Goal: Answer question/provide support: Share knowledge or assist other users

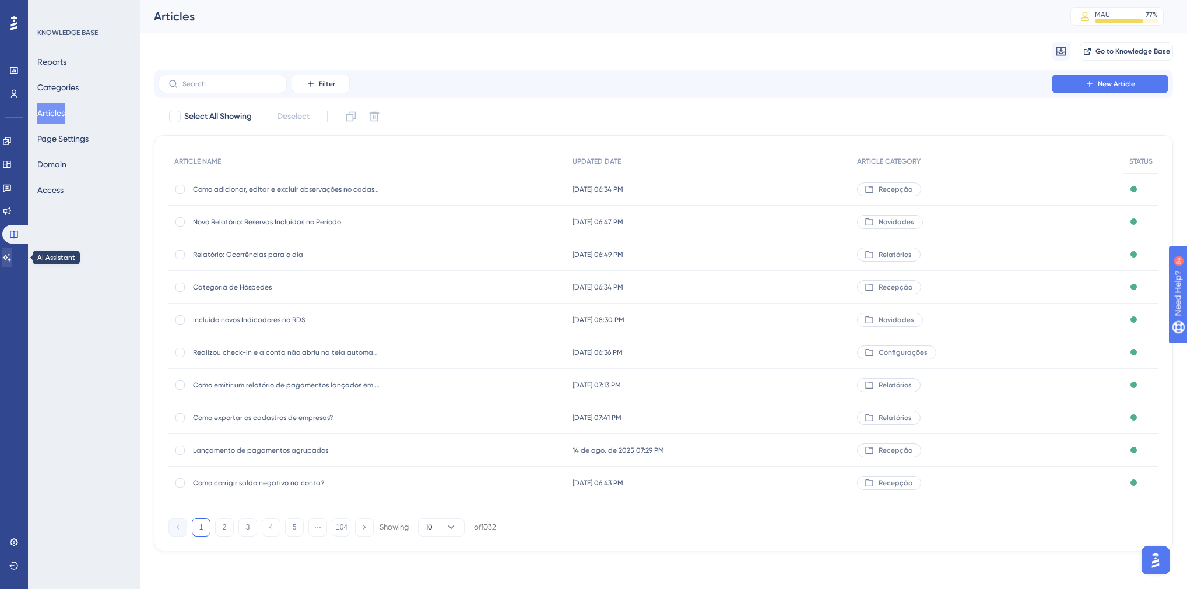
drag, startPoint x: 15, startPoint y: 244, endPoint x: 15, endPoint y: 251, distance: 7.6
click at [15, 249] on div "Engagement Widgets Feedback Product Updates Knowledge Base AI Assistant" at bounding box center [13, 199] width 23 height 135
click at [12, 251] on link at bounding box center [6, 257] width 9 height 19
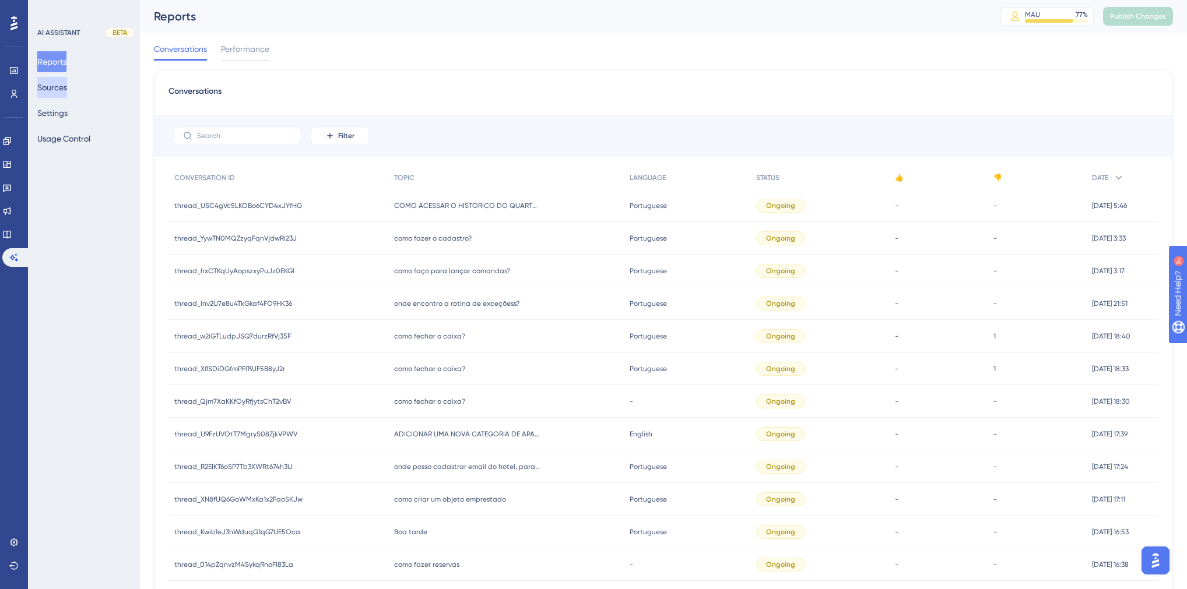
click at [67, 89] on button "Sources" at bounding box center [52, 87] width 30 height 21
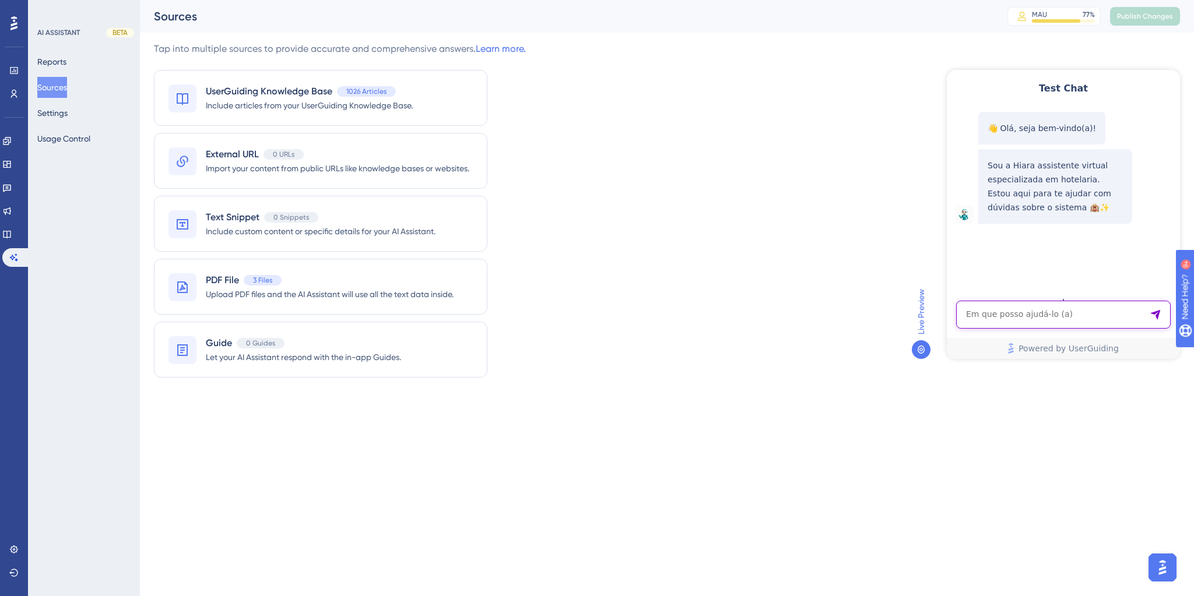
click at [1024, 317] on textarea "AI Assistant Text Input" at bounding box center [1063, 315] width 214 height 28
paste textarea "Hiara , o Hits Possue Algum Motor de Reservas ?"
type textarea "Hiara , o Hits Possue Algum Motor de Reservas ?"
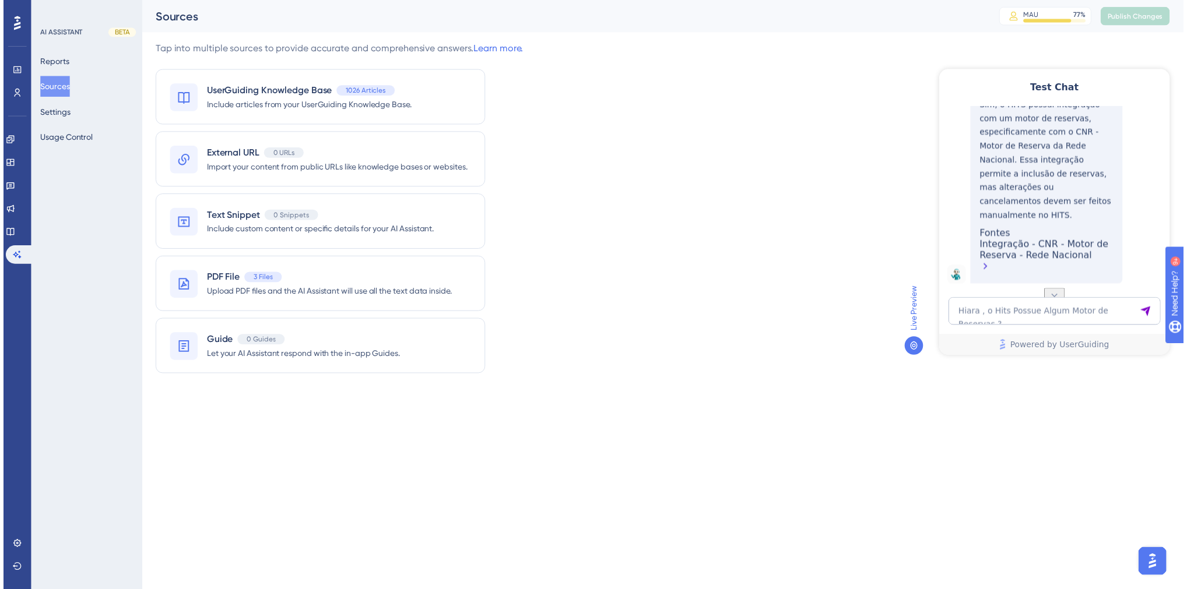
scroll to position [232, 0]
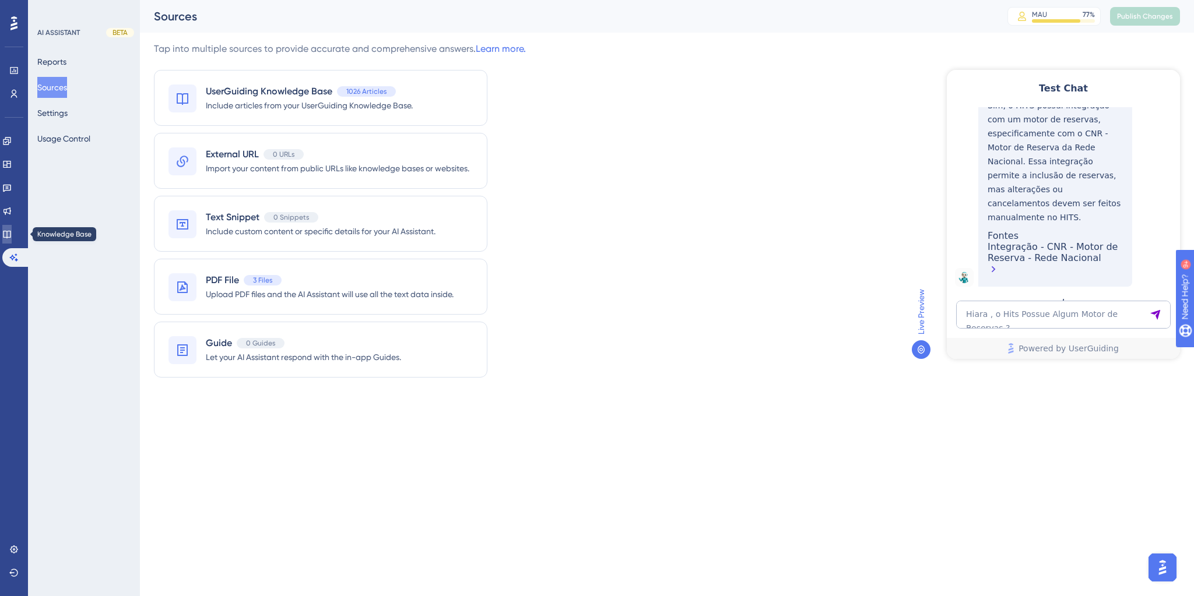
click at [12, 237] on link at bounding box center [6, 234] width 9 height 19
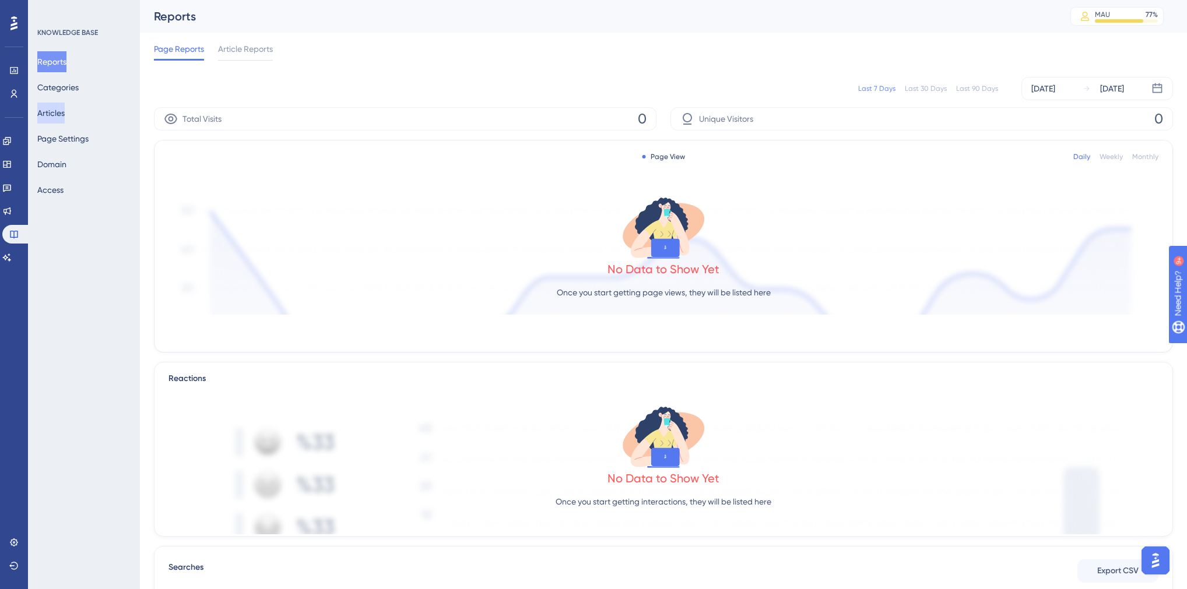
click at [65, 112] on button "Articles" at bounding box center [50, 113] width 27 height 21
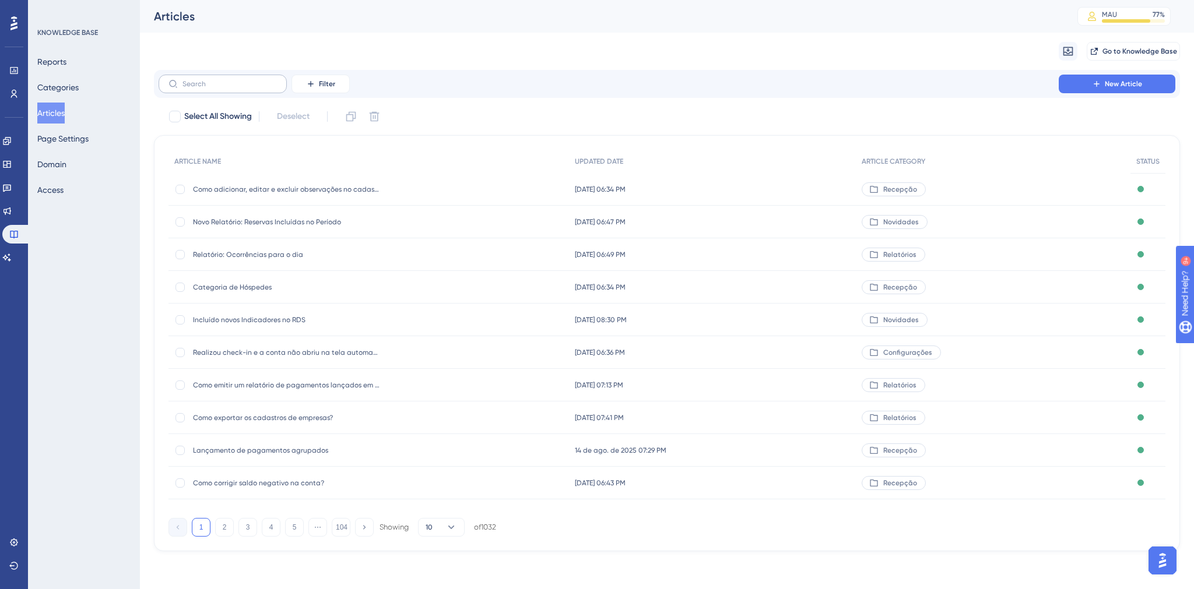
click at [227, 90] on label at bounding box center [223, 84] width 128 height 19
click at [227, 88] on input "text" at bounding box center [229, 84] width 94 height 8
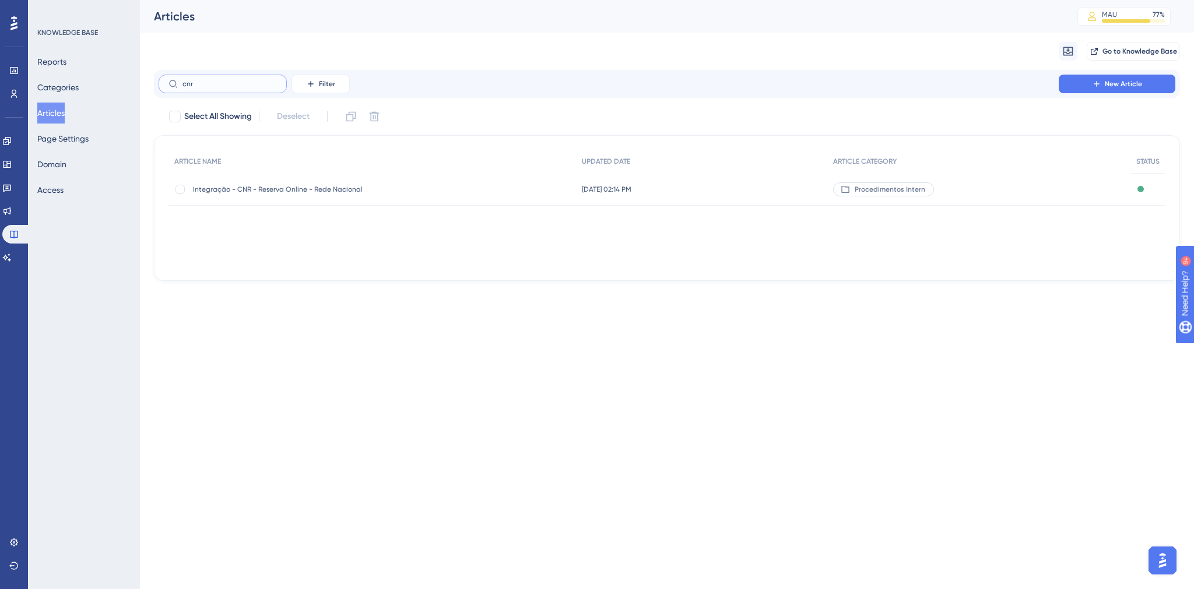
type input "cnr"
click at [301, 191] on span "Integração - CNR - Reserva Online - Rede Nacional" at bounding box center [286, 189] width 187 height 9
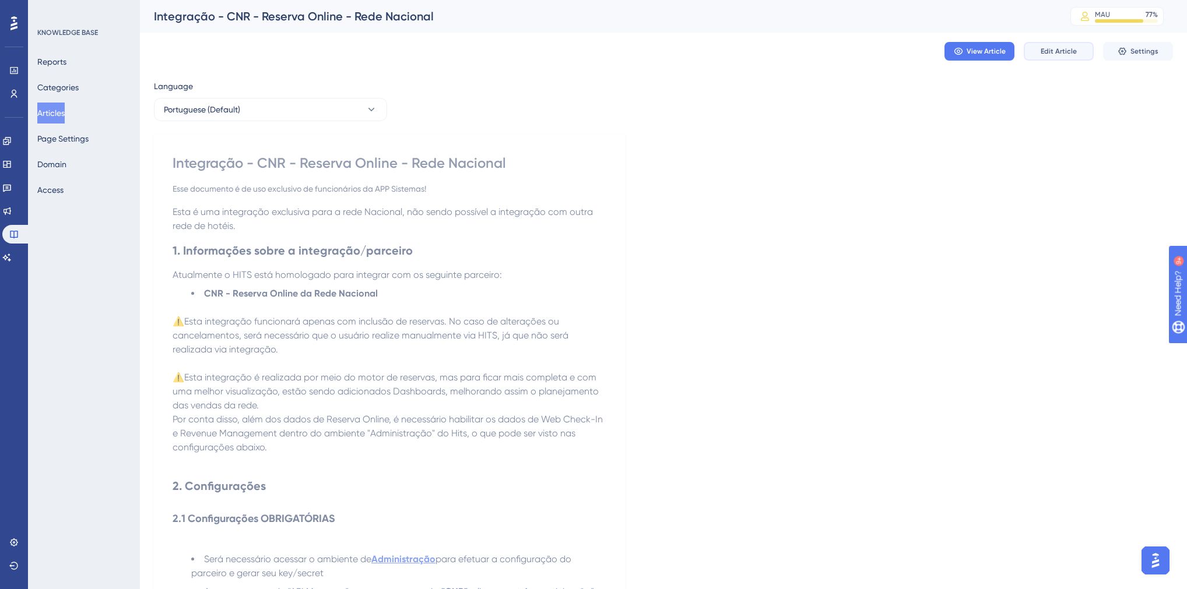
click at [1064, 54] on span "Edit Article" at bounding box center [1058, 51] width 36 height 9
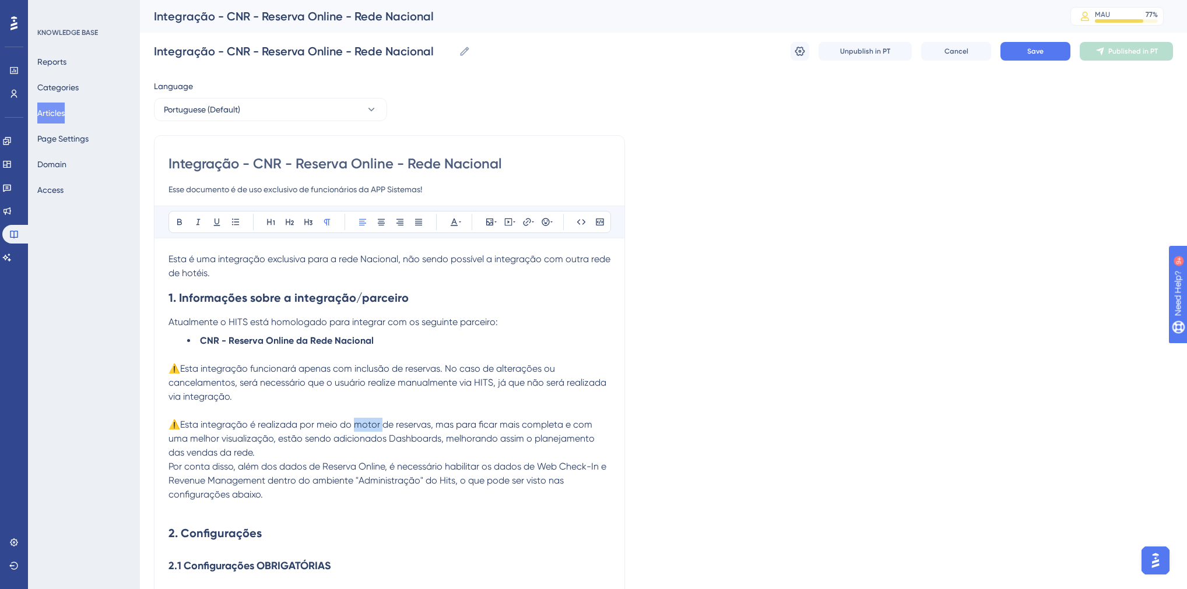
drag, startPoint x: 354, startPoint y: 424, endPoint x: 382, endPoint y: 424, distance: 28.0
click at [382, 424] on span "⚠️Esta integração é realizada por meio do motor de reservas, mas para ficar mai…" at bounding box center [382, 438] width 428 height 39
click at [1041, 46] on button "Save" at bounding box center [1035, 51] width 70 height 19
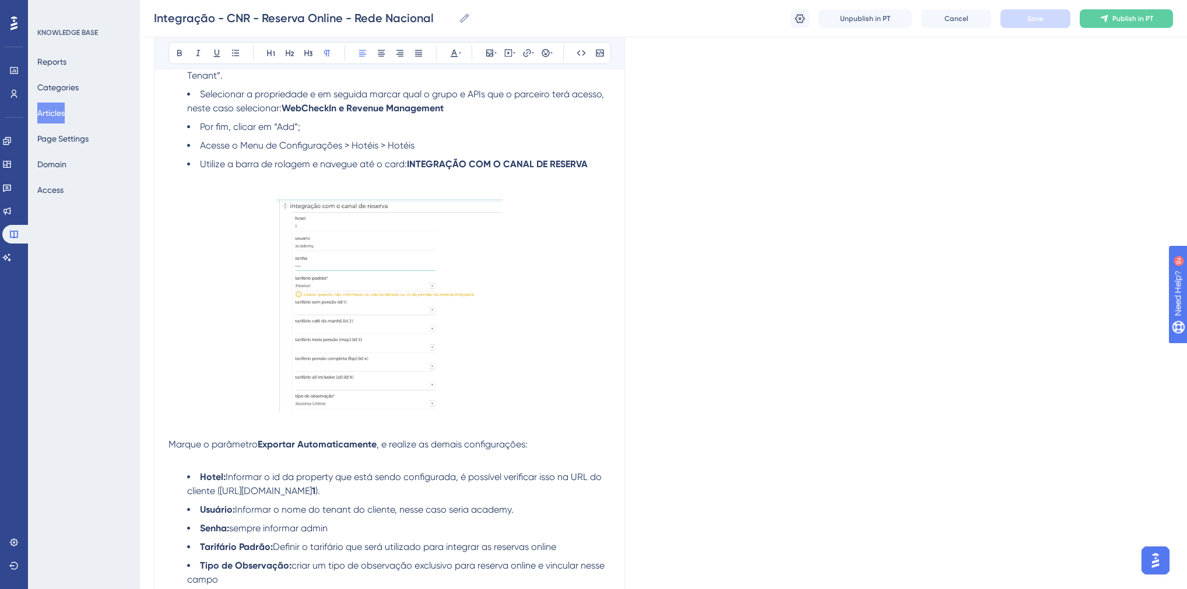
scroll to position [1072, 0]
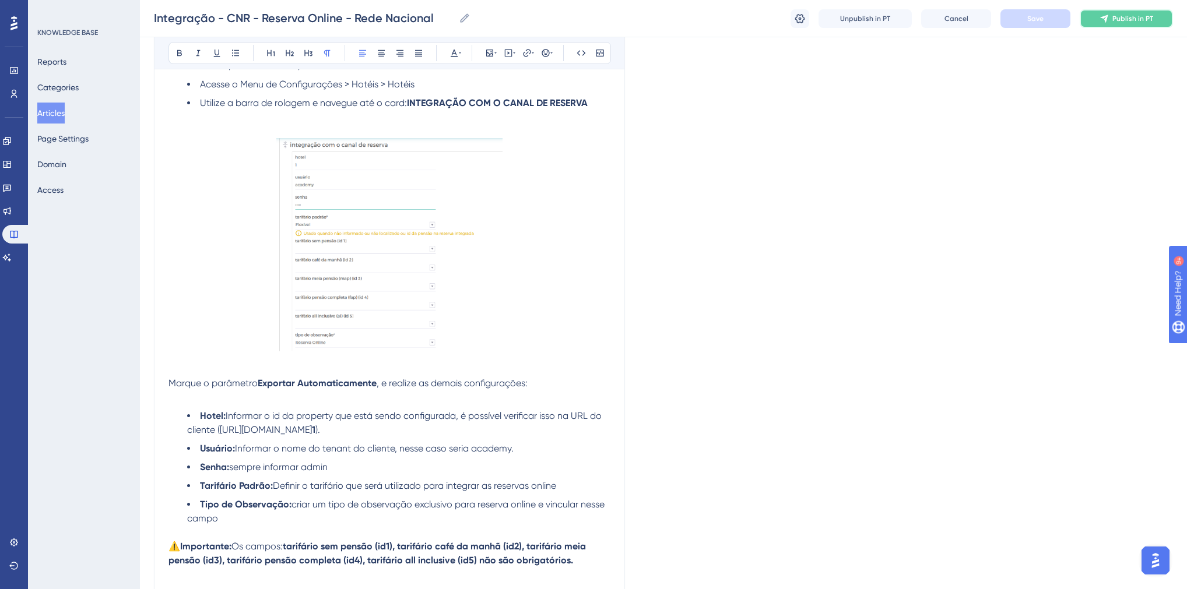
click at [1147, 16] on span "Publish in PT" at bounding box center [1132, 18] width 41 height 9
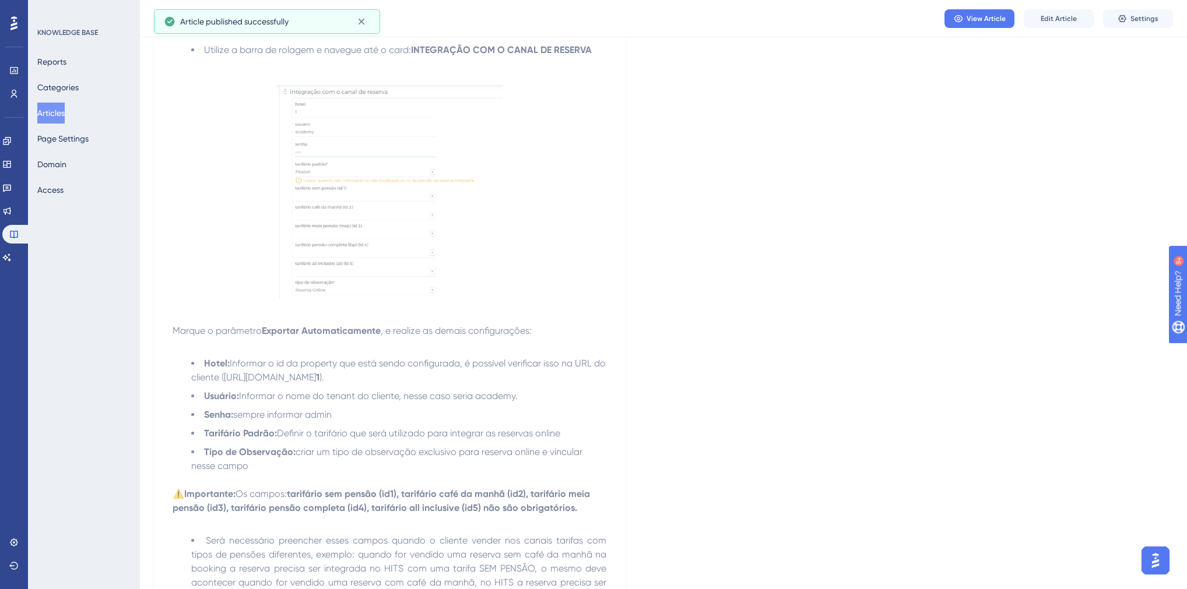
click at [47, 114] on button "Articles" at bounding box center [50, 113] width 27 height 21
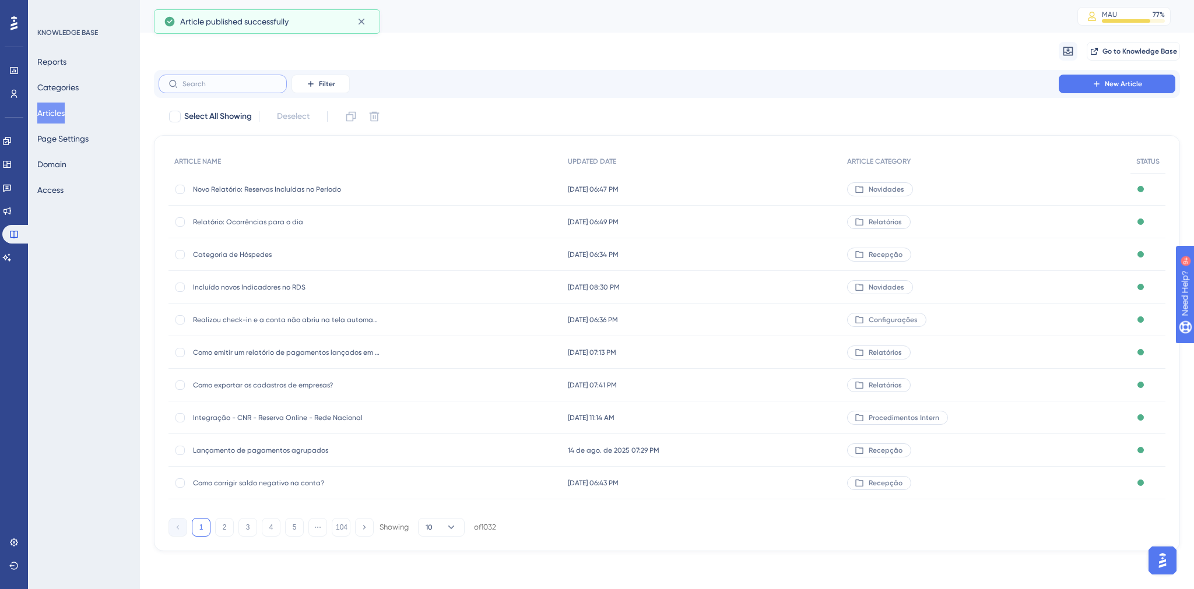
click at [209, 86] on input "text" at bounding box center [229, 84] width 94 height 8
type input "p"
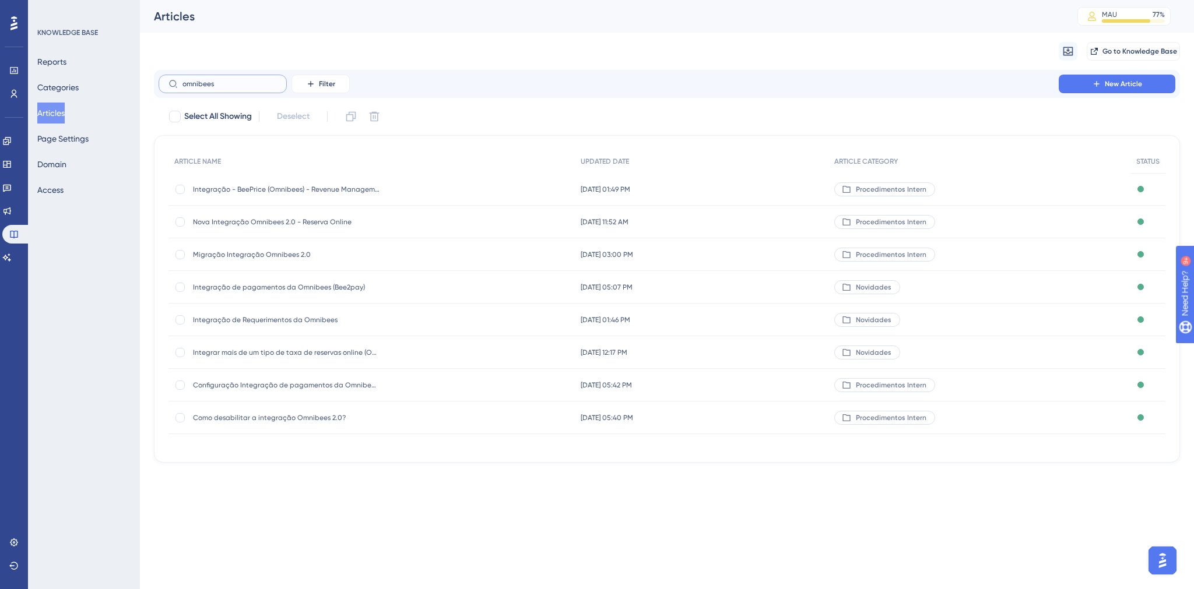
type input "omnibees"
click at [281, 225] on span "Nova Integração Omnibees 2.0 - Reserva Online" at bounding box center [286, 221] width 187 height 9
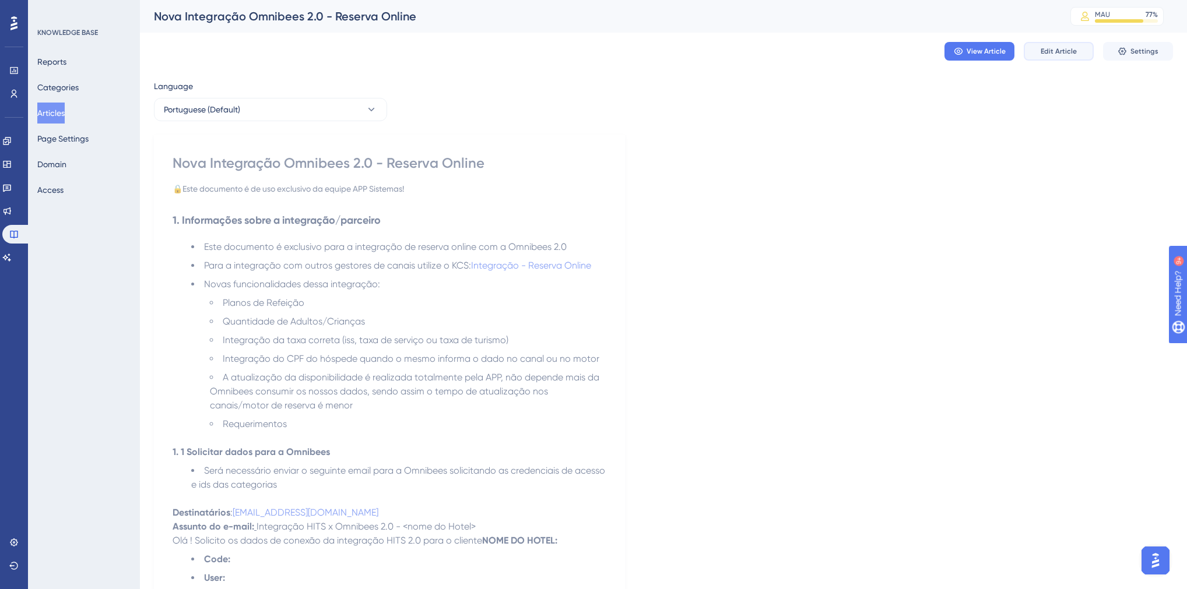
click at [1064, 57] on button "Edit Article" at bounding box center [1059, 51] width 70 height 19
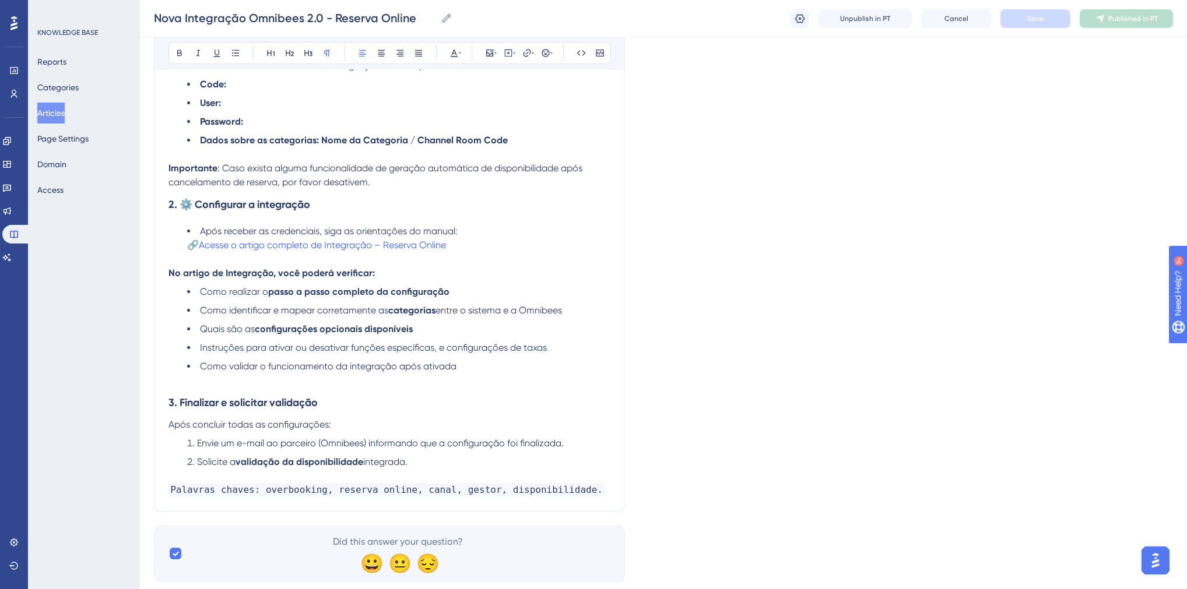
scroll to position [553, 0]
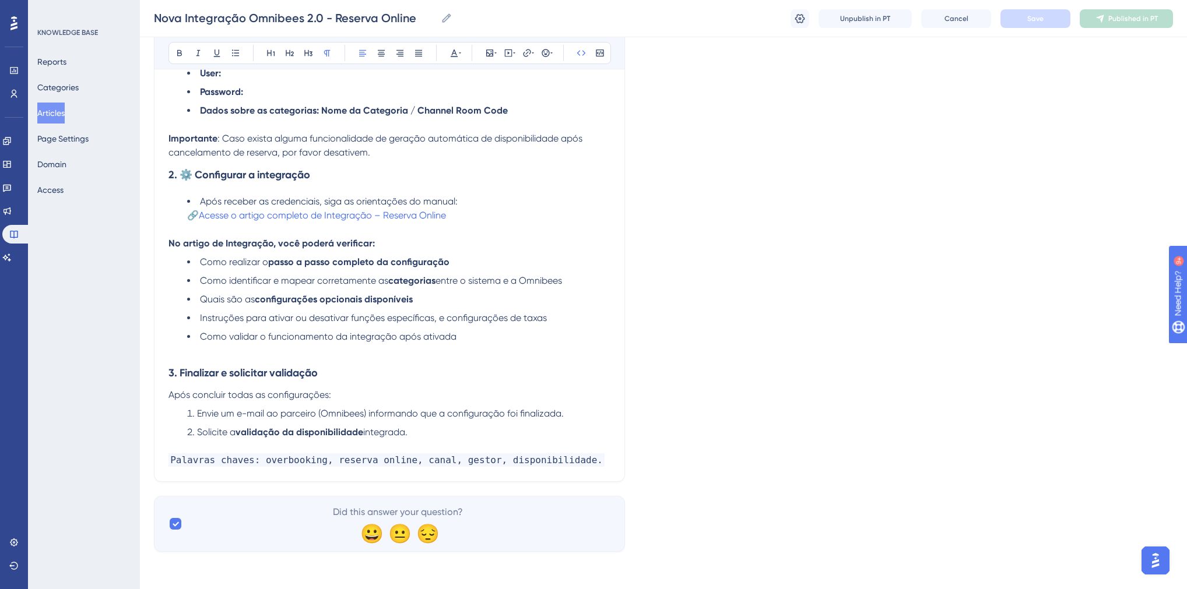
click at [560, 462] on span "Palavras chaves: overbooking, reserva online, canal, gestor, disponibilidade." at bounding box center [386, 459] width 436 height 13
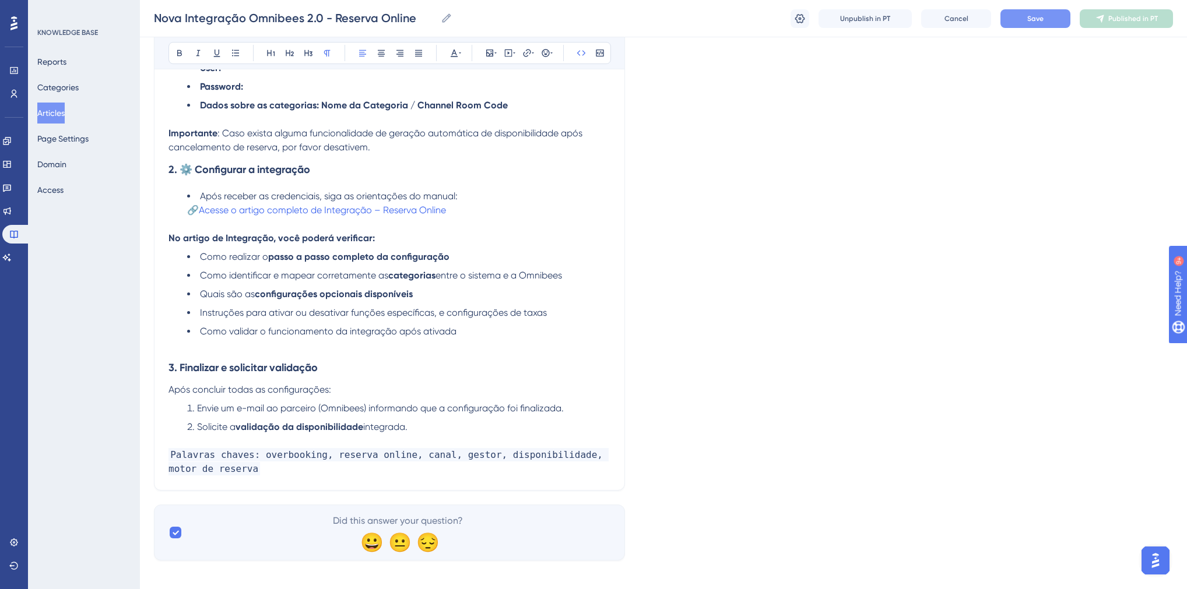
click at [1047, 17] on button "Save" at bounding box center [1035, 18] width 70 height 19
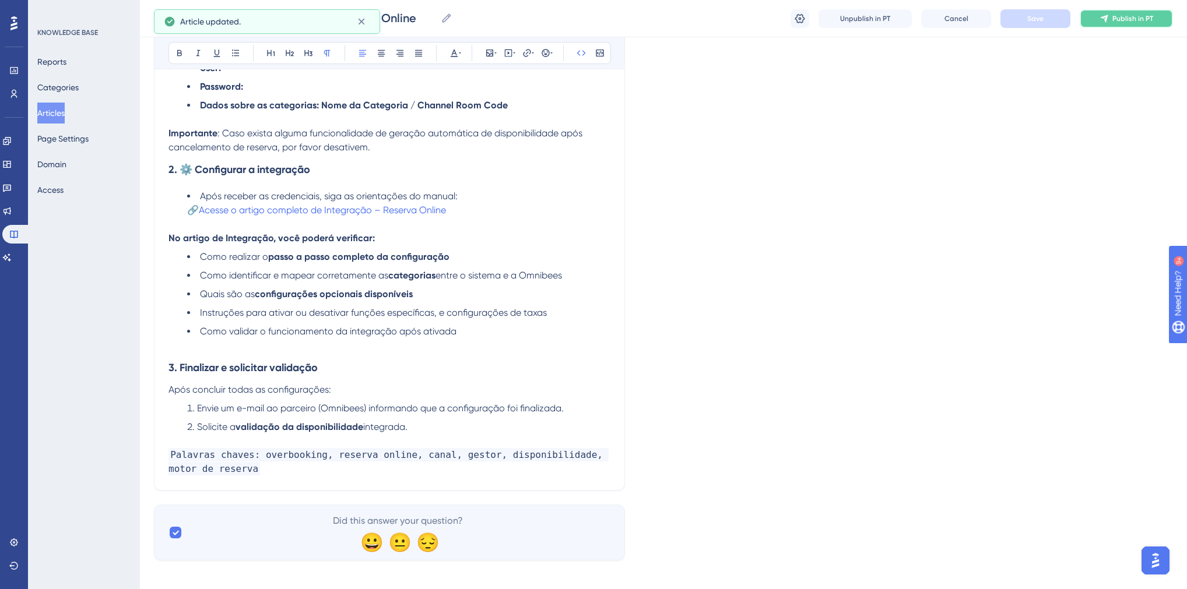
click at [1107, 24] on button "Publish in PT" at bounding box center [1125, 18] width 93 height 19
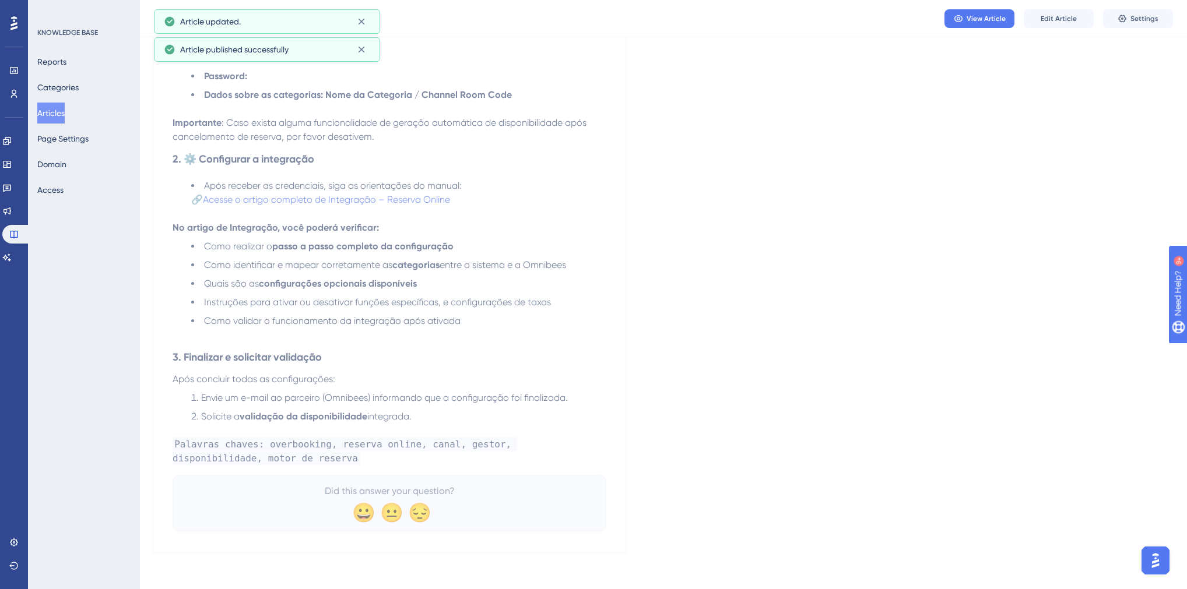
scroll to position [522, 0]
click at [59, 115] on button "Articles" at bounding box center [50, 113] width 27 height 21
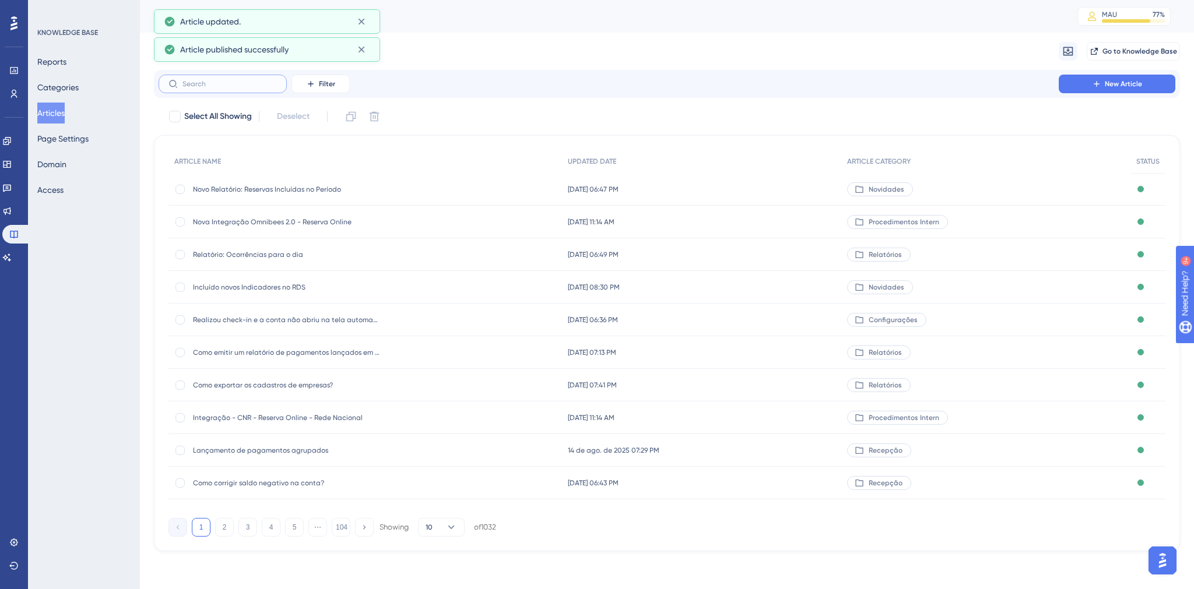
click at [235, 85] on input "text" at bounding box center [229, 84] width 94 height 8
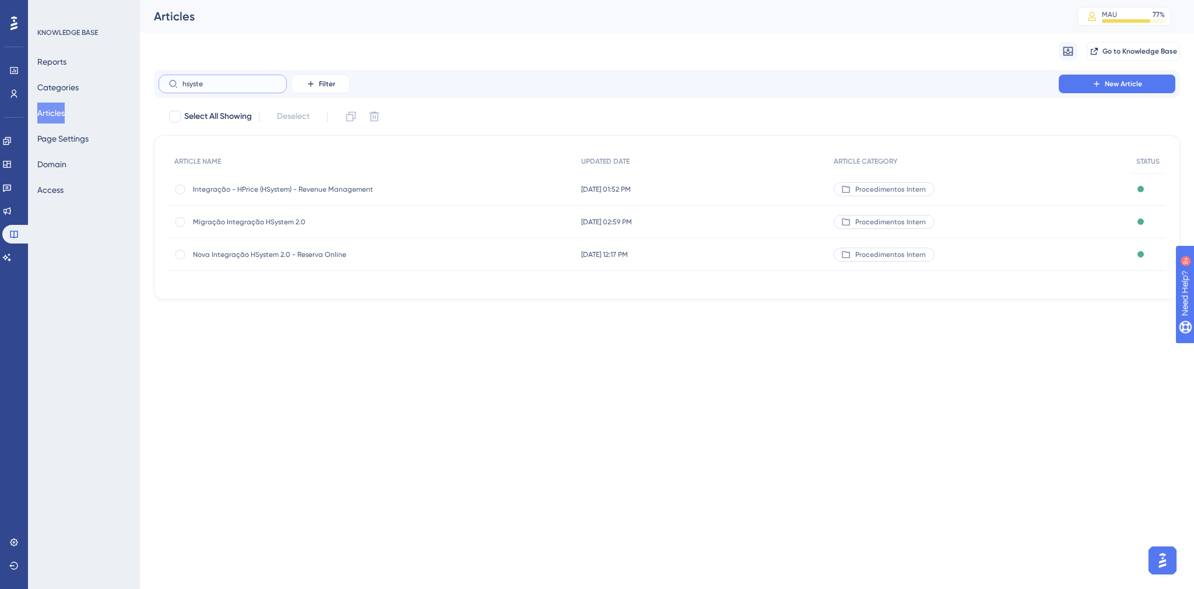
type input "hsyste"
click at [272, 220] on span "Migração Integração HSystem 2.0" at bounding box center [286, 221] width 187 height 9
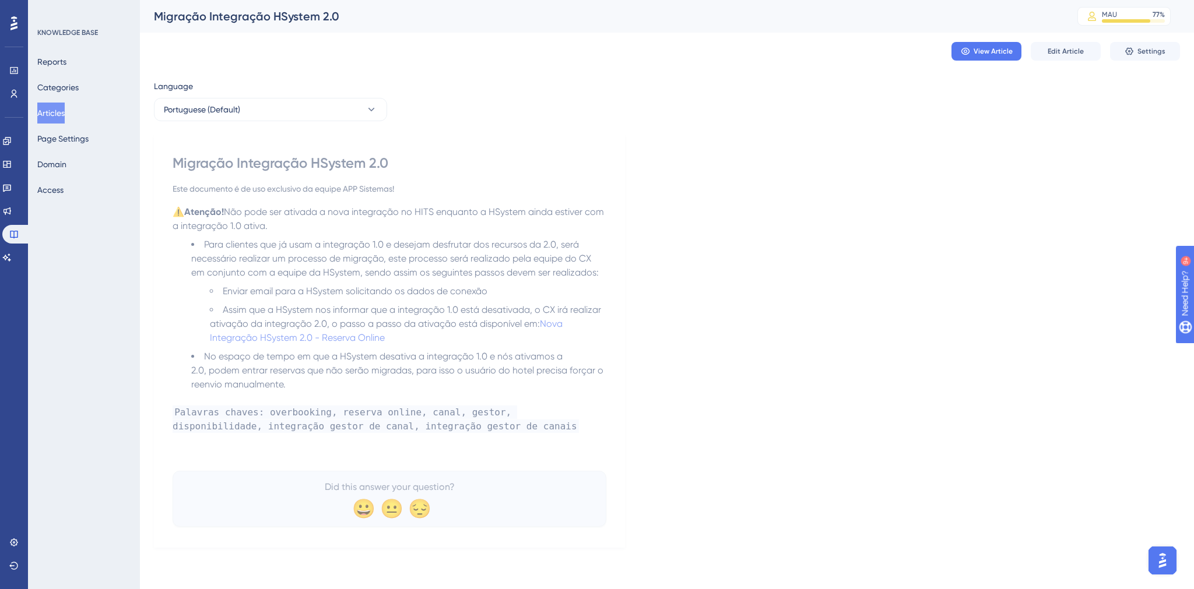
drag, startPoint x: 49, startPoint y: 126, endPoint x: 54, endPoint y: 115, distance: 12.3
click at [50, 124] on div "Reports Categories Articles Page Settings Domain Access" at bounding box center [84, 125] width 94 height 149
click at [55, 115] on button "Articles" at bounding box center [50, 113] width 27 height 21
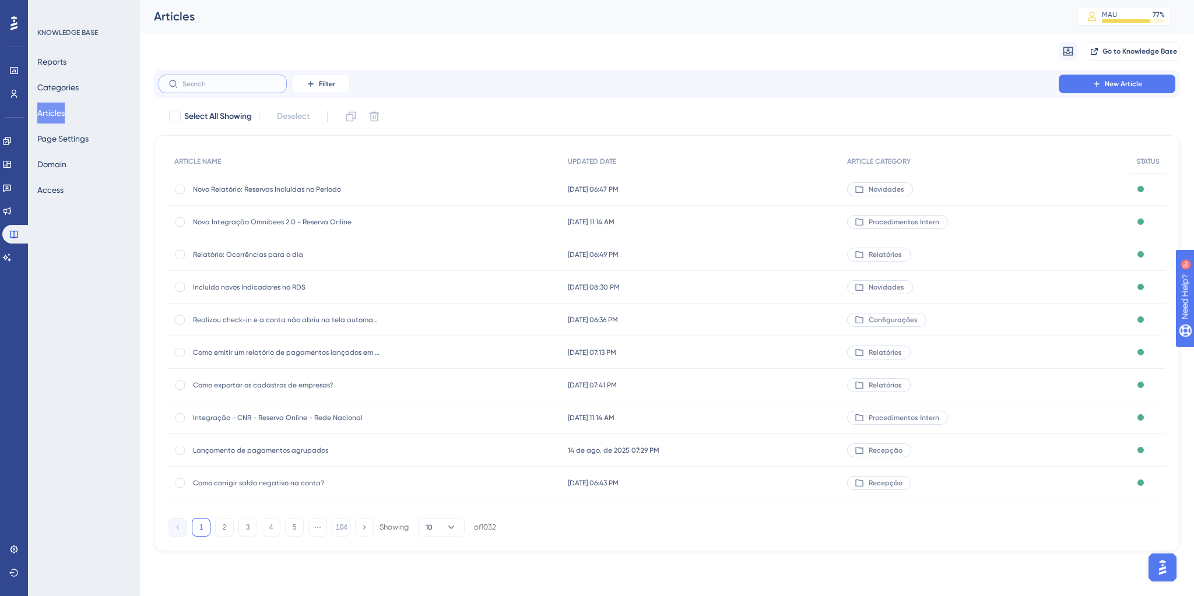
click at [201, 83] on input "text" at bounding box center [229, 84] width 94 height 8
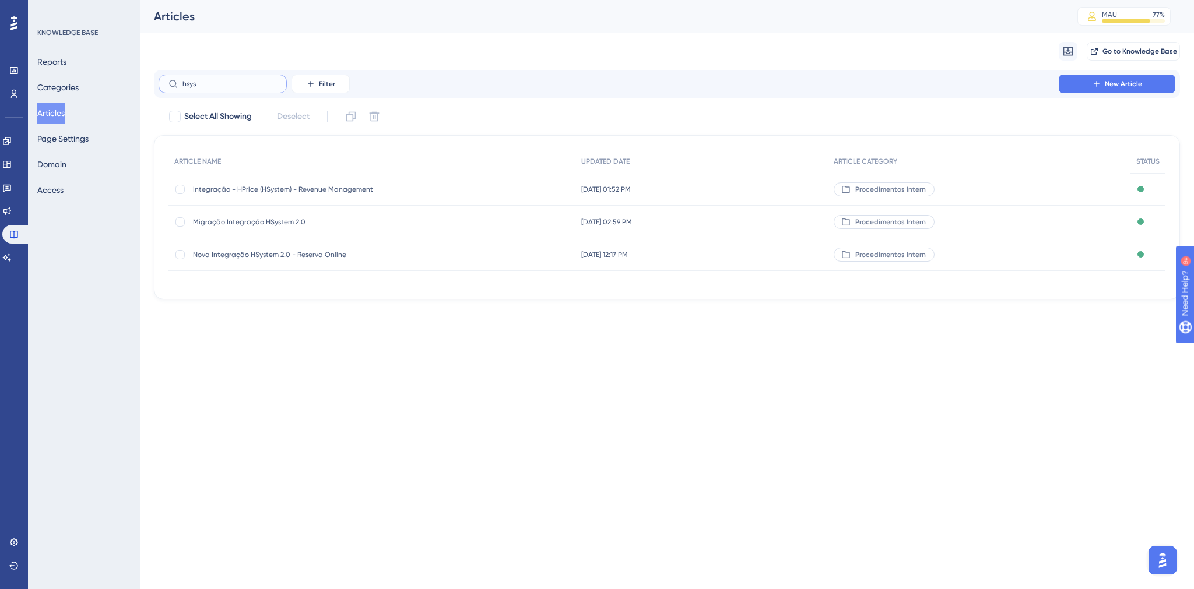
type input "hsys"
click at [249, 245] on div "Nova Integração HSystem 2.0 - Reserva Online Nova Integração HSystem 2.0 - Rese…" at bounding box center [286, 254] width 187 height 33
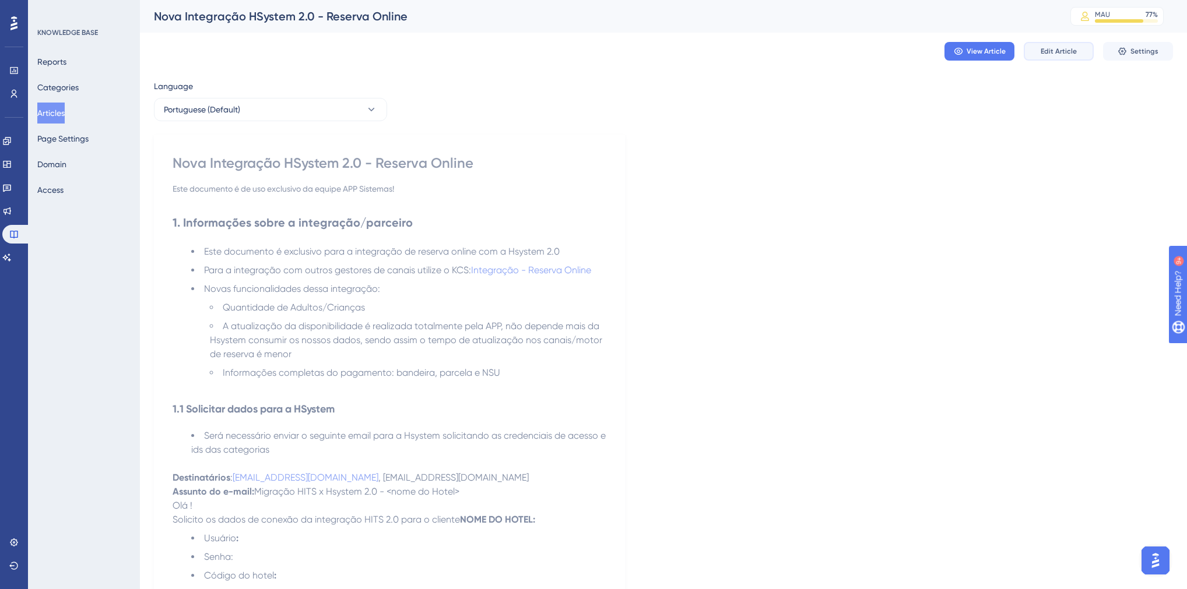
click at [1079, 51] on button "Edit Article" at bounding box center [1059, 51] width 70 height 19
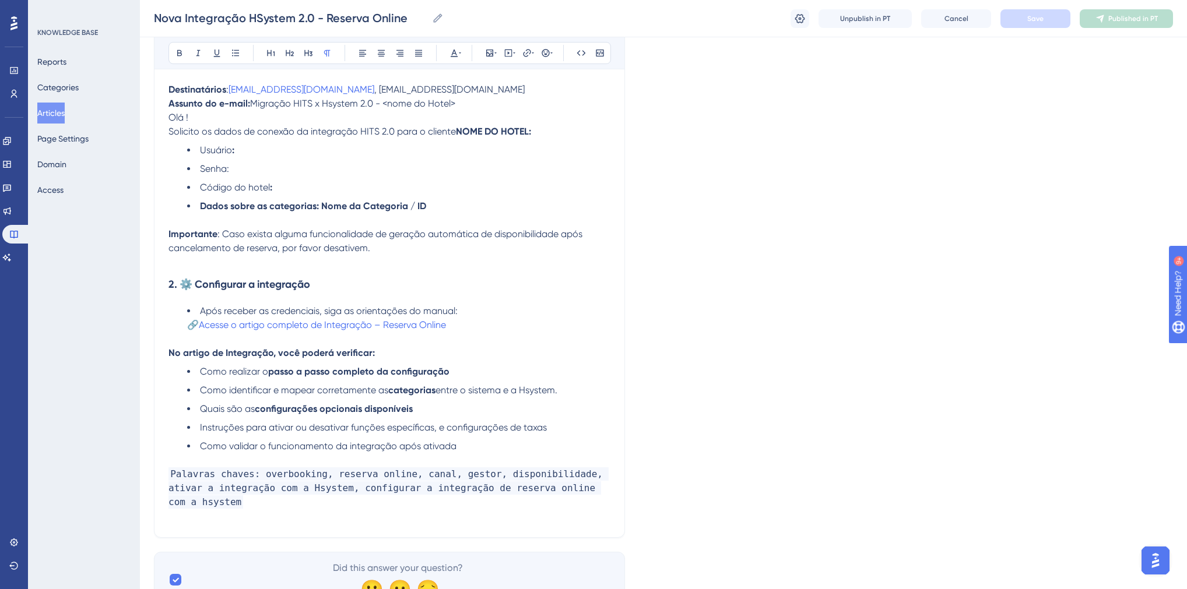
scroll to position [477, 0]
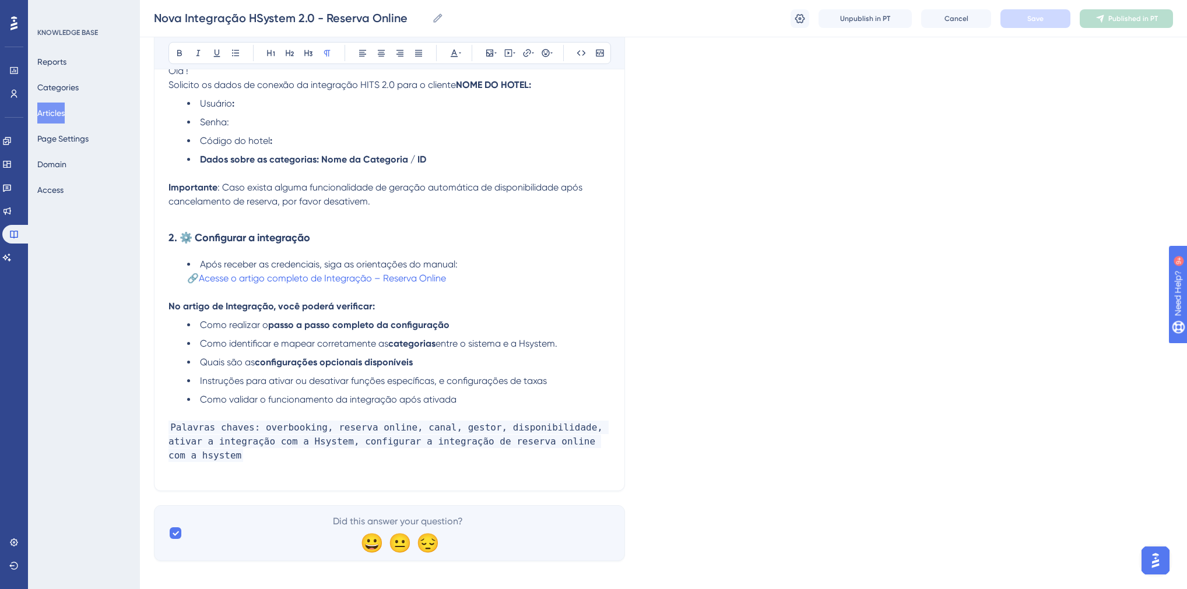
click at [599, 447] on p "Palavras chaves: overbooking, reserva online, canal, gestor, disponibilidade, a…" at bounding box center [389, 442] width 442 height 42
click at [1042, 20] on span "Save" at bounding box center [1035, 18] width 16 height 9
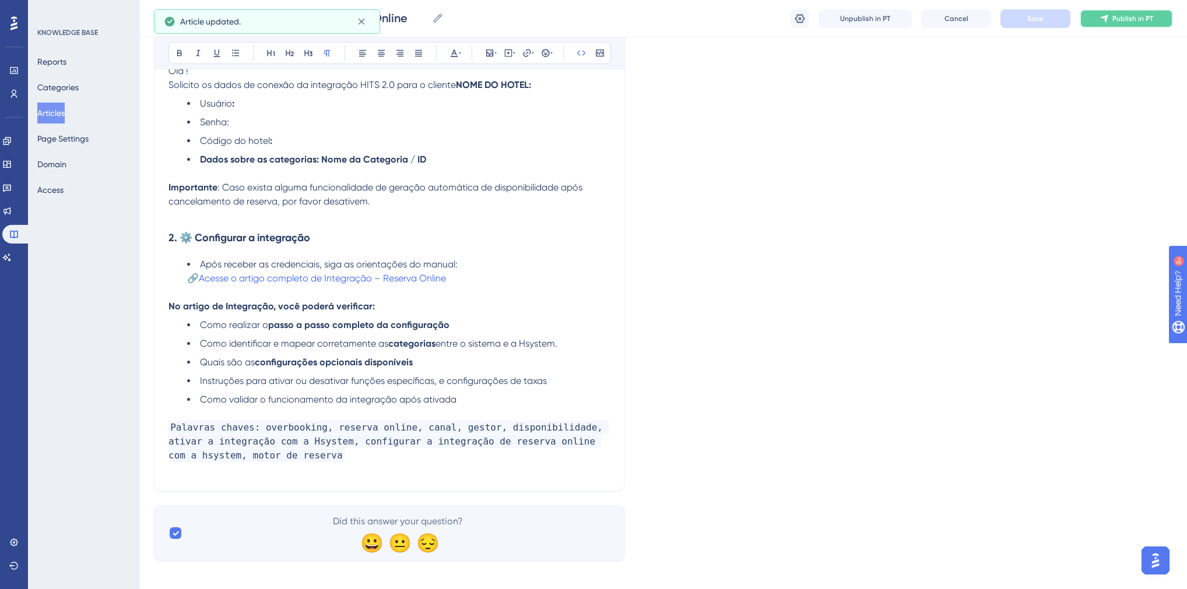
click at [1122, 19] on span "Publish in PT" at bounding box center [1132, 18] width 41 height 9
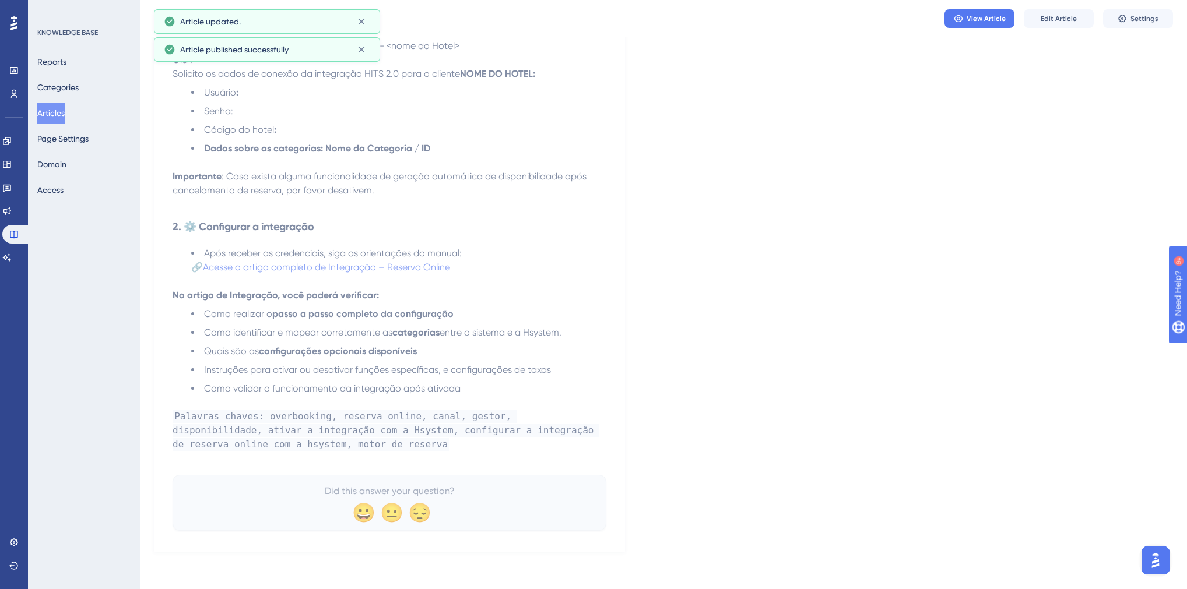
scroll to position [446, 0]
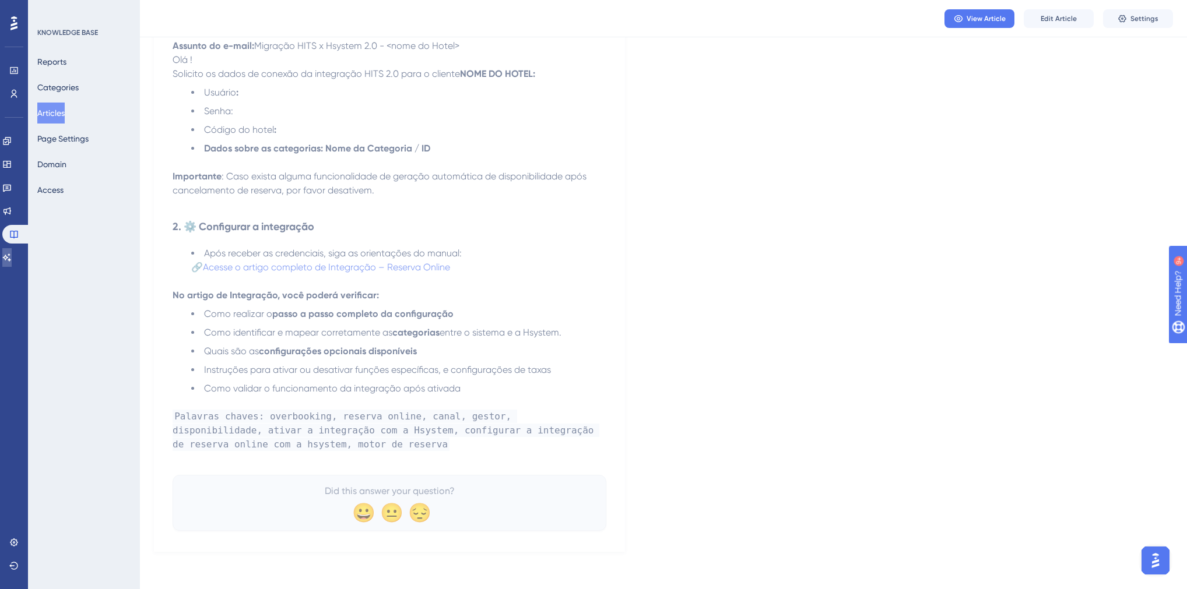
click at [12, 253] on link at bounding box center [6, 257] width 9 height 19
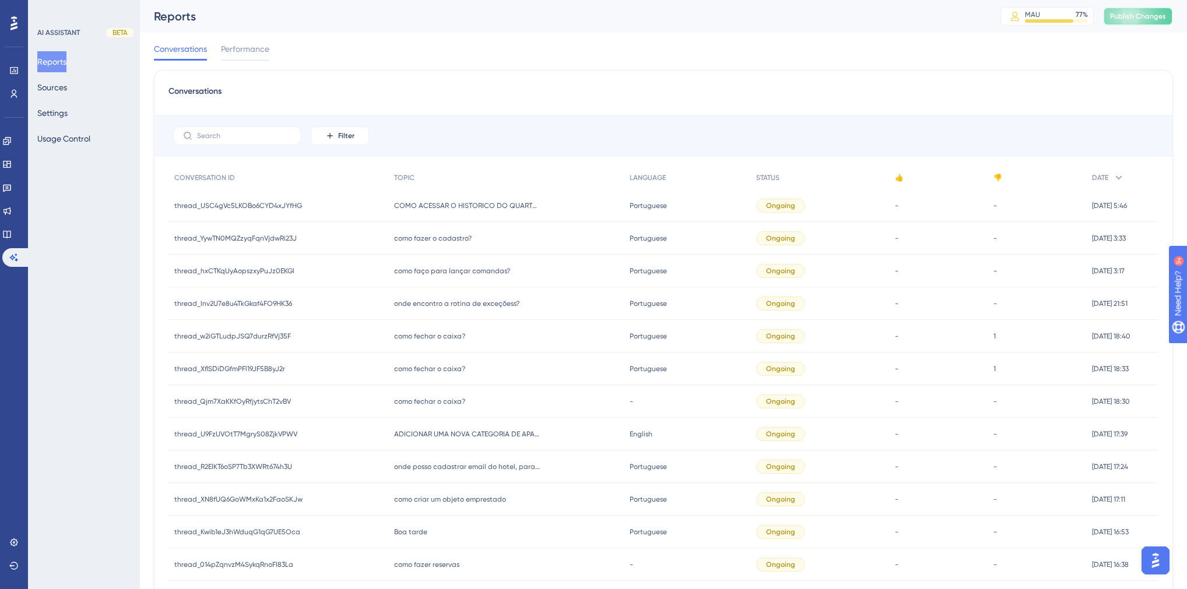
click at [1145, 15] on span "Publish Changes" at bounding box center [1138, 16] width 56 height 9
click at [49, 93] on button "Sources" at bounding box center [52, 87] width 30 height 21
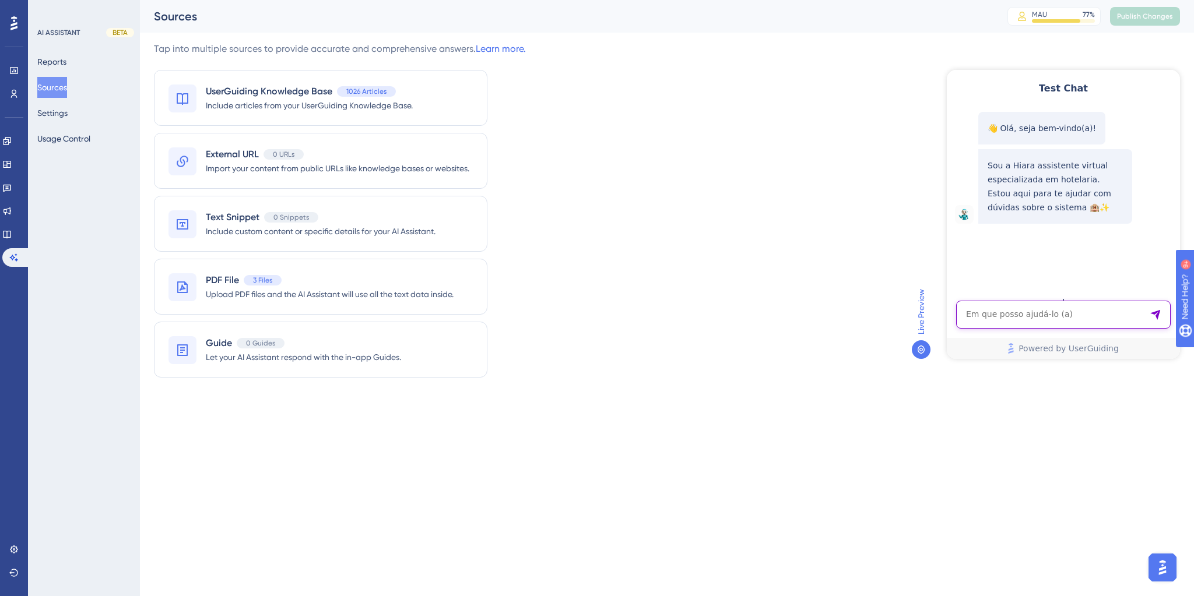
click at [1047, 312] on textarea "AI Assistant Text Input" at bounding box center [1063, 315] width 214 height 28
paste textarea "Hiara , o Hits Possue Algum Motor de Reservas ?"
type textarea "Hiara , o Hits Possue Algum Motor de Reservas ?"
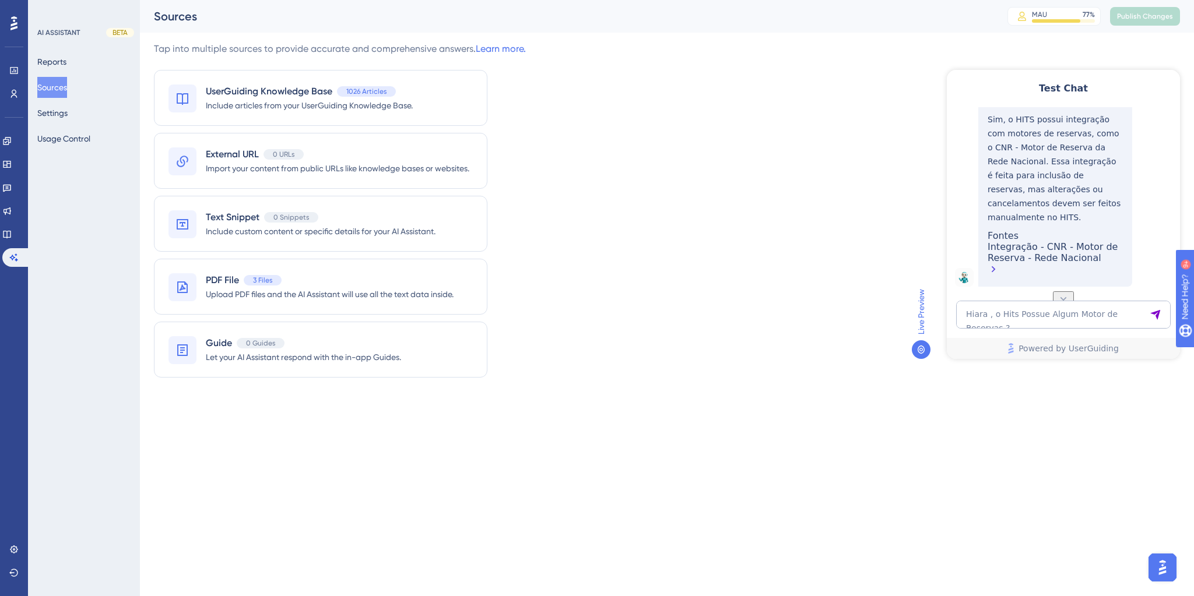
scroll to position [218, 0]
click at [1067, 316] on textarea "Hiara , o Hits Possue Algum Motor de Reservas ?" at bounding box center [1063, 315] width 214 height 28
type textarea "reserva online"
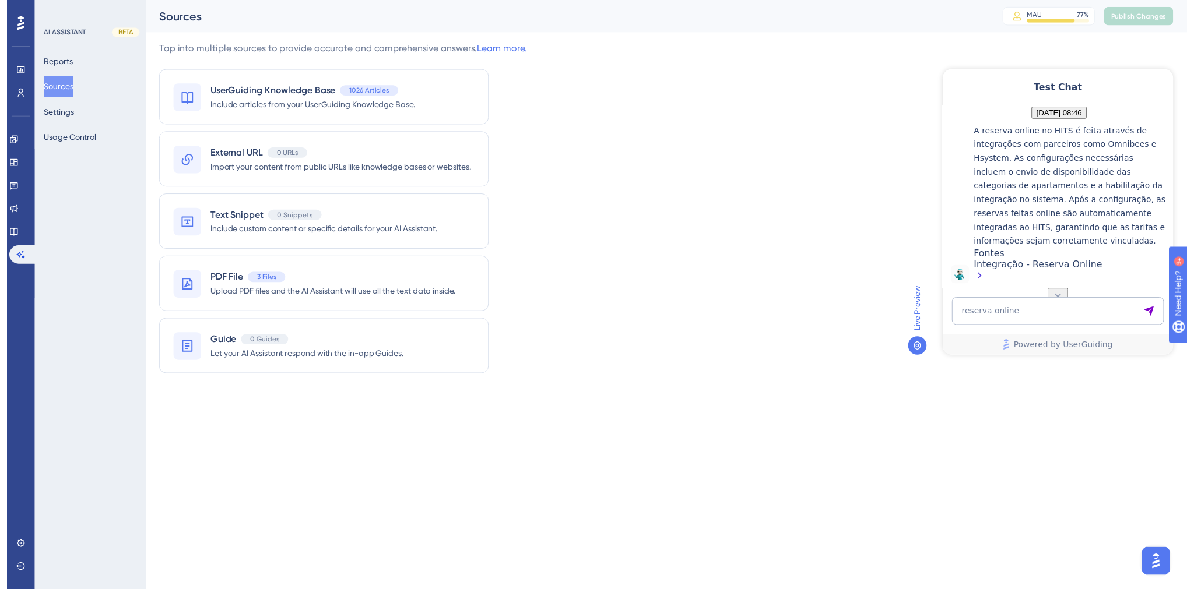
scroll to position [499, 0]
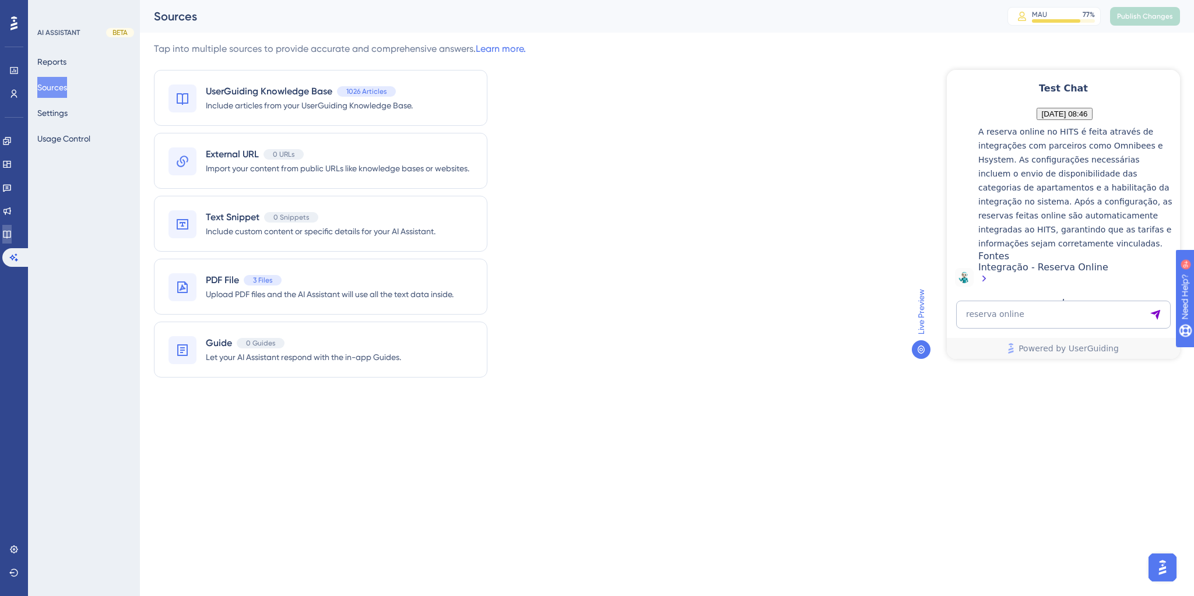
click at [10, 237] on icon at bounding box center [7, 235] width 8 height 8
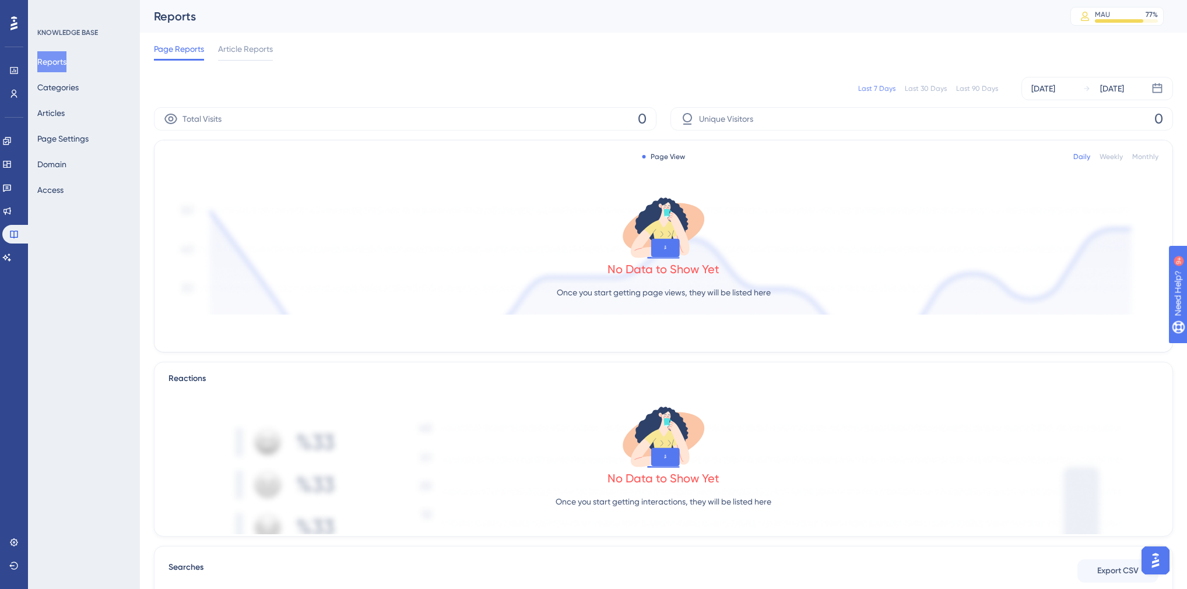
drag, startPoint x: 75, startPoint y: 214, endPoint x: 51, endPoint y: 241, distance: 35.1
click at [51, 241] on div "KNOWLEDGE BASE Reports Categories Articles Page Settings Domain Access" at bounding box center [84, 294] width 112 height 589
click at [65, 115] on button "Articles" at bounding box center [50, 113] width 27 height 21
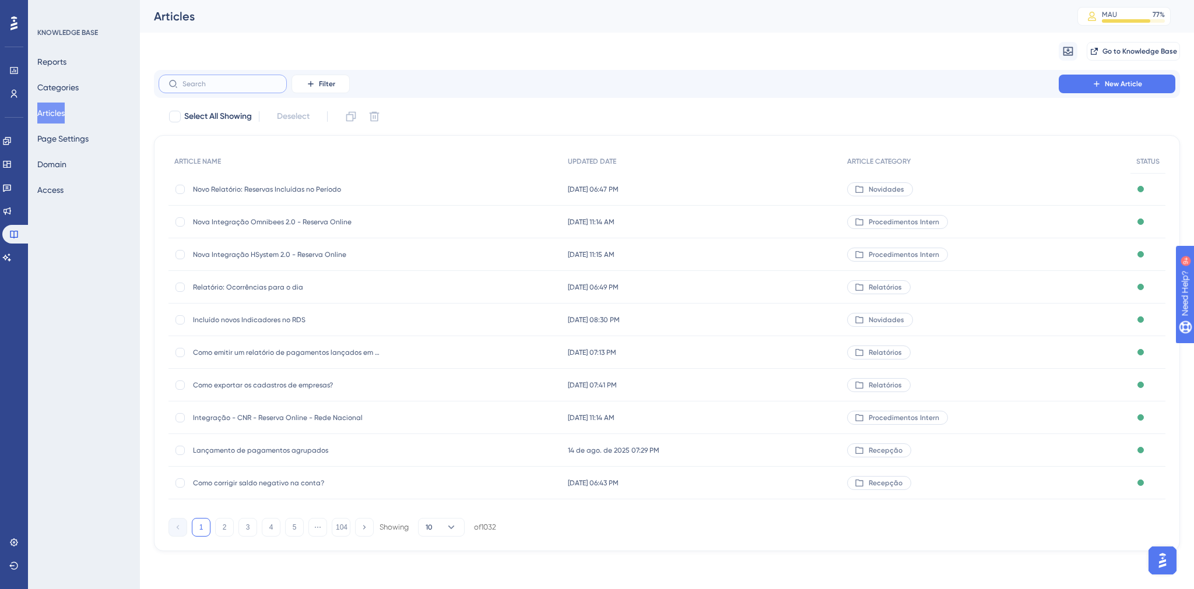
click at [189, 86] on input "text" at bounding box center [229, 84] width 94 height 8
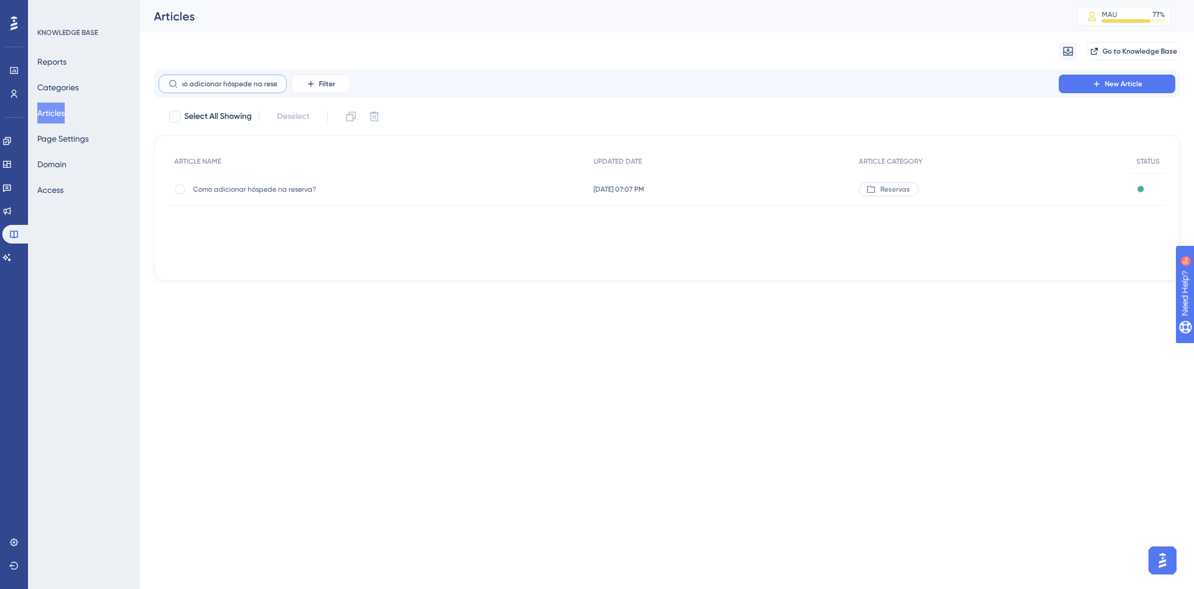
scroll to position [0, 21]
type input "como adicionar hóspede na reserva"
click at [177, 191] on div at bounding box center [179, 189] width 9 height 9
checkbox input "true"
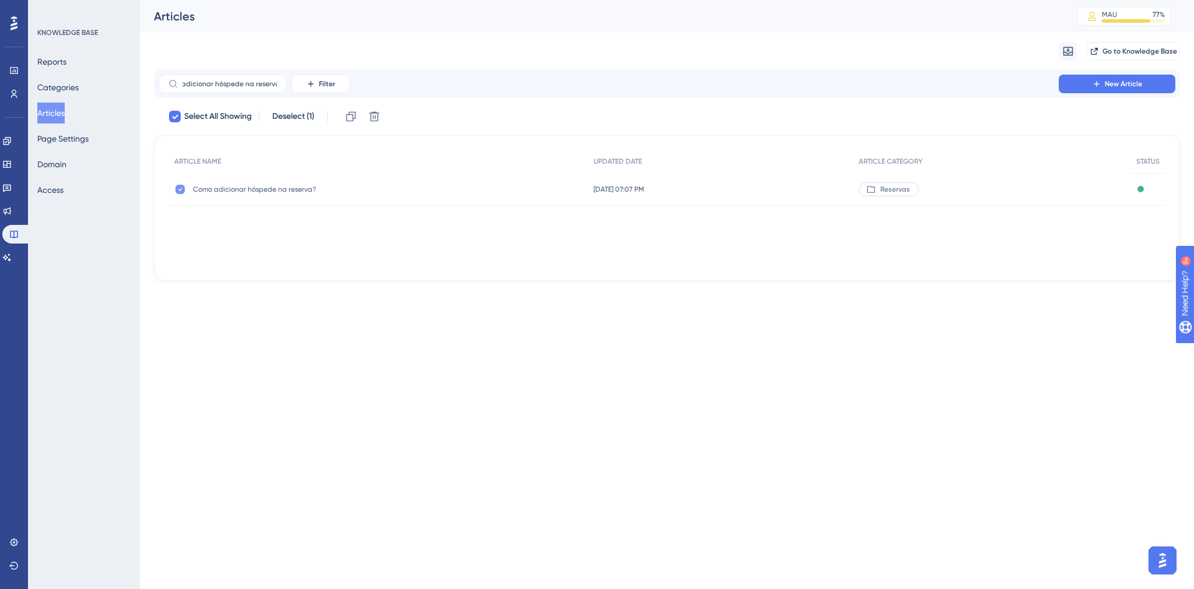
scroll to position [0, 0]
click at [351, 114] on icon at bounding box center [351, 117] width 10 height 10
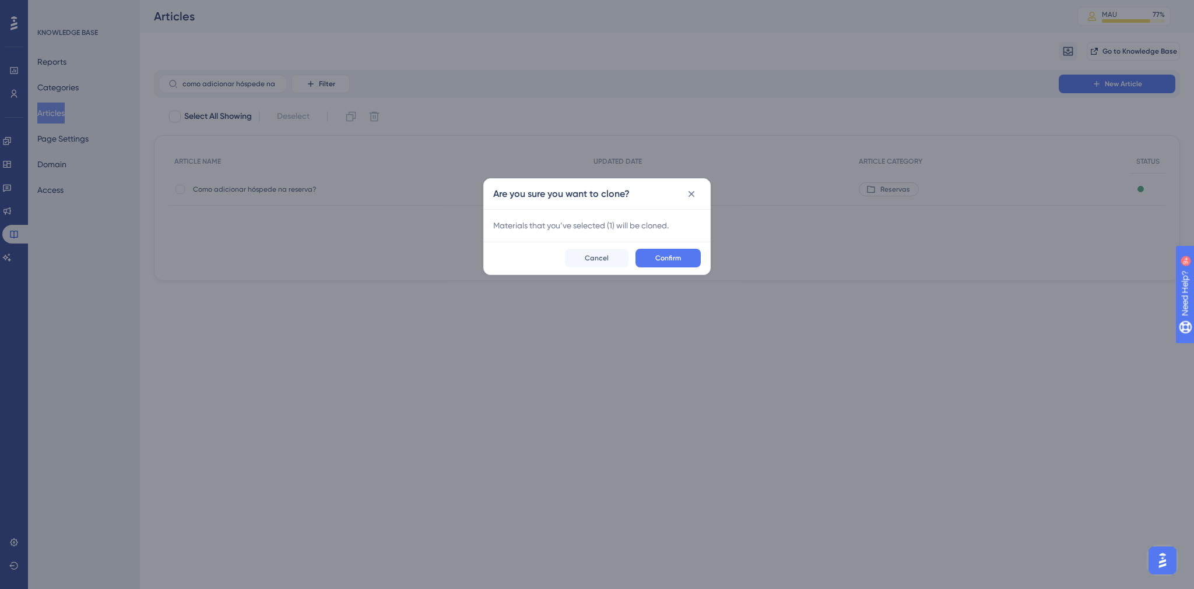
checkbox input "false"
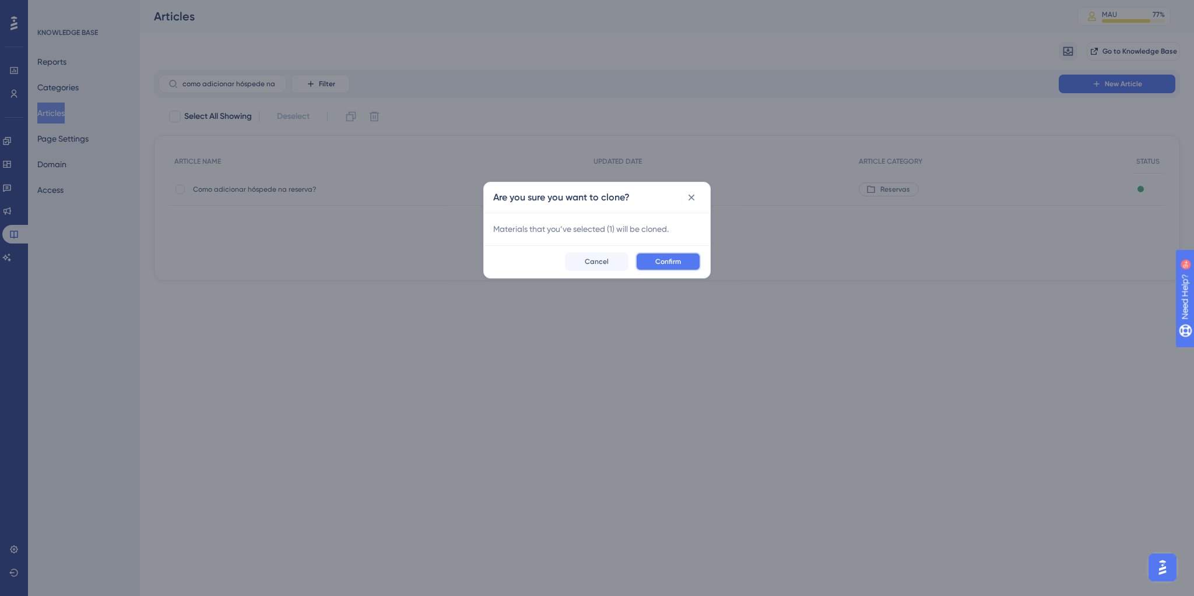
click at [682, 266] on button "Confirm" at bounding box center [667, 261] width 65 height 19
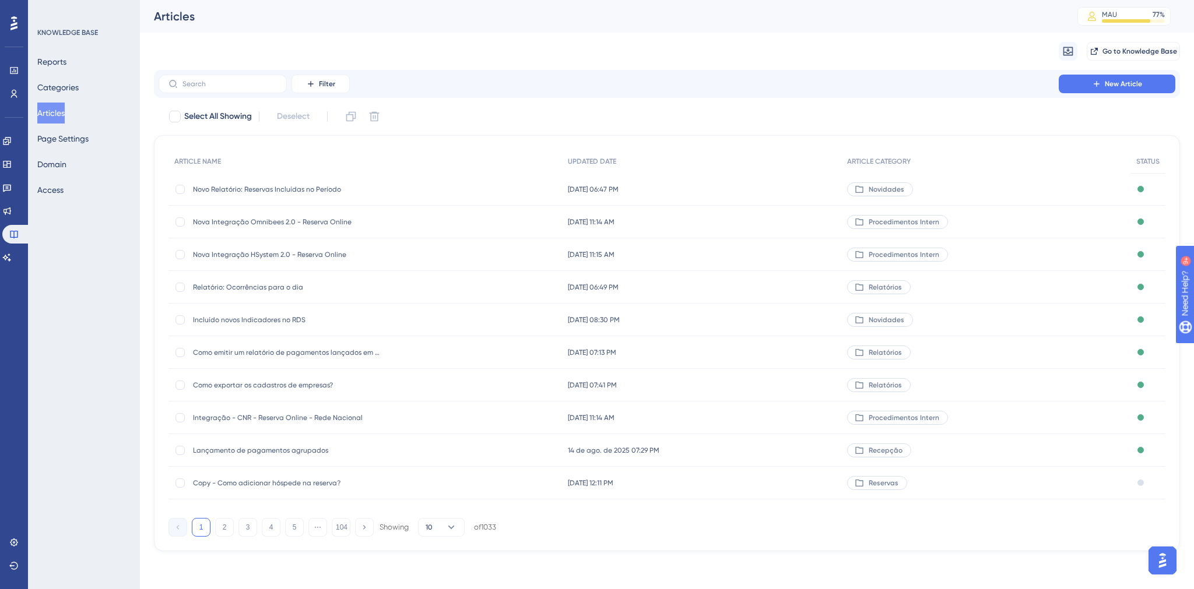
click at [283, 487] on span "Copy - Como adicionar hóspede na reserva?" at bounding box center [286, 483] width 187 height 9
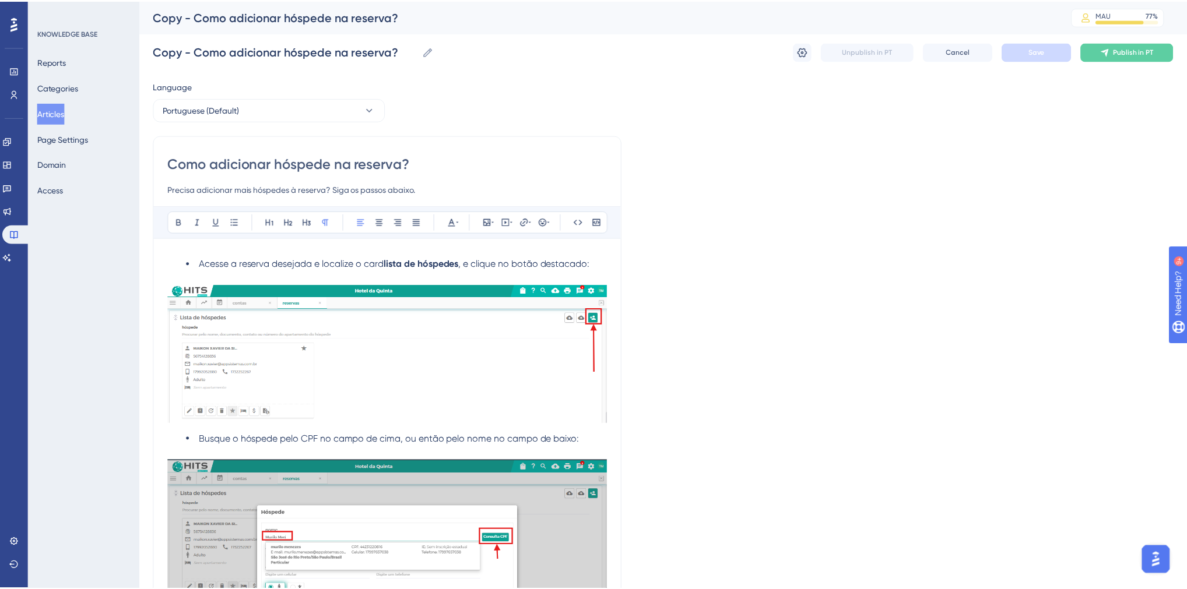
scroll to position [170, 0]
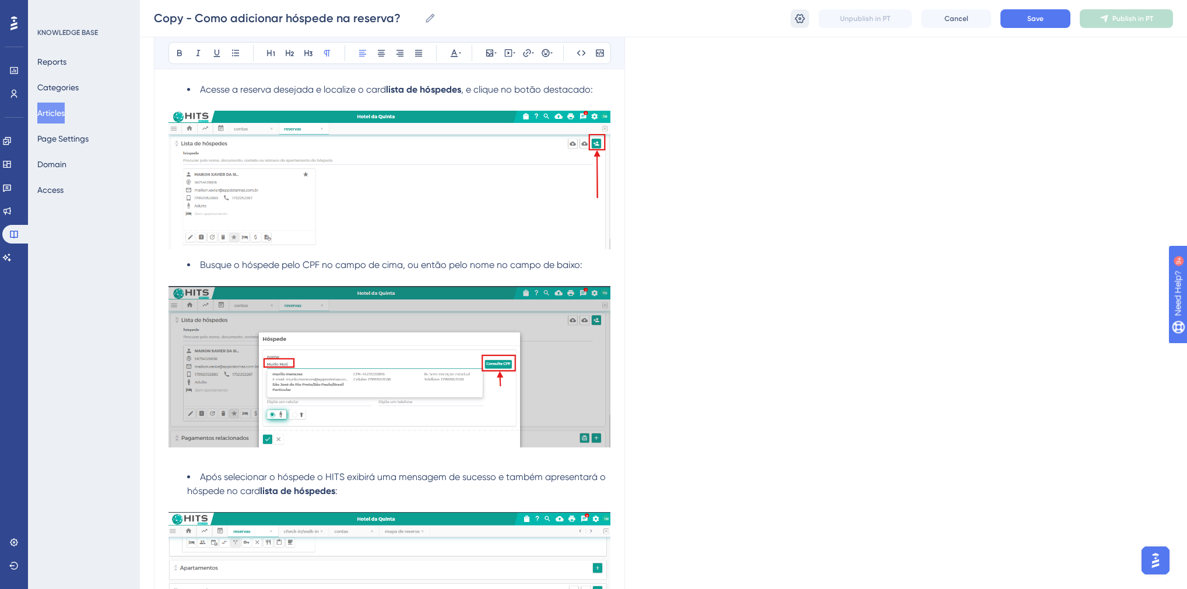
click at [804, 21] on icon at bounding box center [800, 19] width 12 height 12
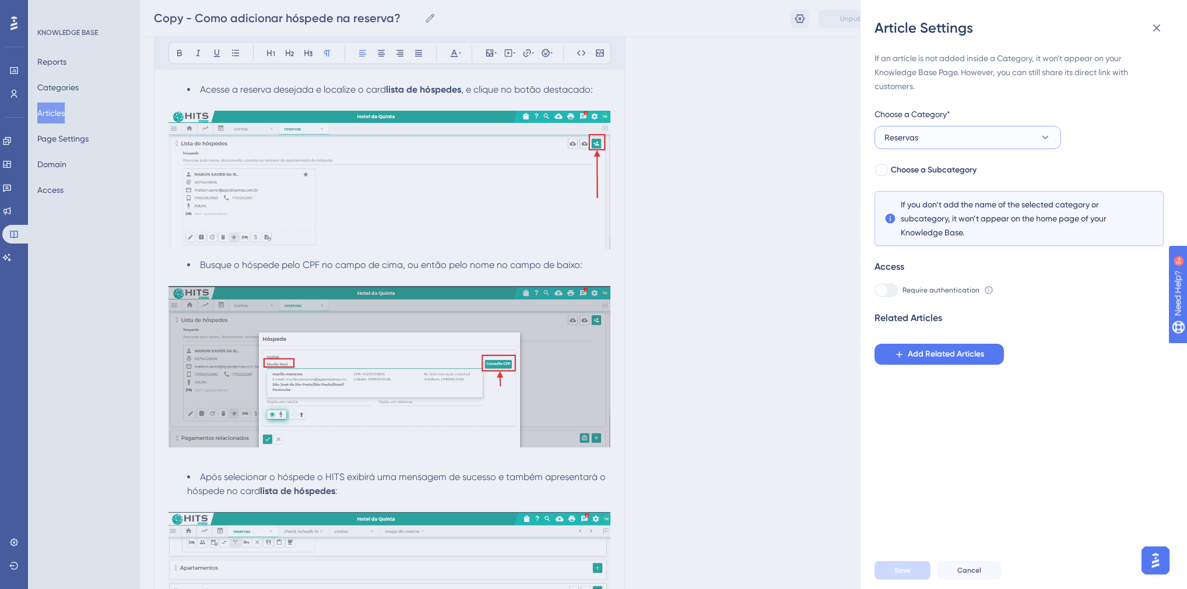
click at [913, 135] on span "Reservas" at bounding box center [901, 138] width 34 height 14
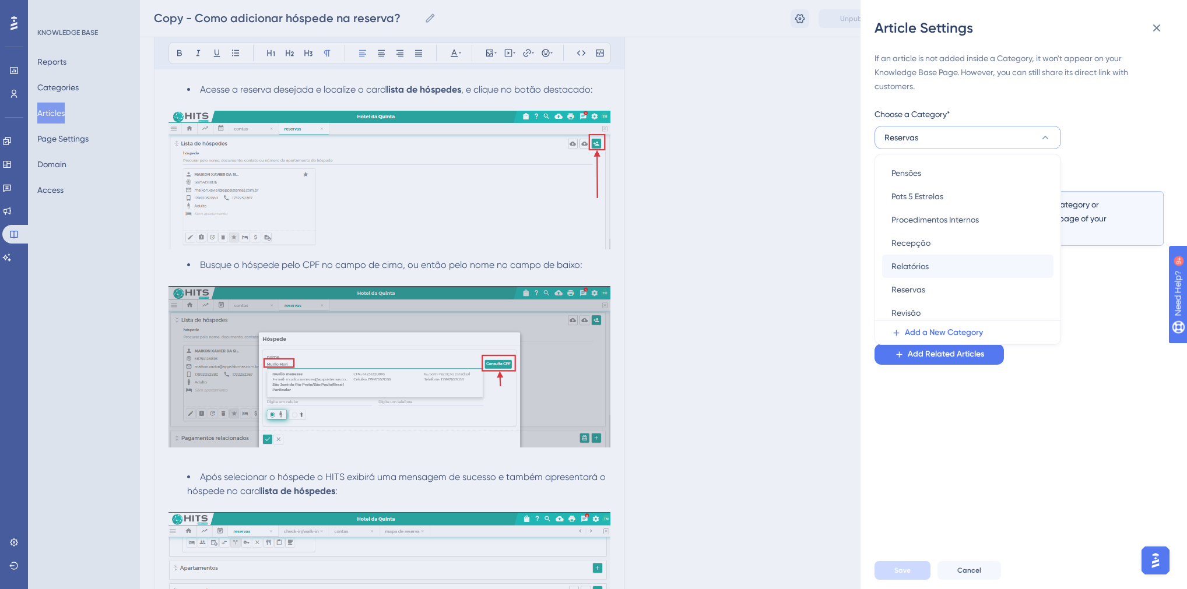
scroll to position [330, 0]
click at [926, 304] on div "Revisão Revisão" at bounding box center [967, 309] width 153 height 23
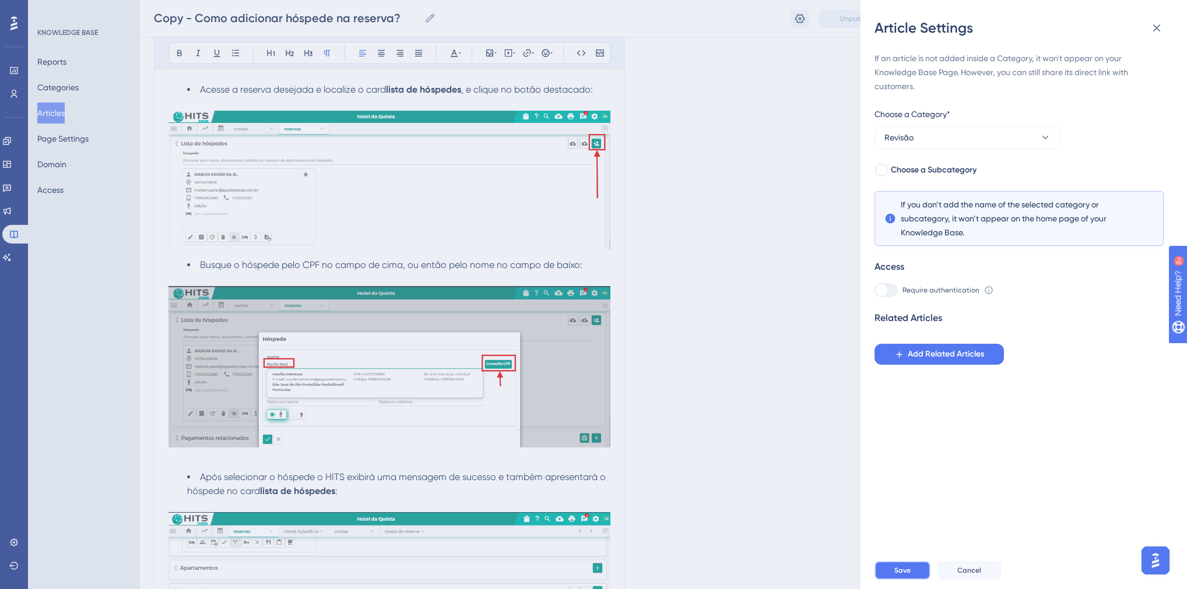
click at [906, 574] on span "Save" at bounding box center [902, 570] width 16 height 9
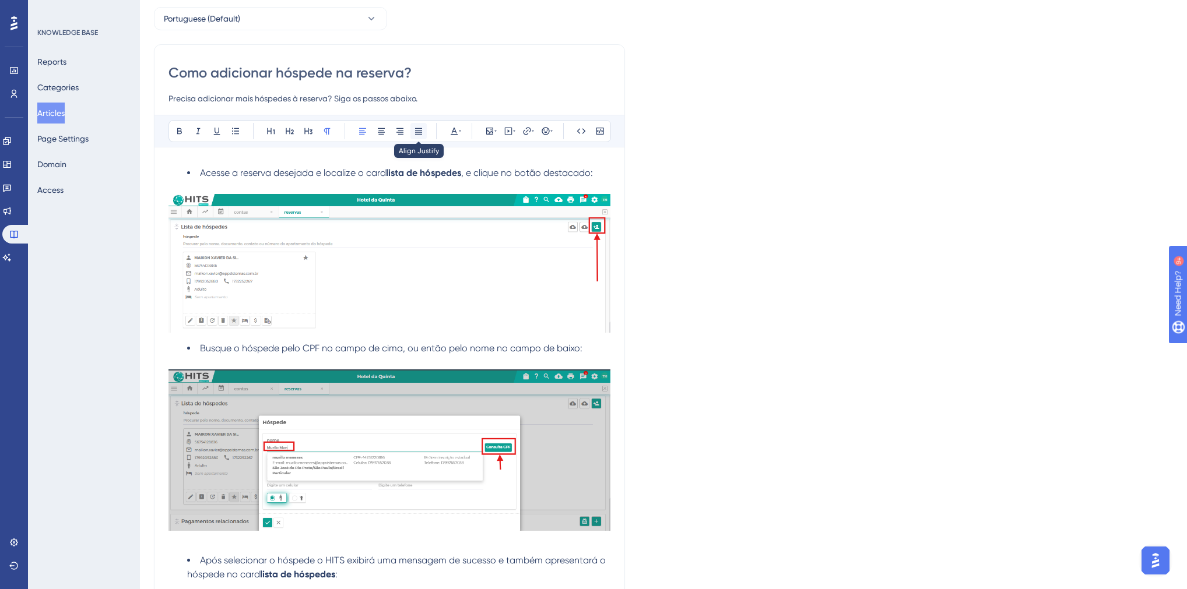
scroll to position [0, 0]
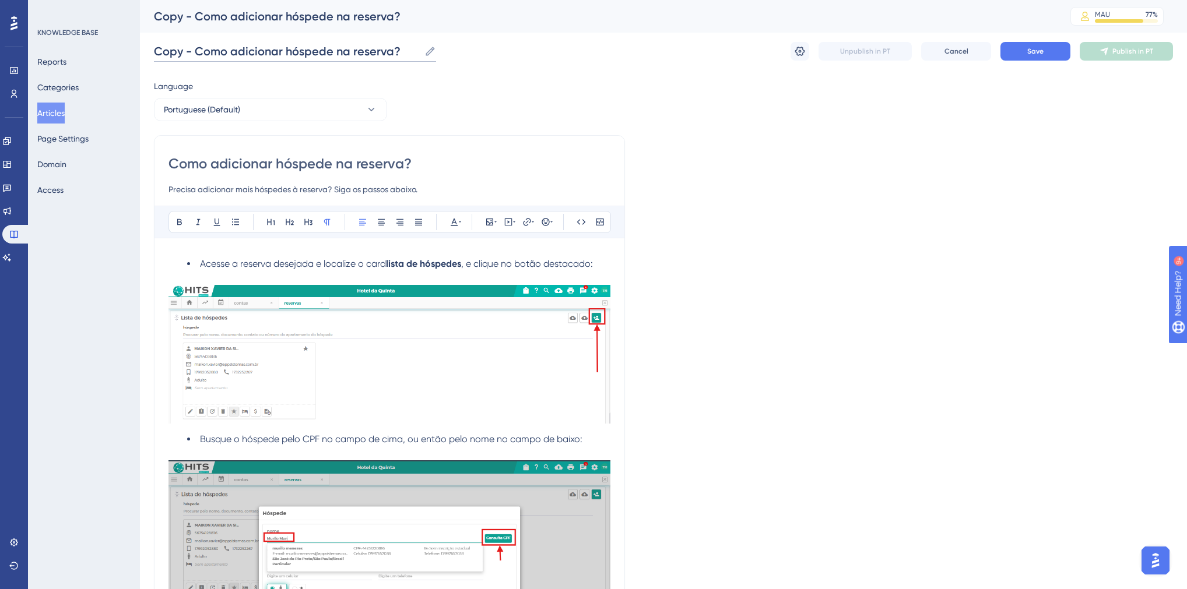
click at [214, 51] on input "Copy - Como adicionar hóspede na reserva?" at bounding box center [287, 51] width 266 height 16
drag, startPoint x: 193, startPoint y: 50, endPoint x: 149, endPoint y: 54, distance: 43.9
click at [241, 51] on input "O número de hóspedes não pode ser maiorComo adicionar hóspede na reserva?" at bounding box center [287, 51] width 266 height 16
click at [387, 50] on input "O número de hóspedes não pode ser maiorComo adicionar hóspede na reserva?" at bounding box center [383, 51] width 459 height 16
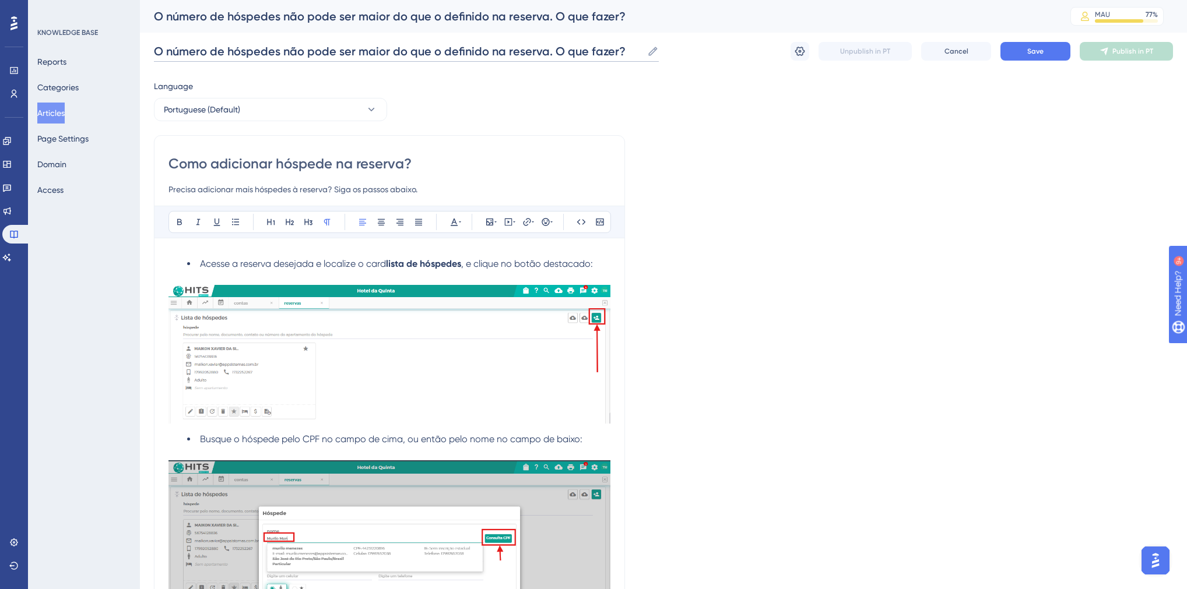
type input "O número de hóspedes não pode ser maior do que o definido na reserva. O que faz…"
click at [283, 161] on input "Como adicionar hóspede na reserva?" at bounding box center [389, 163] width 442 height 19
click at [242, 43] on input "O número de hóspedes não pode ser maior do que o definido na reserva. O que faz…" at bounding box center [398, 51] width 488 height 16
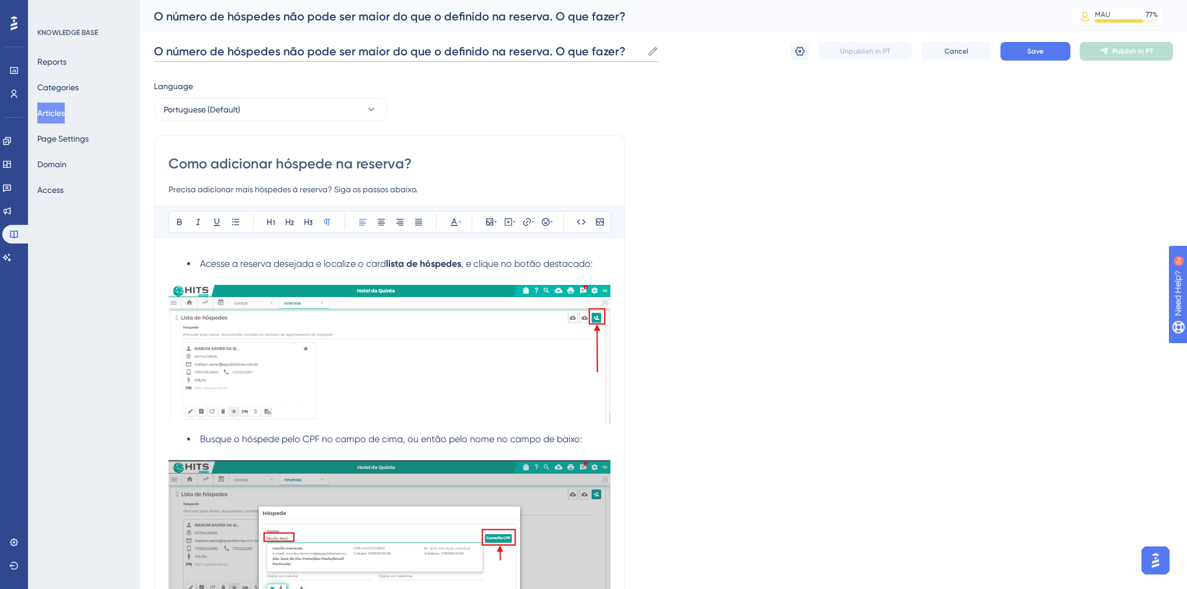
click at [242, 43] on input "O número de hóspedes não pode ser maior do que o definido na reserva. O que faz…" at bounding box center [398, 51] width 488 height 16
click at [264, 159] on input "Como adicionar hóspede na reserva?" at bounding box center [389, 163] width 442 height 19
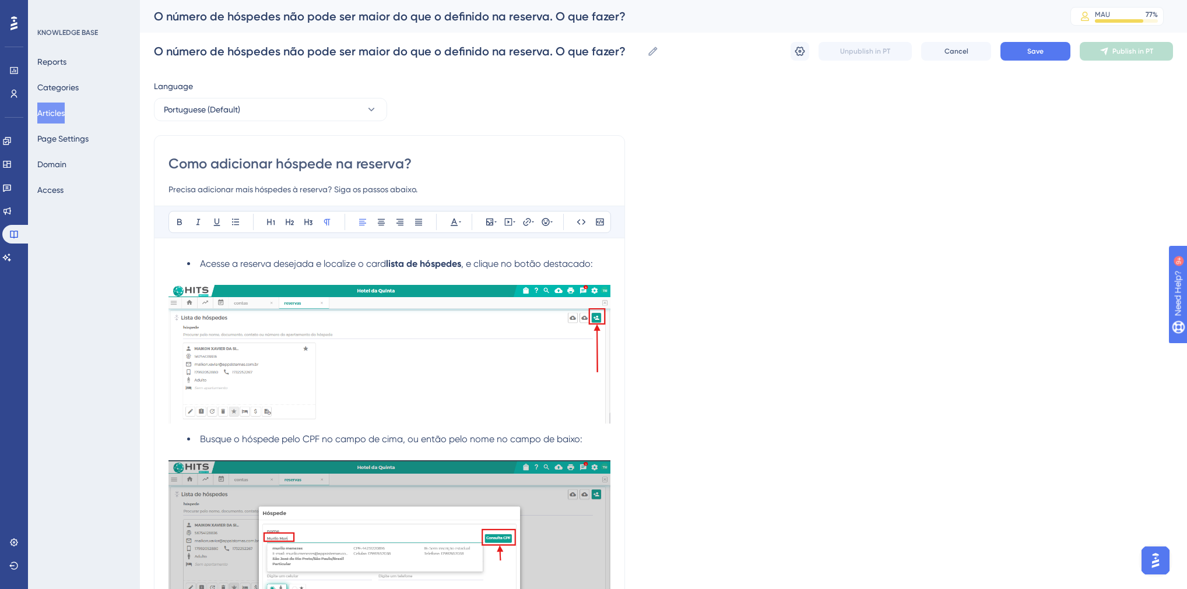
click at [264, 159] on input "Como adicionar hóspede na reserva?" at bounding box center [389, 163] width 442 height 19
paste input "O número de hóspedes não pode ser maior do que o definido na reserva. O que faz…"
type input "O número de hóspedes não pode ser maior do que o definido na reserva. O que faz…"
click at [170, 190] on input "Precisa adicionar mais hóspedes à reserva? Siga os passos abaixo." at bounding box center [389, 189] width 442 height 14
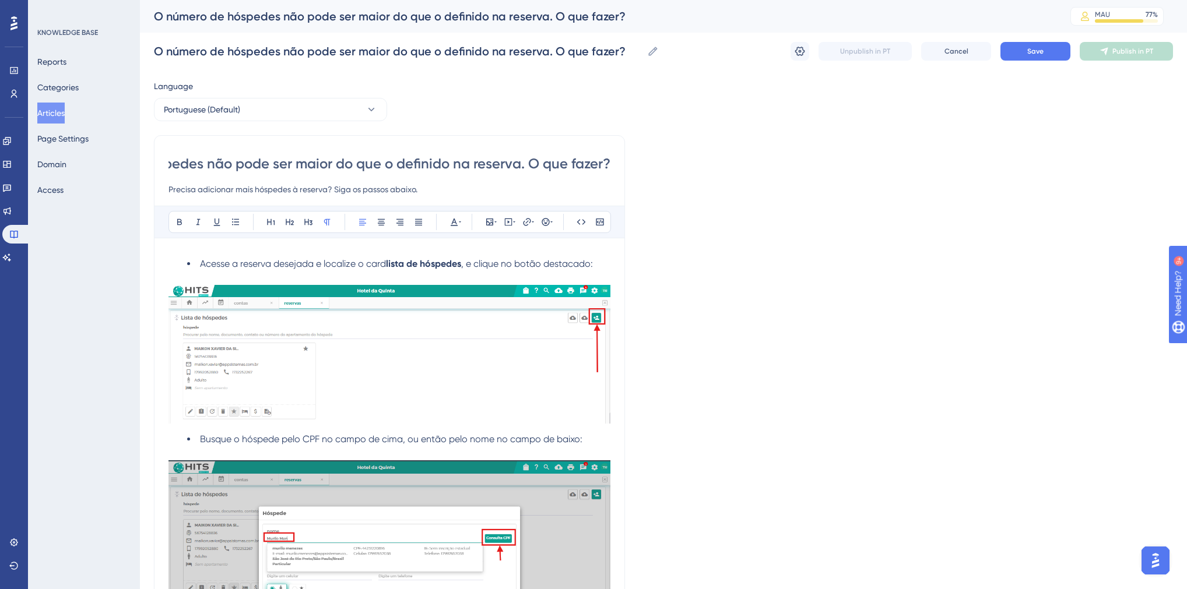
scroll to position [0, 0]
click at [169, 190] on input "Precisa adicionar mais hóspedes à reserva? Siga os passos abaixo." at bounding box center [389, 189] width 442 height 14
click at [254, 189] on input "Precisa adicionar mais hóspedes à reserva? Siga os passos abaixo." at bounding box center [389, 189] width 442 height 14
click at [341, 193] on input "Precisa adicionar mais um hóspedes à reserva? Siga os passos abaixo." at bounding box center [389, 189] width 442 height 14
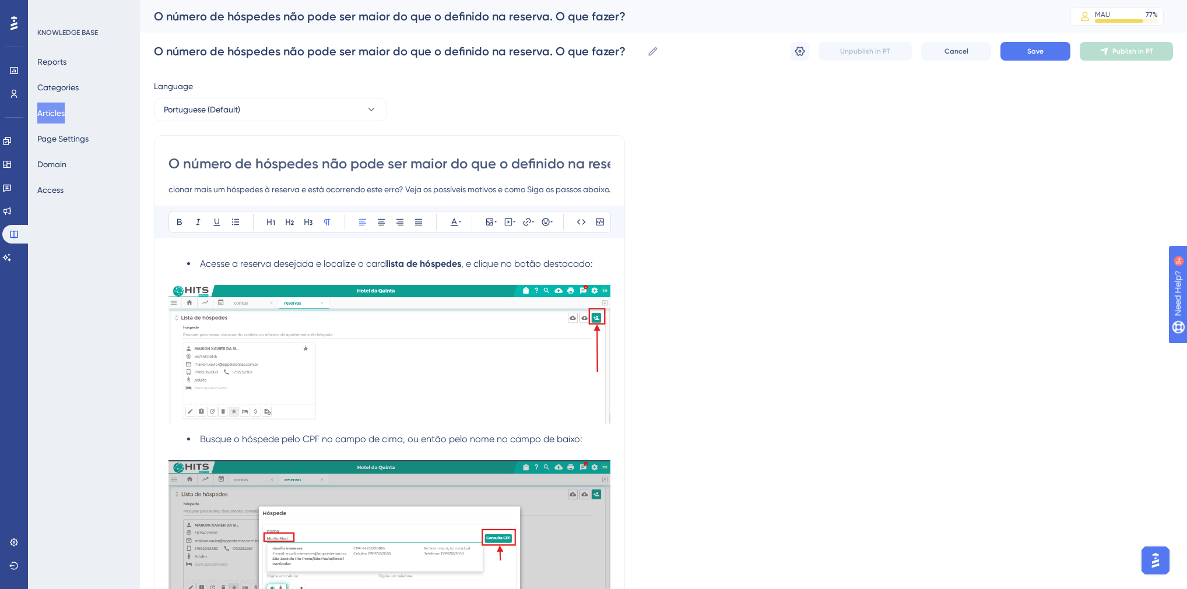
drag, startPoint x: 572, startPoint y: 188, endPoint x: 650, endPoint y: 191, distance: 77.6
type input "Precisa adicionar mais um hóspedes à reserva e está ocorrendo este erro? Veja o…"
click at [201, 262] on span "Acesse a reserva desejada e localize o card" at bounding box center [293, 263] width 186 height 11
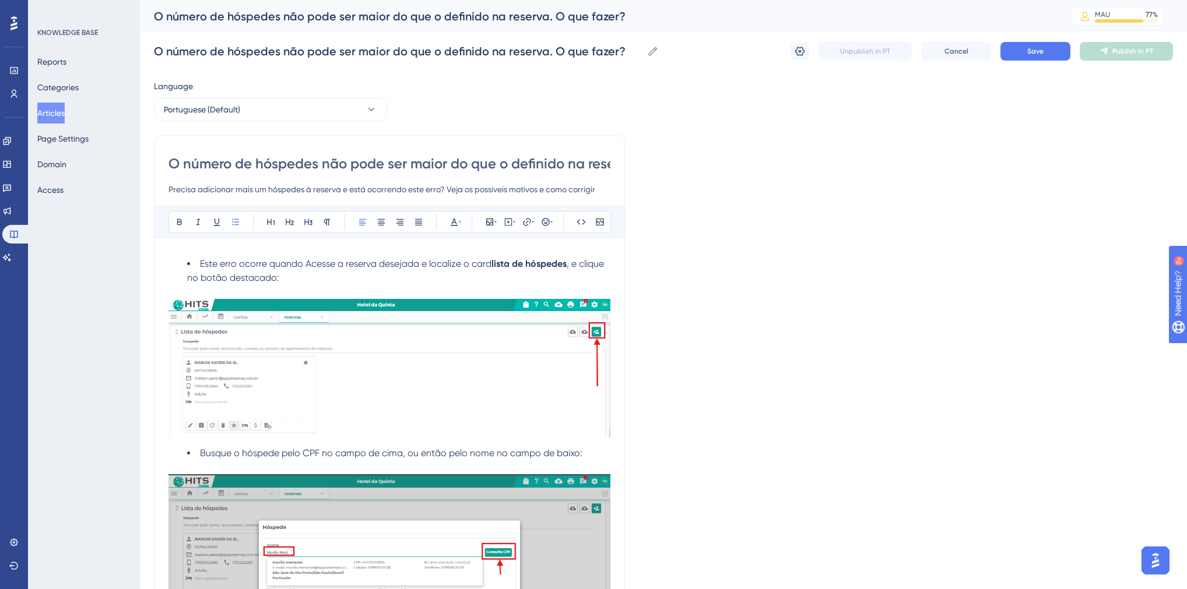
click at [265, 312] on img at bounding box center [389, 368] width 442 height 139
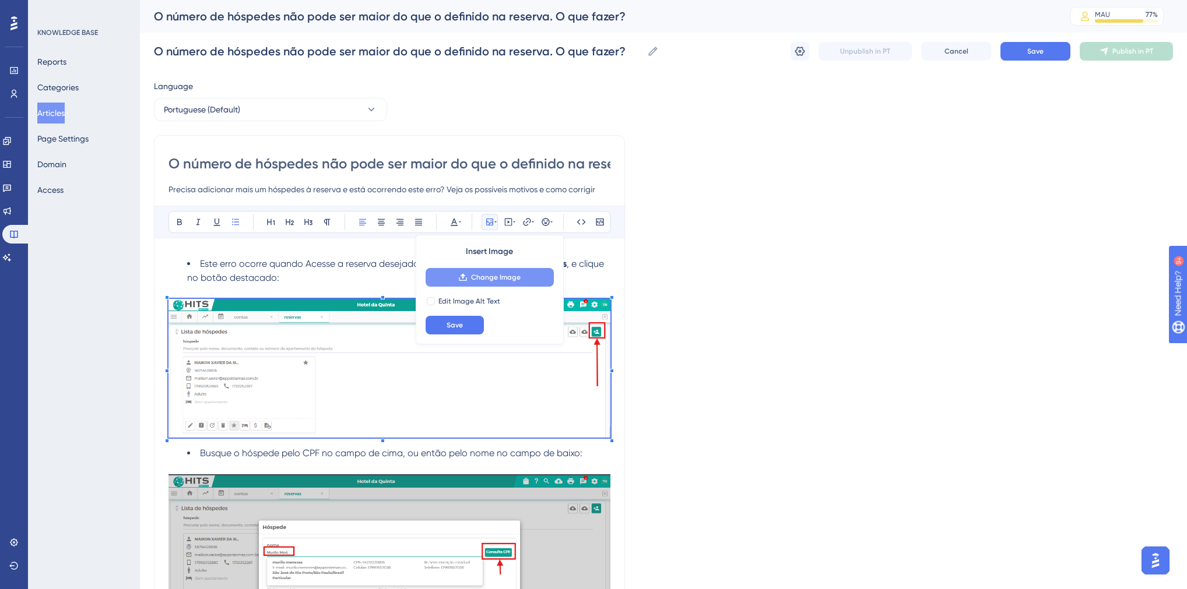
click at [463, 279] on icon at bounding box center [462, 277] width 9 height 9
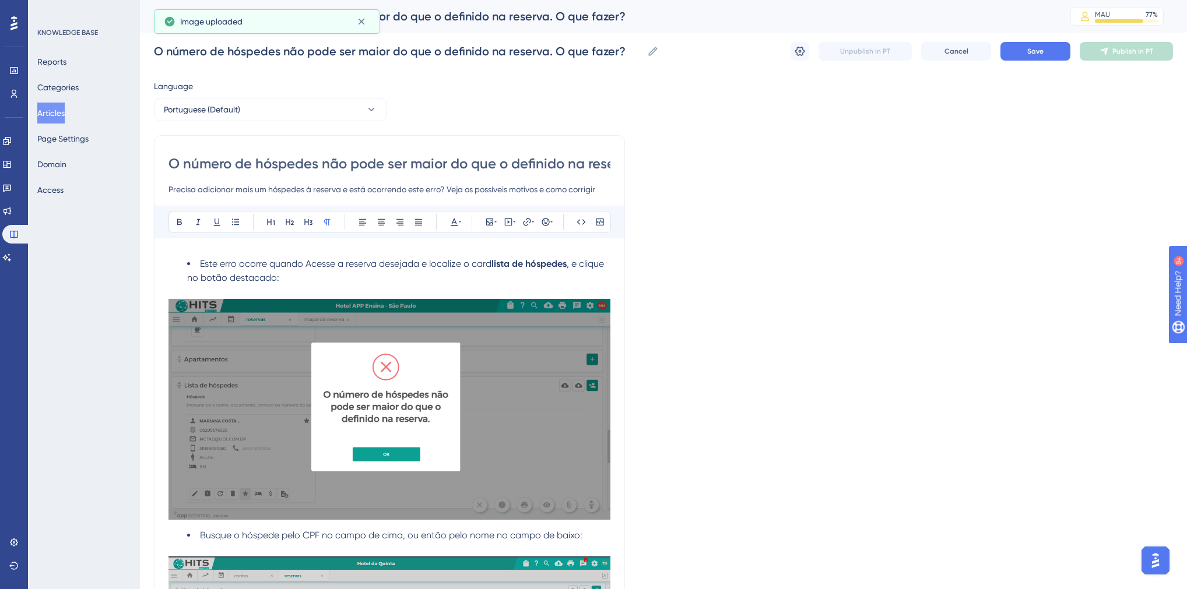
click at [305, 263] on span "Este erro ocorre quando Acesse a reserva desejada e localize o card" at bounding box center [345, 263] width 291 height 11
click at [304, 265] on span "Este erro ocorre quando Acesse a reserva desejada e localize o card" at bounding box center [345, 263] width 291 height 11
click at [304, 266] on span "Este erro ocorre quando Acesse a reserva desejada e localize o card" at bounding box center [345, 263] width 291 height 11
click at [343, 266] on span "Este erro ocorre quando se tenta Acesse a reserva desejada e localize o card" at bounding box center [364, 263] width 329 height 11
click at [438, 266] on span "Este erro ocorre quando se tenta adicionar um hóspedeAcesse a reserva desejada …" at bounding box center [395, 270] width 417 height 25
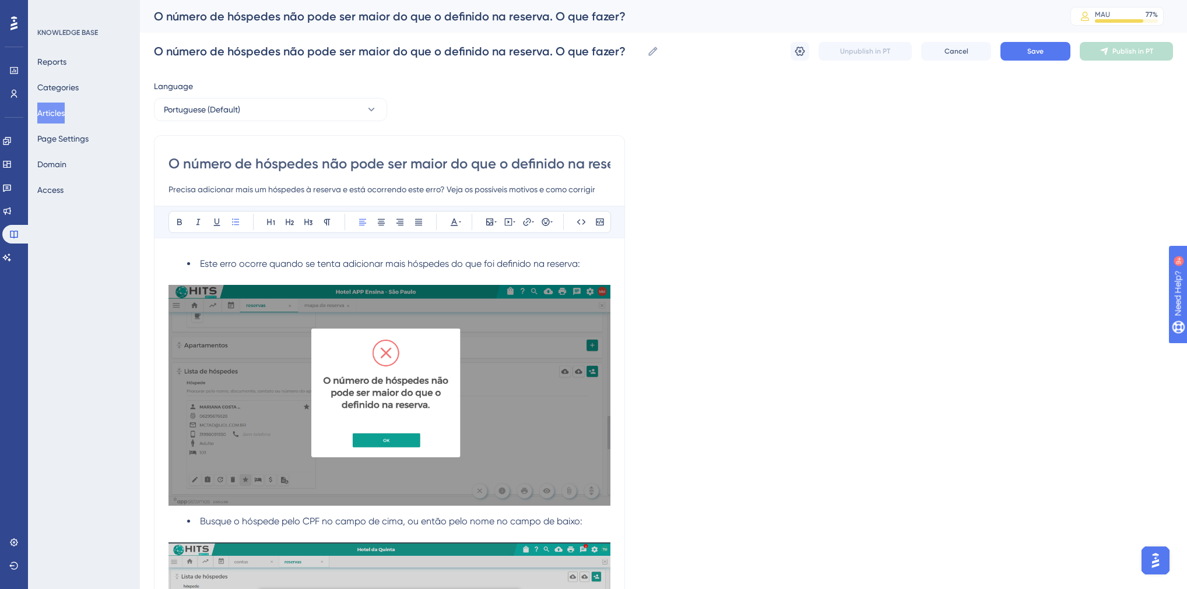
click at [198, 268] on li "Este erro ocorre quando se tenta adicionar mais hóspedes do que foi definido na…" at bounding box center [398, 264] width 423 height 14
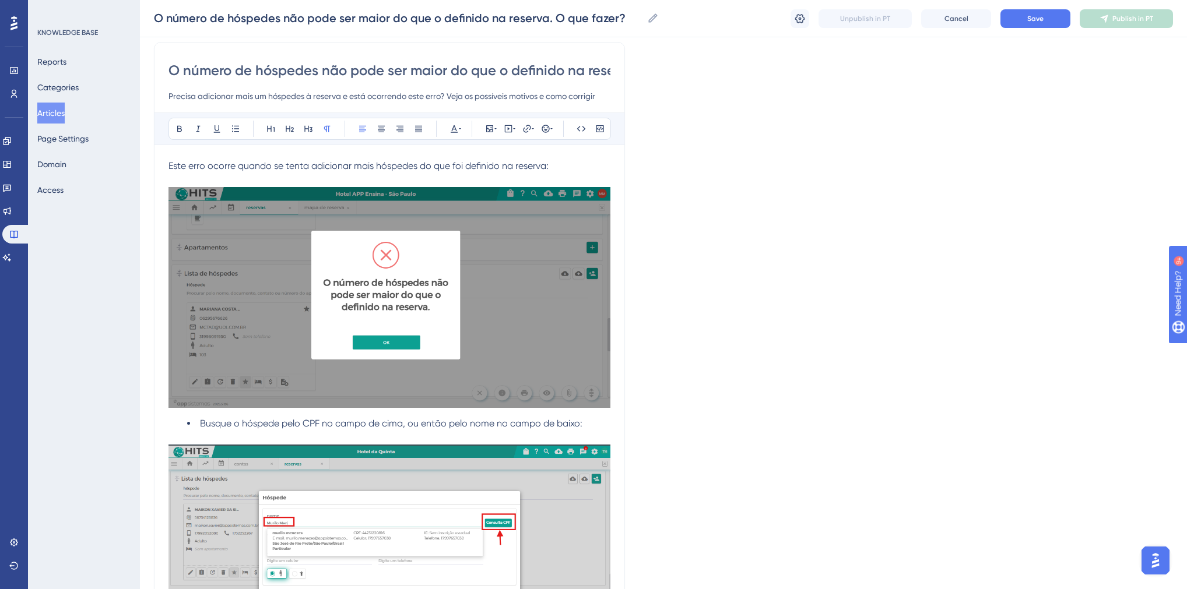
scroll to position [187, 0]
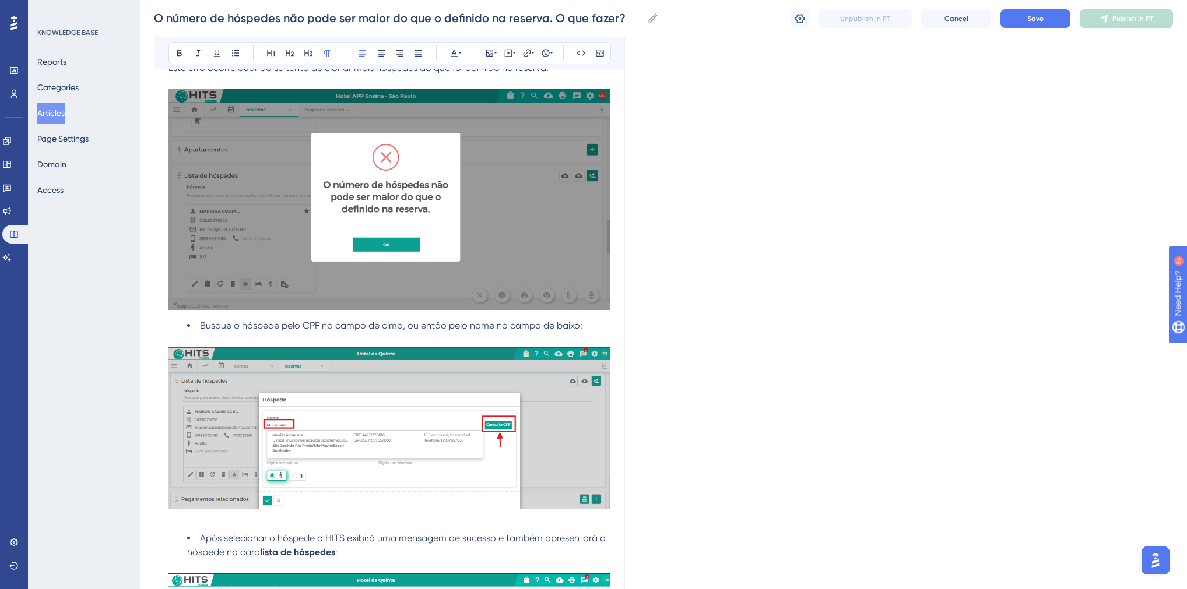
click at [201, 325] on span "Busque o hóspede pelo CPF no campo de cima, ou então pelo nome no campo de baix…" at bounding box center [391, 325] width 382 height 11
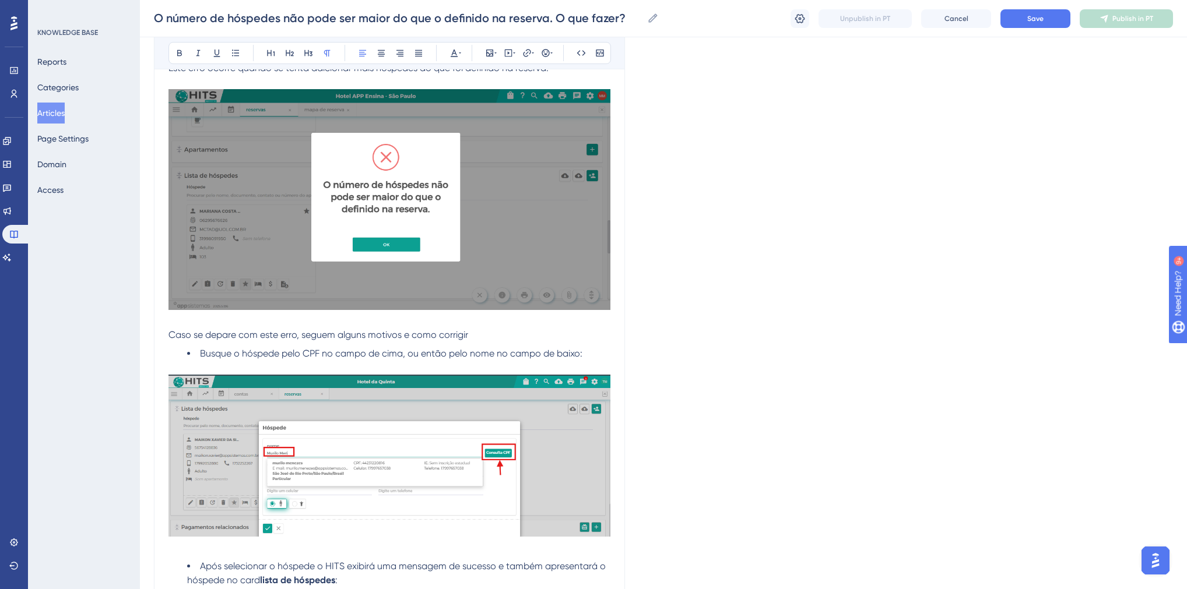
click at [501, 336] on p "Caso se depare com este erro, seguem alguns motivos e como corrigir" at bounding box center [389, 335] width 442 height 14
click at [201, 354] on span "Busque o hóspede pelo CPF no campo de cima, ou então pelo nome no campo de baix…" at bounding box center [391, 353] width 382 height 11
click at [198, 352] on li "Limite de [PERSON_NAME] já foi atingido mas preciso adicionar" at bounding box center [398, 354] width 423 height 14
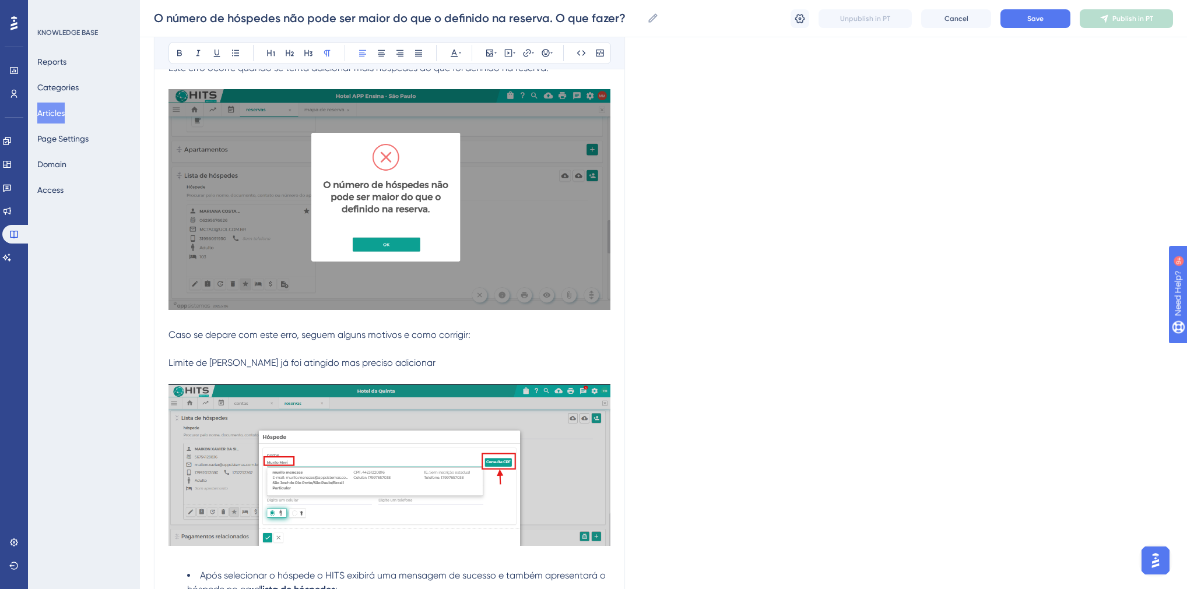
click at [417, 365] on p "Limite de [PERSON_NAME] já foi atingido mas preciso adicionar" at bounding box center [389, 363] width 442 height 14
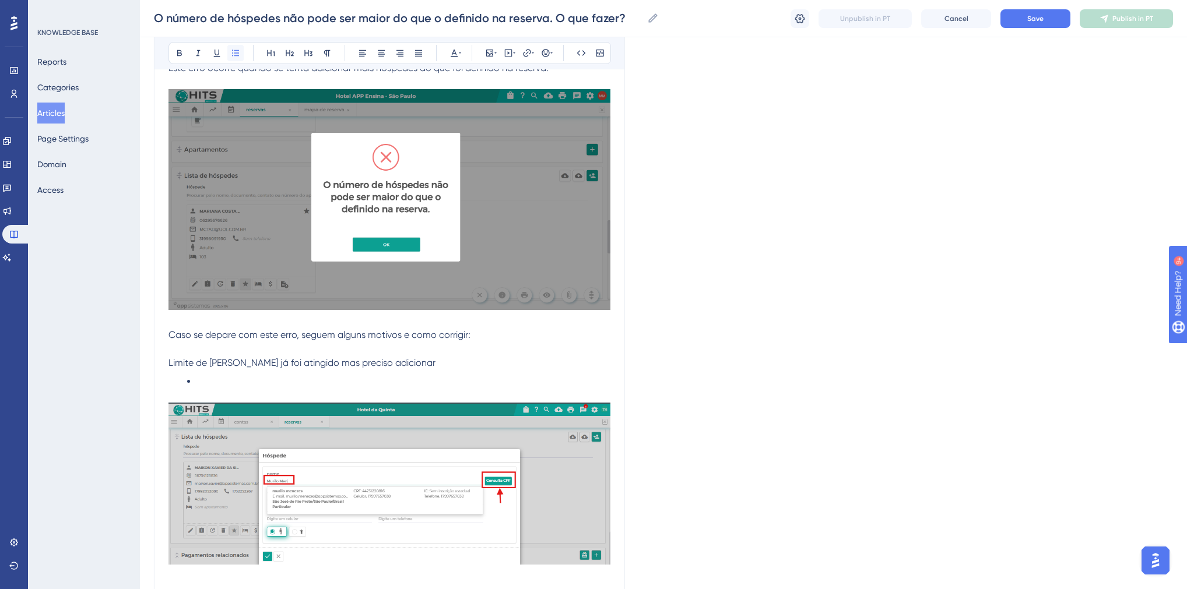
click at [238, 52] on icon at bounding box center [235, 52] width 9 height 9
click at [427, 359] on p "Limite de [PERSON_NAME] já foi atingido mas preciso adicionar" at bounding box center [389, 363] width 442 height 14
click at [374, 379] on li "Neste caso, será necessário aumentar" at bounding box center [398, 382] width 423 height 14
click at [501, 386] on li "Neste caso, será necessário aumentar a quantidade de hóspedes" at bounding box center [398, 382] width 423 height 14
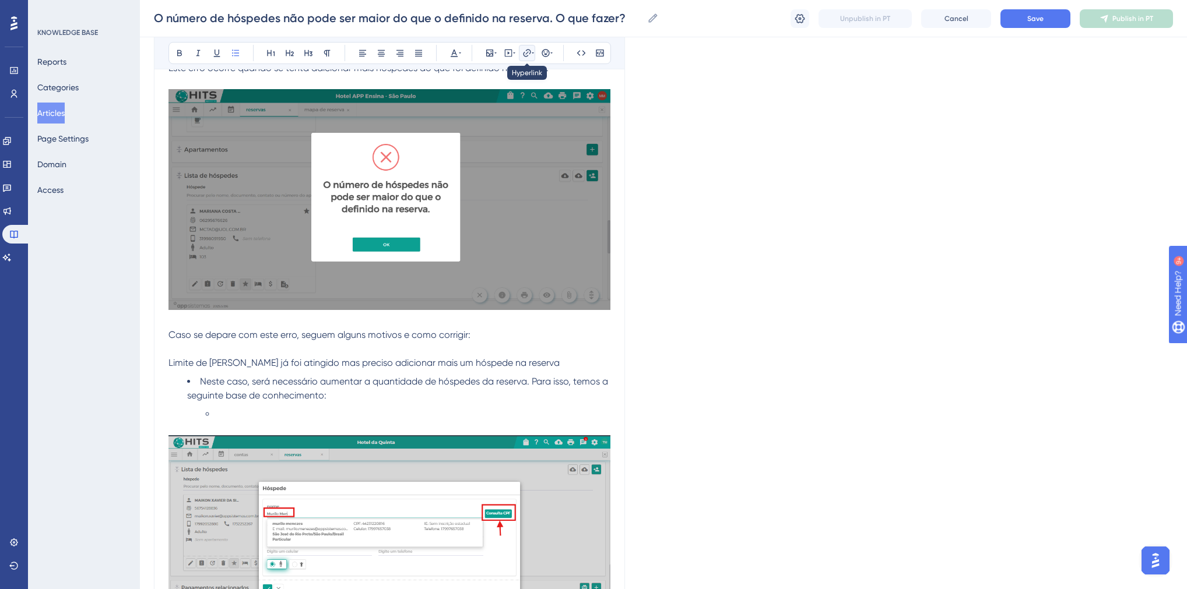
click at [528, 53] on icon at bounding box center [526, 52] width 9 height 9
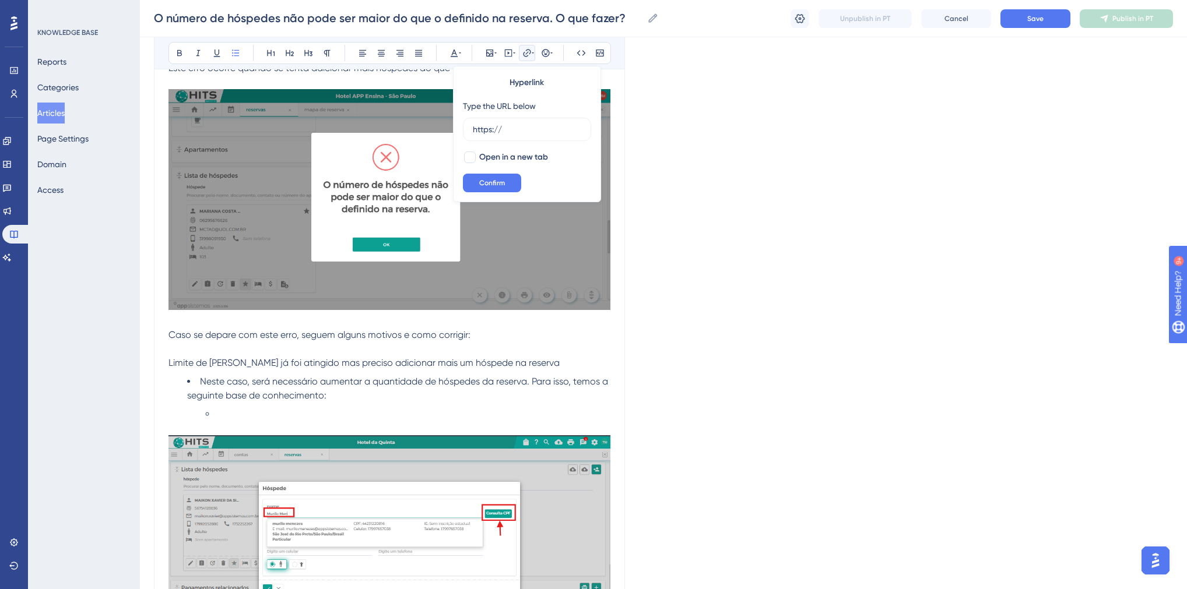
click at [328, 410] on li at bounding box center [408, 414] width 405 height 14
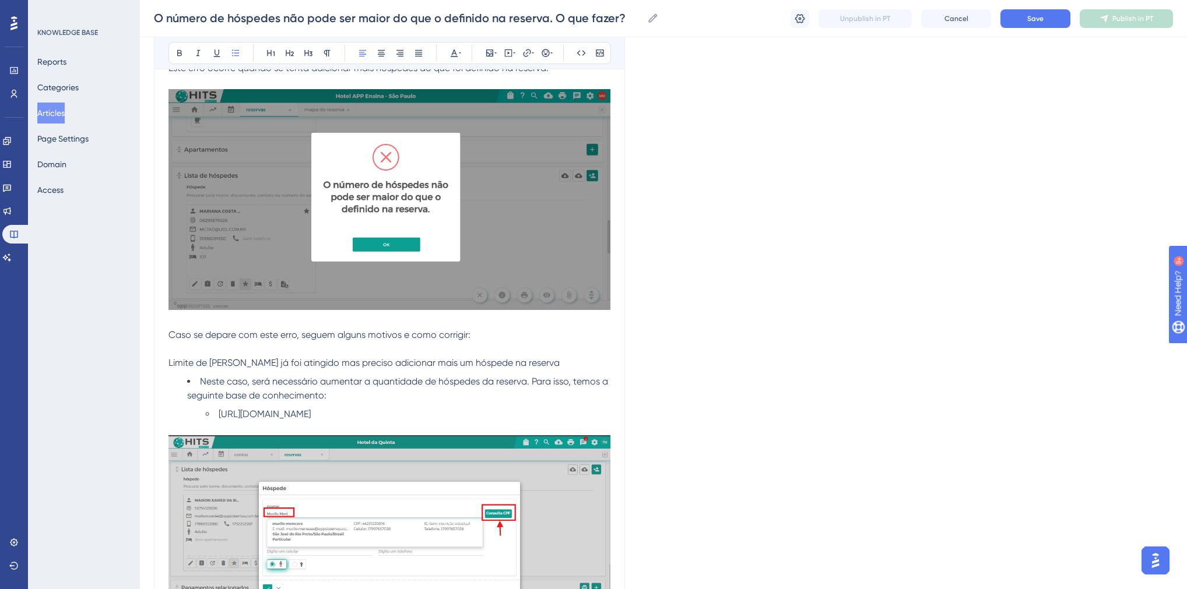
drag, startPoint x: 323, startPoint y: 429, endPoint x: 215, endPoint y: 416, distance: 109.2
click at [215, 416] on li "[URL][DOMAIN_NAME]" at bounding box center [408, 414] width 405 height 14
click at [526, 51] on icon at bounding box center [526, 52] width 9 height 9
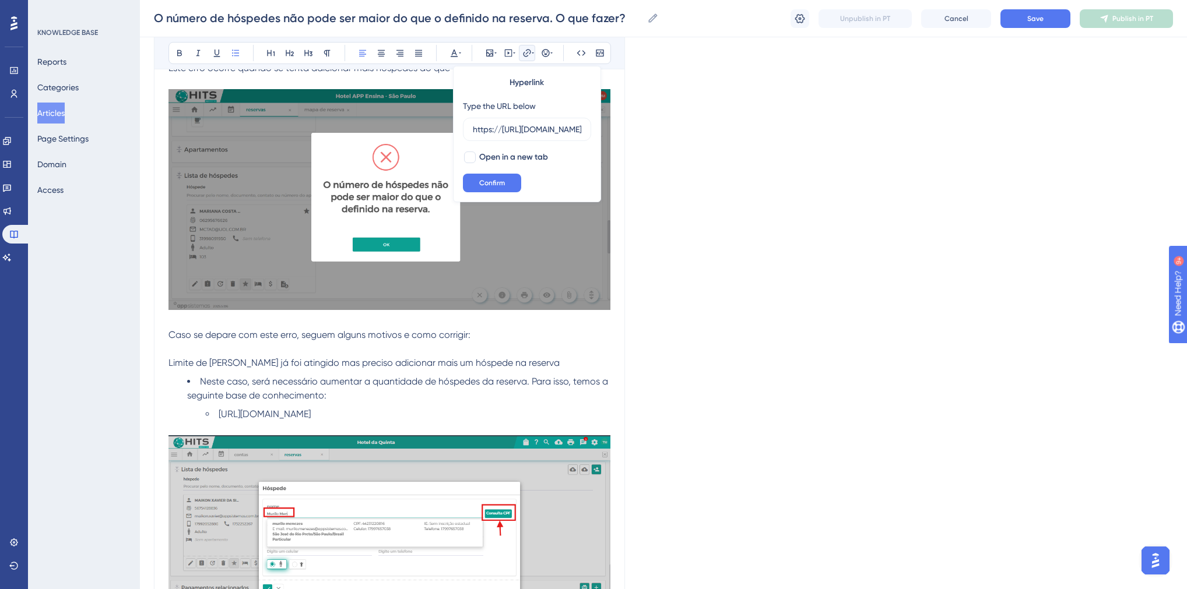
scroll to position [0, 346]
type input "https://[URL][DOMAIN_NAME]"
click at [498, 178] on span "Confirm" at bounding box center [492, 182] width 26 height 9
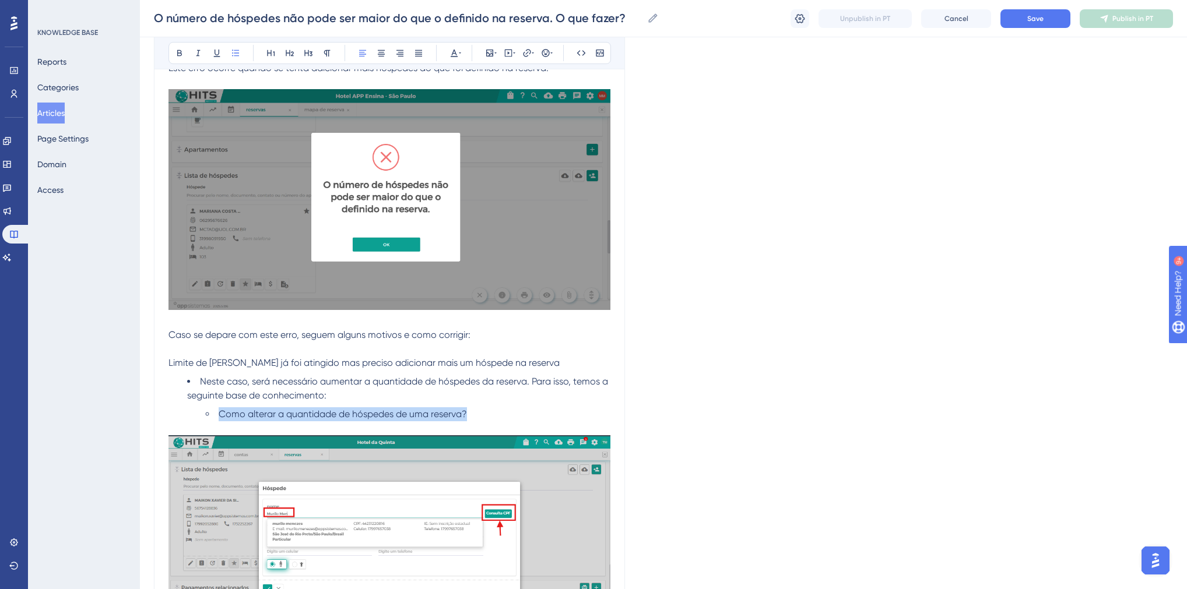
drag, startPoint x: 476, startPoint y: 409, endPoint x: 219, endPoint y: 417, distance: 256.6
click at [219, 417] on li "Como alterar a quantidade de hóspedes de uma reserva?" at bounding box center [408, 414] width 405 height 14
click at [526, 53] on icon at bounding box center [527, 53] width 8 height 8
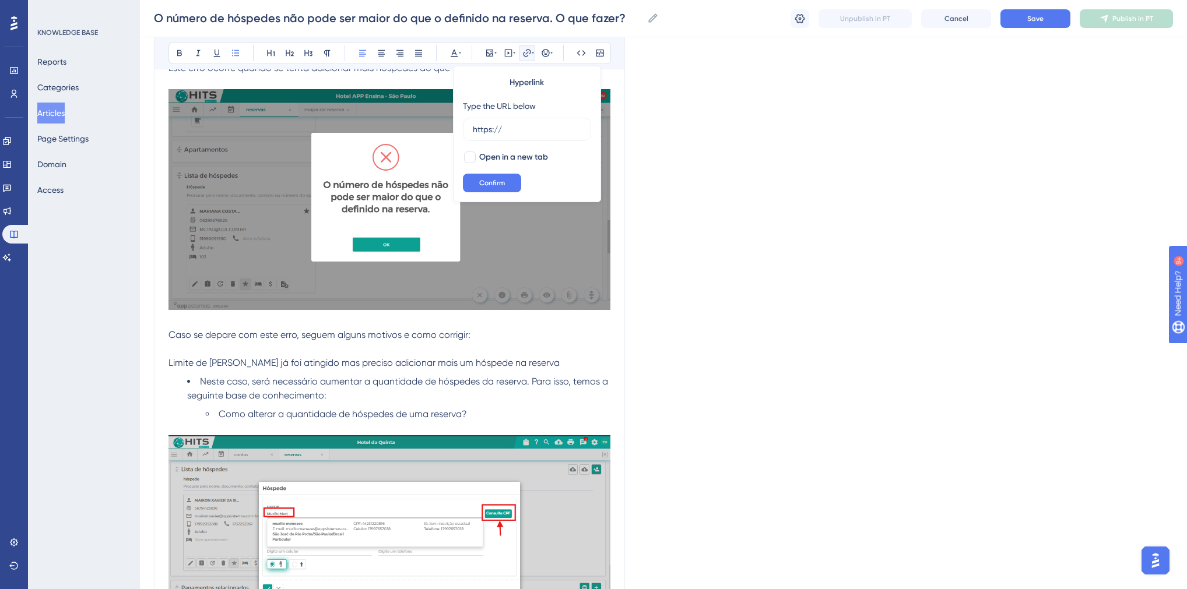
drag, startPoint x: 519, startPoint y: 132, endPoint x: 453, endPoint y: 131, distance: 65.9
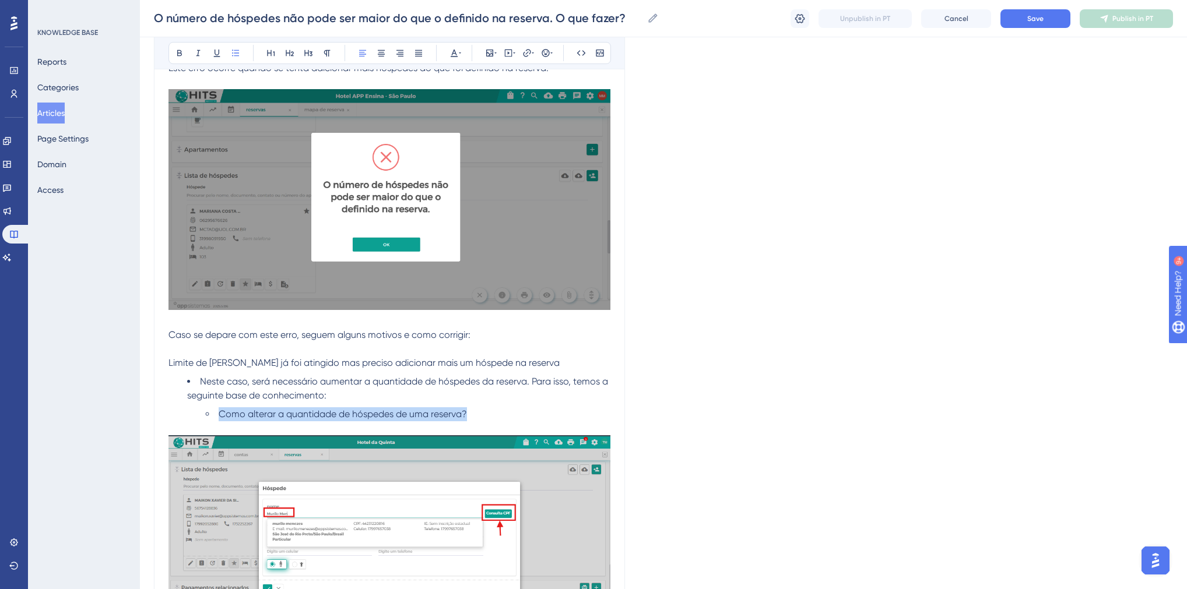
drag, startPoint x: 476, startPoint y: 416, endPoint x: 220, endPoint y: 410, distance: 256.0
click at [220, 410] on li "Como alterar a quantidade de hóspedes de uma reserva?" at bounding box center [408, 414] width 405 height 14
click at [529, 50] on icon at bounding box center [527, 53] width 8 height 8
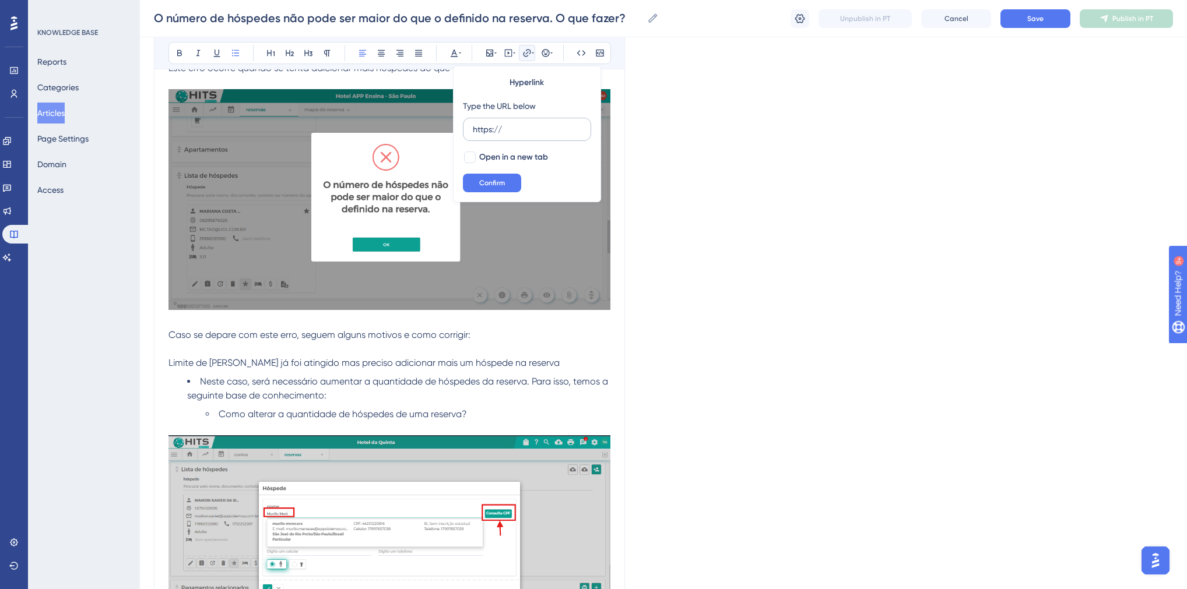
drag, startPoint x: 521, startPoint y: 129, endPoint x: 466, endPoint y: 126, distance: 54.3
click at [466, 126] on label "https://" at bounding box center [527, 129] width 128 height 23
click at [473, 126] on input "https://" at bounding box center [527, 129] width 108 height 13
type input "[URL][DOMAIN_NAME]"
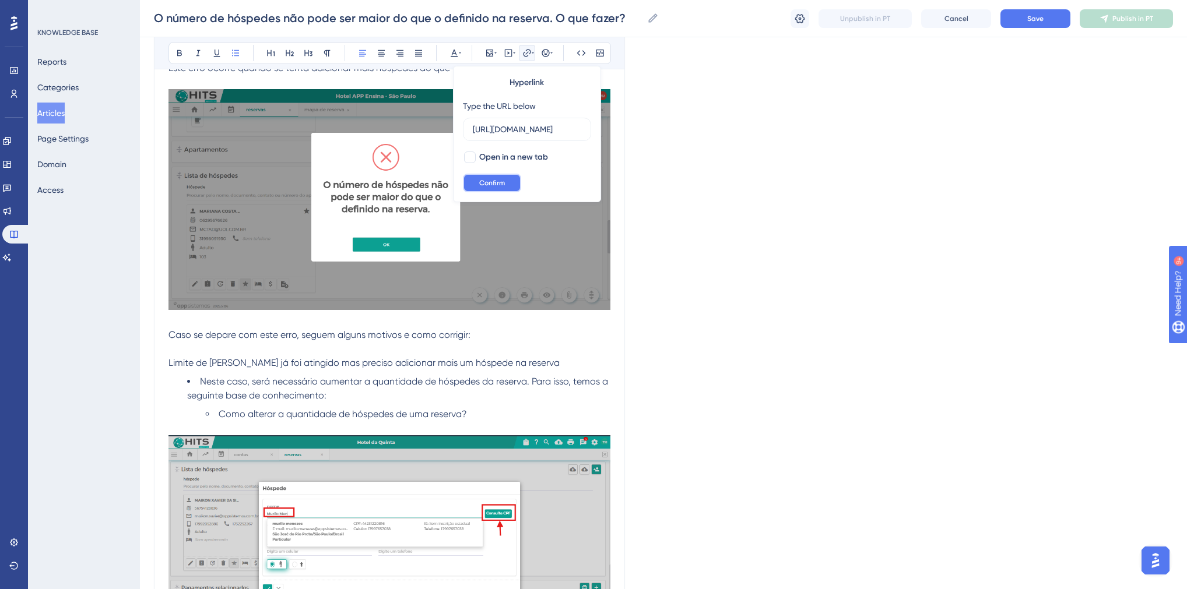
click at [498, 178] on span "Confirm" at bounding box center [492, 182] width 26 height 9
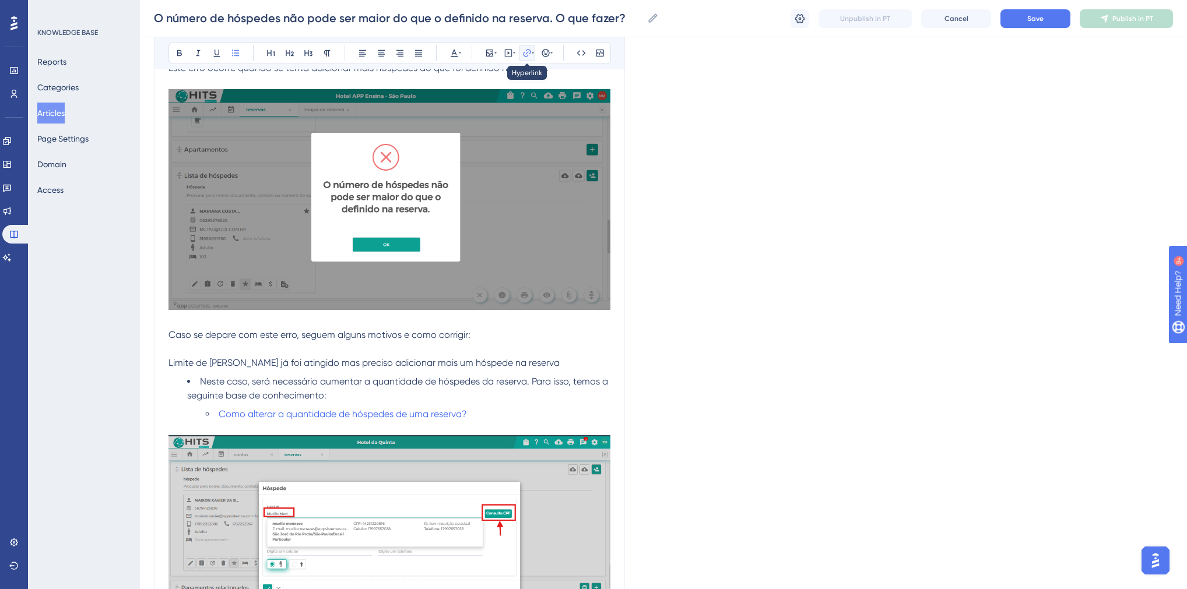
click at [526, 47] on button at bounding box center [527, 53] width 16 height 16
click at [527, 51] on icon at bounding box center [526, 52] width 9 height 9
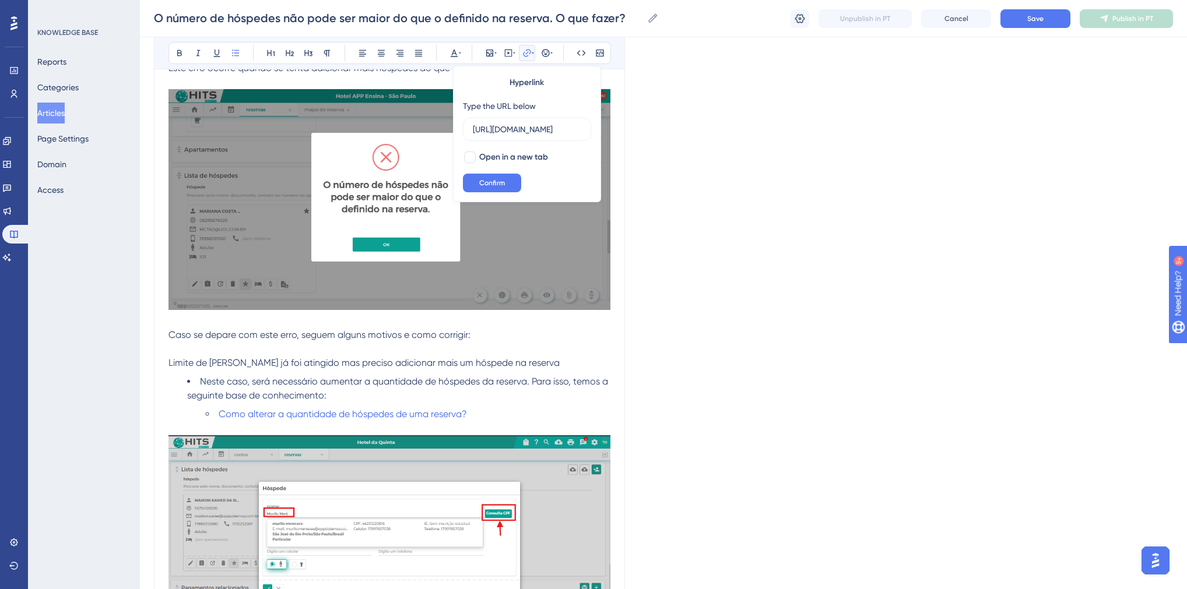
scroll to position [0, 317]
click at [506, 156] on span "Open in a new tab" at bounding box center [513, 157] width 69 height 14
checkbox input "true"
click at [493, 182] on span "Confirm" at bounding box center [492, 182] width 26 height 9
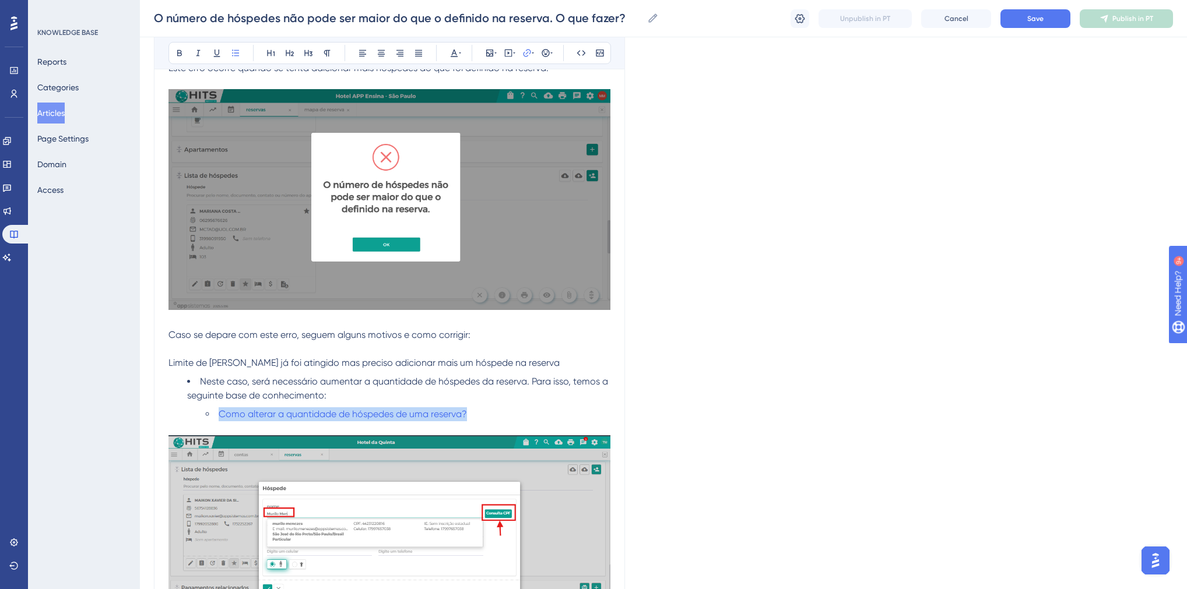
click at [485, 408] on li "Como alterar a quantidade de hóspedes de uma reserva?" at bounding box center [408, 414] width 405 height 14
click at [489, 417] on li "Como alterar a quantidade de hóspedes de uma reserva?" at bounding box center [408, 414] width 405 height 14
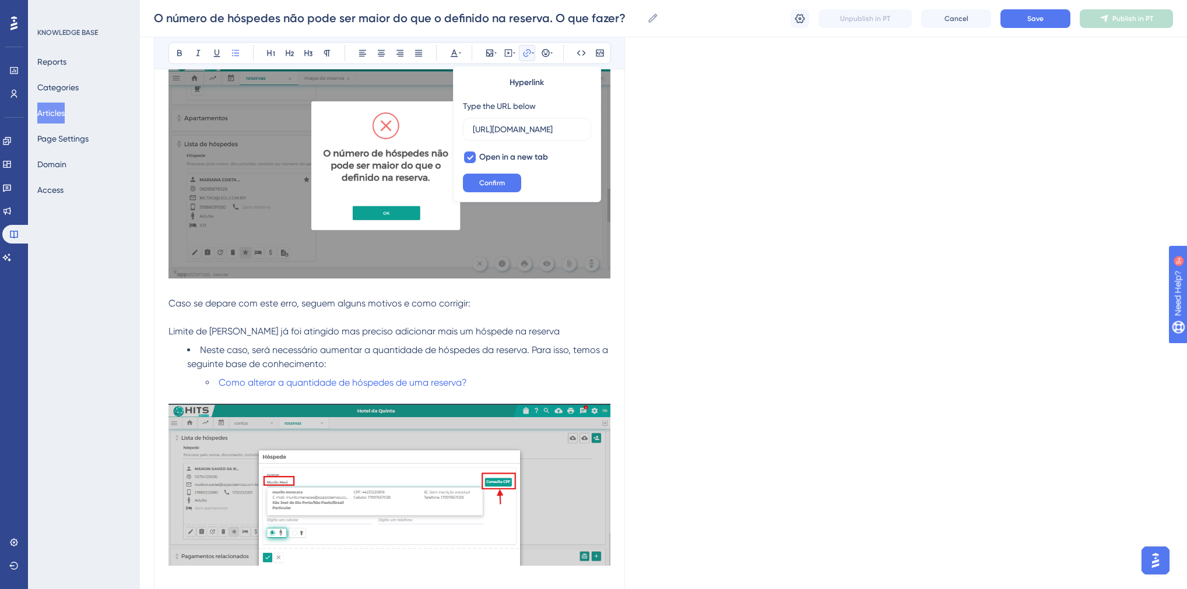
scroll to position [326, 0]
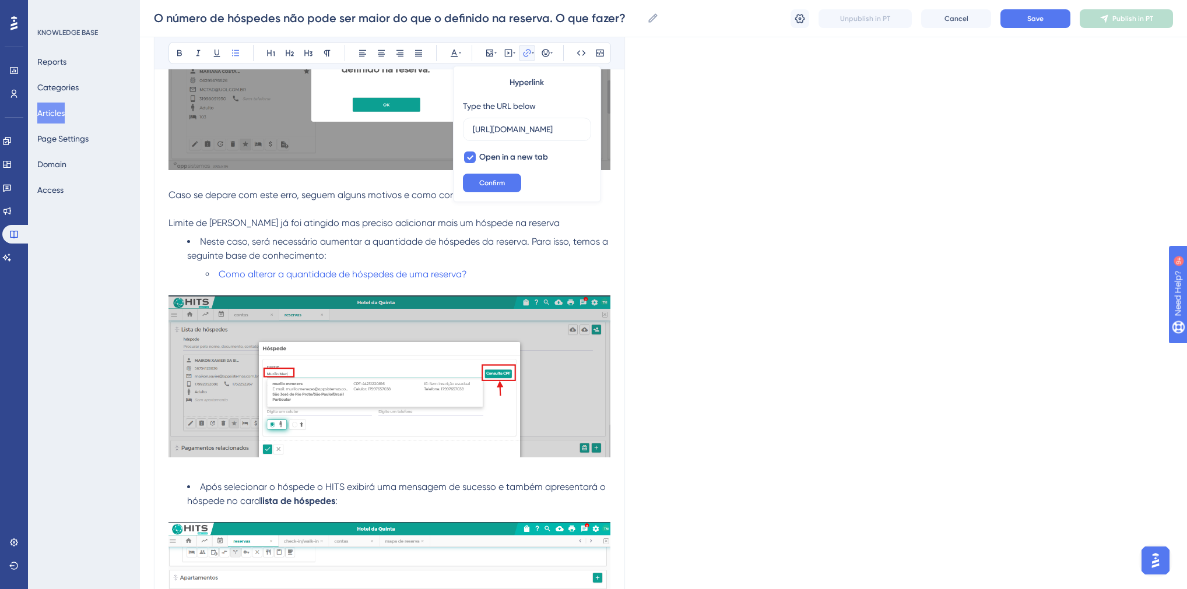
click at [168, 223] on span "Limite de [PERSON_NAME] já foi atingido mas preciso adicionar mais um hóspede n…" at bounding box center [363, 222] width 391 height 11
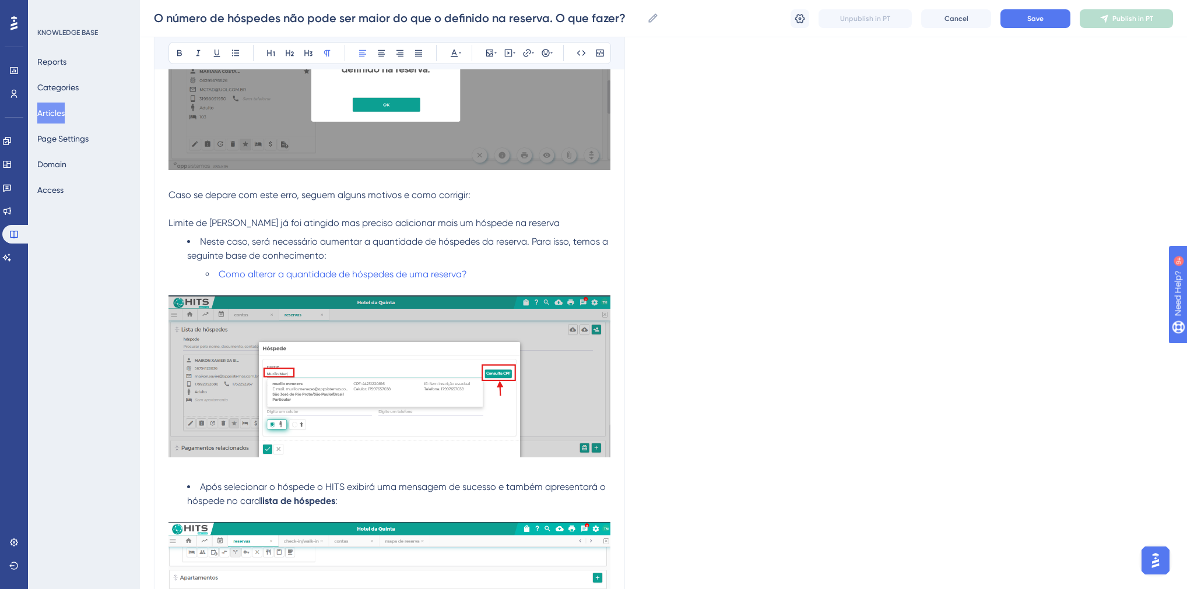
click at [514, 278] on li "Como alterar a quantidade de hóspedes de uma reserva?" at bounding box center [408, 275] width 405 height 14
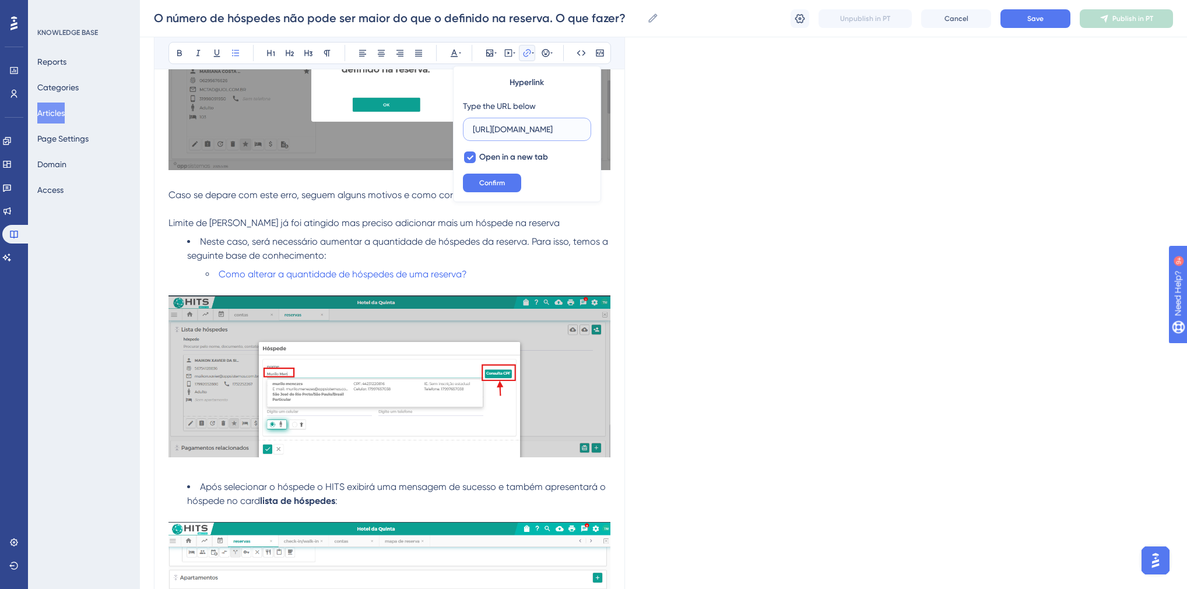
scroll to position [0, 0]
click at [481, 286] on p at bounding box center [389, 289] width 442 height 14
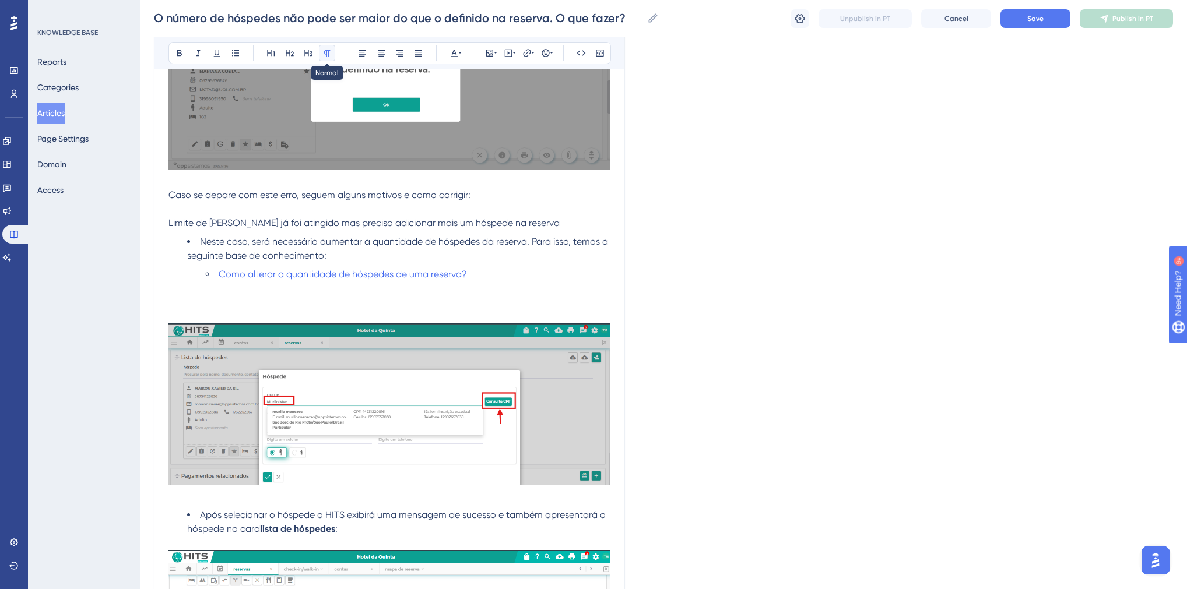
click at [323, 50] on icon at bounding box center [326, 52] width 9 height 9
click at [328, 55] on icon at bounding box center [326, 52] width 9 height 9
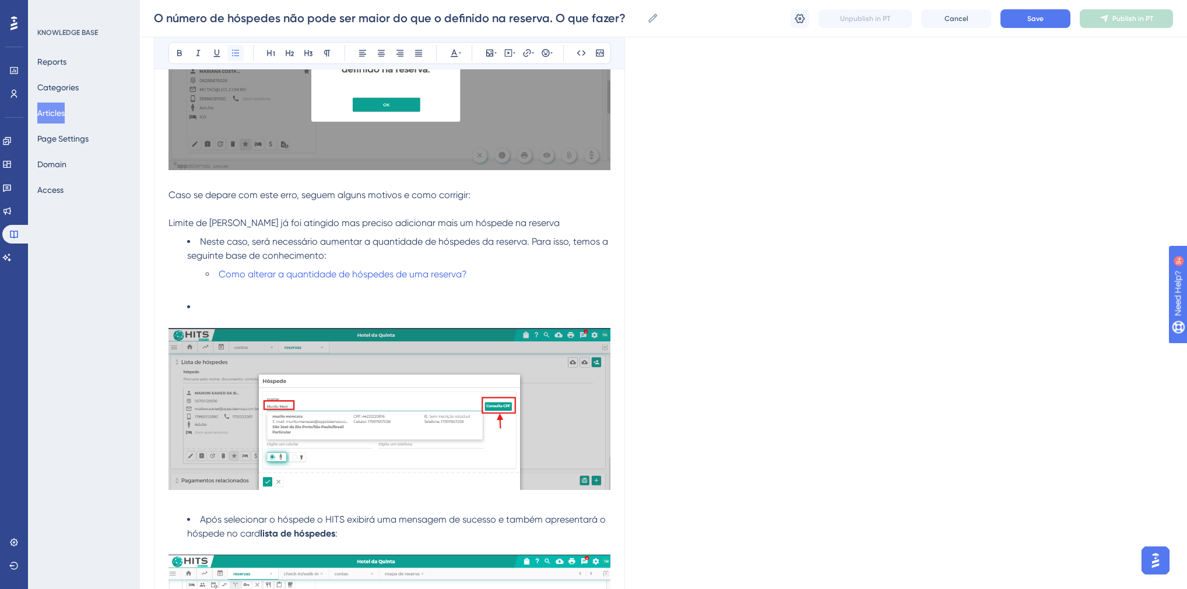
click at [236, 54] on icon at bounding box center [235, 52] width 9 height 9
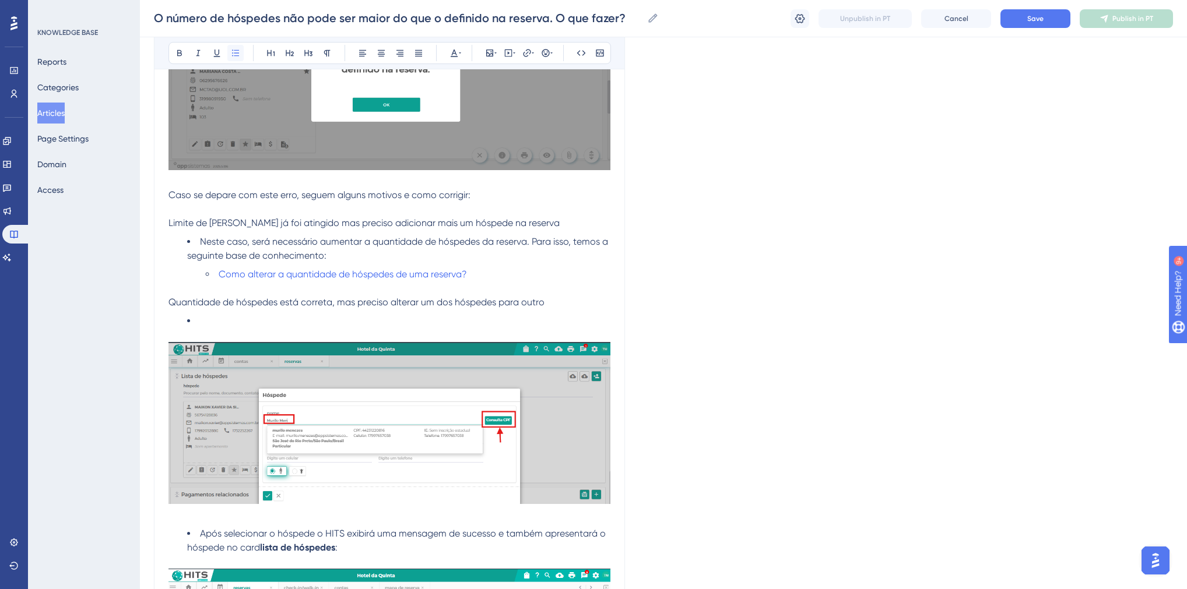
click at [235, 57] on icon at bounding box center [235, 52] width 9 height 9
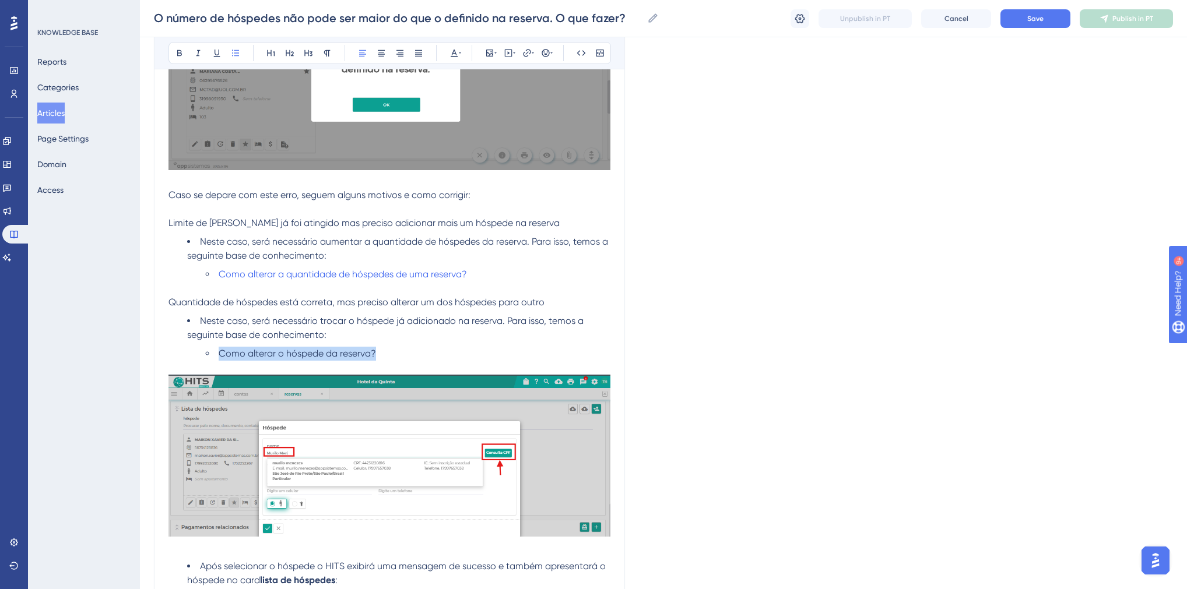
drag, startPoint x: 385, startPoint y: 350, endPoint x: 220, endPoint y: 358, distance: 165.1
click at [220, 358] on li "Como alterar o hóspede da reserva?" at bounding box center [408, 354] width 405 height 14
click at [522, 52] on icon at bounding box center [526, 52] width 9 height 9
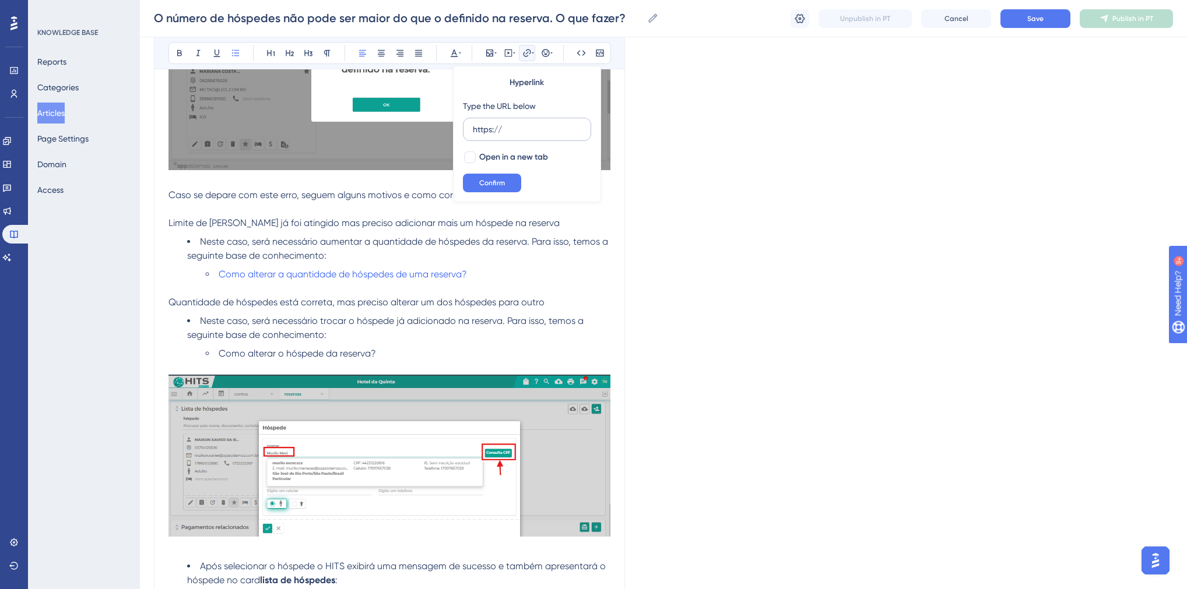
drag, startPoint x: 491, startPoint y: 135, endPoint x: 472, endPoint y: 135, distance: 19.8
click at [473, 135] on input "https://" at bounding box center [527, 129] width 108 height 13
type input "[URL][DOMAIN_NAME]"
click at [488, 178] on span "Confirm" at bounding box center [492, 182] width 26 height 9
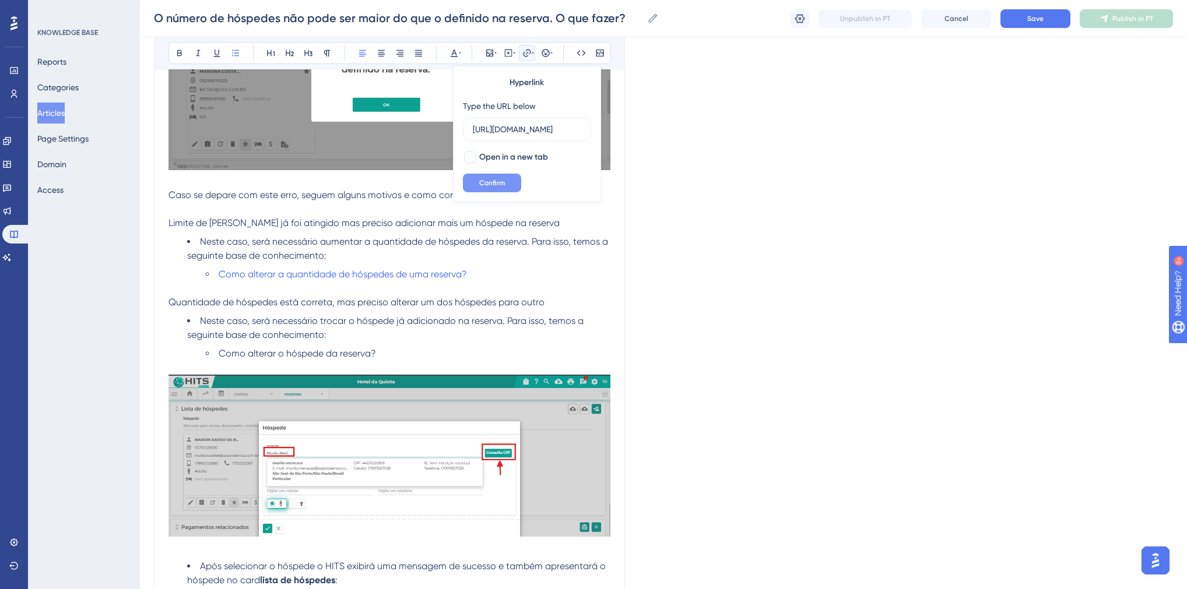
scroll to position [0, 0]
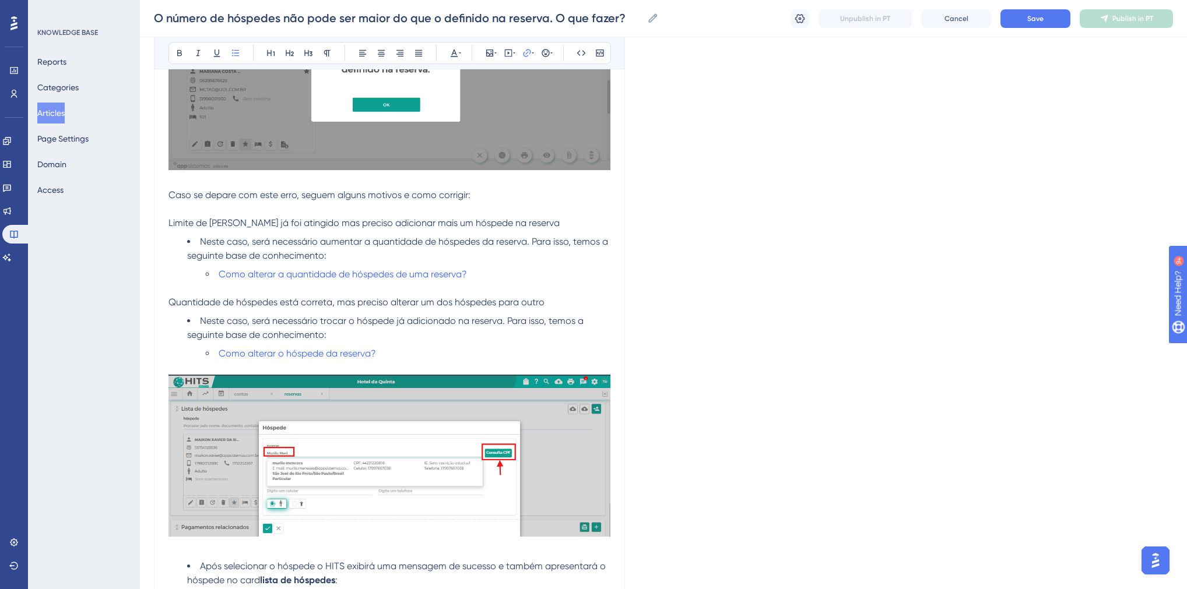
click at [377, 356] on li "Como alterar o hóspede da reserva?" at bounding box center [408, 354] width 405 height 14
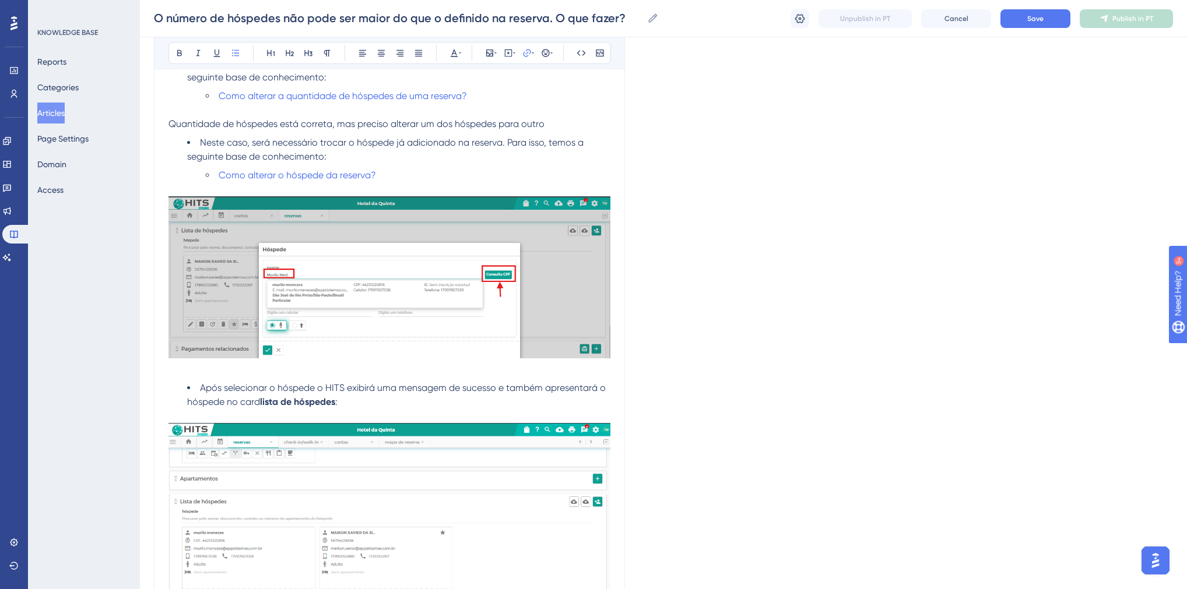
scroll to position [420, 0]
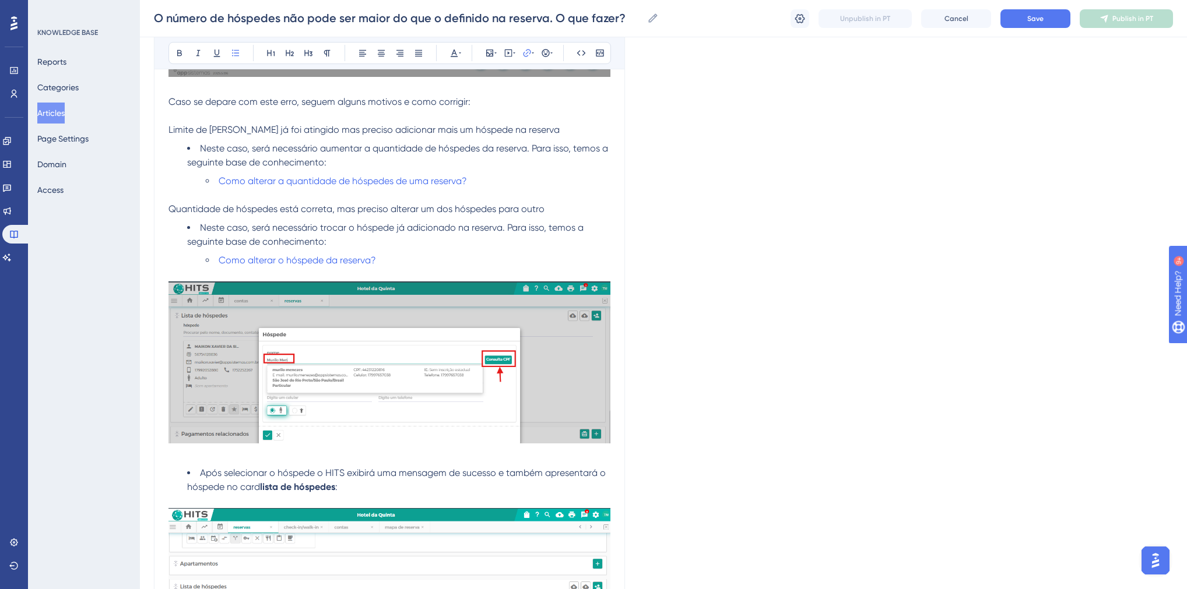
click at [332, 375] on img at bounding box center [389, 363] width 442 height 162
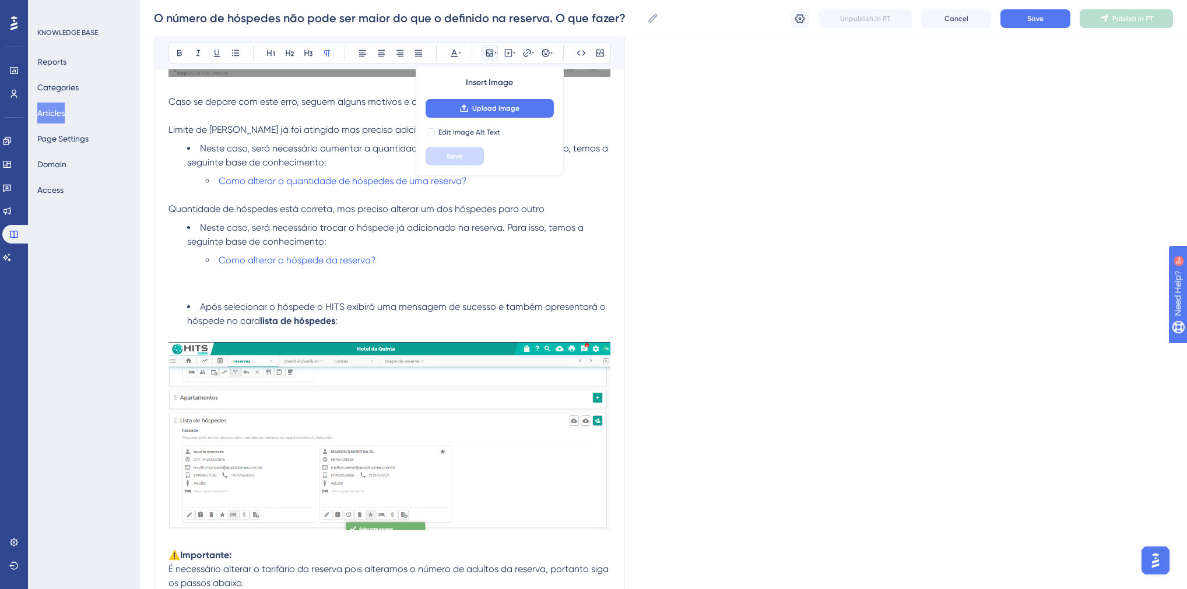
click at [538, 212] on span "Quantidade de hóspedes está correta, mas preciso alterar um dos hóspedes para o…" at bounding box center [356, 208] width 376 height 11
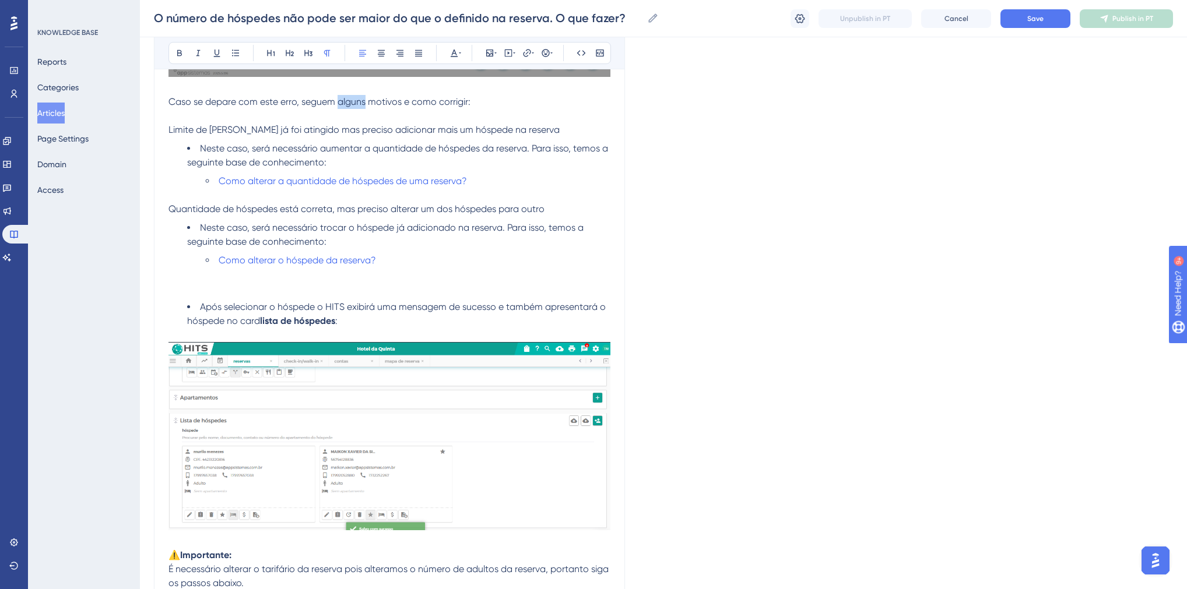
drag, startPoint x: 345, startPoint y: 101, endPoint x: 366, endPoint y: 103, distance: 21.1
click at [366, 103] on span "Caso se depare com este erro, seguem alguns motivos e como corrigir:" at bounding box center [319, 101] width 302 height 11
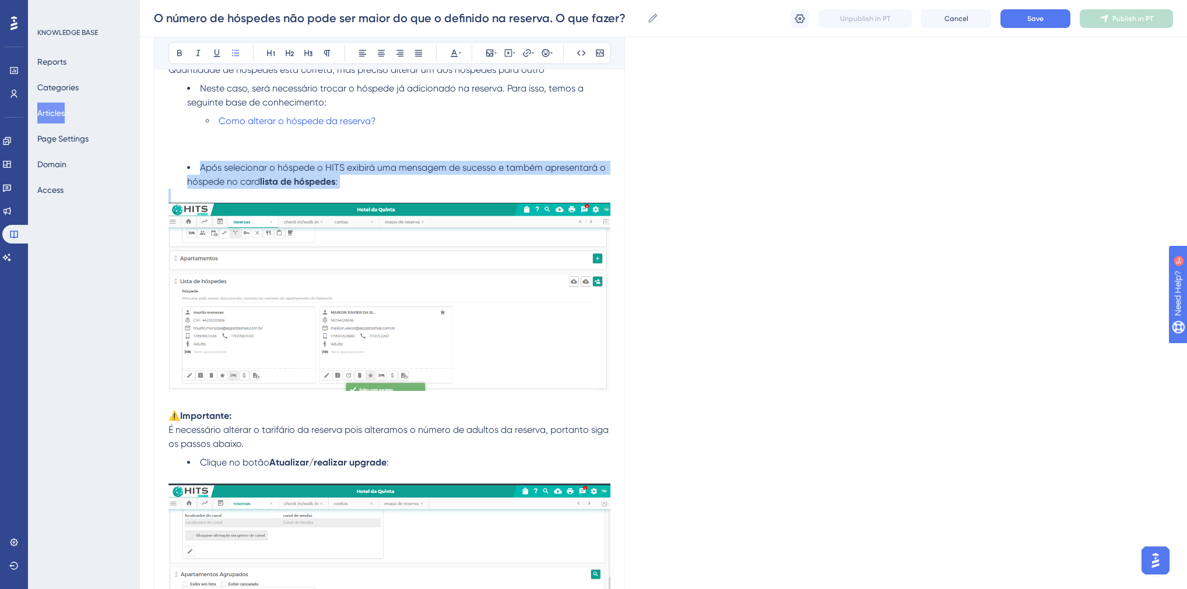
scroll to position [560, 0]
drag, startPoint x: 200, startPoint y: 305, endPoint x: 340, endPoint y: 374, distance: 156.7
click at [340, 374] on div "Este erro ocorre quando se tenta adicionar mais hóspedes do que foi definido na…" at bounding box center [389, 578] width 442 height 1780
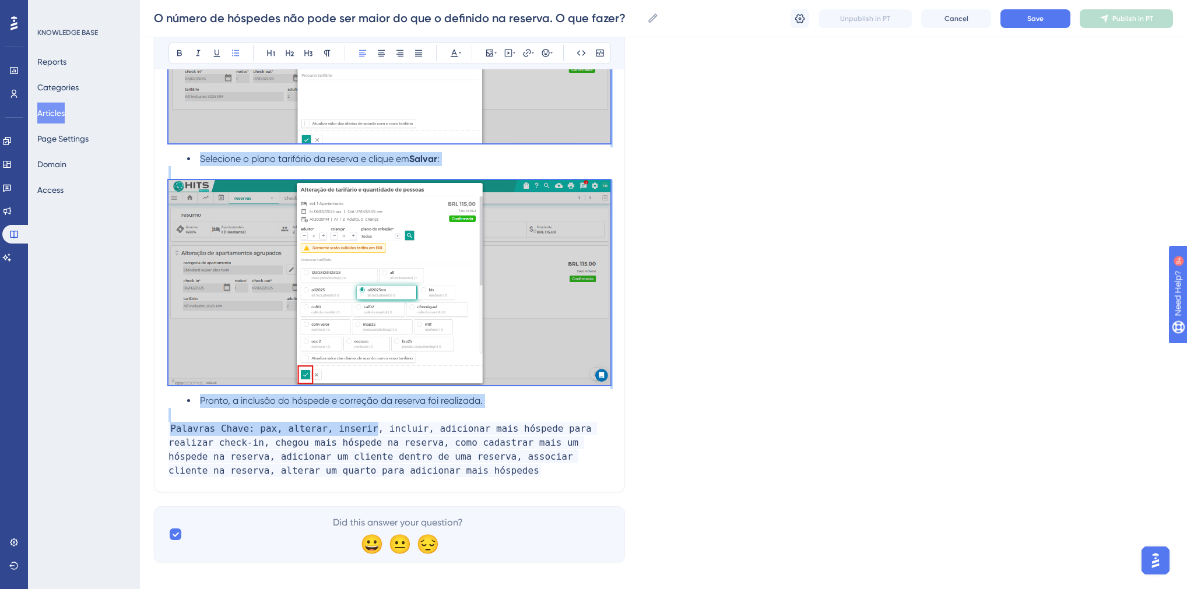
scroll to position [1295, 0]
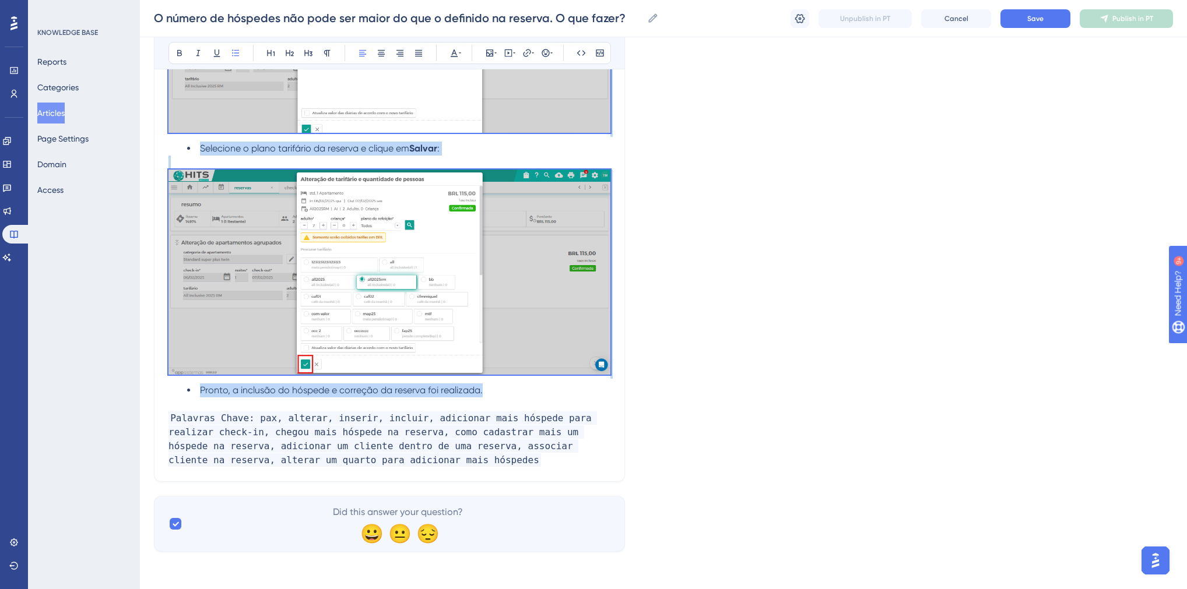
drag, startPoint x: 201, startPoint y: 195, endPoint x: 490, endPoint y: 386, distance: 346.6
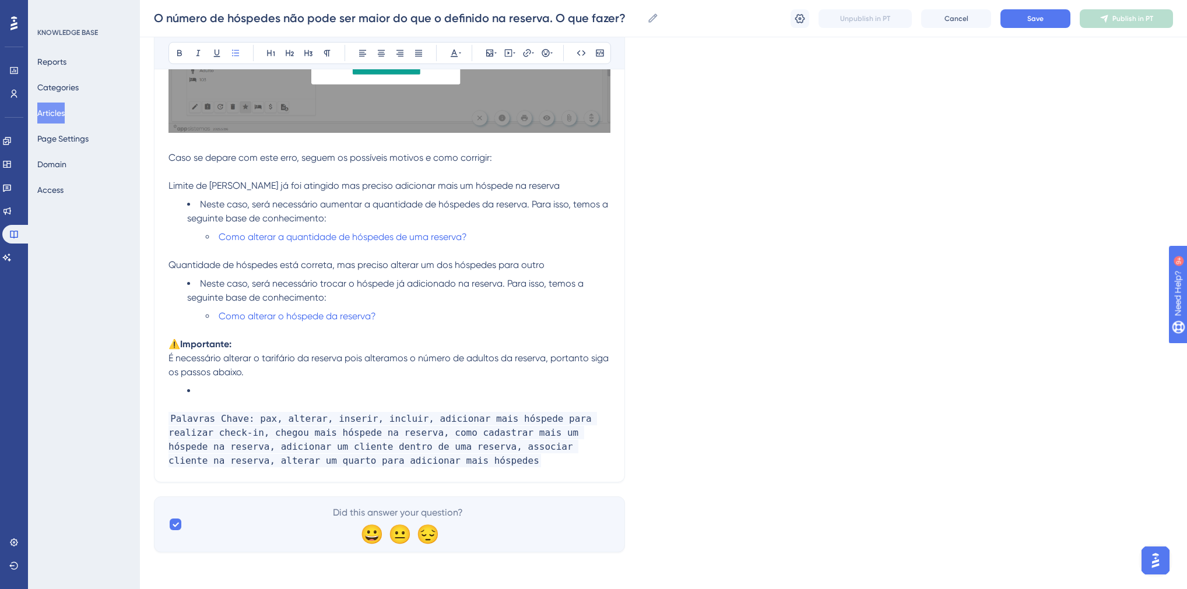
scroll to position [345, 0]
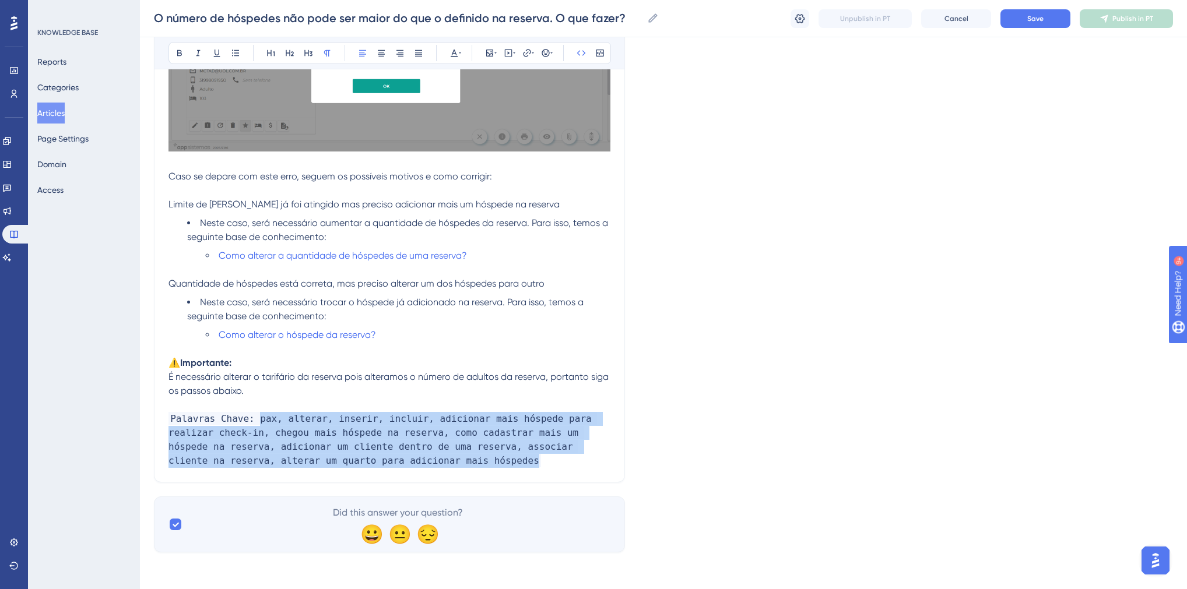
drag, startPoint x: 329, startPoint y: 458, endPoint x: 254, endPoint y: 418, distance: 85.0
click at [254, 418] on p "Palavras Chave: pax, alterar, inserir, incluir, adicionar mais hóspede para rea…" at bounding box center [389, 440] width 442 height 56
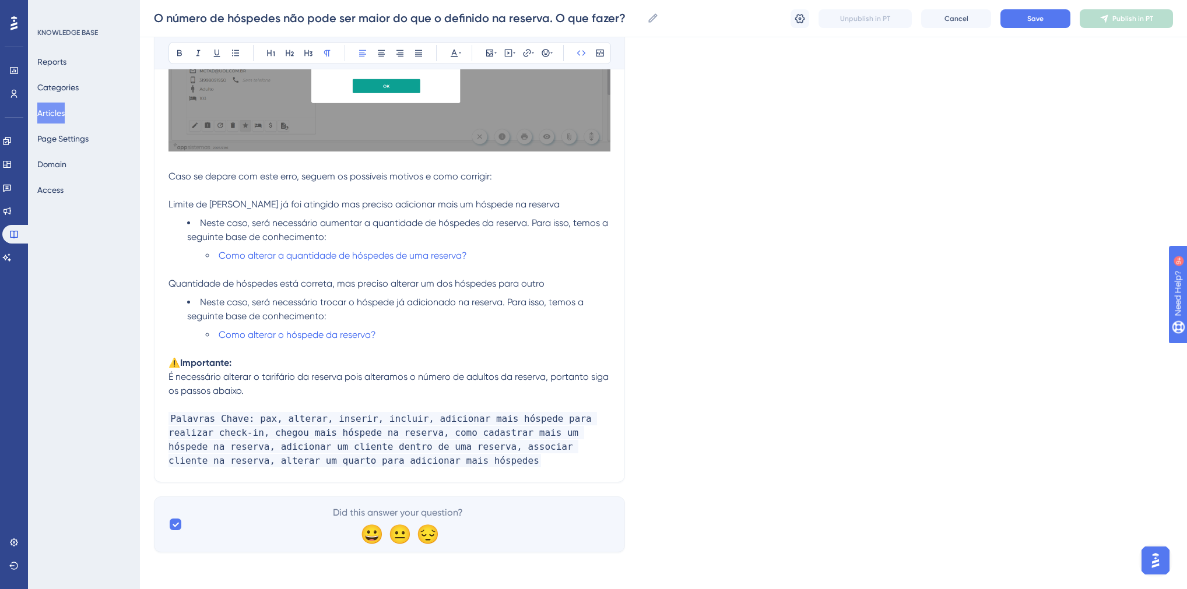
scroll to position [303, 0]
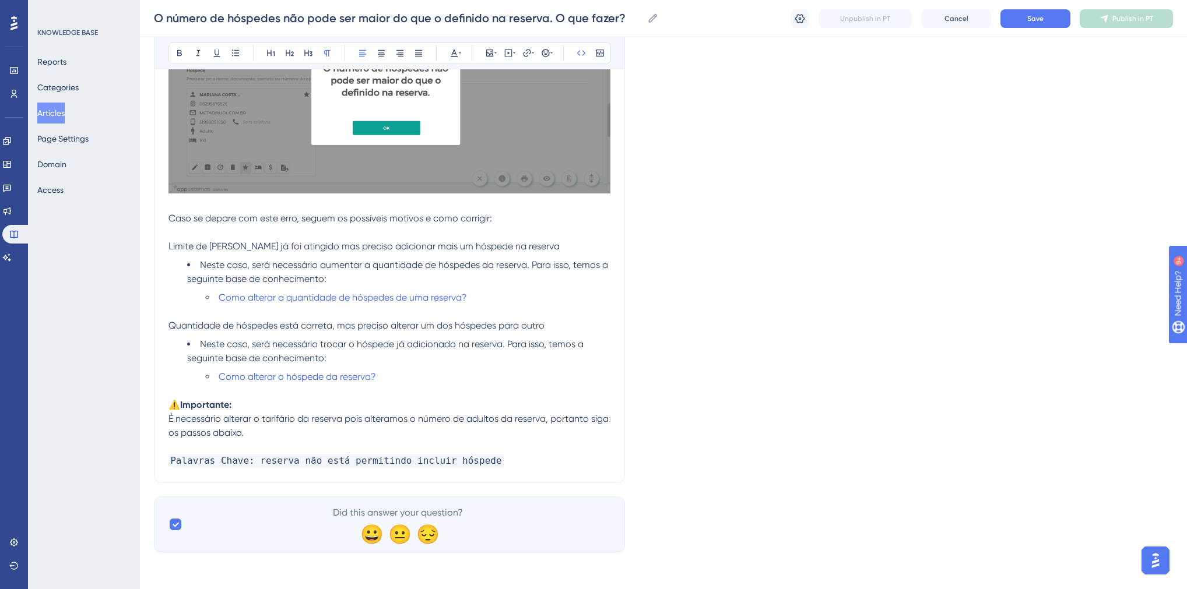
click at [251, 462] on span "Palavras Chave: reserva não está permitindo incluir hóspede" at bounding box center [335, 460] width 335 height 13
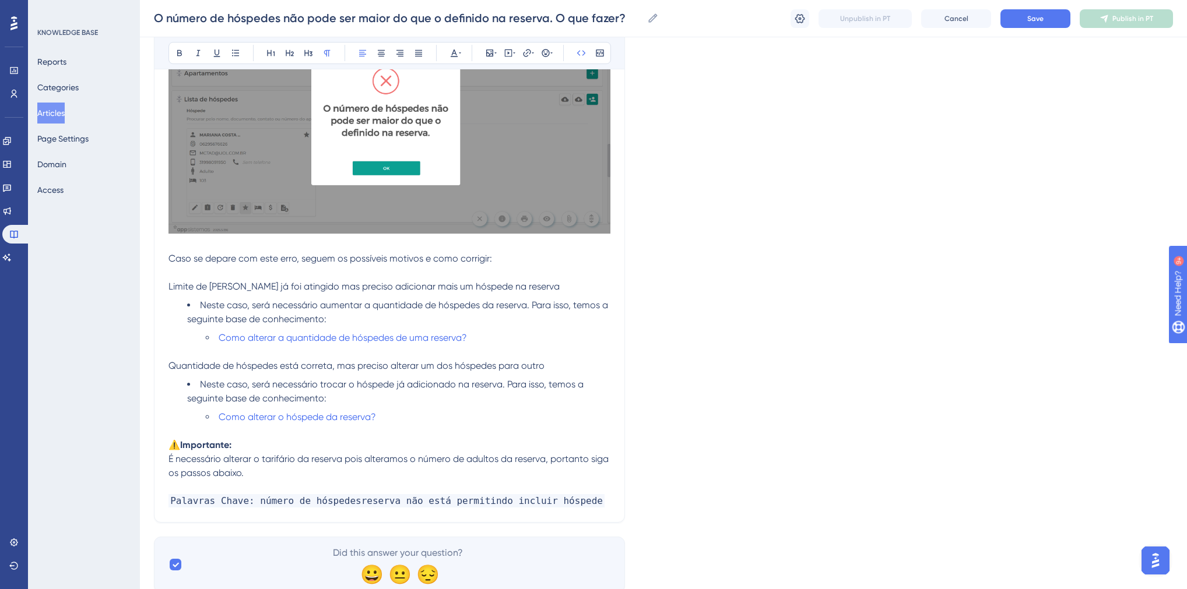
scroll to position [210, 0]
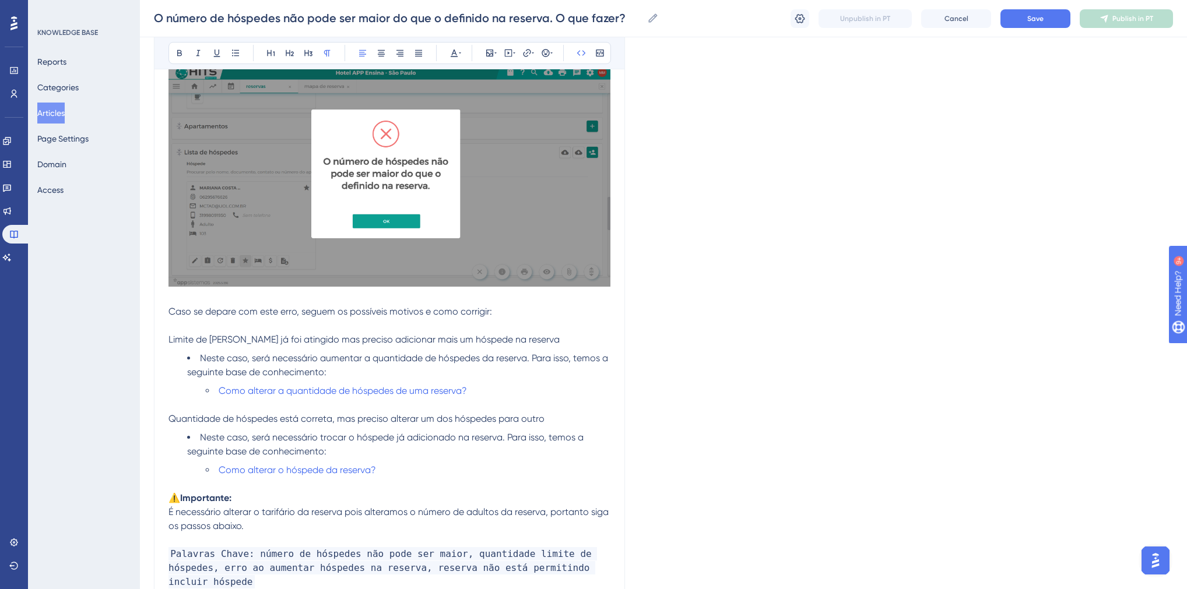
click at [444, 553] on span "Palavras Chave: número de hóspedes não pode ser maior, quantidade limite de hós…" at bounding box center [382, 567] width 428 height 41
click at [224, 569] on span "Palavras Chave: número de hóspedes não pode ser maior na reserva, quantidade li…" at bounding box center [385, 567] width 434 height 41
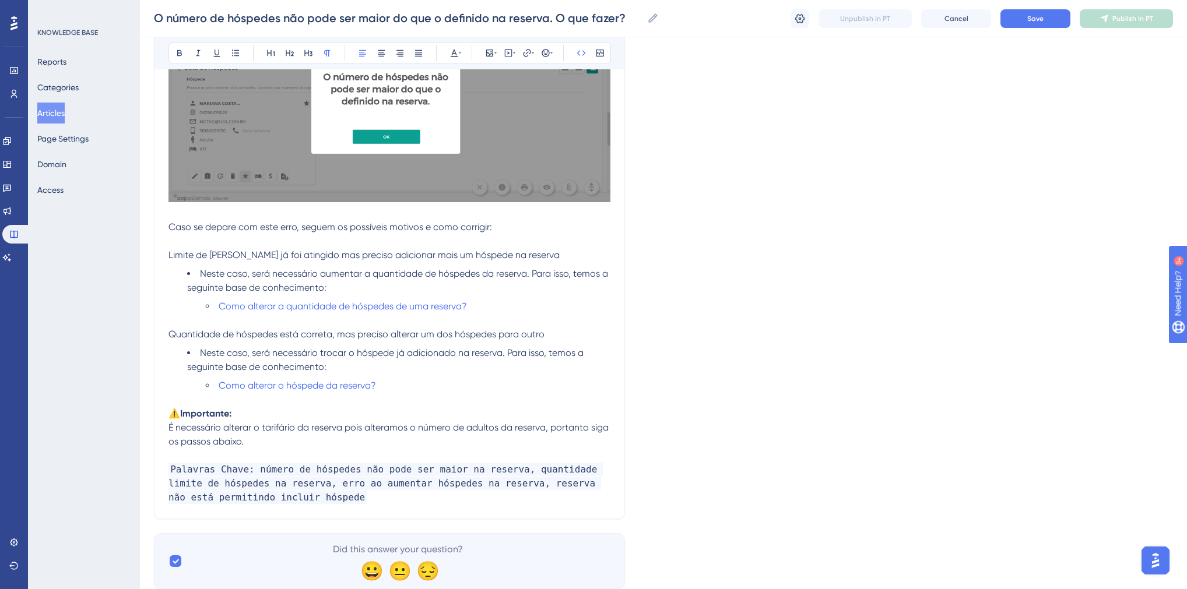
scroll to position [331, 0]
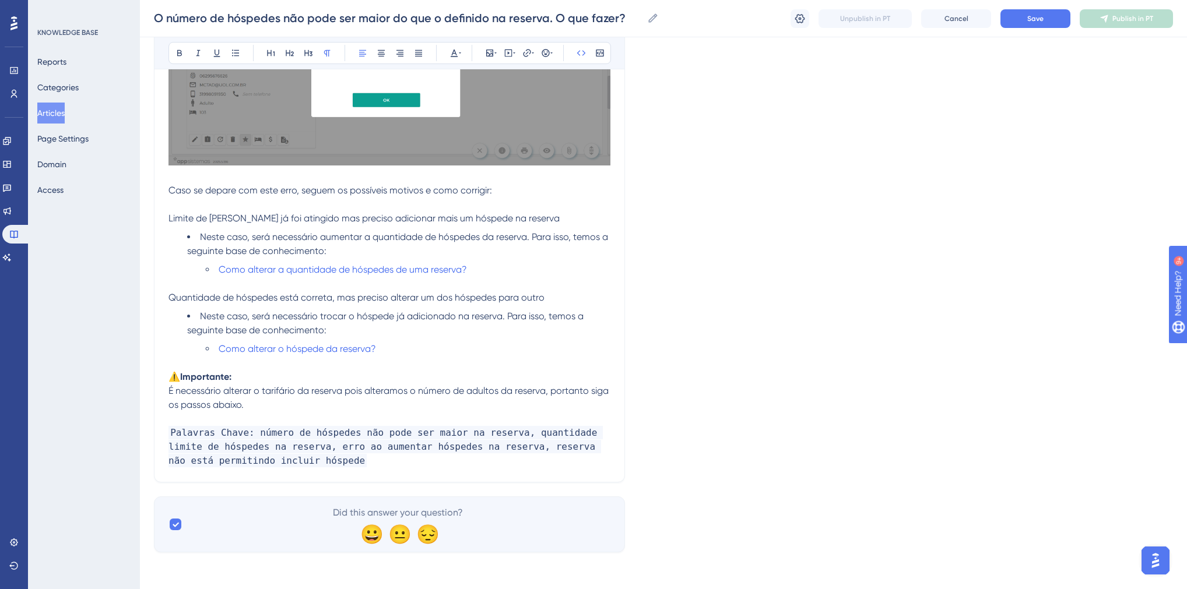
click at [733, 385] on div "Language Portuguese (Default) O número de hóspedes não pode ser maior do que o …" at bounding box center [663, 148] width 1019 height 809
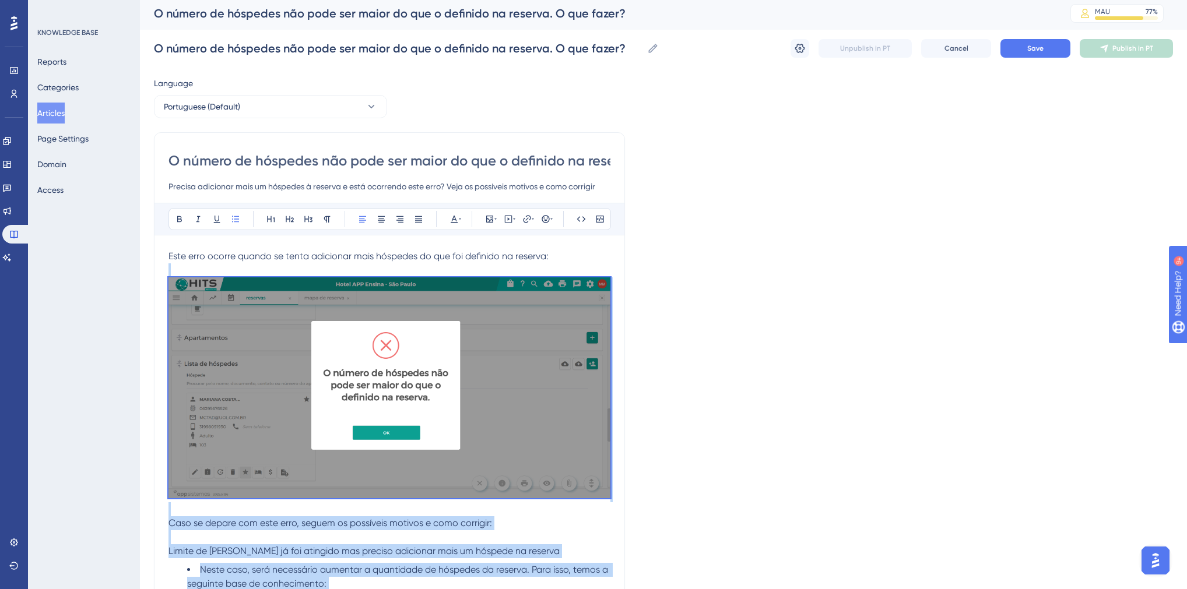
scroll to position [0, 0]
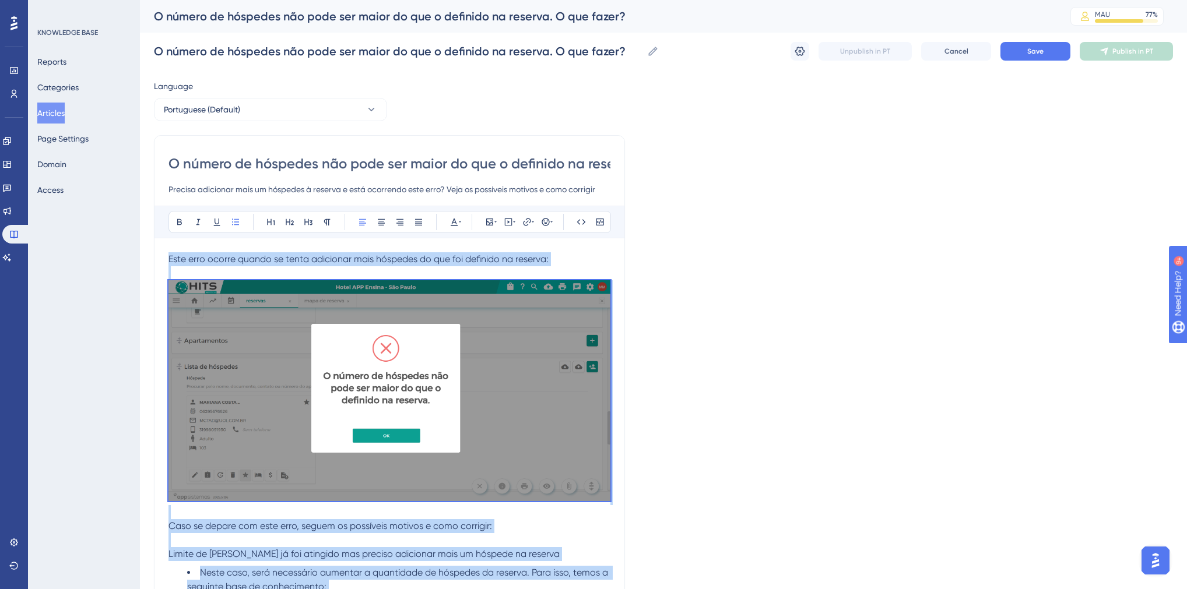
drag, startPoint x: 396, startPoint y: 351, endPoint x: 167, endPoint y: 165, distance: 295.4
click at [167, 165] on div "O número de hóspedes não pode ser maior do que o definido na reserva. O que faz…" at bounding box center [389, 476] width 471 height 683
copy div "Este erro ocorre quando se tenta adicionar mais hóspedes do que foi definido na…"
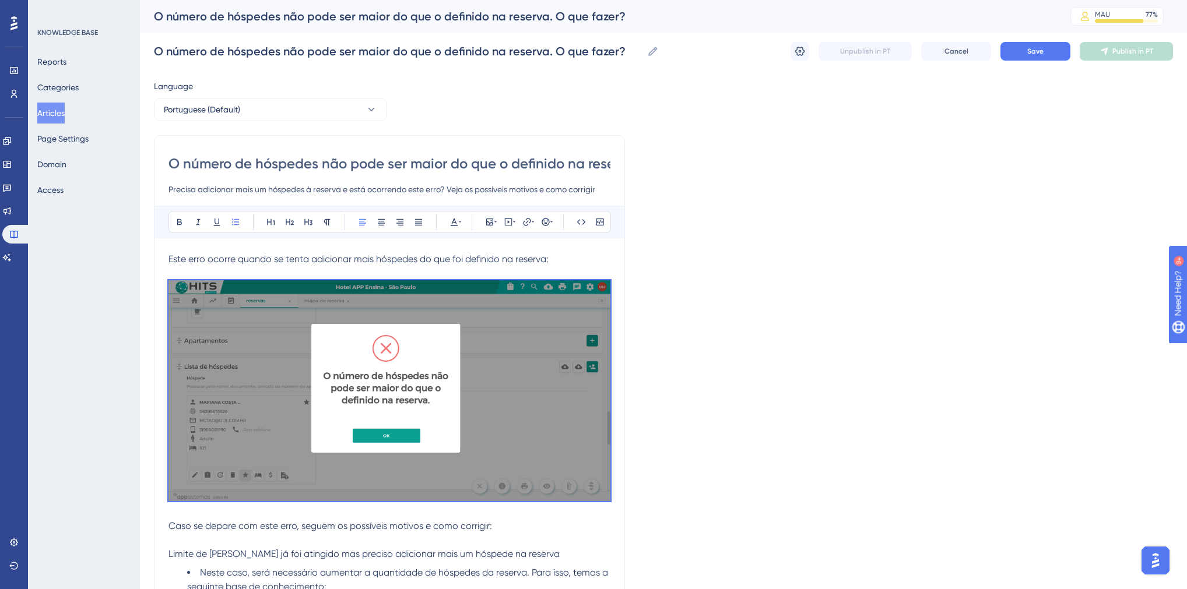
click at [248, 159] on input "O número de hóspedes não pode ser maior do que o definido na reserva. O que faz…" at bounding box center [389, 163] width 442 height 19
click at [249, 187] on input "Precisa adicionar mais um hóspedes à reserva e está ocorrendo este erro? Veja o…" at bounding box center [389, 189] width 442 height 14
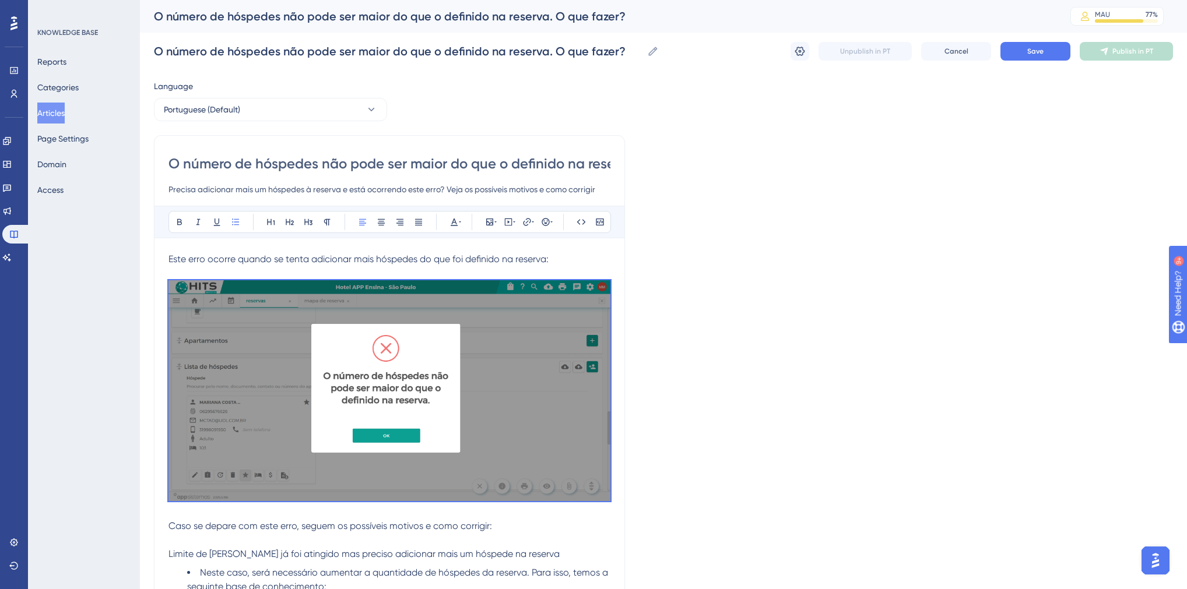
click at [249, 187] on input "Precisa adicionar mais um hóspedes à reserva e está ocorrendo este erro? Veja o…" at bounding box center [389, 189] width 442 height 14
click at [254, 166] on input "O número de hóspedes não pode ser maior do que o definido na reserva. O que faz…" at bounding box center [389, 163] width 442 height 19
click at [371, 189] on input "Precisa adicionar mais um hóspedes à reserva e está ocorrendo este erro? Veja o…" at bounding box center [389, 189] width 442 height 14
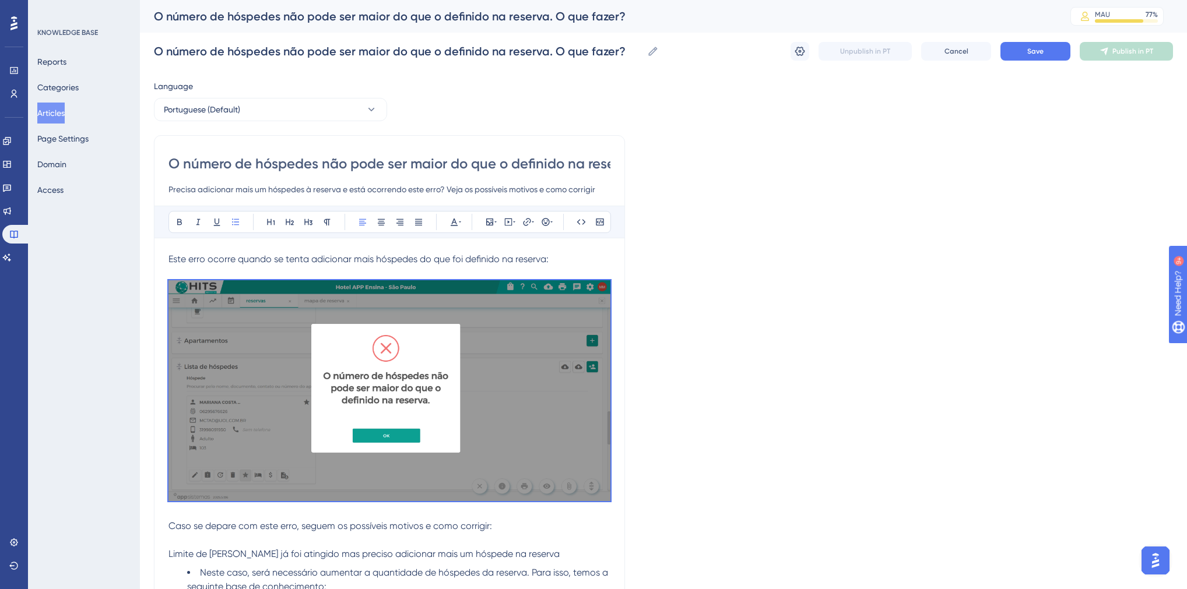
click at [371, 189] on input "Precisa adicionar mais um hóspedes à reserva e está ocorrendo este erro? Veja o…" at bounding box center [389, 189] width 442 height 14
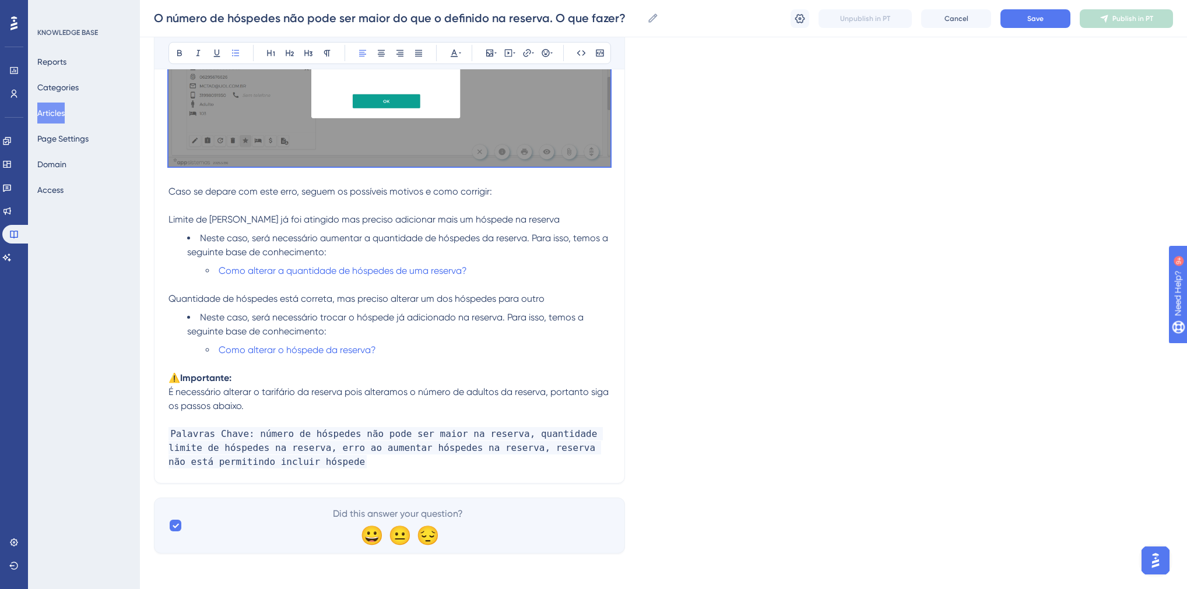
scroll to position [331, 0]
click at [175, 368] on p at bounding box center [389, 363] width 442 height 14
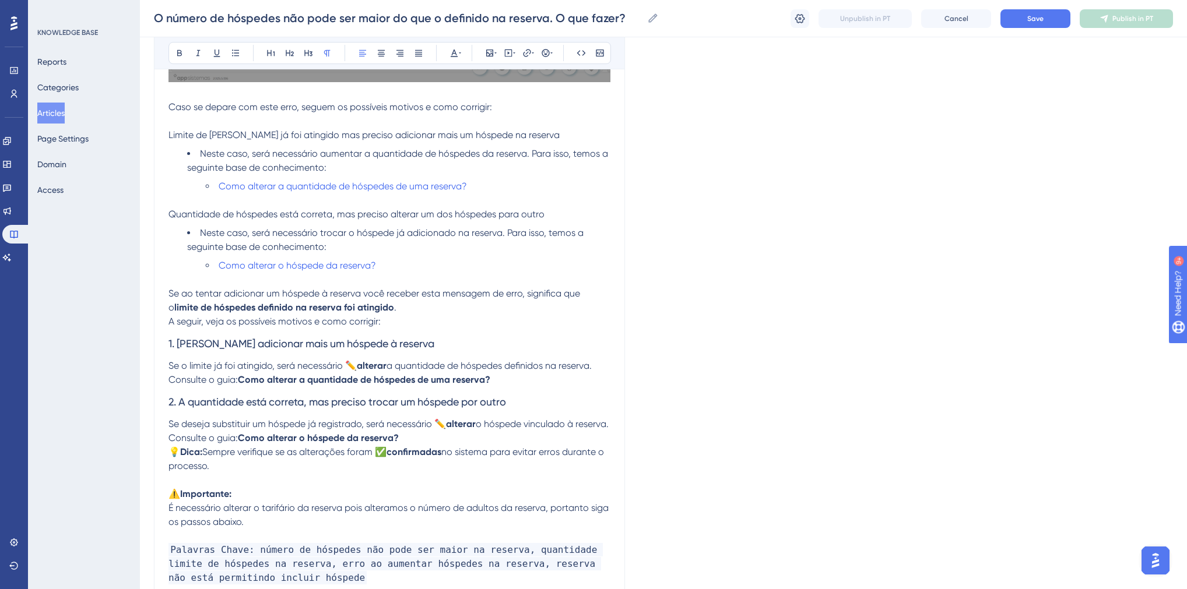
scroll to position [424, 0]
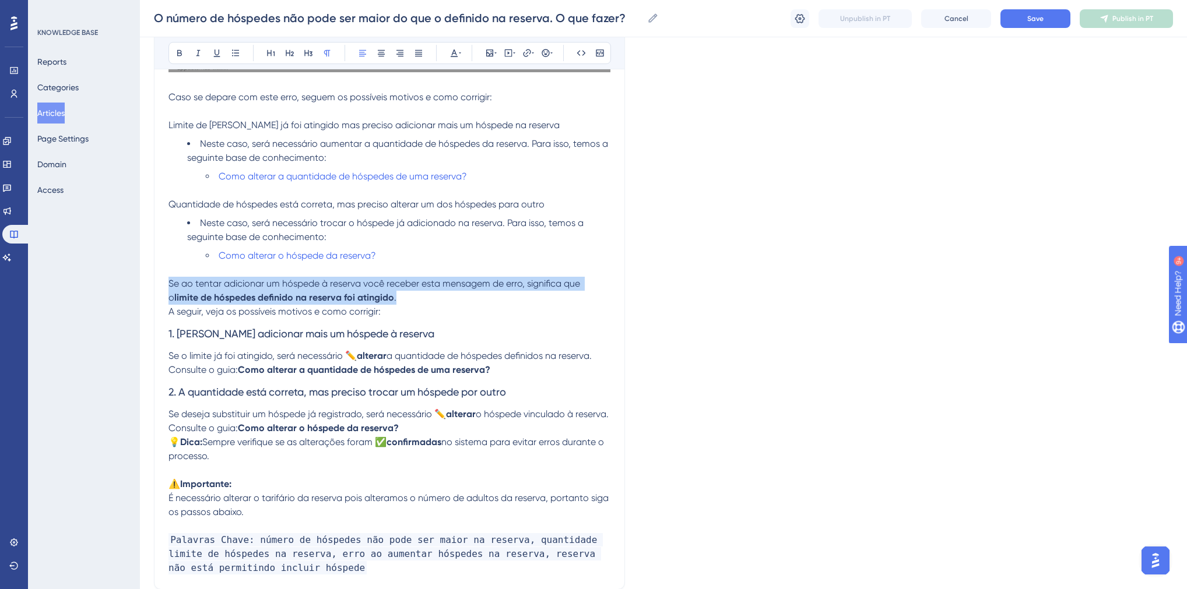
drag, startPoint x: 397, startPoint y: 297, endPoint x: 169, endPoint y: 284, distance: 228.3
click at [169, 284] on p "Se ao tentar adicionar um hóspede à reserva você receber esta mensagem de erro,…" at bounding box center [389, 291] width 442 height 28
copy p "Se ao tentar adicionar um hóspede à reserva você receber esta mensagem de erro,…"
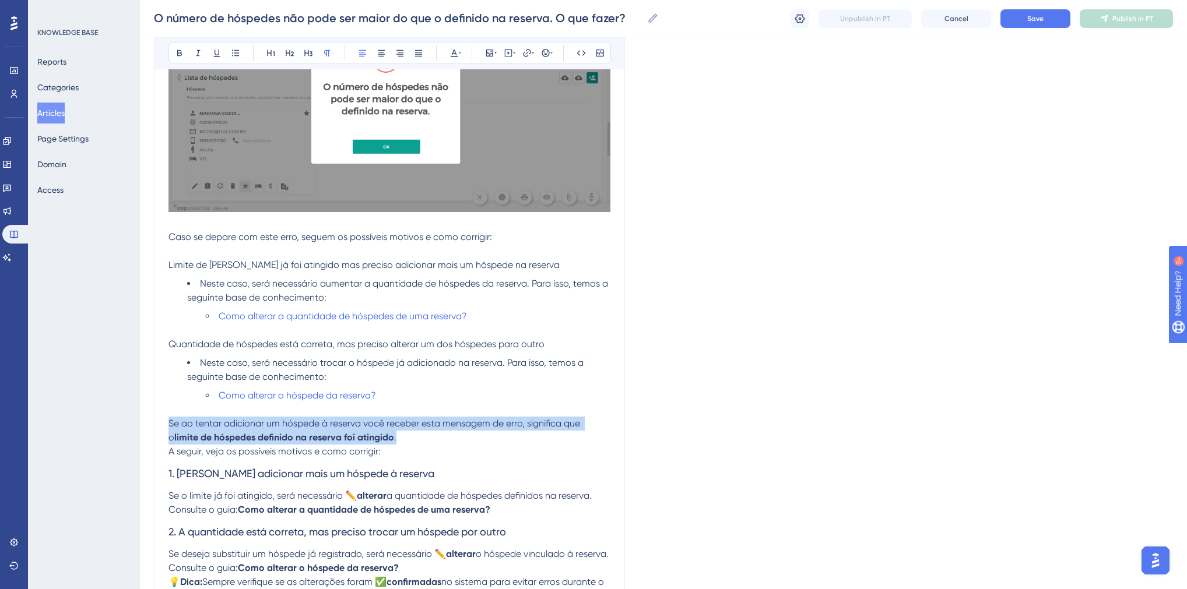
scroll to position [98, 0]
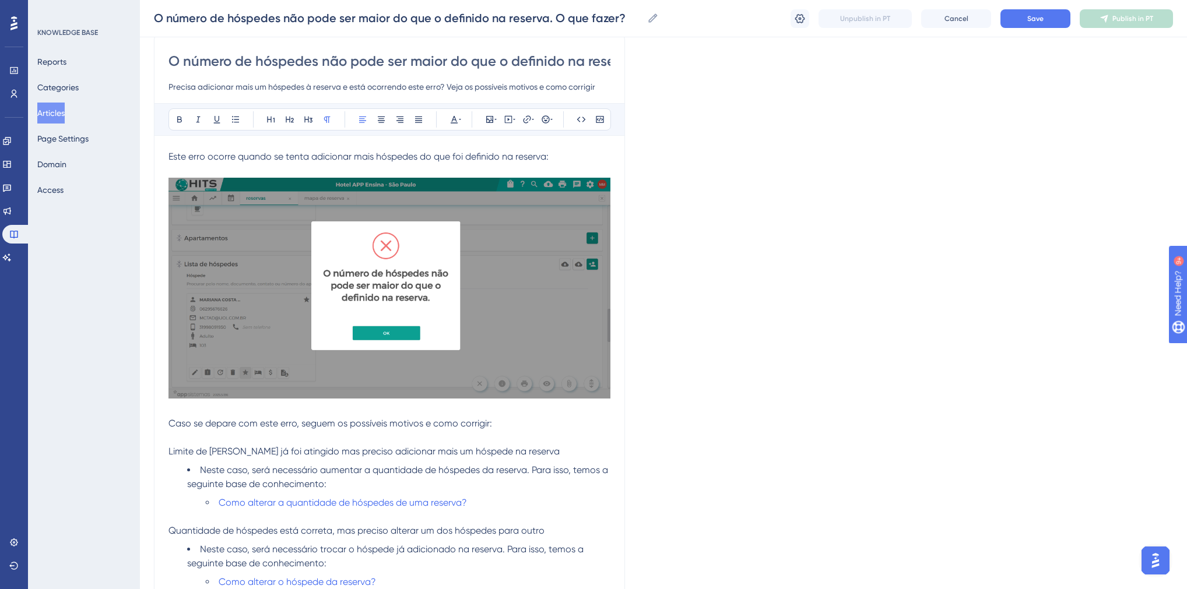
click at [292, 160] on span "Este erro ocorre quando se tenta adicionar mais hóspedes do que foi definido na…" at bounding box center [358, 156] width 380 height 11
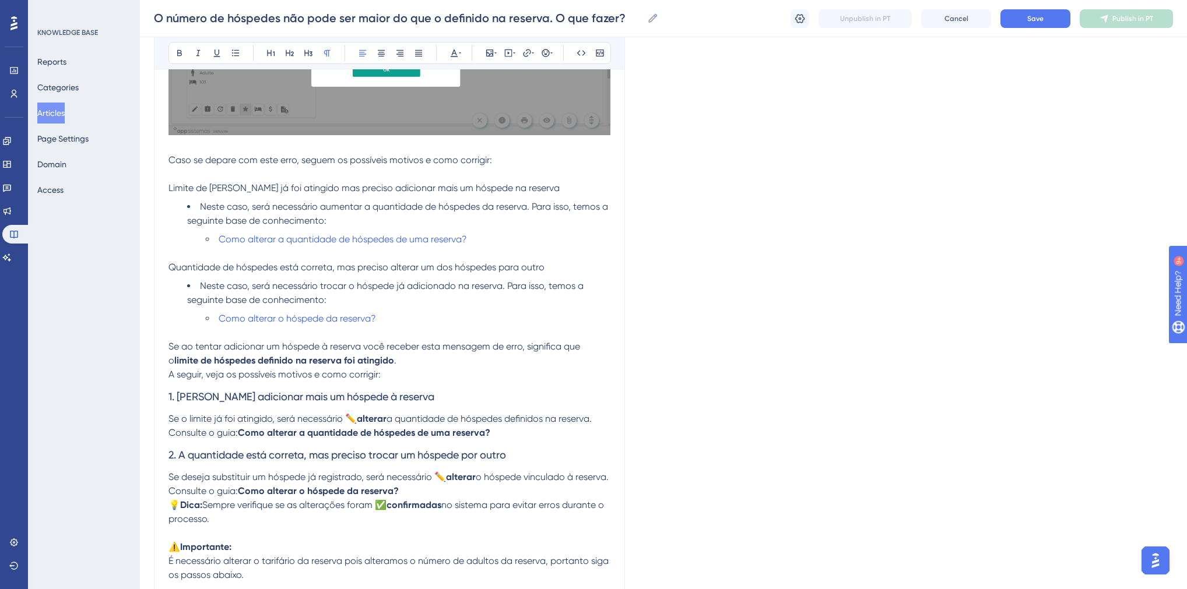
scroll to position [378, 0]
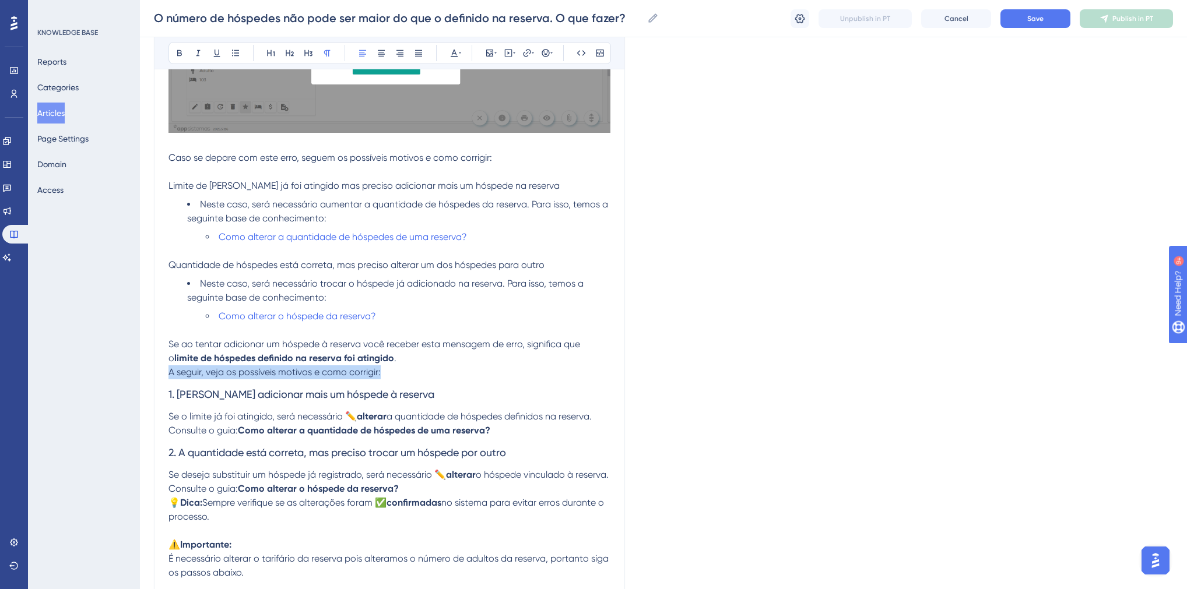
drag, startPoint x: 170, startPoint y: 372, endPoint x: 384, endPoint y: 372, distance: 213.9
click at [384, 372] on p "A seguir, veja os possíveis motivos e como corrigir:" at bounding box center [389, 372] width 442 height 14
copy span "A seguir, veja os possíveis motivos e como corrigir:"
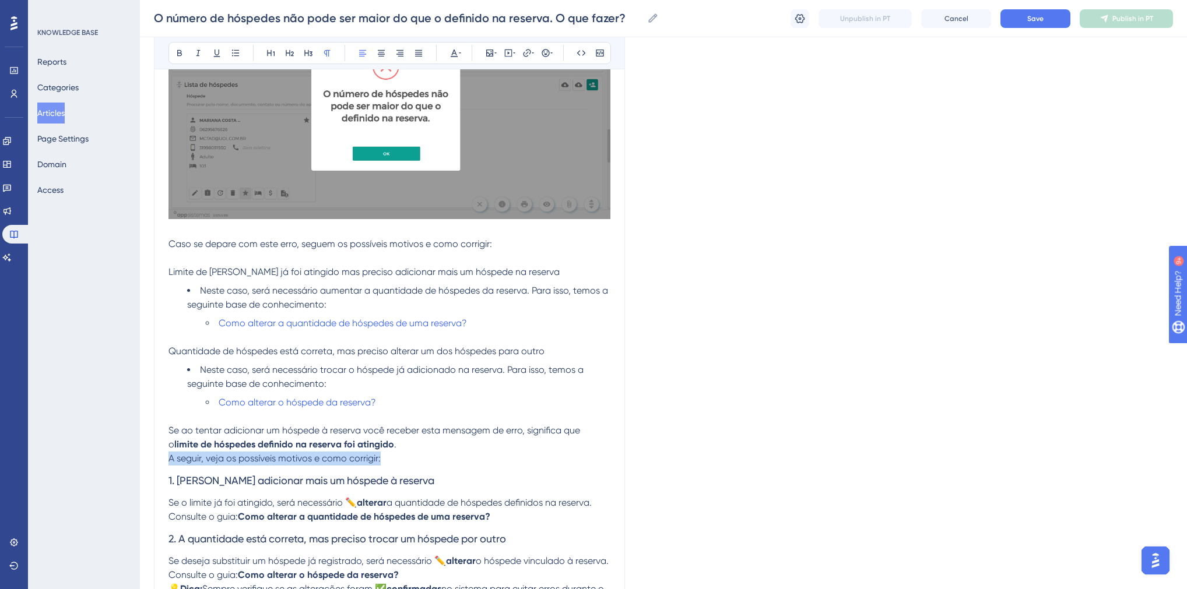
scroll to position [145, 0]
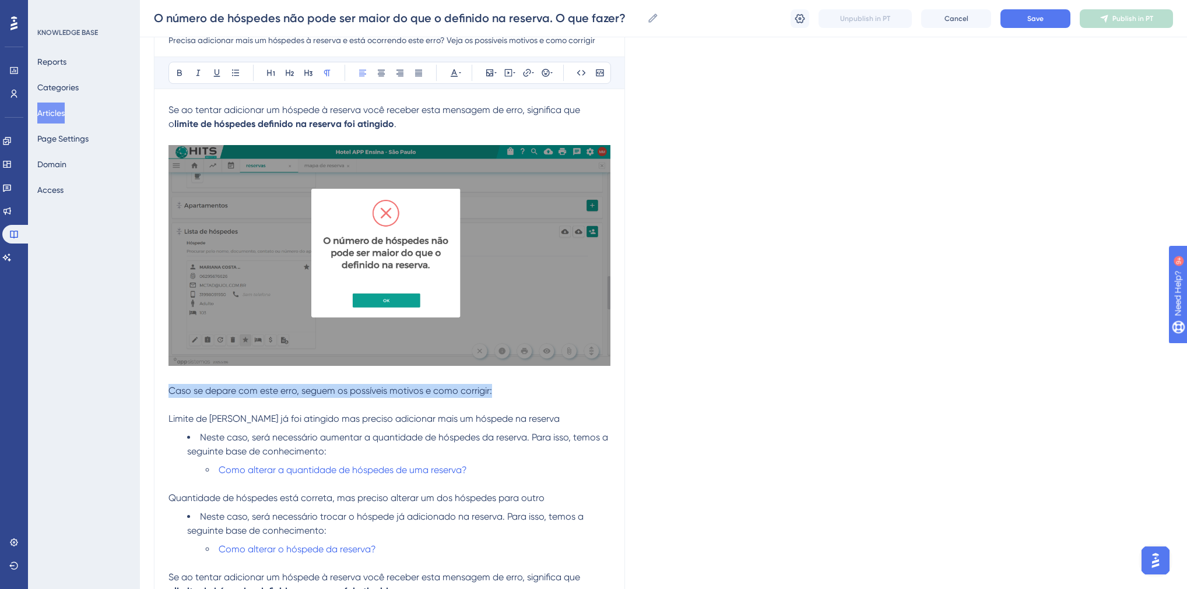
drag, startPoint x: 168, startPoint y: 391, endPoint x: 493, endPoint y: 388, distance: 325.3
click at [493, 388] on p "Caso se depare com este erro, seguem os possíveis motivos e como corrigir:" at bounding box center [389, 391] width 442 height 14
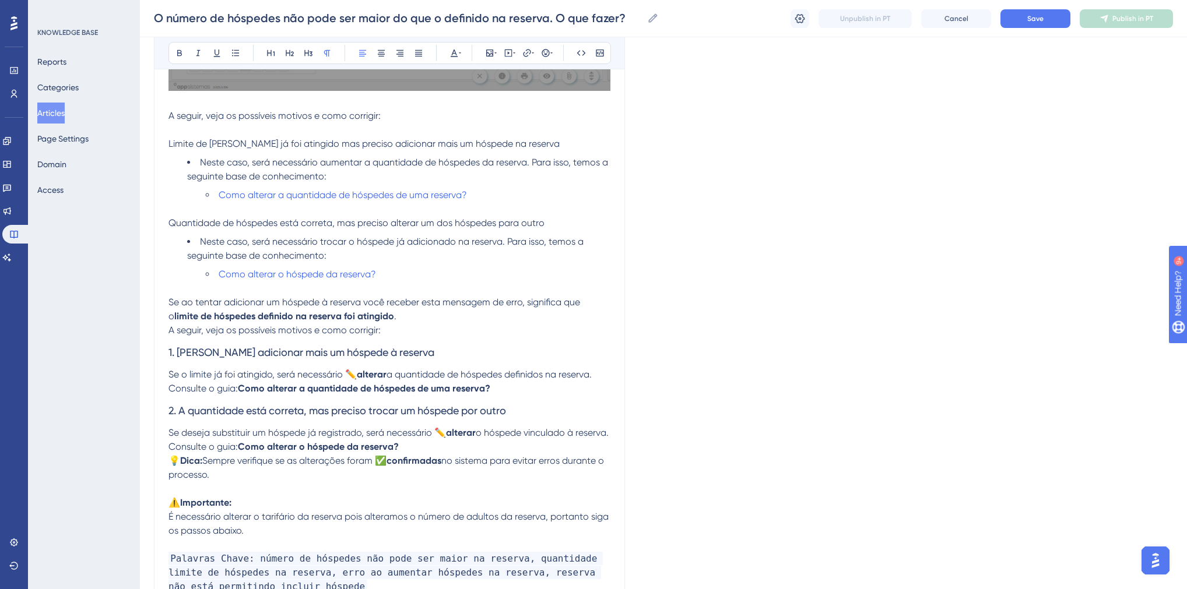
scroll to position [424, 0]
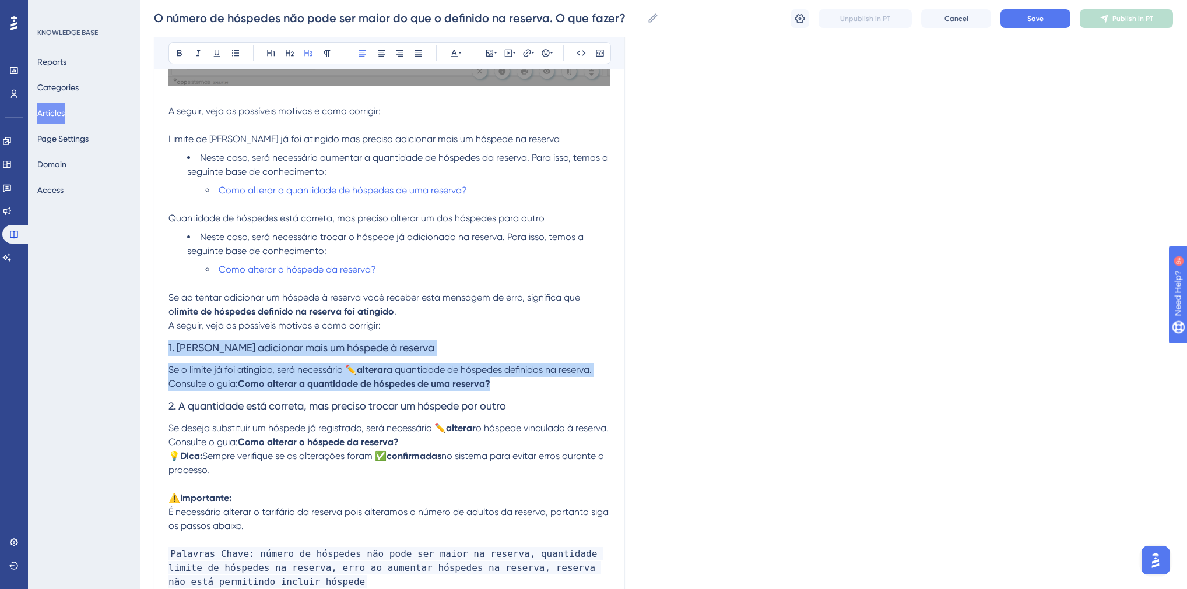
drag, startPoint x: 168, startPoint y: 347, endPoint x: 495, endPoint y: 389, distance: 329.7
click at [495, 389] on div "Se ao tentar adicionar um hóspede à reserva você receber esta mensagem de erro,…" at bounding box center [389, 206] width 442 height 766
copy div "1. Preciso adicionar mais um hóspede à reserva Se o limite já foi atingido, ser…"
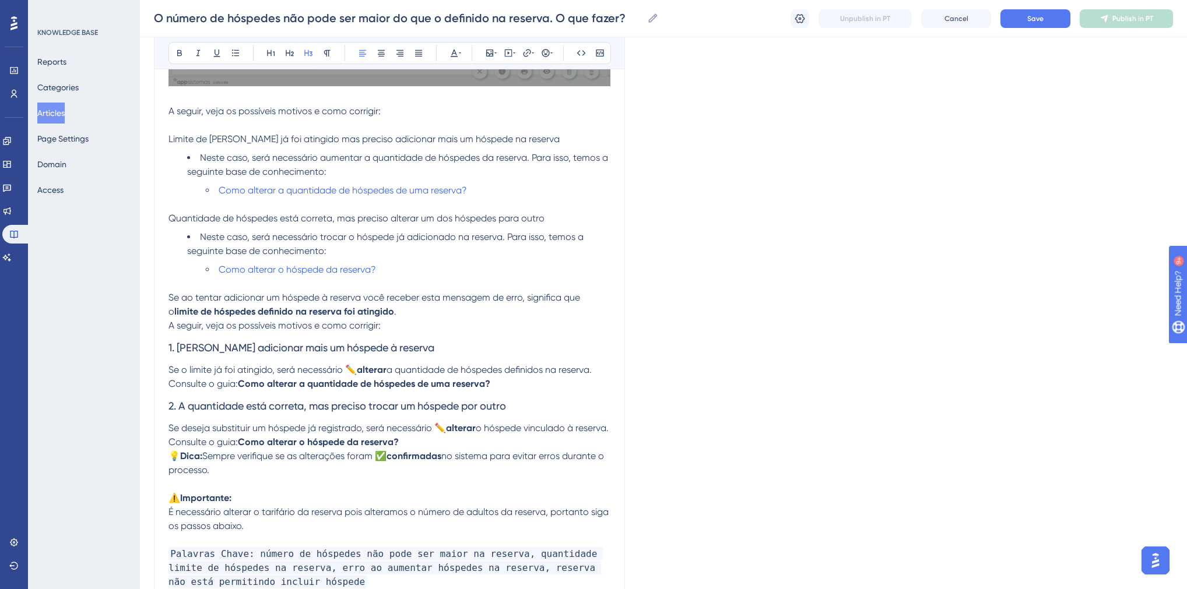
click at [385, 114] on p "A seguir, veja os possíveis motivos e como corrigir:" at bounding box center [389, 111] width 442 height 14
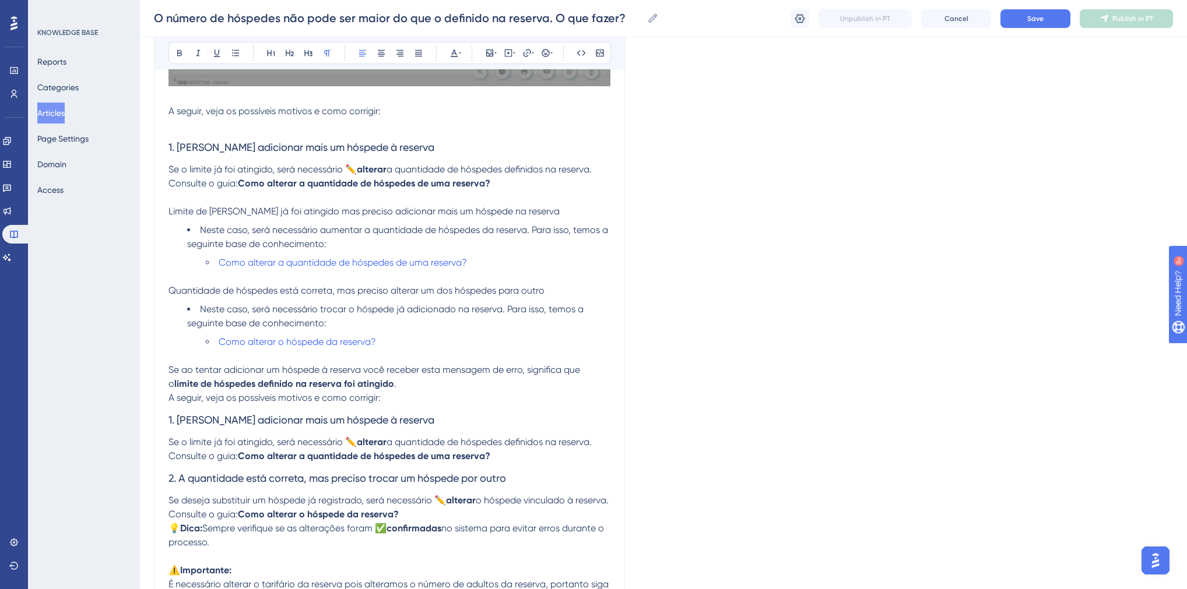
click at [235, 136] on h3 "1. [PERSON_NAME] adicionar mais um hóspede à reserva" at bounding box center [389, 147] width 442 height 30
click at [226, 129] on p at bounding box center [389, 125] width 442 height 14
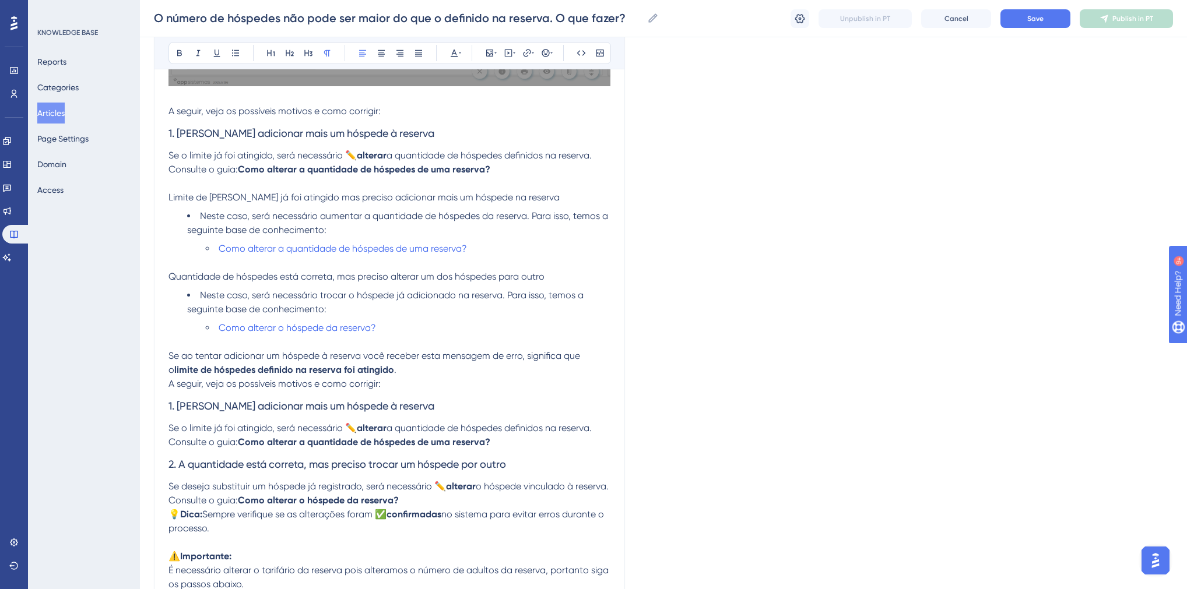
click at [169, 168] on span "Consulte o guia:" at bounding box center [202, 169] width 69 height 11
click at [240, 52] on button at bounding box center [235, 53] width 16 height 16
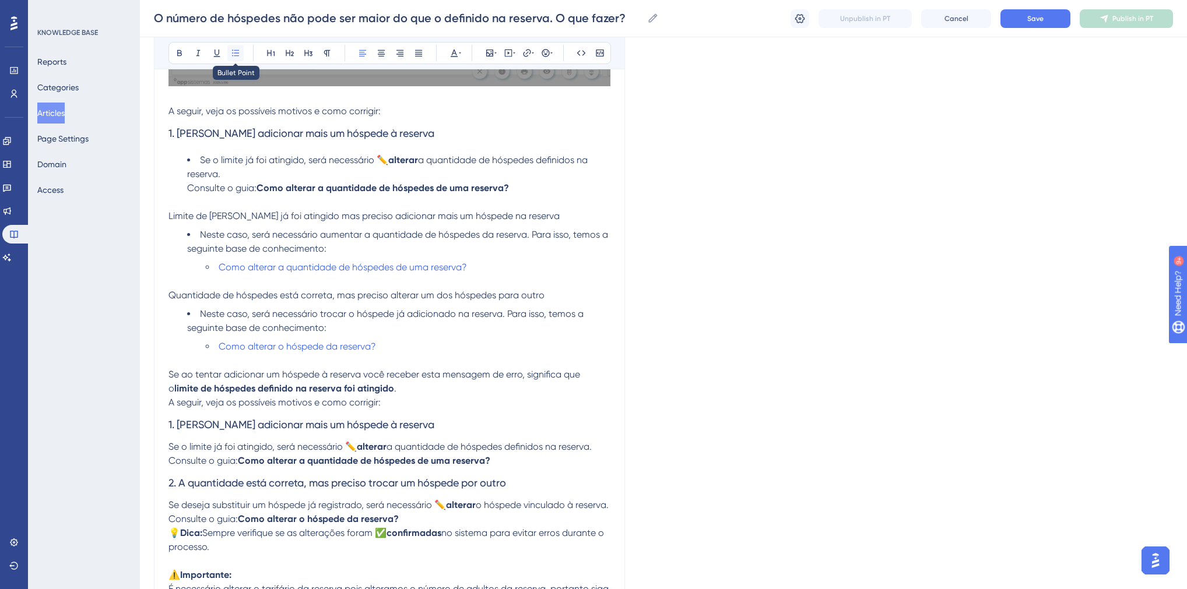
click at [234, 57] on icon at bounding box center [235, 52] width 9 height 9
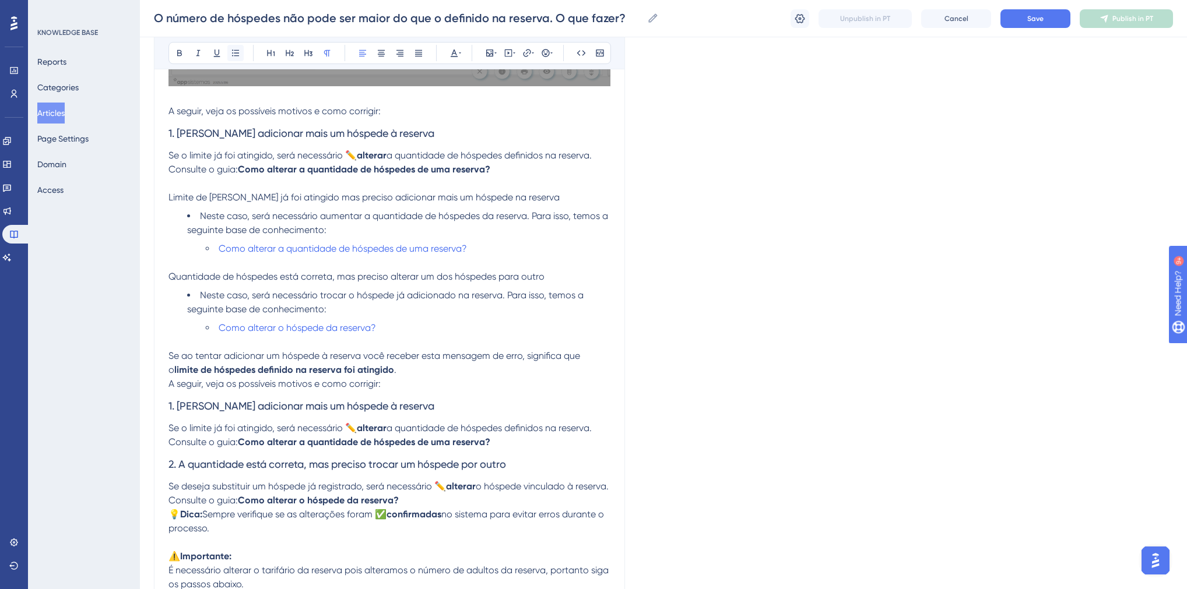
click at [233, 50] on icon at bounding box center [235, 52] width 9 height 9
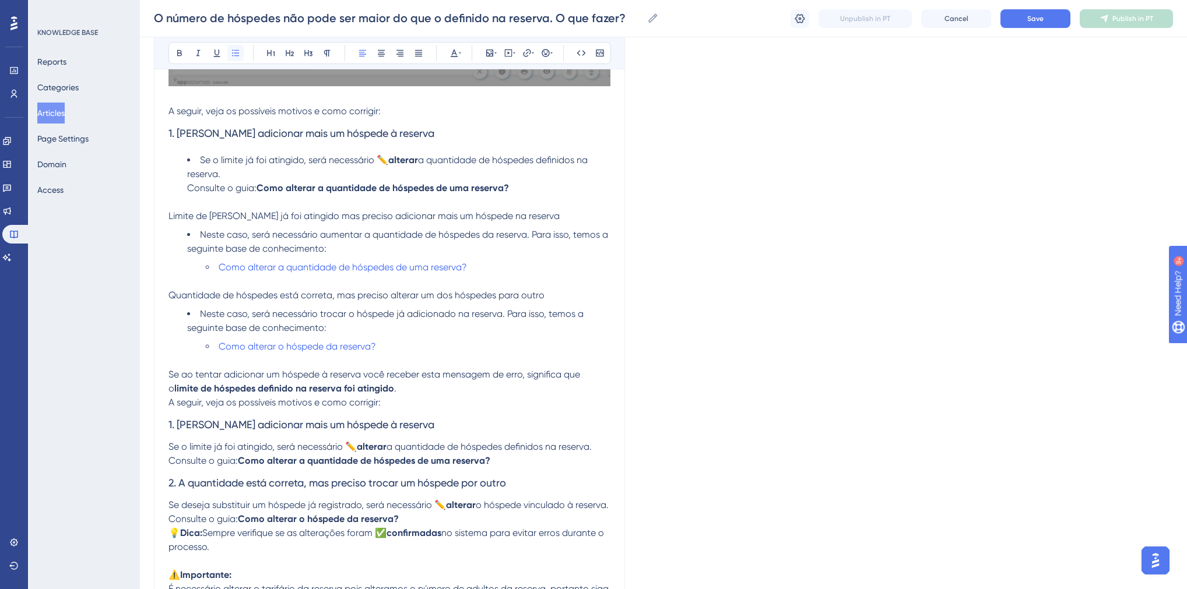
click at [233, 50] on icon at bounding box center [235, 52] width 9 height 9
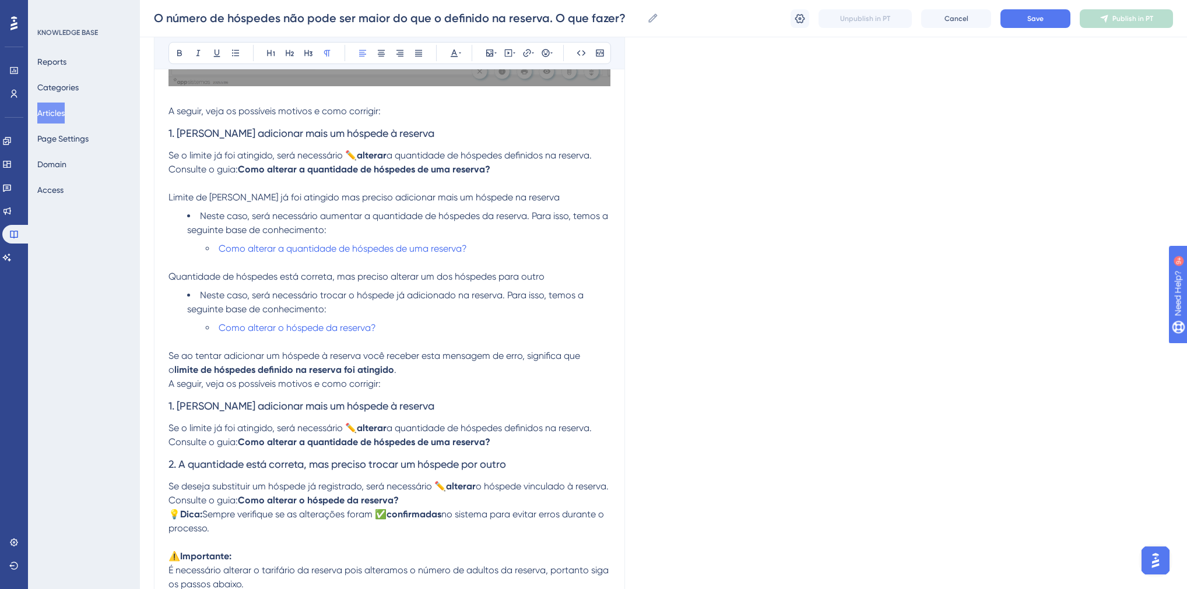
click at [600, 153] on p "Se o limite já foi atingido, será necessário ✏️ alterar a quantidade de hóspede…" at bounding box center [389, 163] width 442 height 28
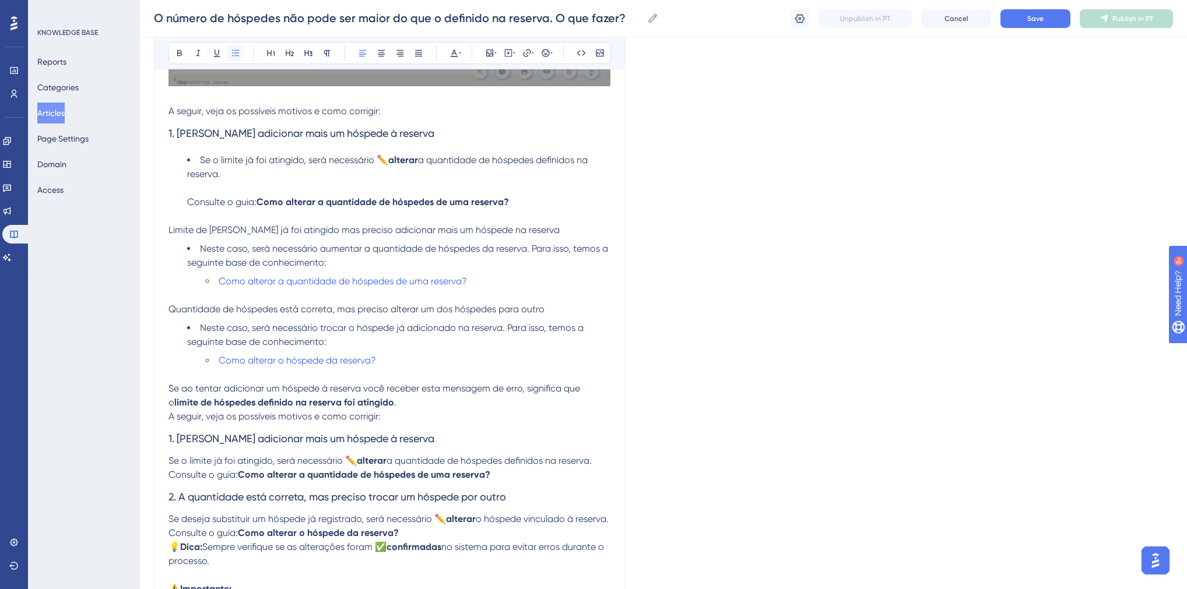
click at [238, 54] on icon at bounding box center [235, 52] width 9 height 9
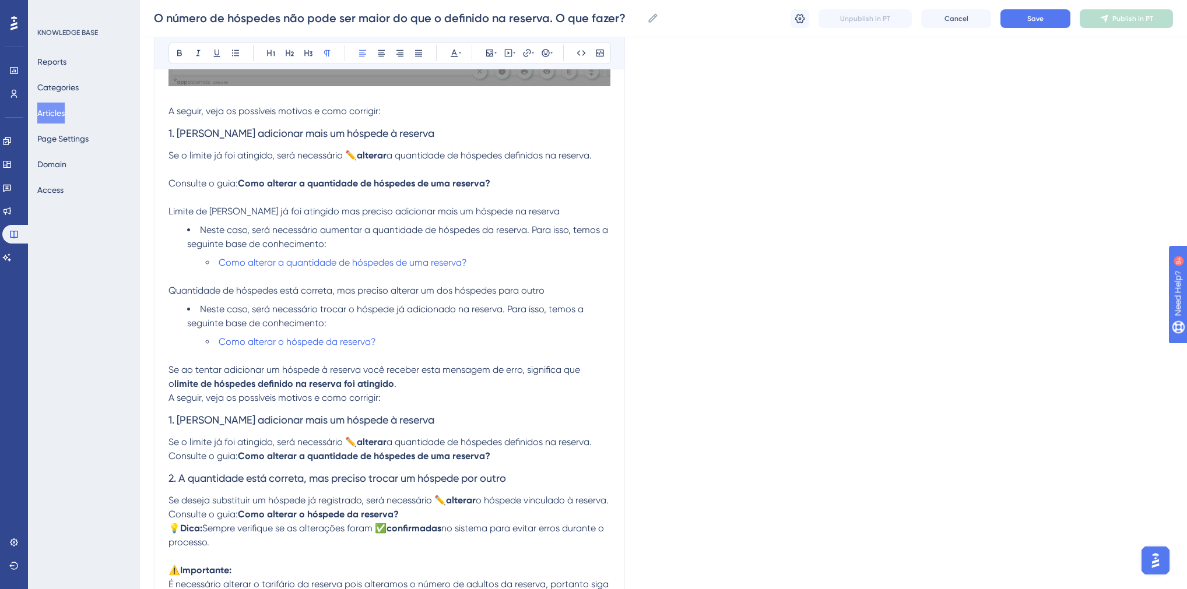
click at [171, 185] on span "Consulte o guia:" at bounding box center [202, 183] width 69 height 11
click at [238, 51] on icon at bounding box center [235, 52] width 9 height 9
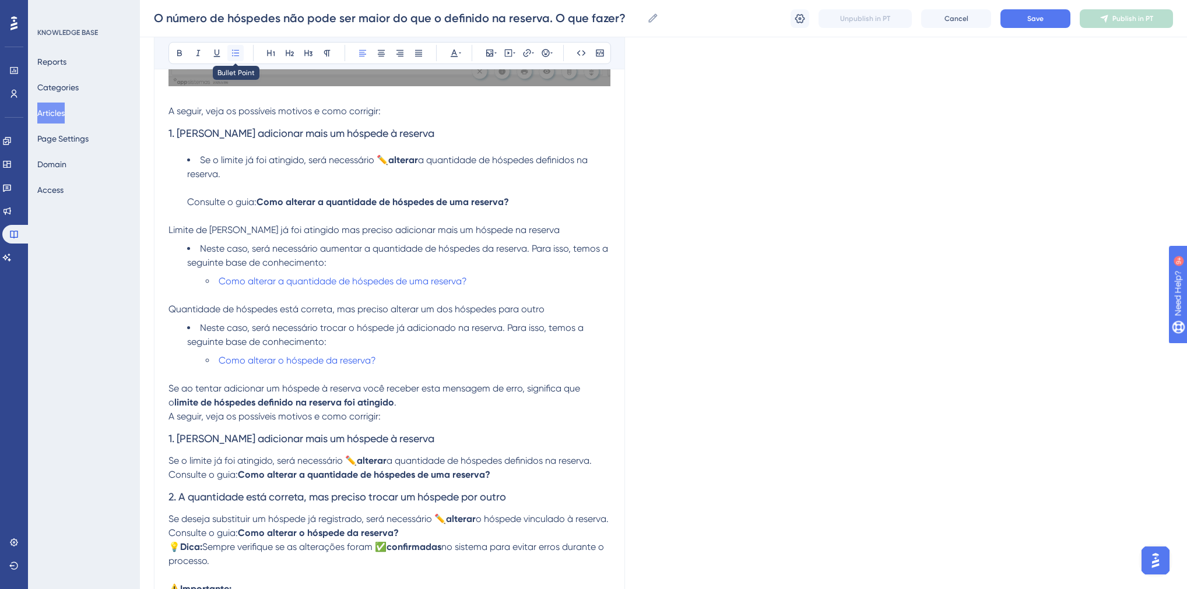
click at [235, 52] on icon at bounding box center [235, 53] width 7 height 6
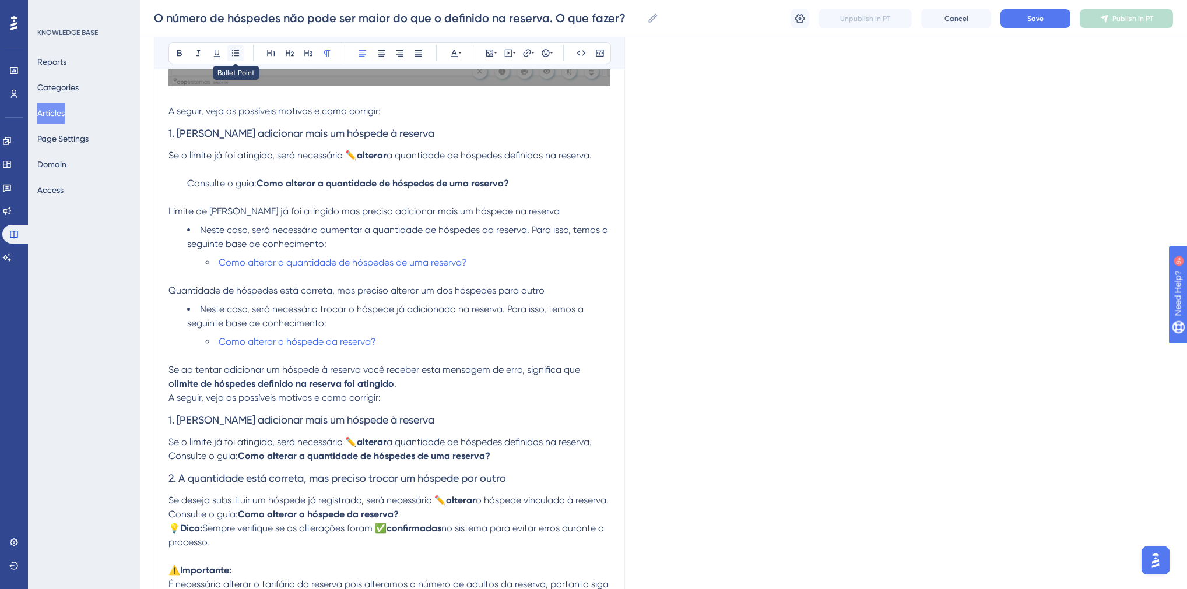
click at [231, 52] on icon at bounding box center [235, 52] width 9 height 9
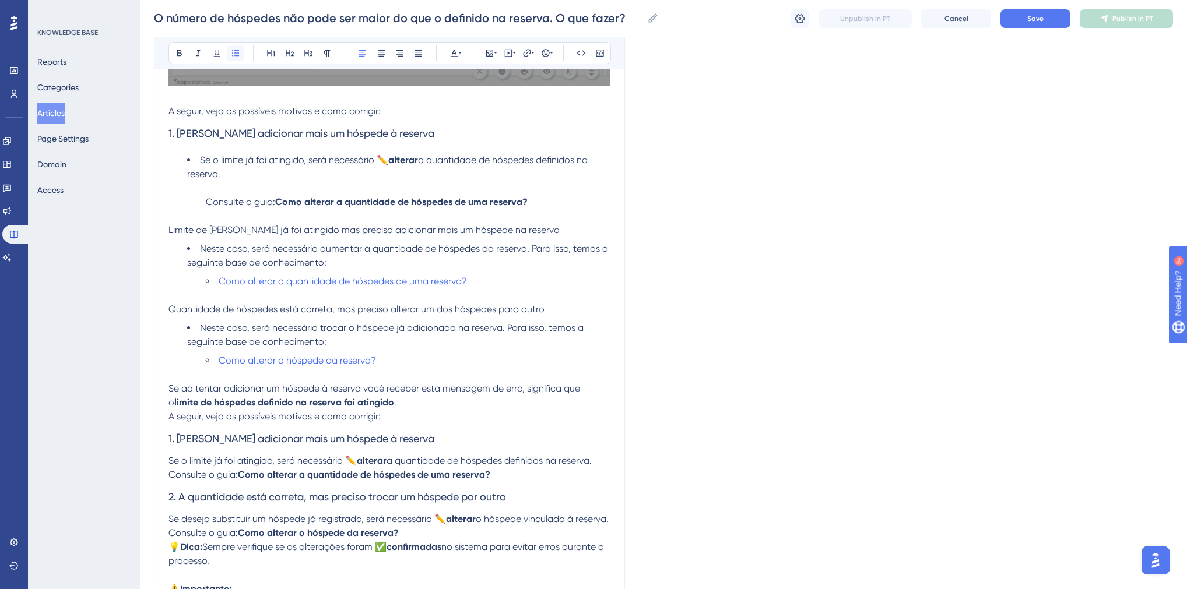
click at [235, 52] on icon at bounding box center [235, 53] width 7 height 6
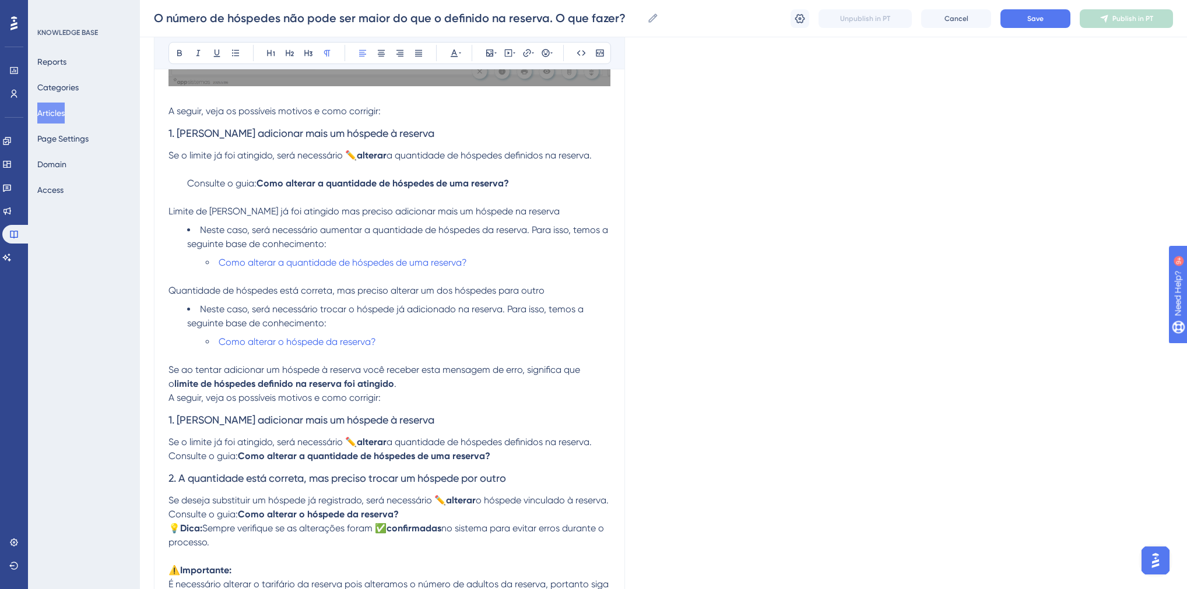
click at [189, 182] on span "Consulte o guia:" at bounding box center [221, 183] width 69 height 11
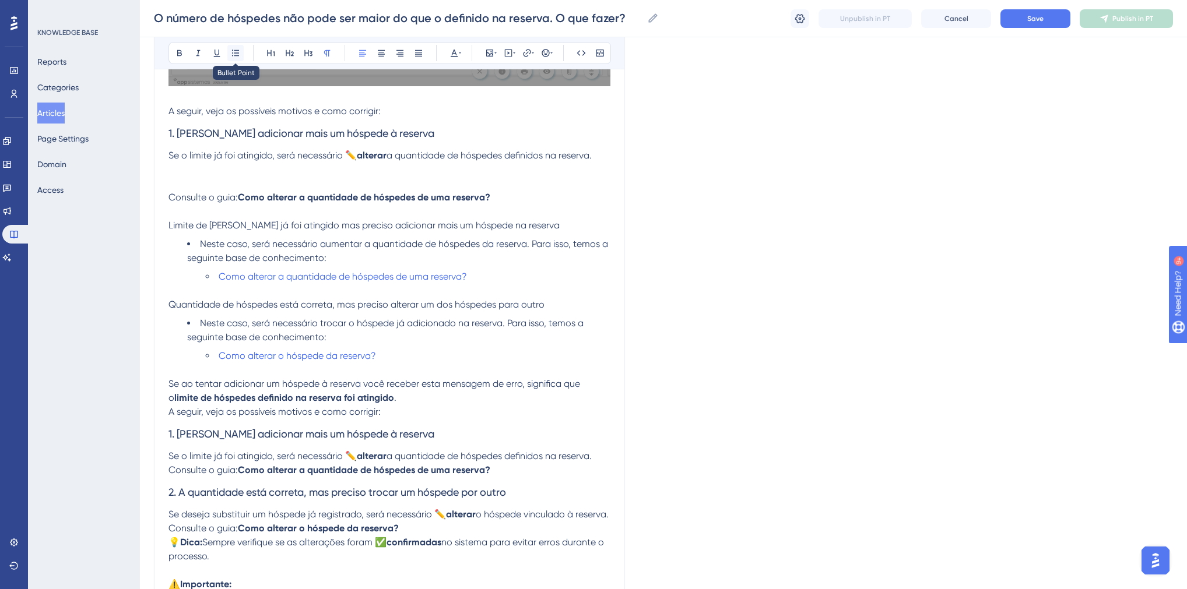
click at [238, 55] on icon at bounding box center [235, 52] width 9 height 9
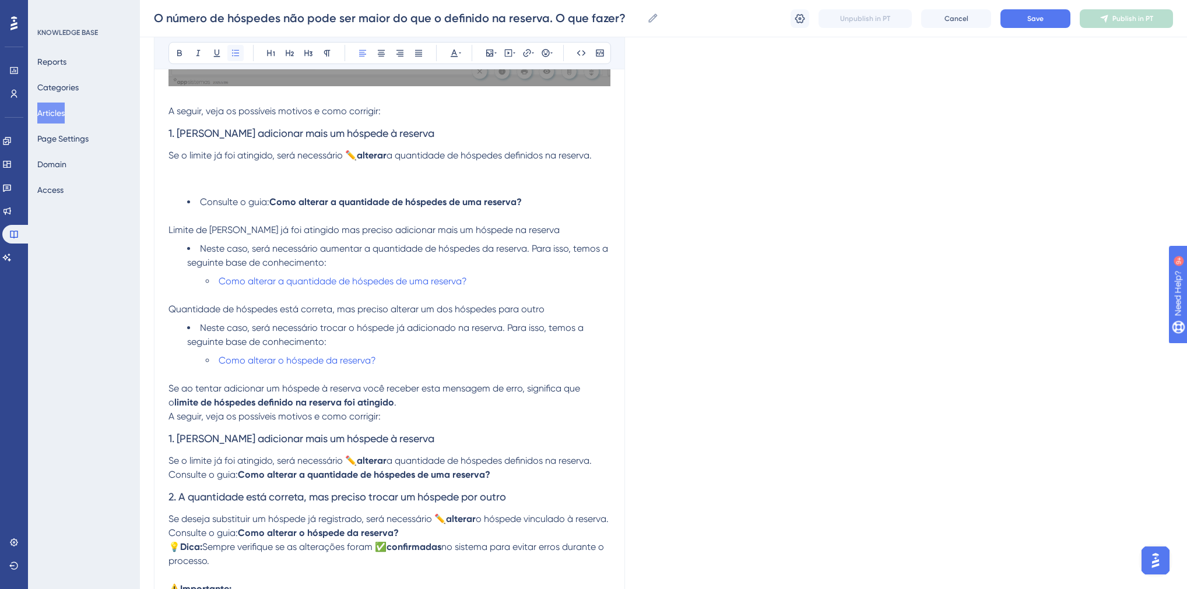
click at [238, 55] on icon at bounding box center [235, 52] width 9 height 9
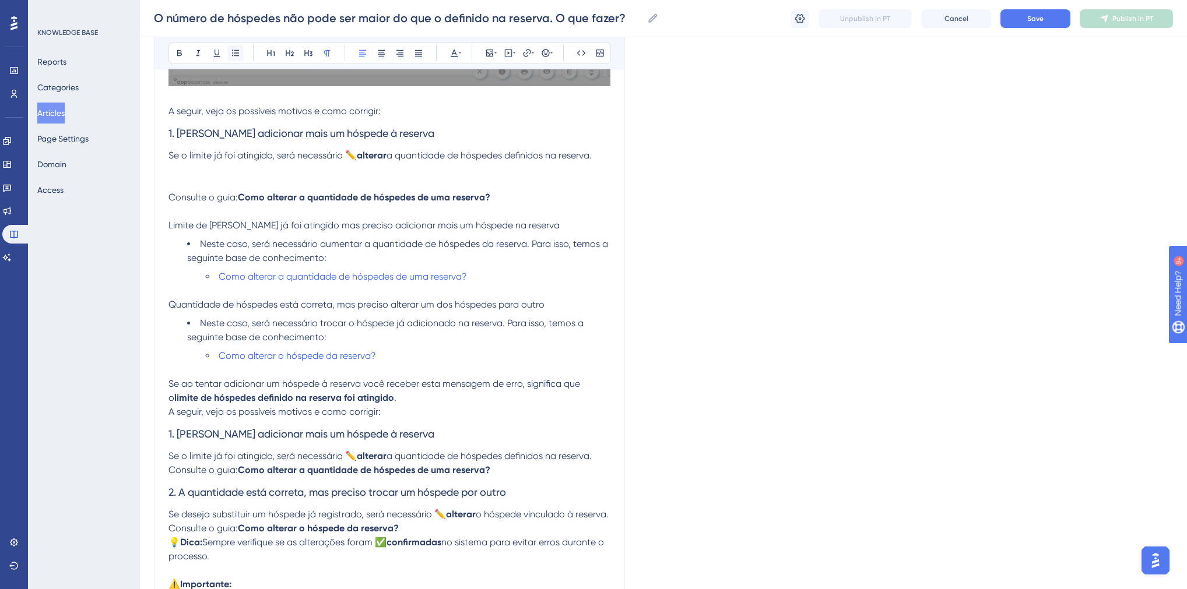
click at [238, 55] on icon at bounding box center [235, 52] width 9 height 9
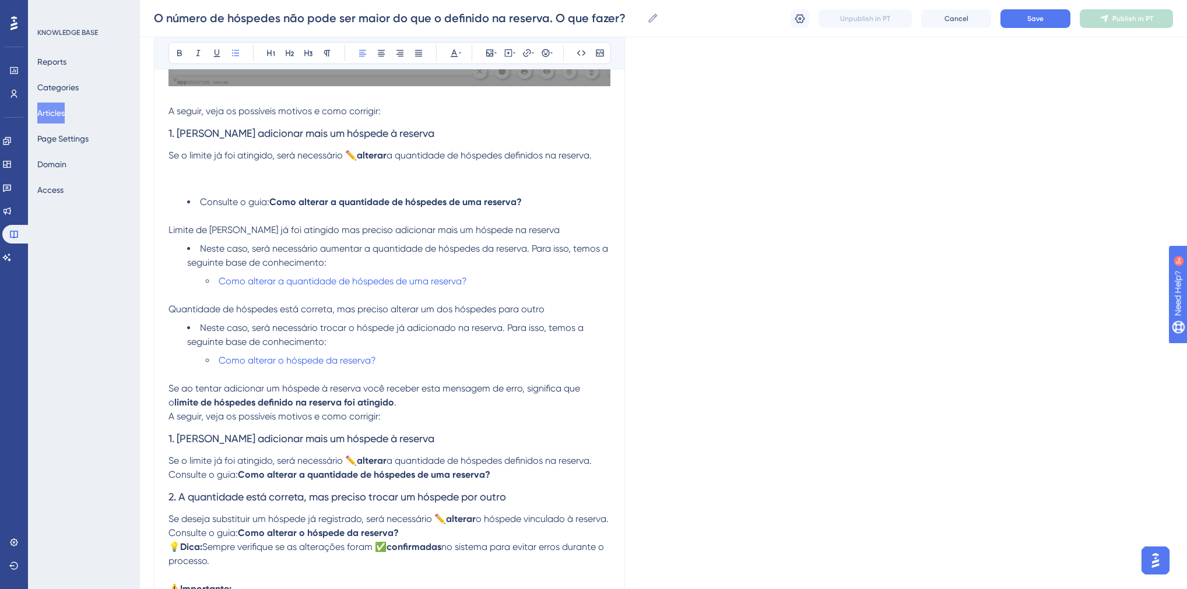
click at [219, 182] on p "Se o limite já foi atingido, será necessário ✏️ alterar a quantidade de hóspede…" at bounding box center [389, 170] width 442 height 42
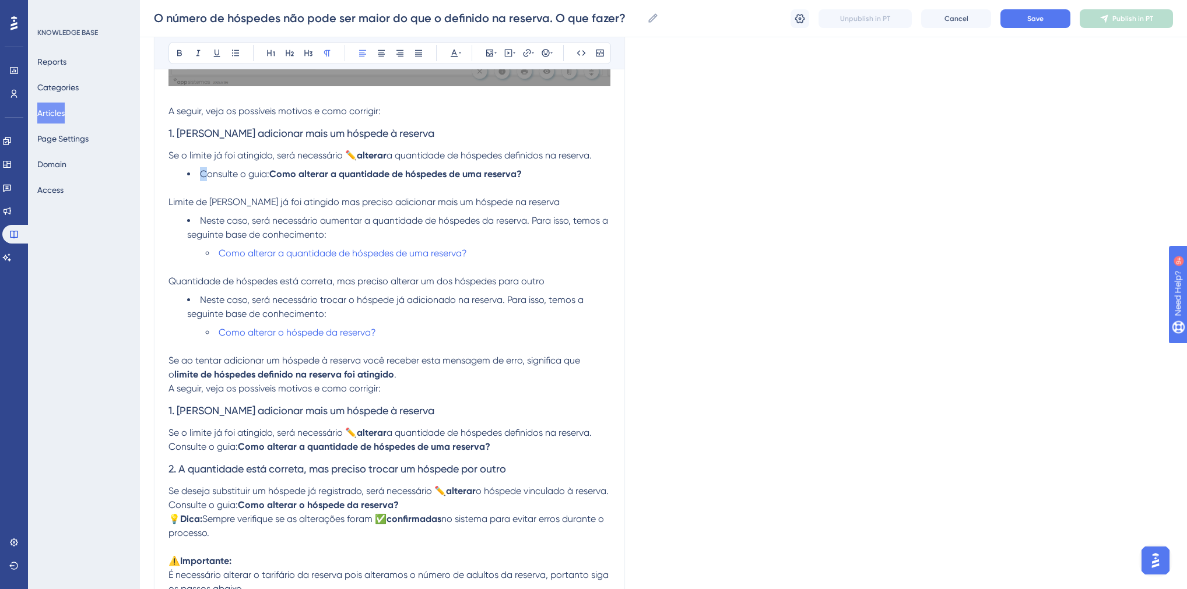
click at [202, 174] on span "Consulte o guia:" at bounding box center [234, 173] width 69 height 11
click at [202, 175] on span "Consulte o guia:" at bounding box center [234, 173] width 69 height 11
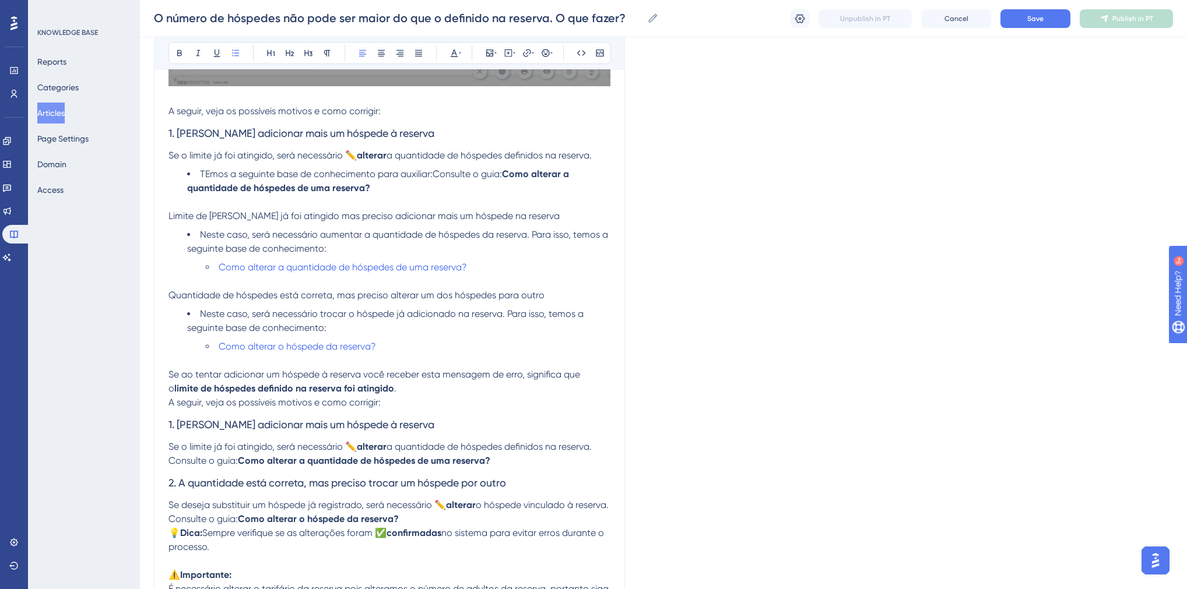
click at [202, 175] on span "TEmos a seguinte base de conhecimento para auxiliar:Consulte o guia:" at bounding box center [351, 173] width 302 height 11
drag, startPoint x: 427, startPoint y: 173, endPoint x: 497, endPoint y: 179, distance: 70.2
click at [497, 179] on span "Tmos a seguinte base de conhecimento para auxiliar:Consulte o guia:" at bounding box center [348, 173] width 297 height 11
click at [430, 175] on strong "Como alterar a quantidade de hóspedes de uma reserva?" at bounding box center [397, 180] width 420 height 25
click at [205, 176] on span "Tmos a seguinte base de conhecimento para auxiliar:" at bounding box center [313, 173] width 227 height 11
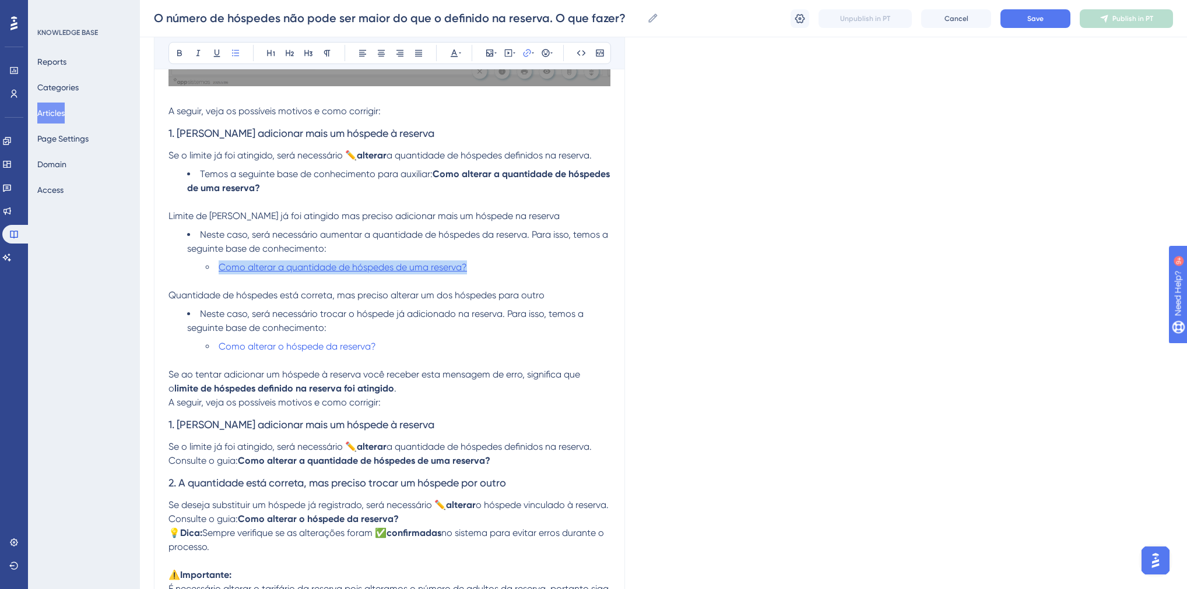
drag, startPoint x: 474, startPoint y: 268, endPoint x: 221, endPoint y: 265, distance: 253.6
click at [221, 265] on li "Como alterar a quantidade de hóspedes de uma reserva?" at bounding box center [408, 268] width 405 height 14
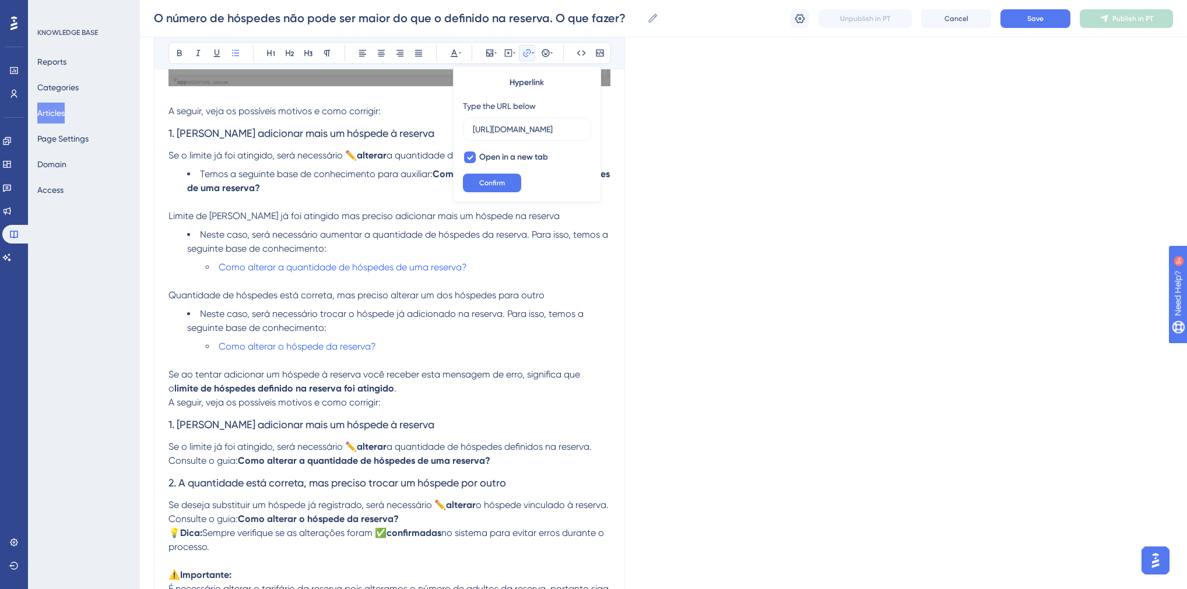
scroll to position [0, 317]
click at [485, 273] on li "Como alterar a quantidade de hóspedes de uma reserva?" at bounding box center [408, 268] width 405 height 14
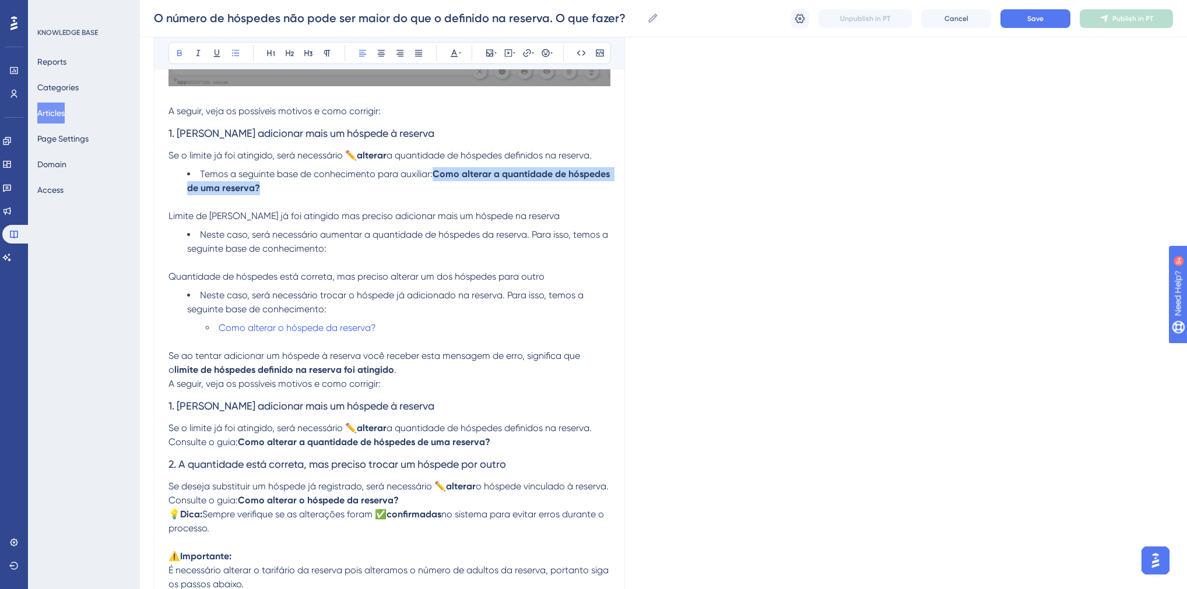
drag, startPoint x: 296, startPoint y: 191, endPoint x: 435, endPoint y: 179, distance: 140.4
click at [435, 179] on li "Temos a seguinte base de conhecimento para auxiliar: Como alterar a quantidade …" at bounding box center [398, 181] width 423 height 28
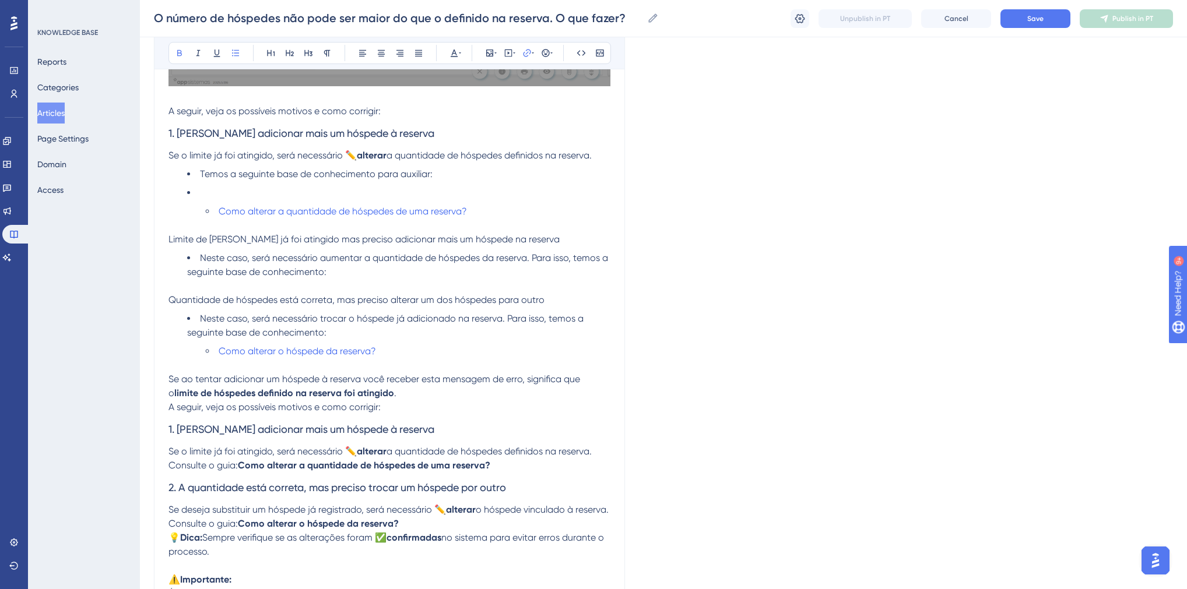
click at [223, 197] on li at bounding box center [398, 193] width 423 height 14
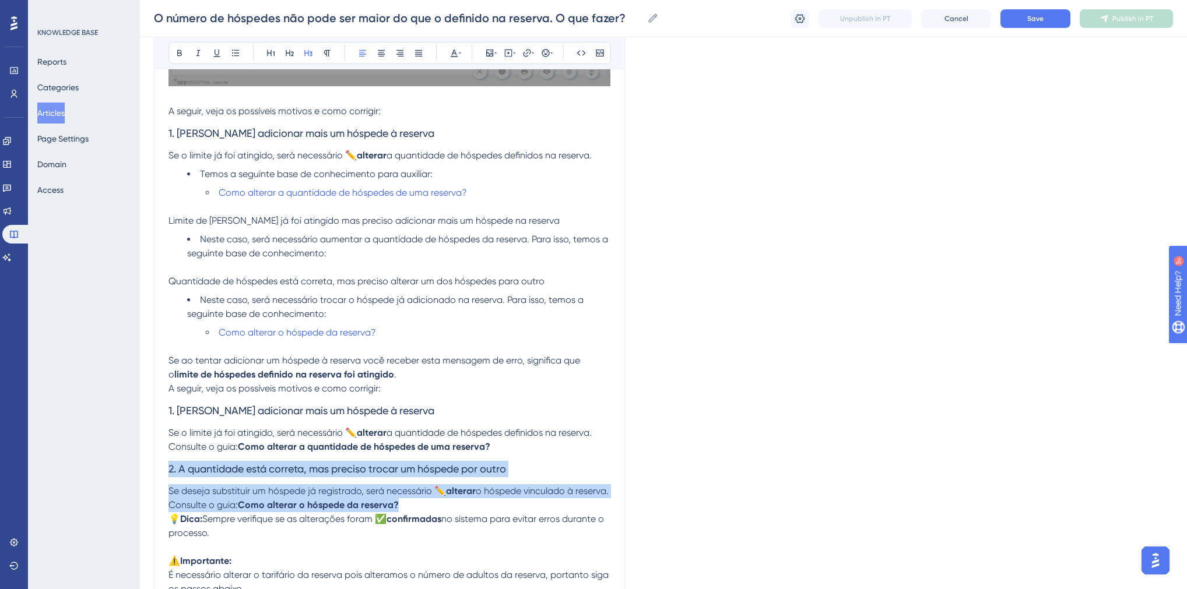
drag, startPoint x: 168, startPoint y: 469, endPoint x: 408, endPoint y: 518, distance: 244.4
click at [408, 518] on div "Se ao tentar adicionar um hóspede à reserva você receber esta mensagem de erro,…" at bounding box center [389, 237] width 442 height 829
copy div "2. A quantidade está correta, mas preciso trocar um hóspede por outro Se deseja…"
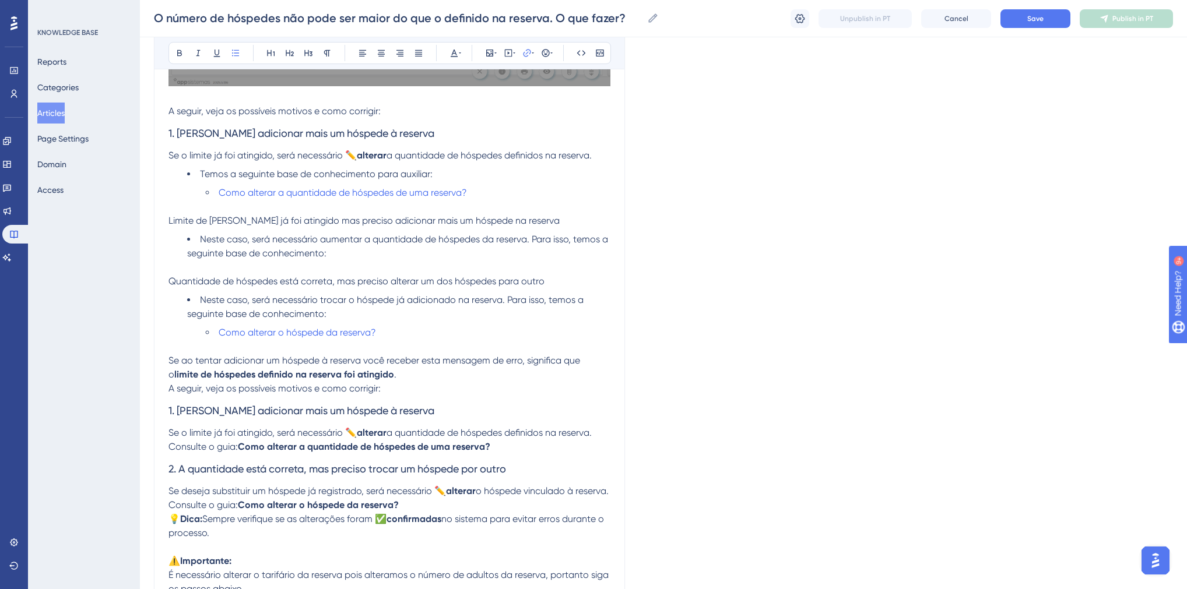
click at [489, 194] on li "Como alterar a quantidade de hóspedes de uma reserva?" at bounding box center [408, 193] width 405 height 14
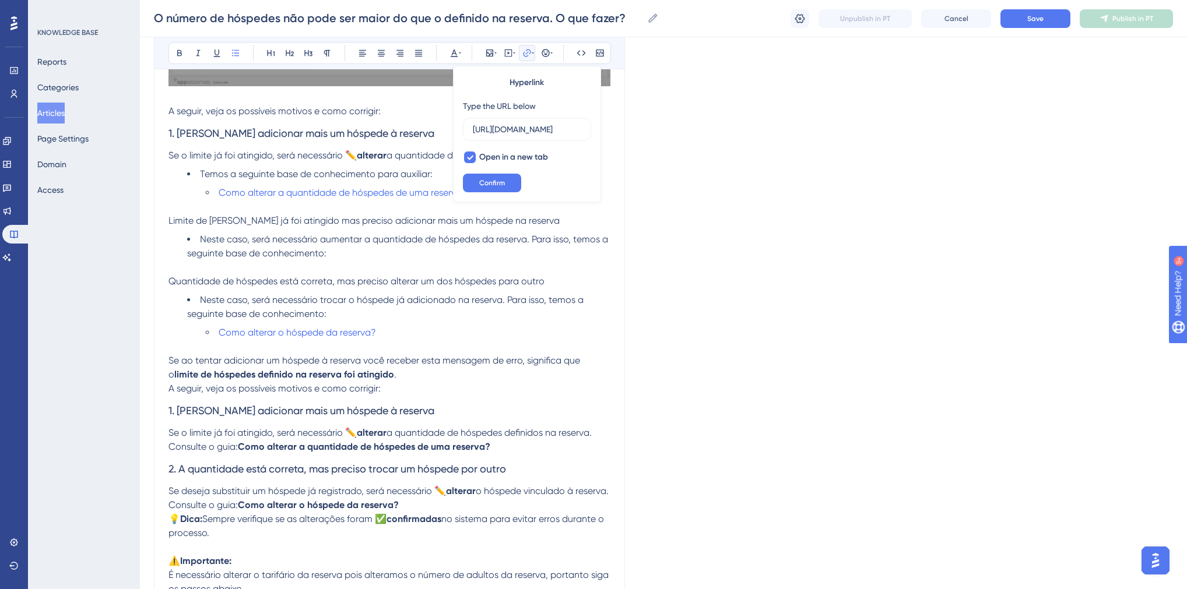
scroll to position [0, 317]
click at [478, 226] on p "Limite de [PERSON_NAME] já foi atingido mas preciso adicionar mais um hóspede n…" at bounding box center [389, 221] width 442 height 14
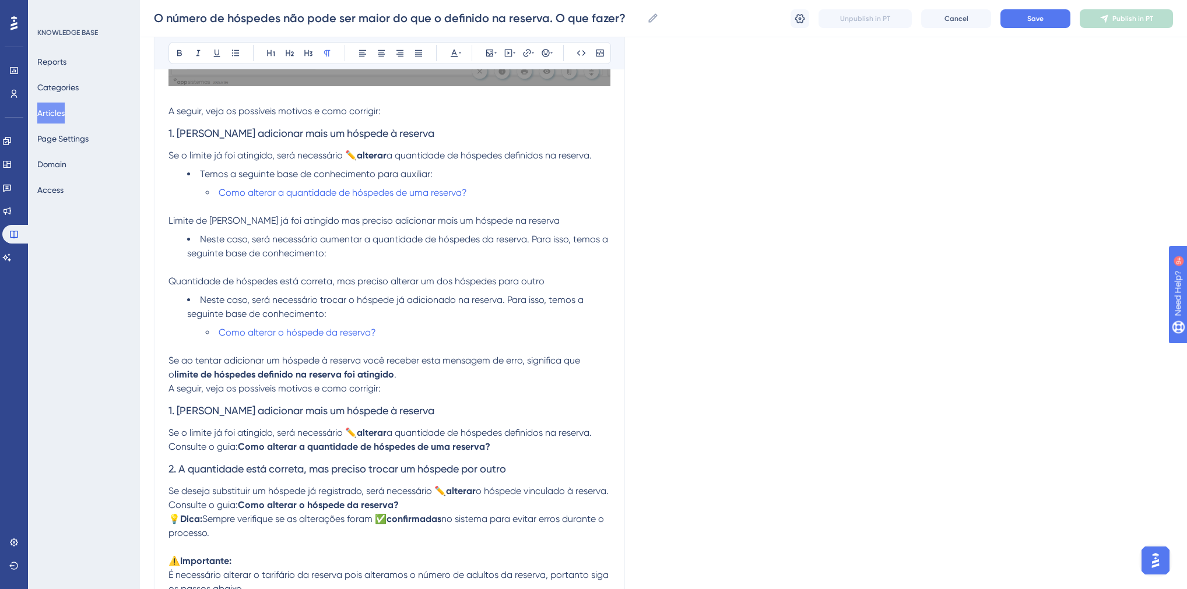
click at [509, 201] on p at bounding box center [389, 207] width 442 height 14
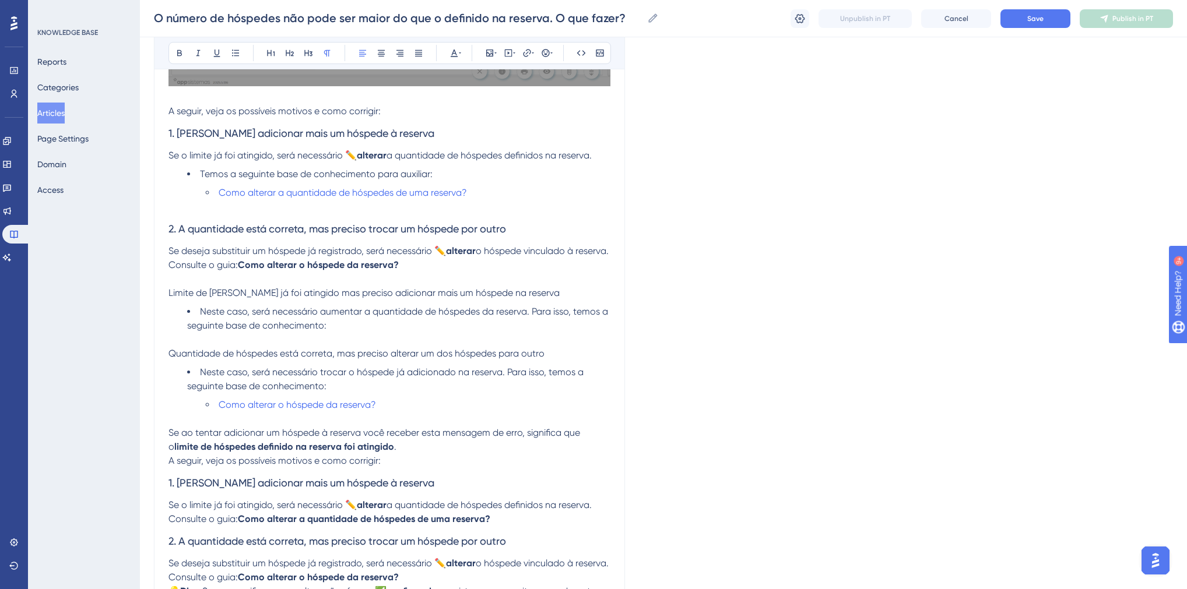
click at [289, 217] on h3 "2. A quantidade está correta, mas preciso trocar um hóspede por outro" at bounding box center [389, 229] width 442 height 30
click at [274, 209] on p at bounding box center [389, 207] width 442 height 14
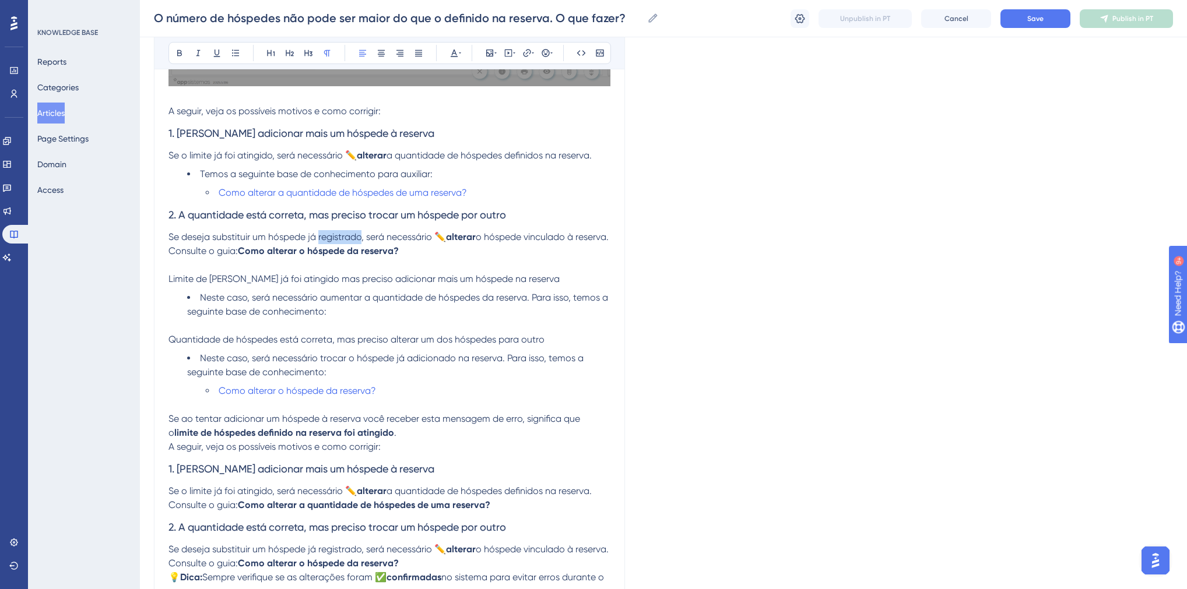
drag, startPoint x: 361, startPoint y: 236, endPoint x: 319, endPoint y: 236, distance: 42.0
click at [319, 236] on span "Se deseja substituir um hóspede já registrado, será necessário ✏️" at bounding box center [306, 236] width 277 height 11
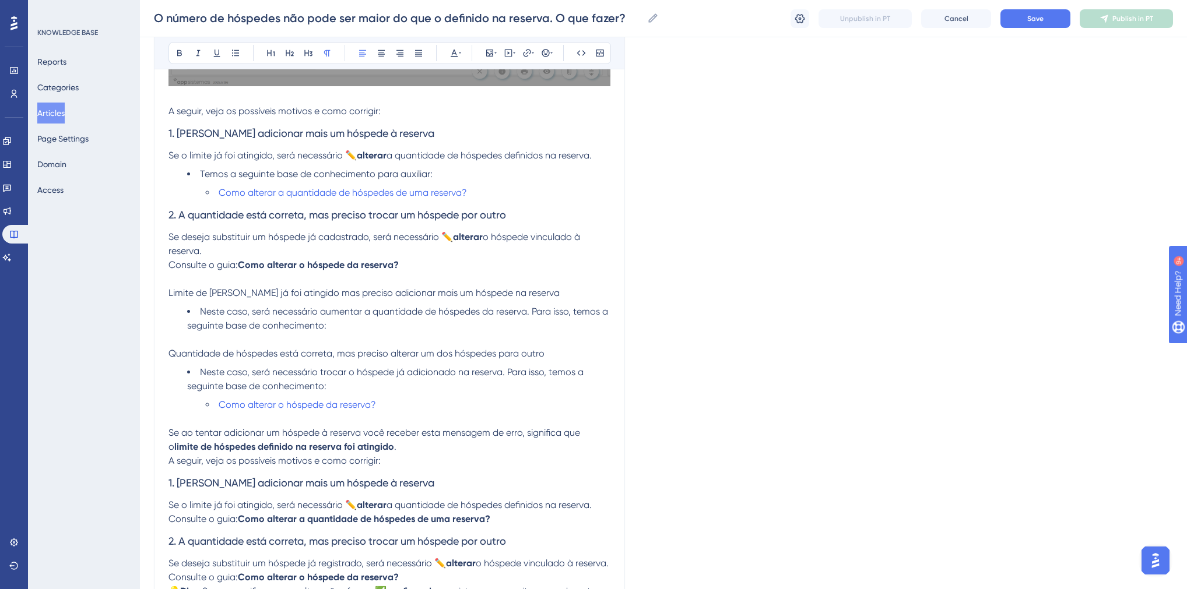
click at [168, 217] on div "O número de hóspedes não pode ser maior do que o definido na reserva. O que faz…" at bounding box center [389, 222] width 471 height 1033
click at [170, 218] on span "2. A quantidade está correta, mas preciso trocar um hóspede por outro" at bounding box center [336, 215] width 337 height 12
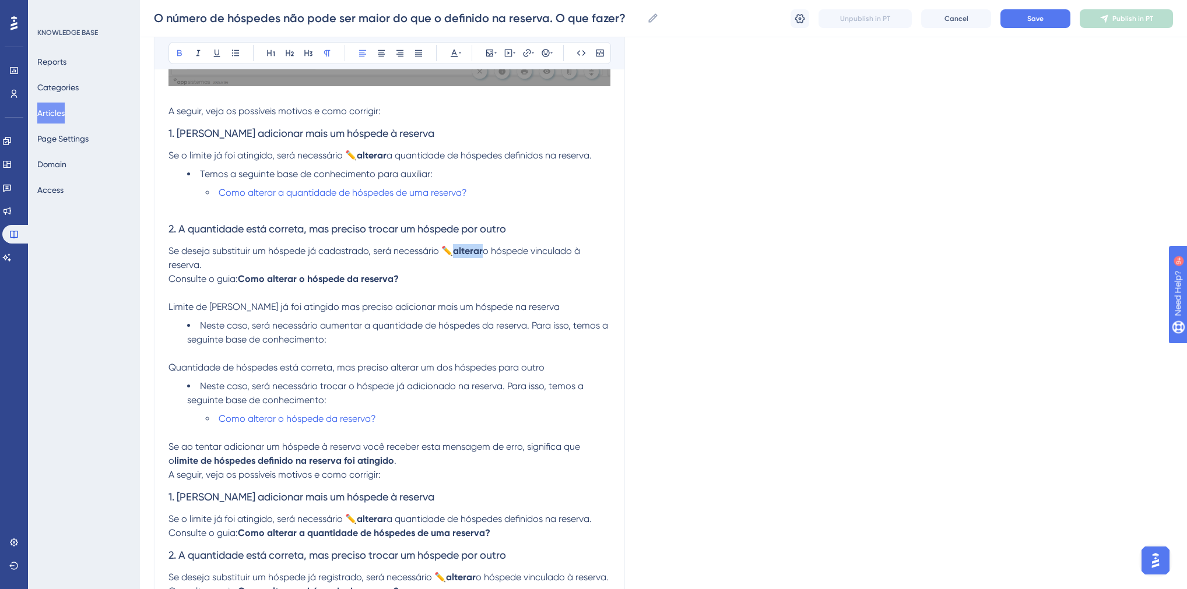
drag, startPoint x: 457, startPoint y: 253, endPoint x: 487, endPoint y: 253, distance: 29.7
click at [487, 253] on p "Se deseja substituir um hóspede já cadastrado, será necessário ✏️ alterar o hós…" at bounding box center [389, 265] width 442 height 42
drag, startPoint x: 201, startPoint y: 173, endPoint x: 466, endPoint y: 174, distance: 265.8
click at [466, 174] on li "Temos a seguinte base de conhecimento para auxiliar:" at bounding box center [398, 174] width 423 height 14
copy span "Temos a seguinte base de conhecimento para auxiliar:"
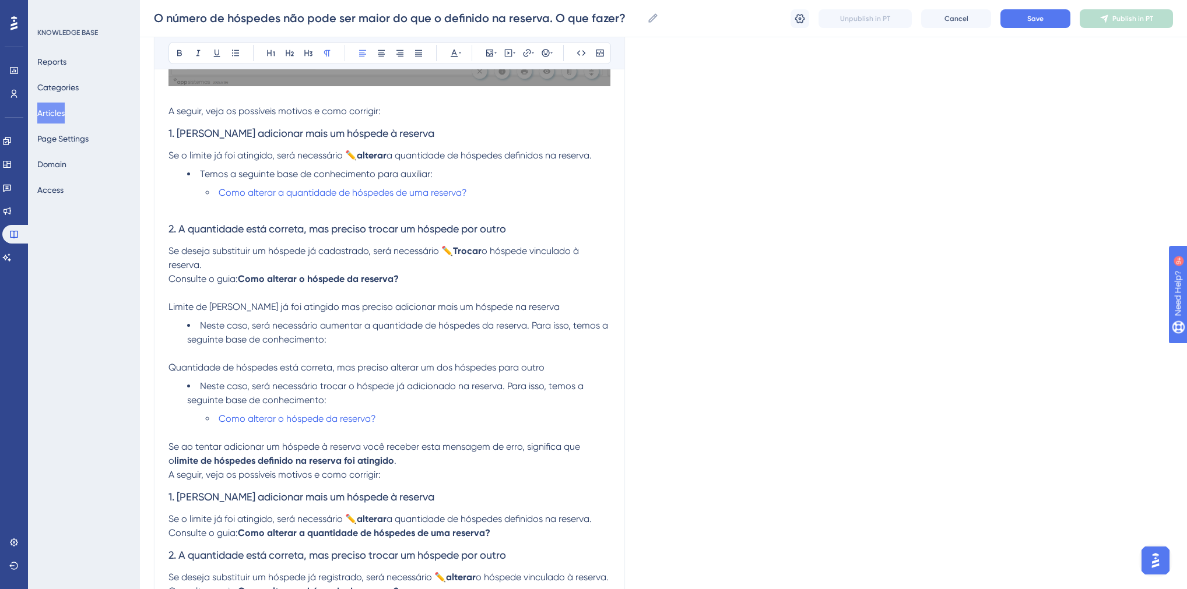
click at [225, 271] on p "Se deseja substituir um hóspede já cadastrado, será necessário ✏️ Trocar o hósp…" at bounding box center [389, 265] width 442 height 42
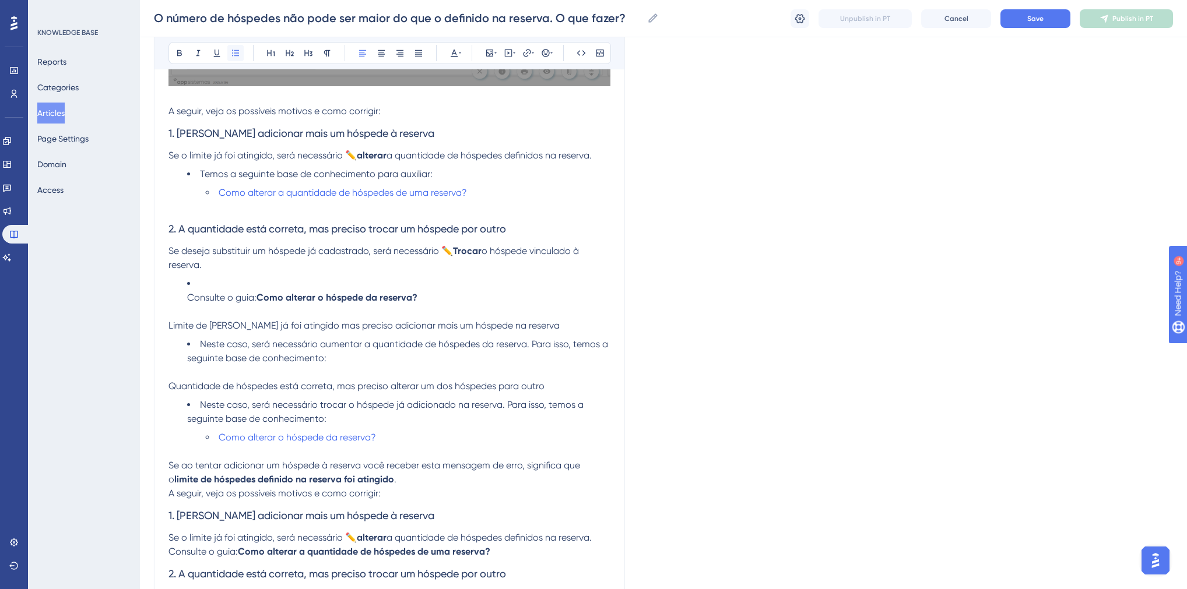
click at [235, 47] on button at bounding box center [235, 53] width 16 height 16
click at [234, 283] on li "Consulte o guia: Como alterar o hóspede da reserva?" at bounding box center [398, 291] width 423 height 28
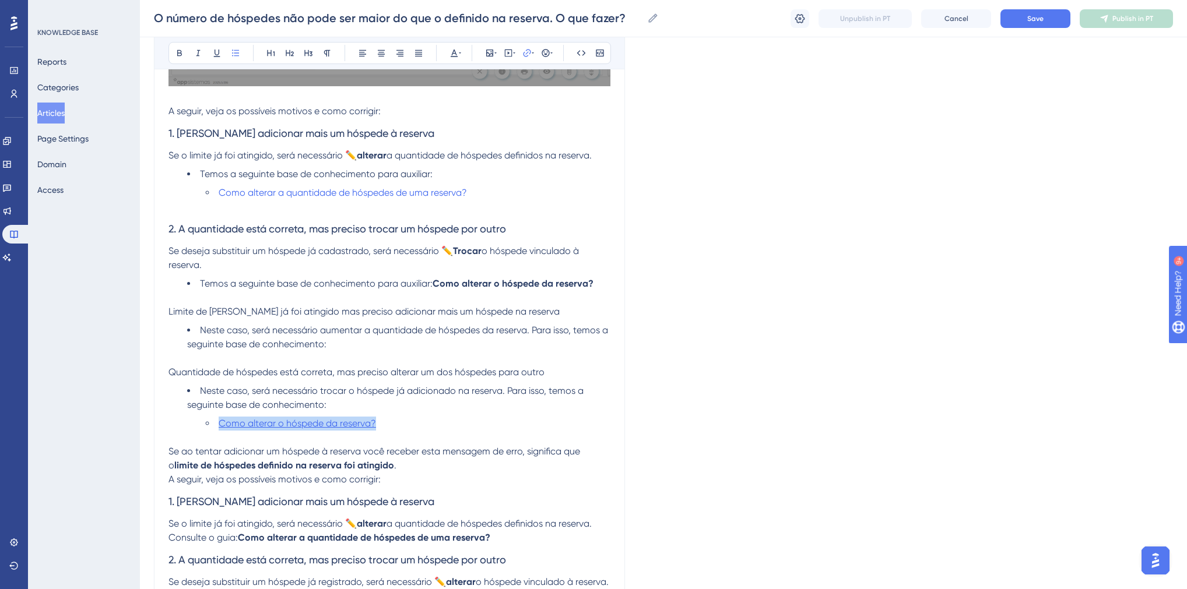
drag, startPoint x: 388, startPoint y: 427, endPoint x: 219, endPoint y: 424, distance: 168.5
click at [219, 424] on li "Como alterar o hóspede da reserva?" at bounding box center [408, 424] width 405 height 14
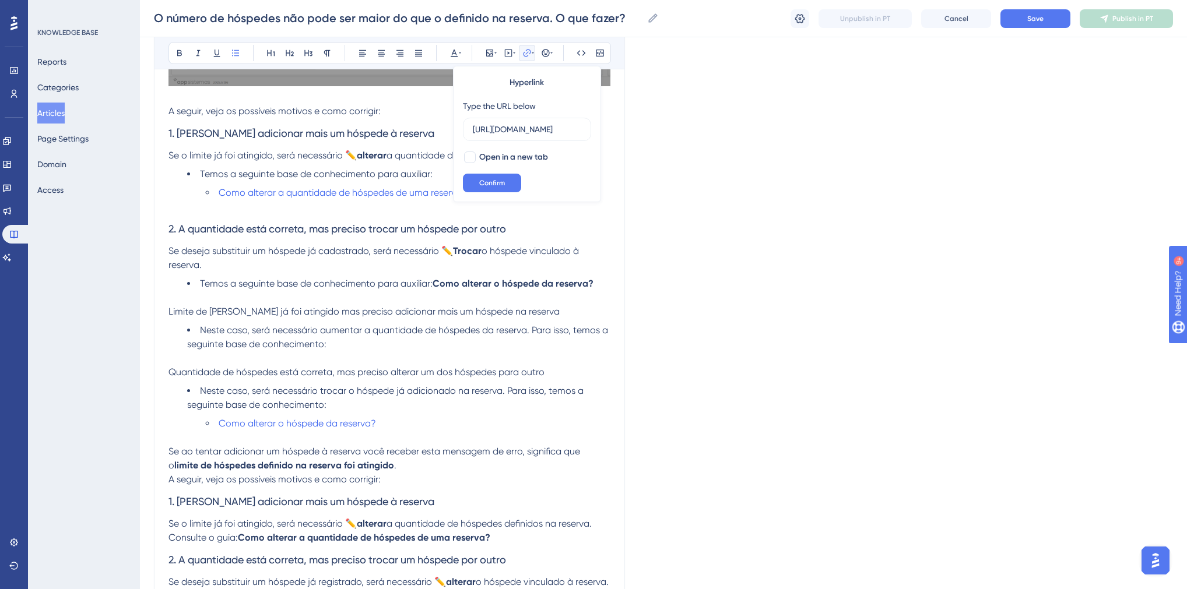
scroll to position [0, 261]
click at [425, 448] on span "Se ao tentar adicionar um hóspede à reserva você receber esta mensagem de erro,…" at bounding box center [375, 458] width 414 height 25
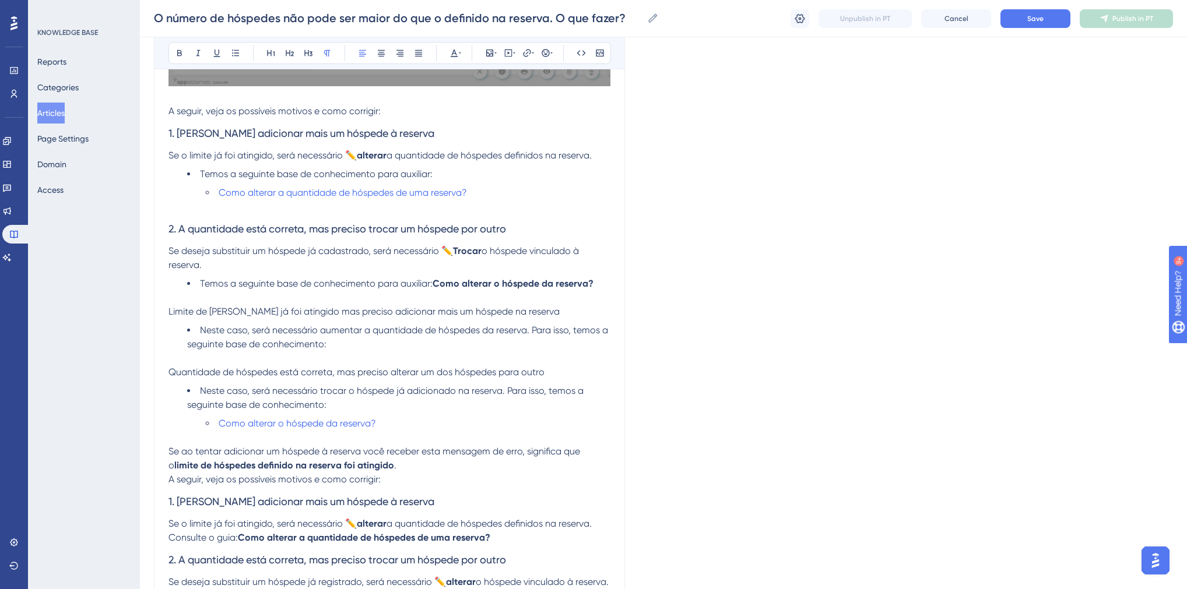
click at [396, 419] on li "Como alterar o hóspede da reserva?" at bounding box center [408, 424] width 405 height 14
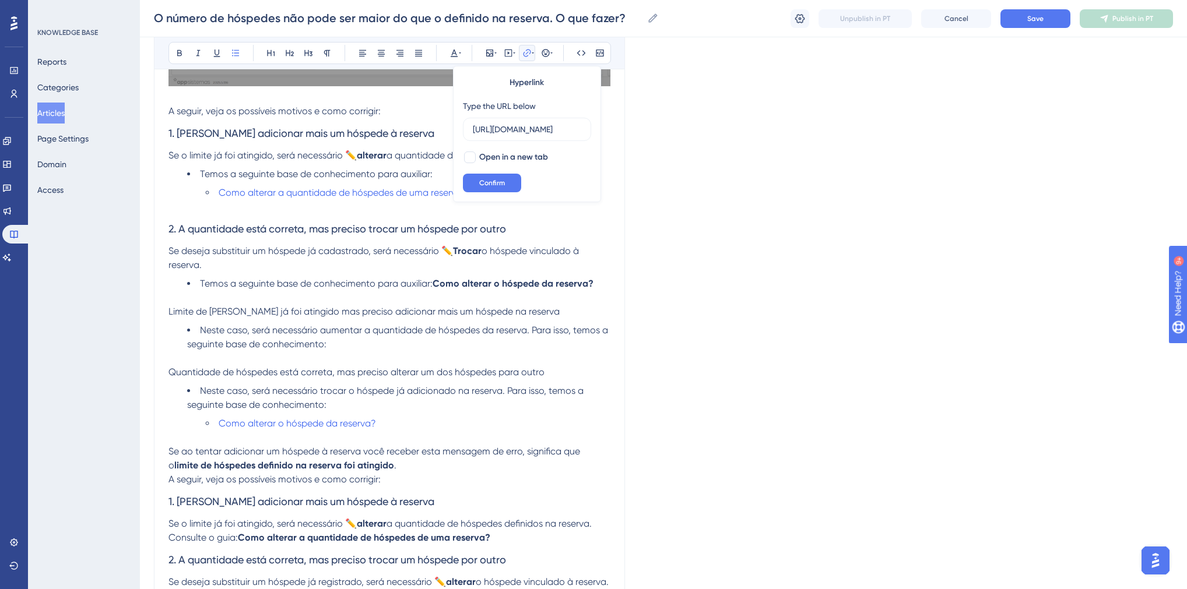
scroll to position [0, 261]
click at [396, 424] on li "Como alterar o hóspede da reserva?" at bounding box center [408, 424] width 405 height 14
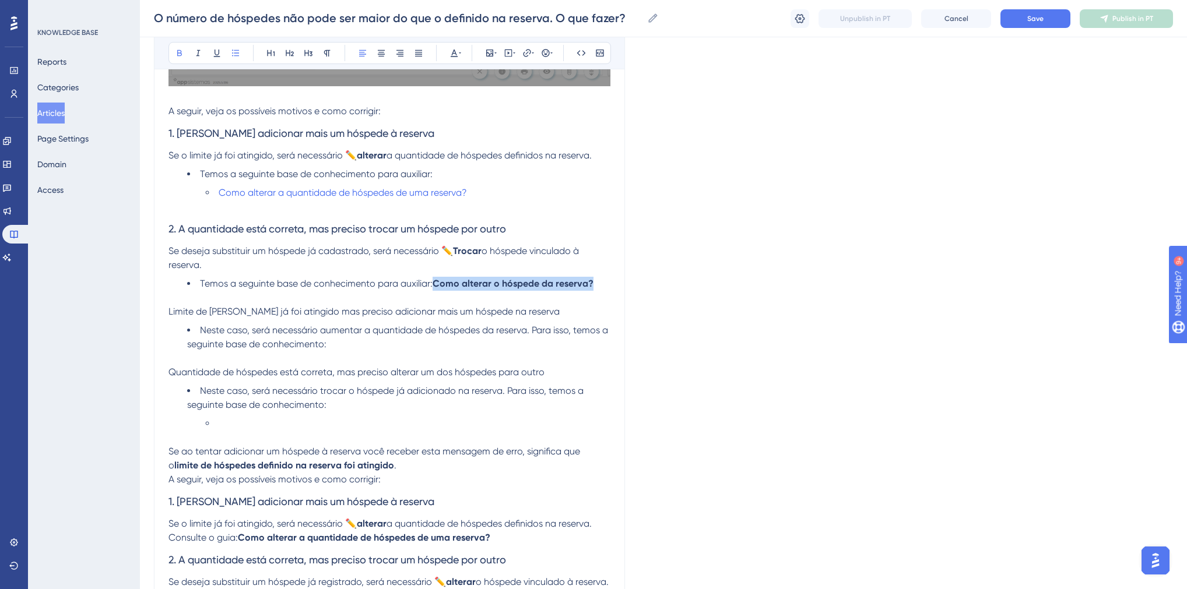
drag, startPoint x: 598, startPoint y: 284, endPoint x: 436, endPoint y: 284, distance: 162.0
click at [436, 284] on li "Temos a seguinte base de conhecimento para auxiliar: Como alterar o hóspede da …" at bounding box center [398, 284] width 423 height 14
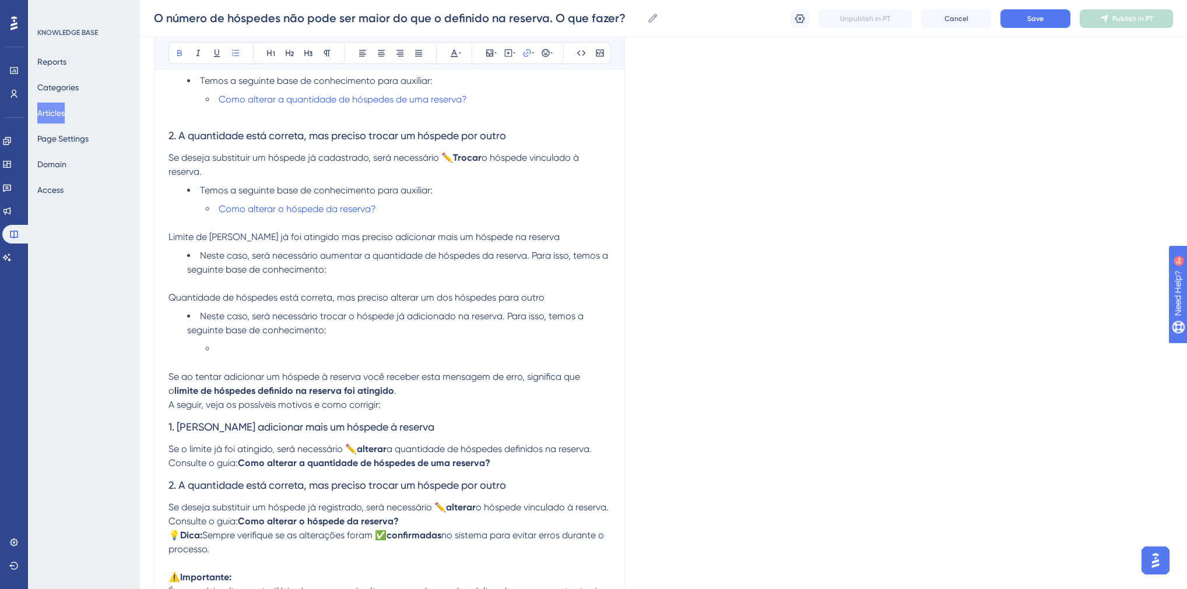
scroll to position [564, 0]
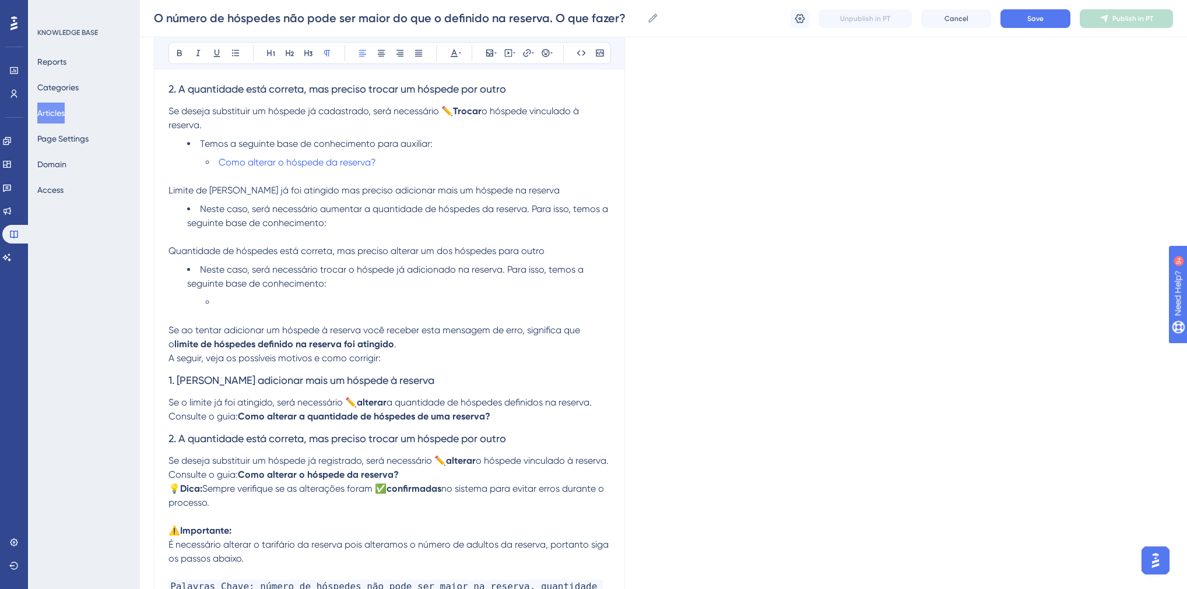
drag, startPoint x: 223, startPoint y: 521, endPoint x: 165, endPoint y: 508, distance: 59.2
click at [165, 508] on div "O número de hóspedes não pode ser maior do que o definido na reserva. O que faz…" at bounding box center [389, 101] width 471 height 1070
copy p "💡 Dica: Sempre verifique se as alterações foram ✅ confirmadas no sistema para e…"
click at [259, 296] on li at bounding box center [408, 303] width 405 height 14
click at [168, 192] on span "Limite de [PERSON_NAME] já foi atingido mas preciso adicionar mais um hóspede n…" at bounding box center [363, 190] width 391 height 11
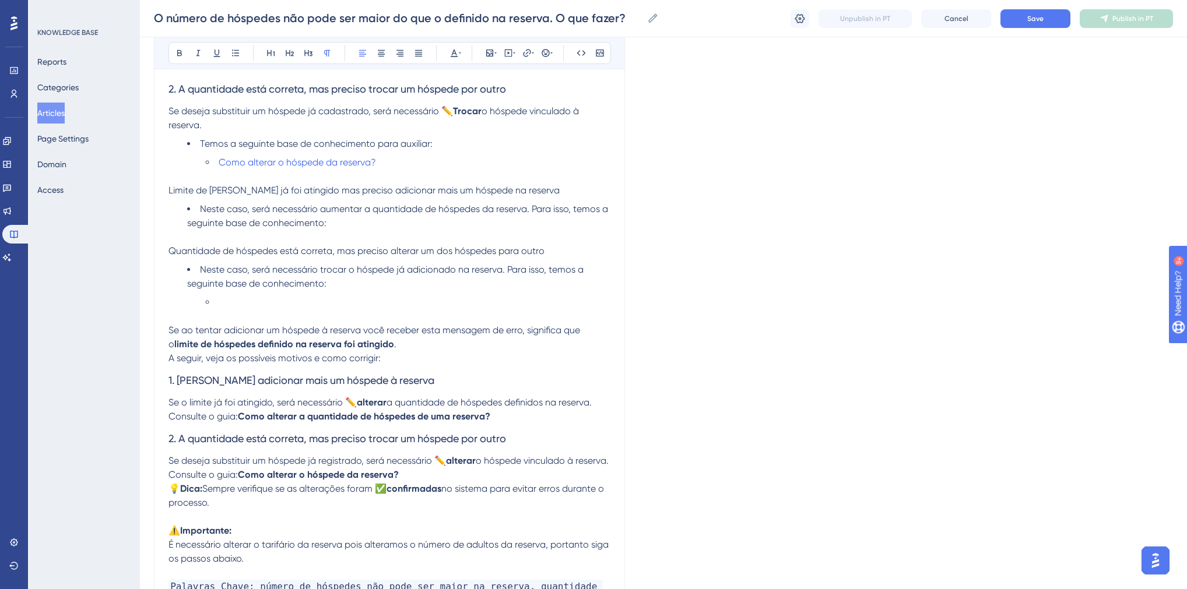
drag, startPoint x: 221, startPoint y: 516, endPoint x: 169, endPoint y: 507, distance: 52.8
click at [170, 507] on p "💡 Dica: Sempre verifique se as alterações foram ✅ confirmadas no sistema para e…" at bounding box center [389, 496] width 442 height 28
copy p "💡 Dica: Sempre verifique se as alterações foram ✅ confirmadas no sistema para e…"
click at [170, 253] on span "Quantidade de hóspedes está correta, mas preciso alterar um dos hóspedes para o…" at bounding box center [356, 250] width 376 height 11
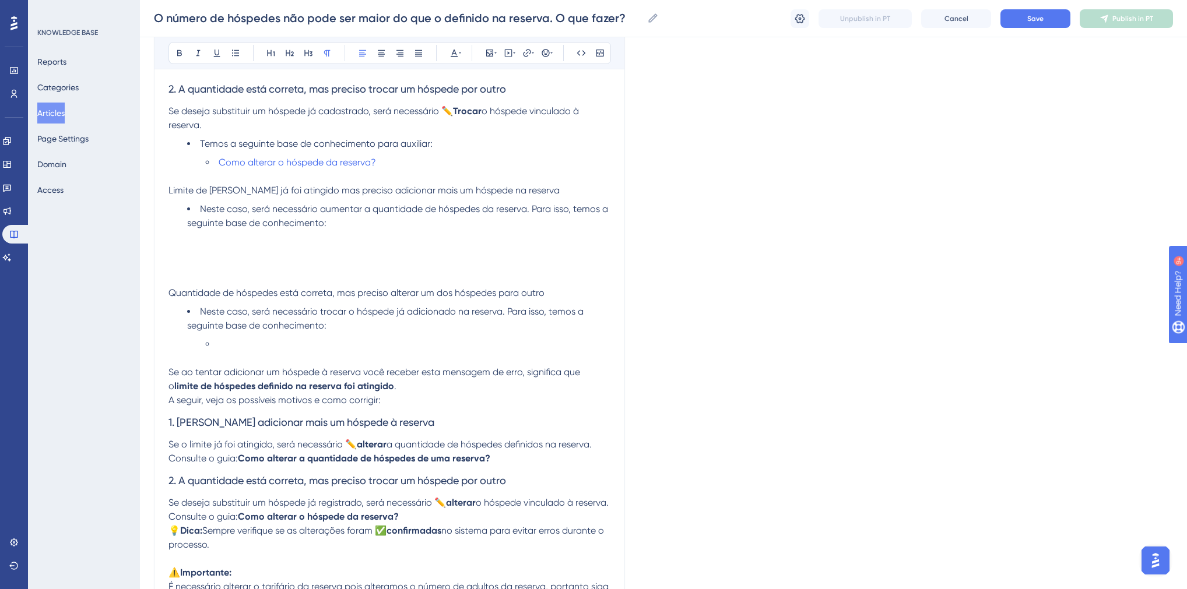
click at [170, 192] on span "Limite de [PERSON_NAME] já foi atingido mas preciso adicionar mais um hóspede n…" at bounding box center [363, 190] width 391 height 11
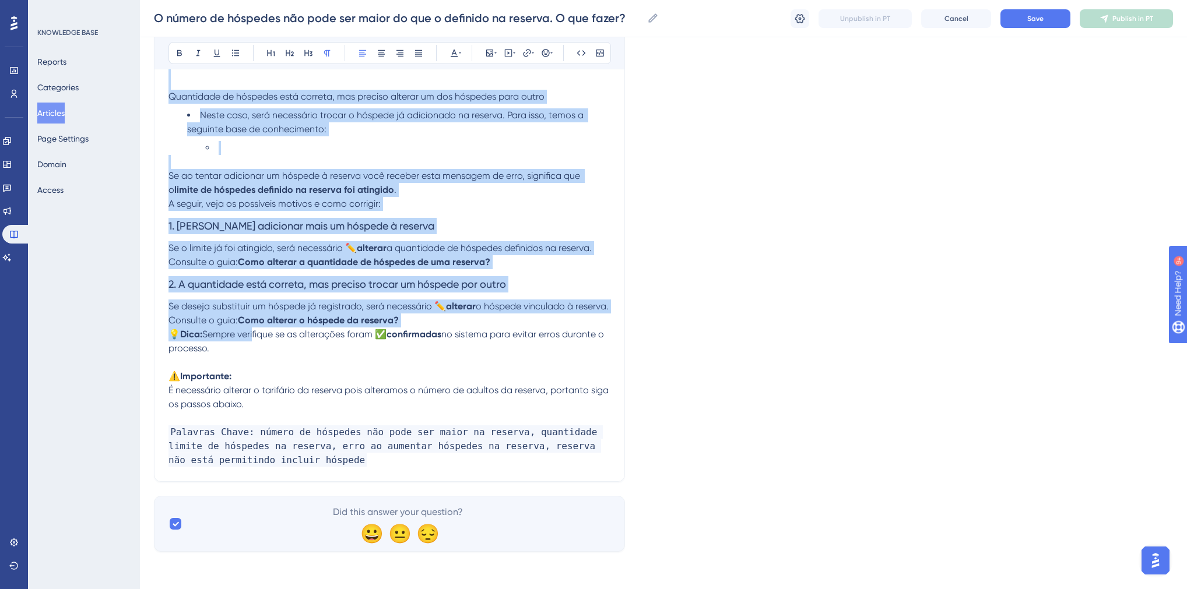
scroll to position [835, 0]
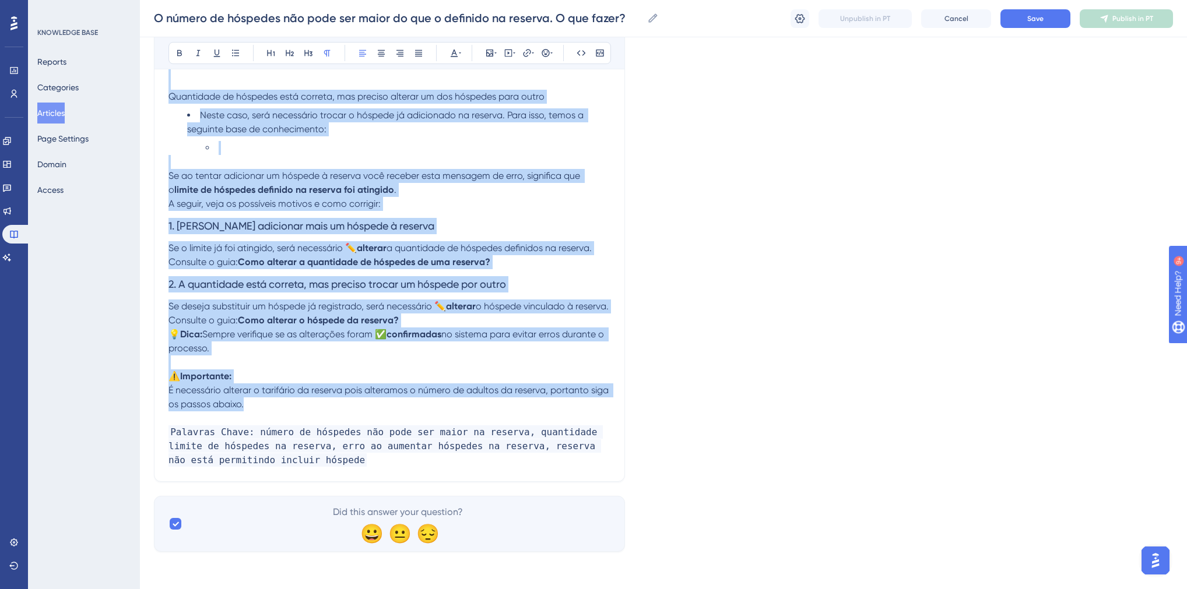
drag, startPoint x: 169, startPoint y: 248, endPoint x: 287, endPoint y: 403, distance: 195.5
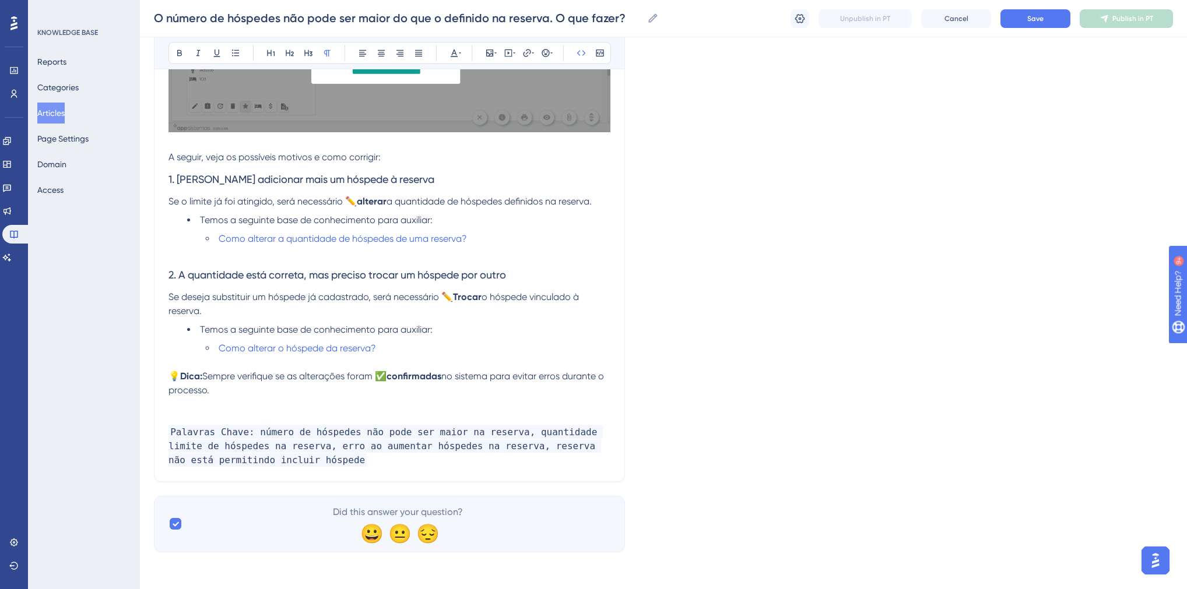
scroll to position [365, 0]
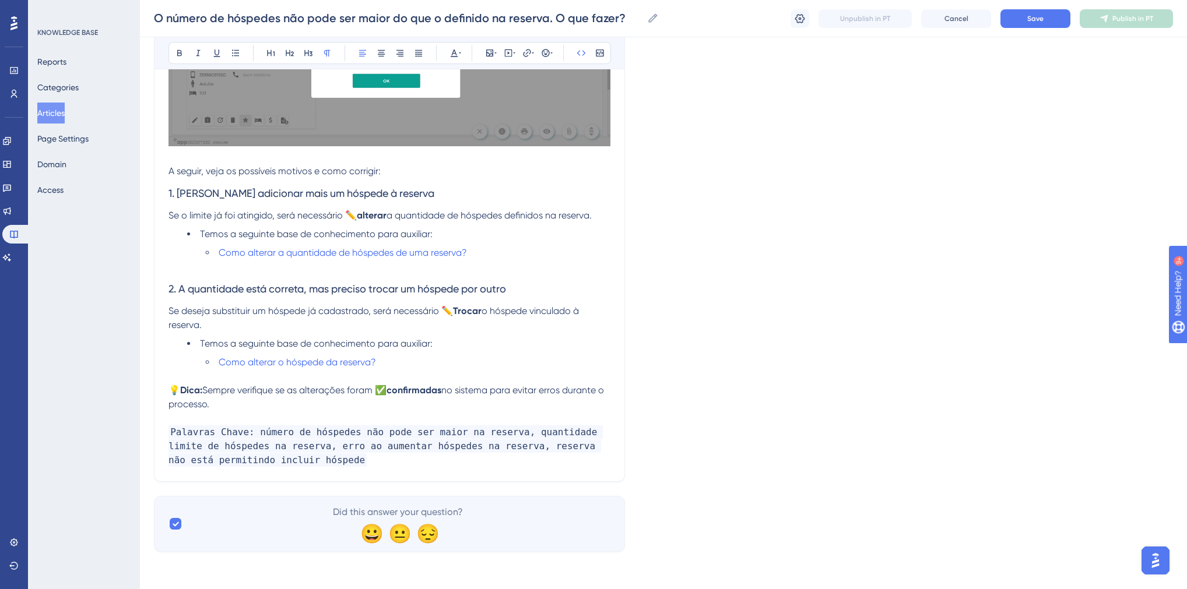
click at [322, 466] on p "Palavras Chave: número de hóspedes não pode ser maior na reserva, quantidade li…" at bounding box center [389, 447] width 442 height 42
click at [1021, 20] on button "Save" at bounding box center [1035, 18] width 70 height 19
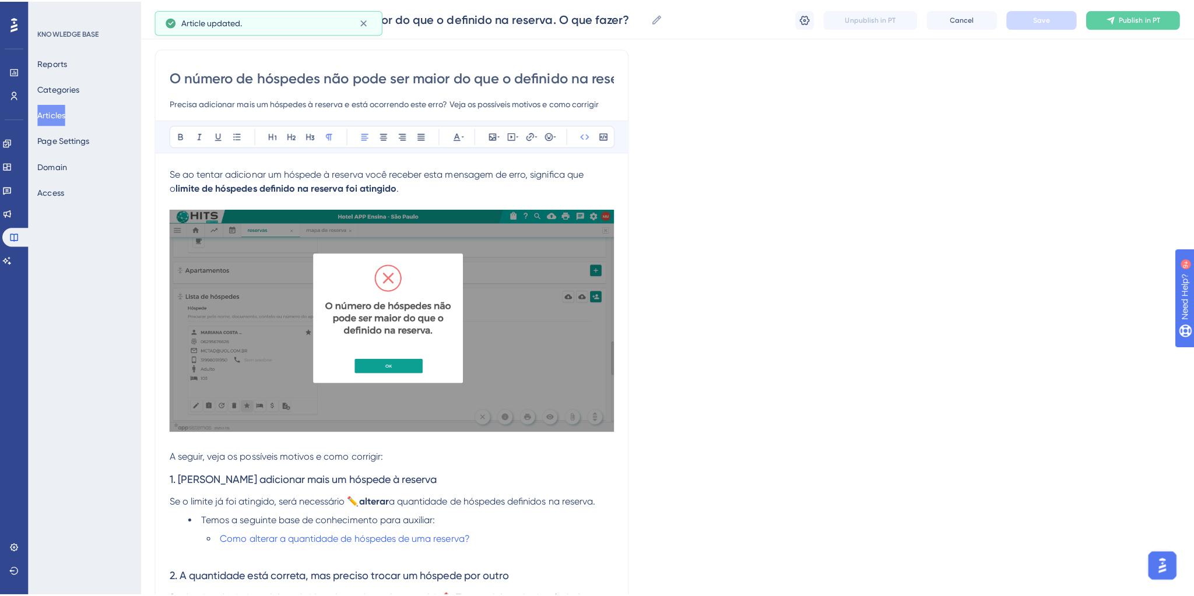
scroll to position [0, 0]
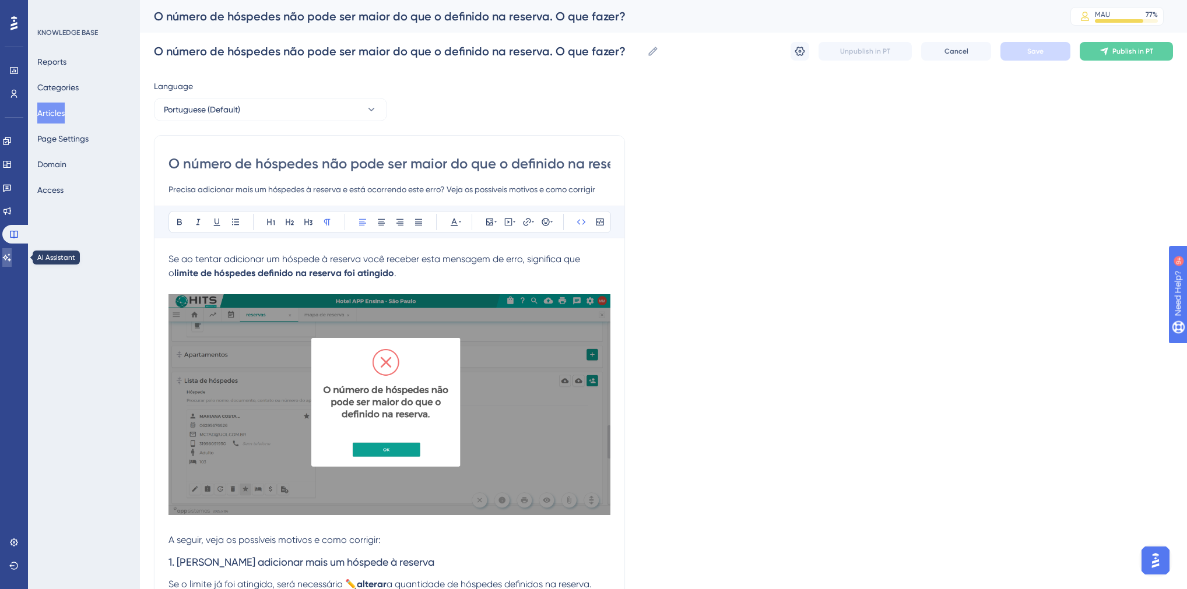
drag, startPoint x: 15, startPoint y: 258, endPoint x: 83, endPoint y: 249, distance: 69.3
click at [12, 259] on icon at bounding box center [6, 257] width 9 height 9
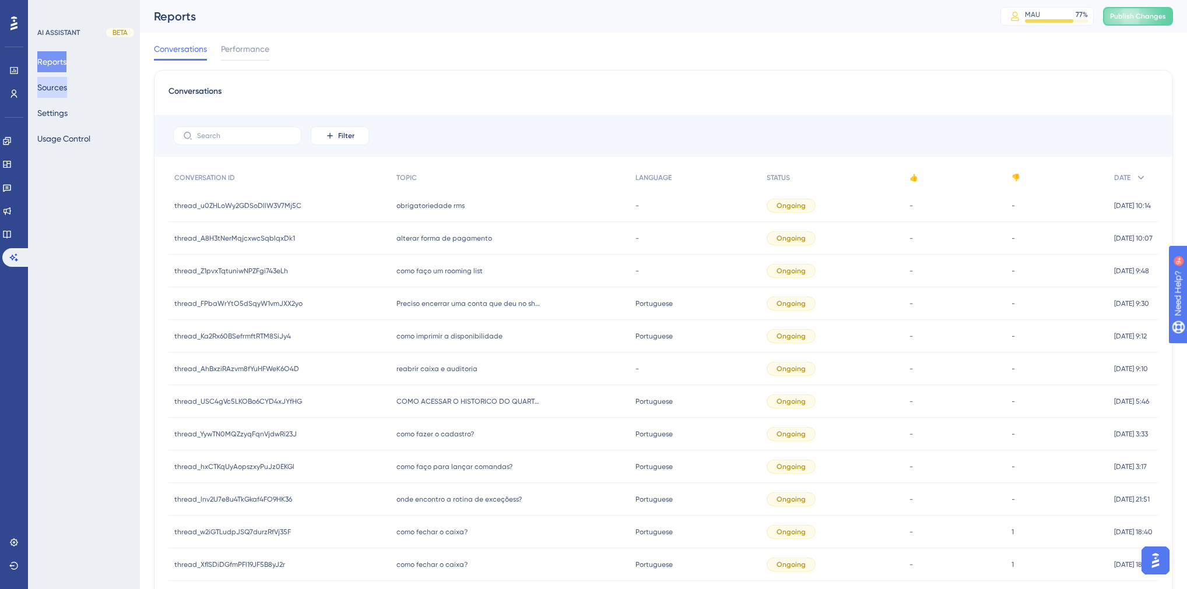
click at [63, 88] on button "Sources" at bounding box center [52, 87] width 30 height 21
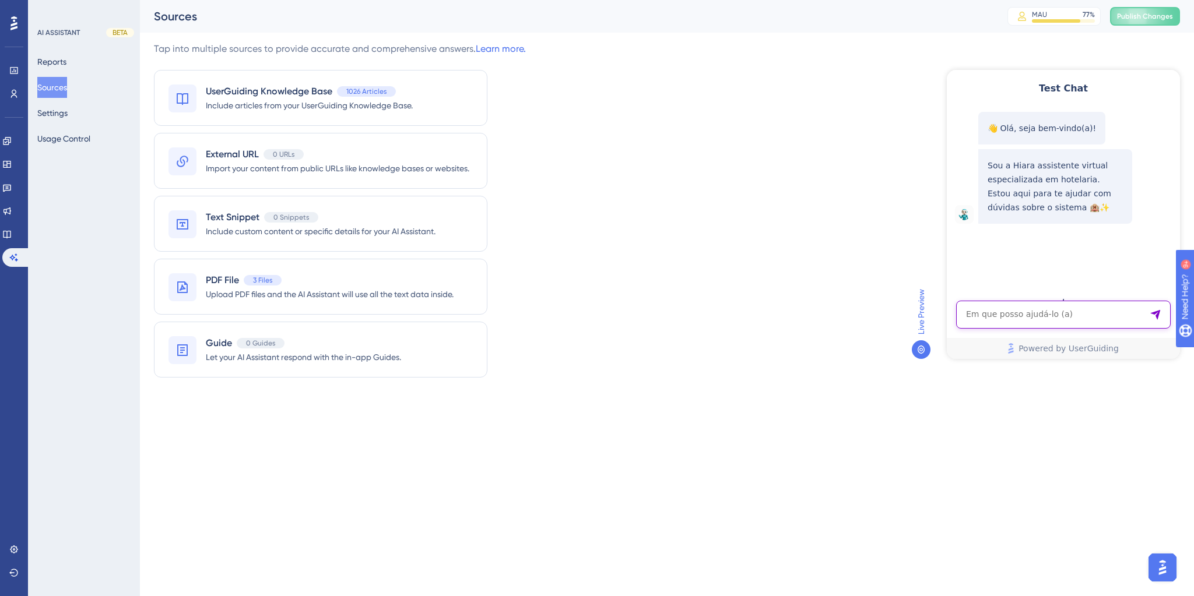
click at [1054, 315] on textarea "AI Assistant Text Input" at bounding box center [1063, 315] width 214 height 28
paste textarea "Preciso do contato de do suporte pra falar sobre relatorio"
type textarea "Preciso do contato de do suporte pra falar sobre relatorio"
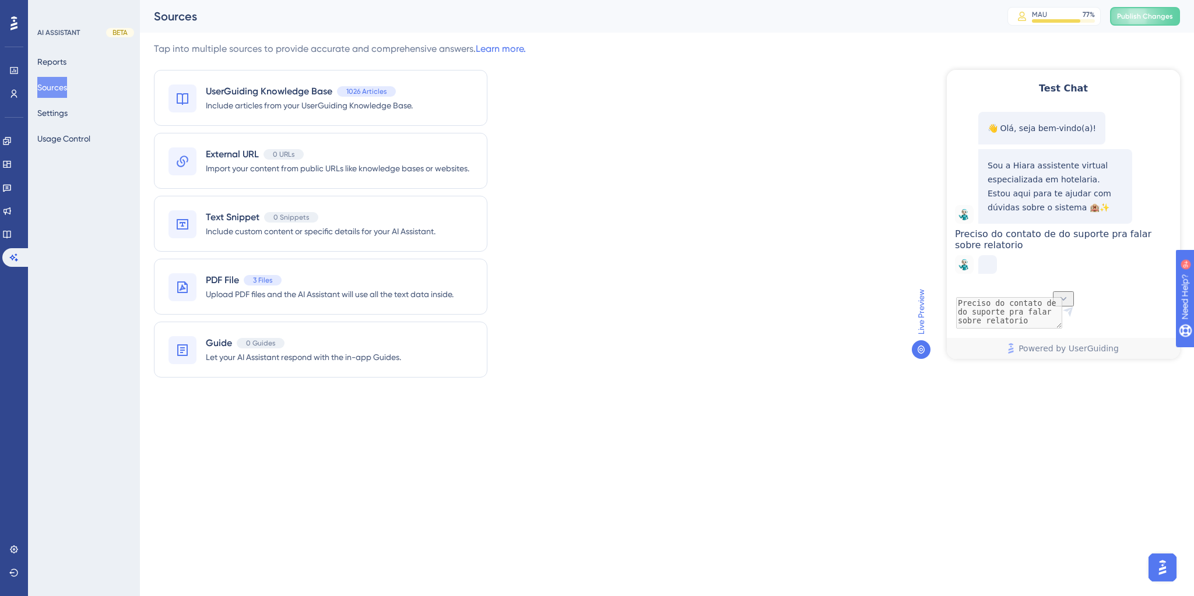
scroll to position [28, 0]
click at [300, 297] on span "Upload PDF files and the AI Assistant will use all the text data inside." at bounding box center [330, 294] width 248 height 14
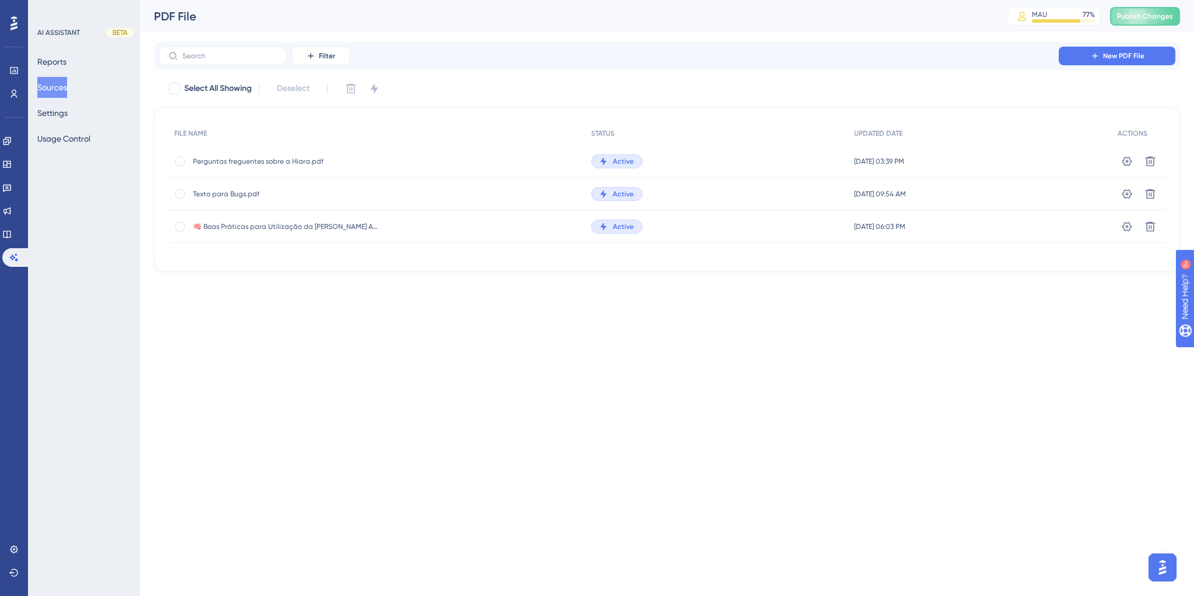
click at [248, 164] on span "Perguntas freguentes sobre a Hiara.pdf" at bounding box center [286, 161] width 187 height 9
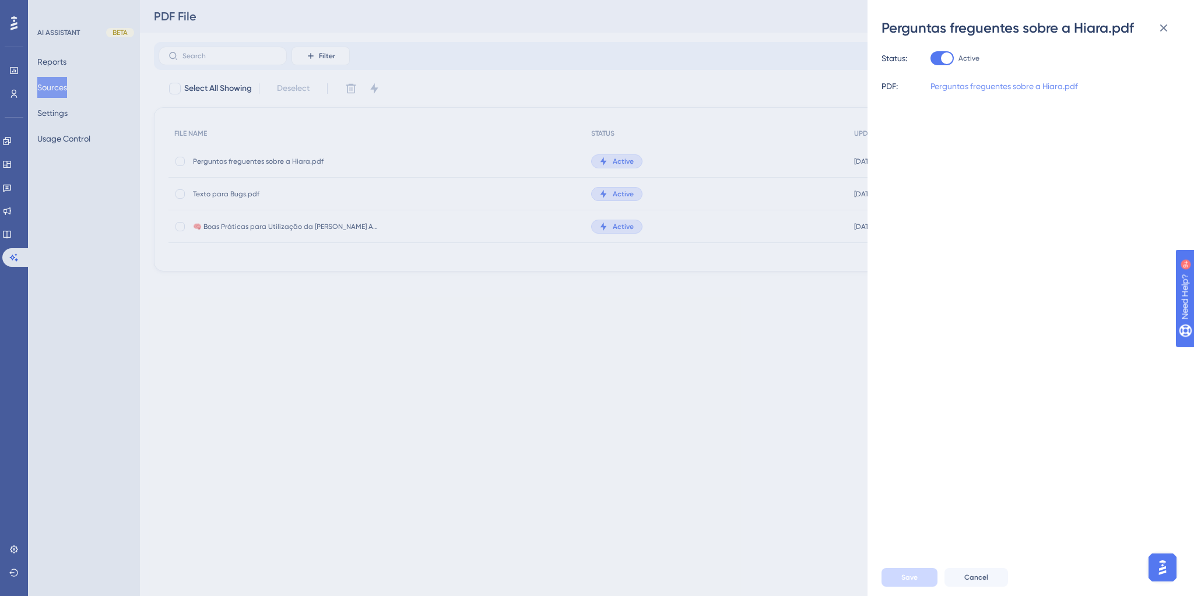
click at [972, 87] on link "Perguntas freguentes sobre a Hiara.pdf" at bounding box center [1003, 86] width 147 height 14
click at [730, 326] on div "Perguntas freguentes sobre a Hiara.pdf Status: Active PDF: Perguntas freguentes…" at bounding box center [597, 298] width 1194 height 596
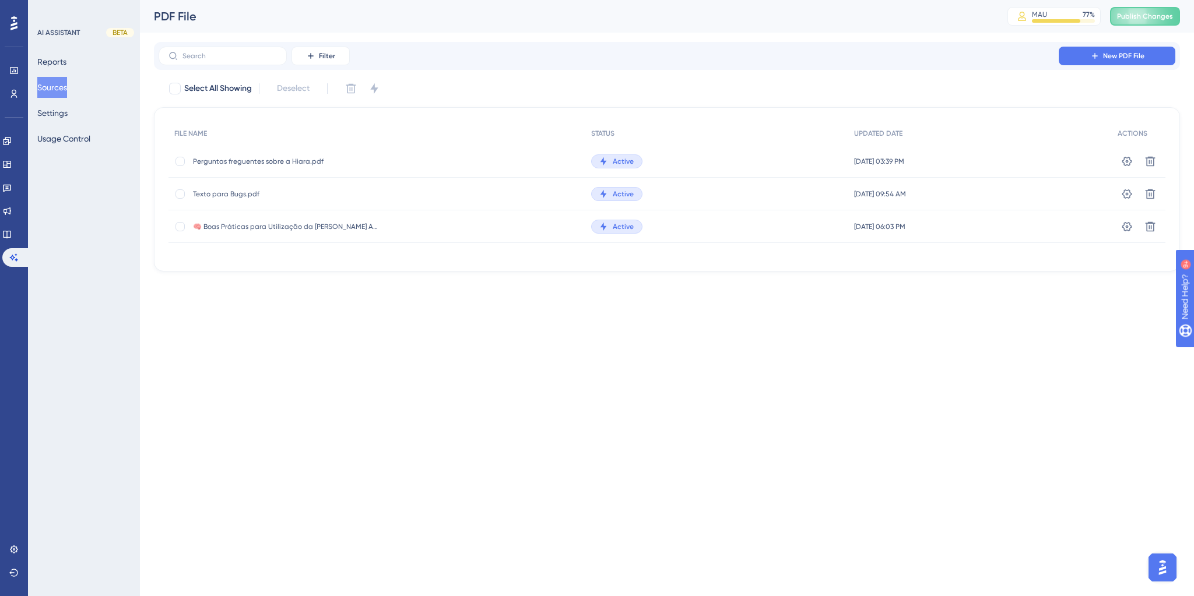
click at [65, 96] on button "Sources" at bounding box center [52, 87] width 30 height 21
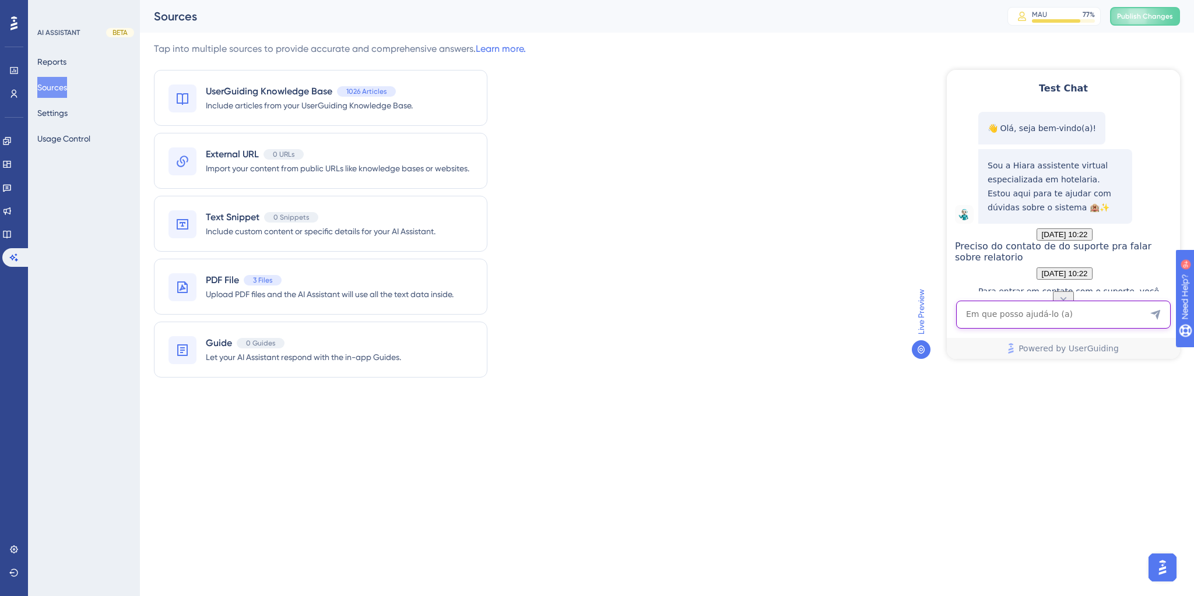
click at [1015, 315] on textarea "AI Assistant Text Input" at bounding box center [1063, 315] width 214 height 28
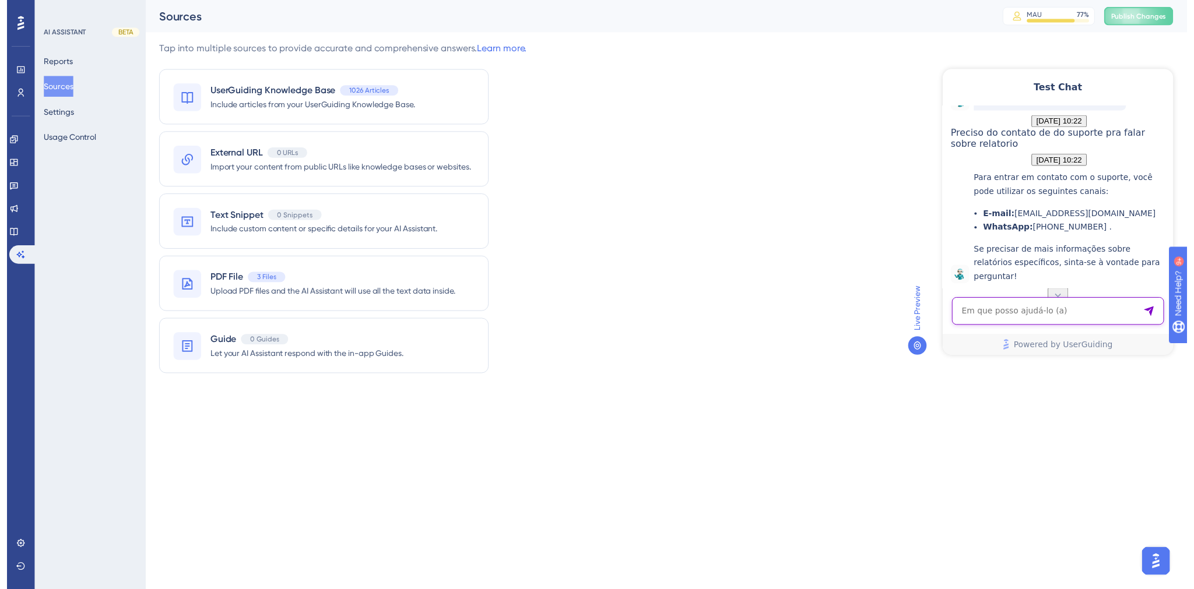
scroll to position [182, 0]
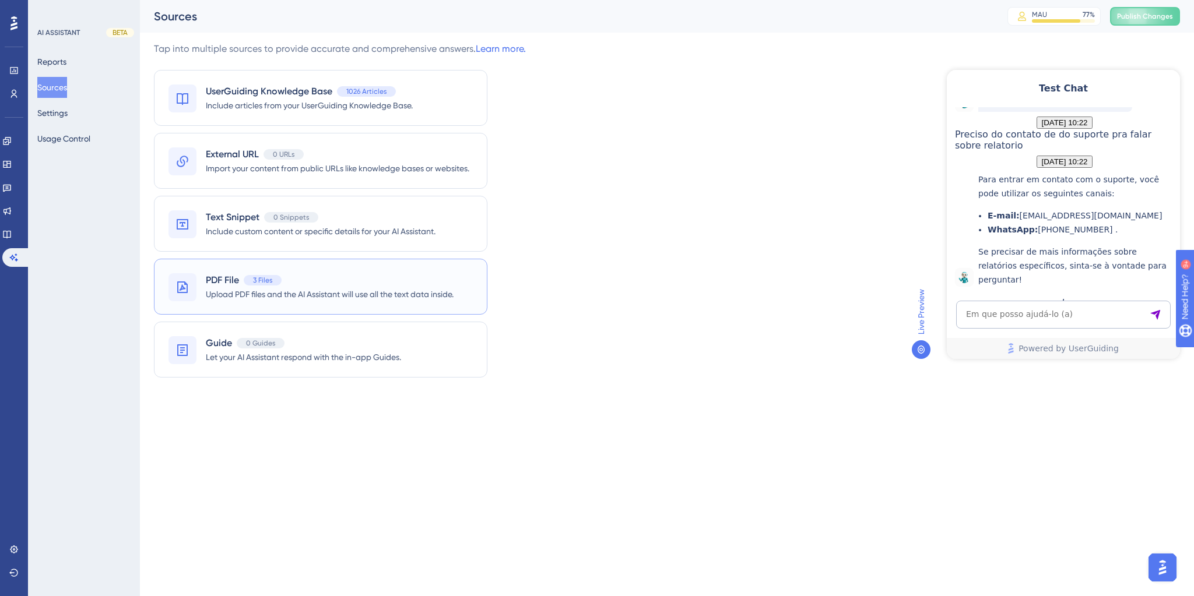
click at [310, 303] on div "PDF File 3 Files Upload PDF files and the AI Assistant will use all the text da…" at bounding box center [320, 287] width 333 height 56
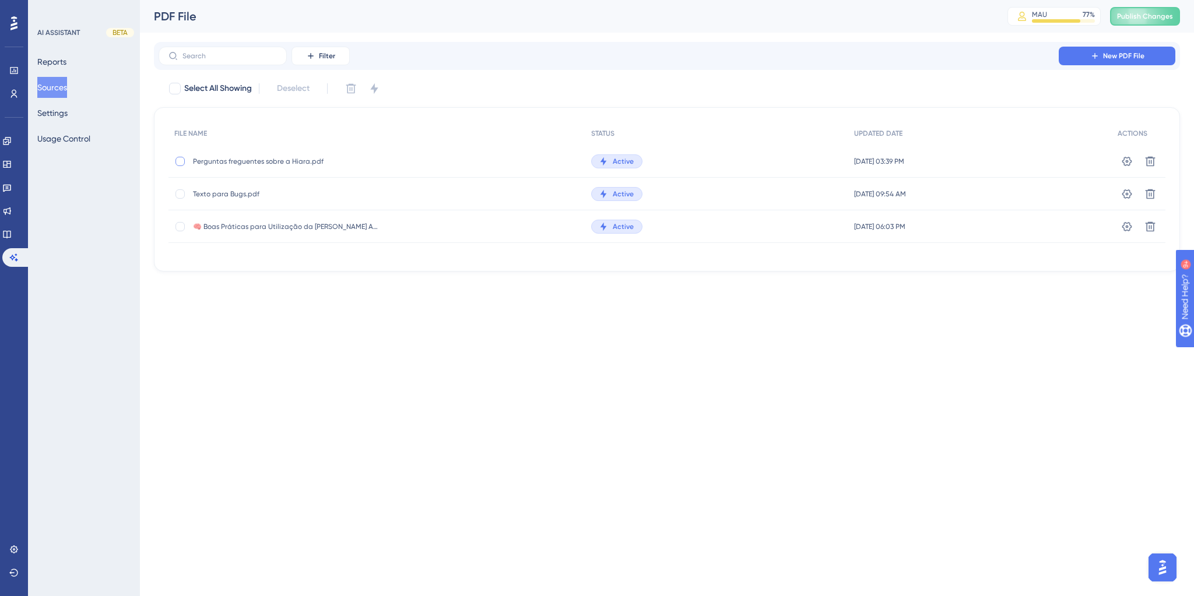
click at [185, 162] on div at bounding box center [180, 162] width 12 height 12
checkbox input "true"
click at [1153, 161] on icon at bounding box center [1150, 161] width 10 height 10
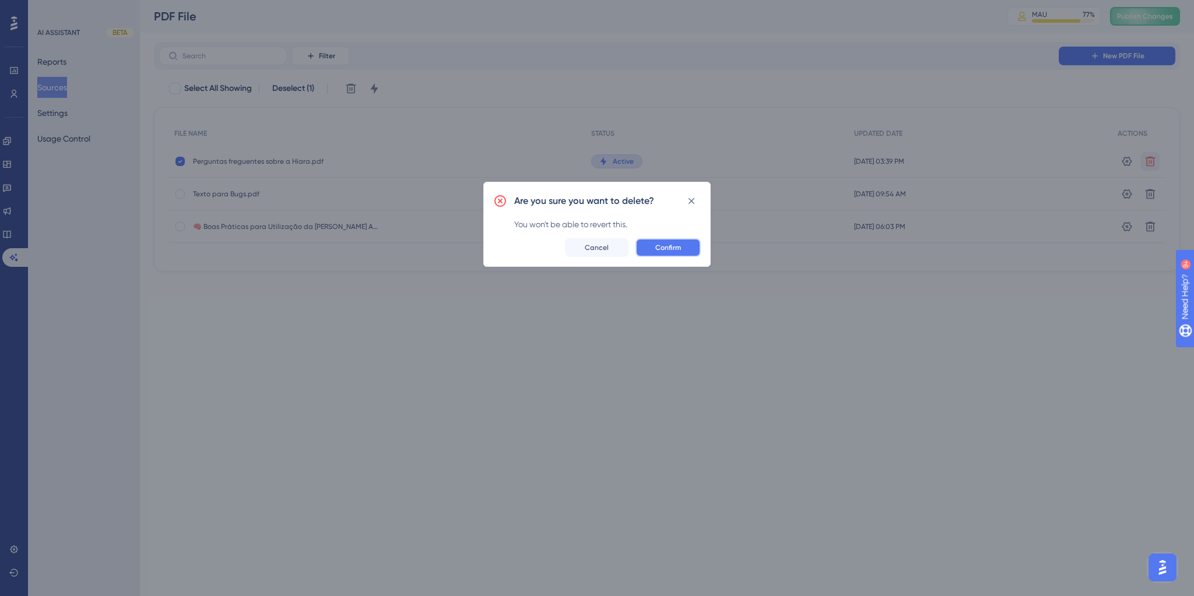
click at [659, 250] on span "Confirm" at bounding box center [668, 247] width 26 height 9
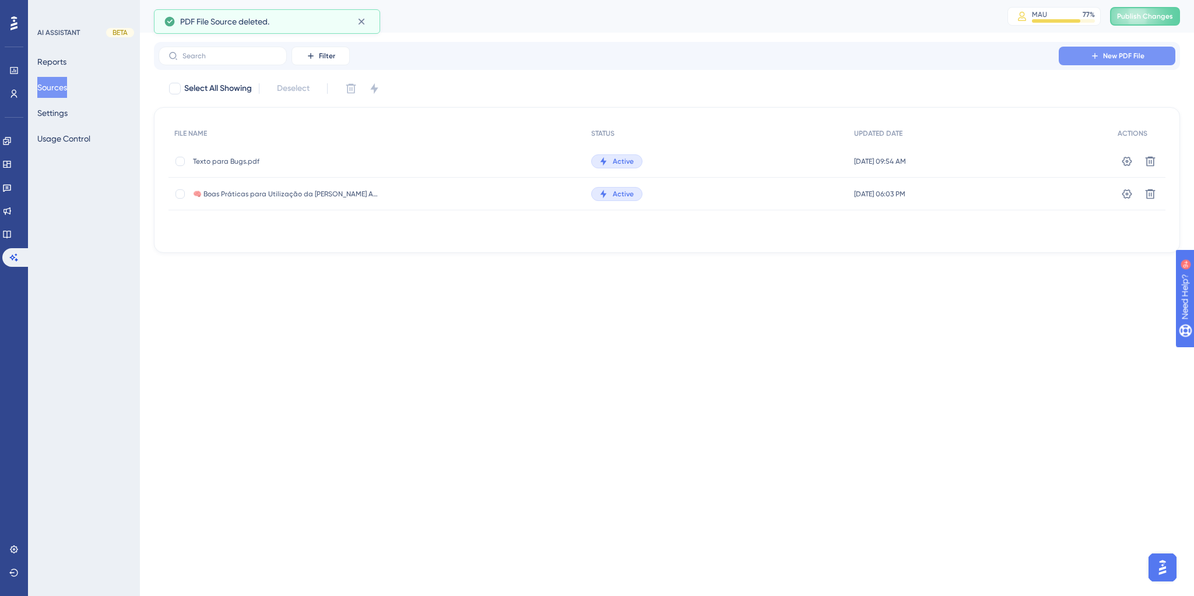
click at [1085, 57] on button "New PDF File" at bounding box center [1117, 56] width 117 height 19
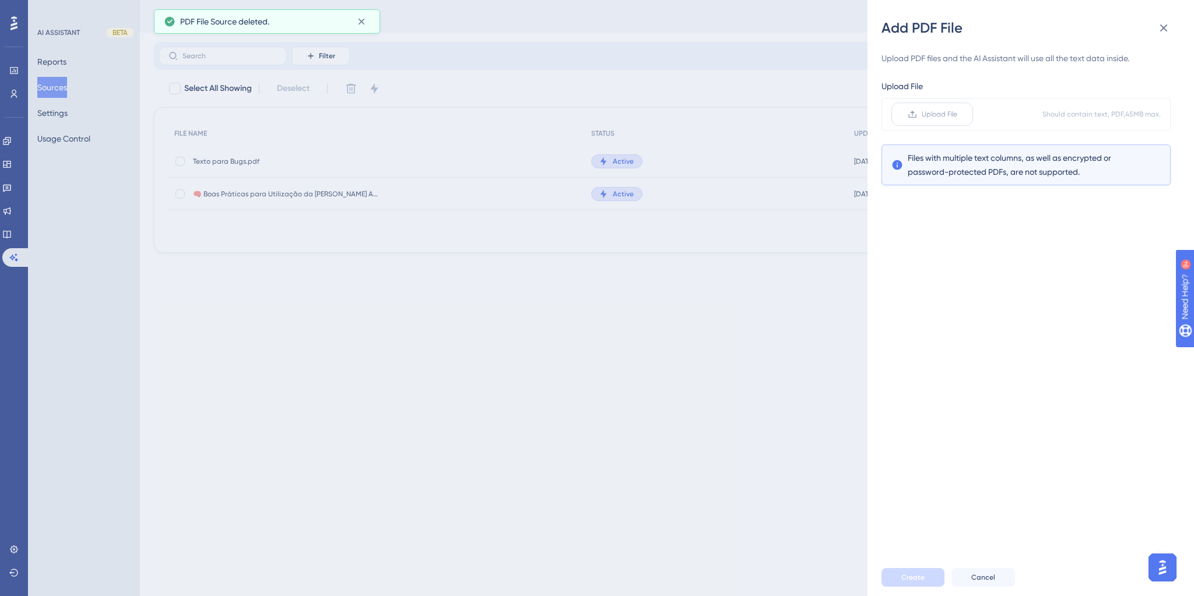
click at [941, 117] on span "Upload File" at bounding box center [940, 114] width 36 height 9
click at [957, 114] on input "Upload File" at bounding box center [957, 114] width 0 height 0
click at [906, 575] on span "Create" at bounding box center [912, 577] width 23 height 9
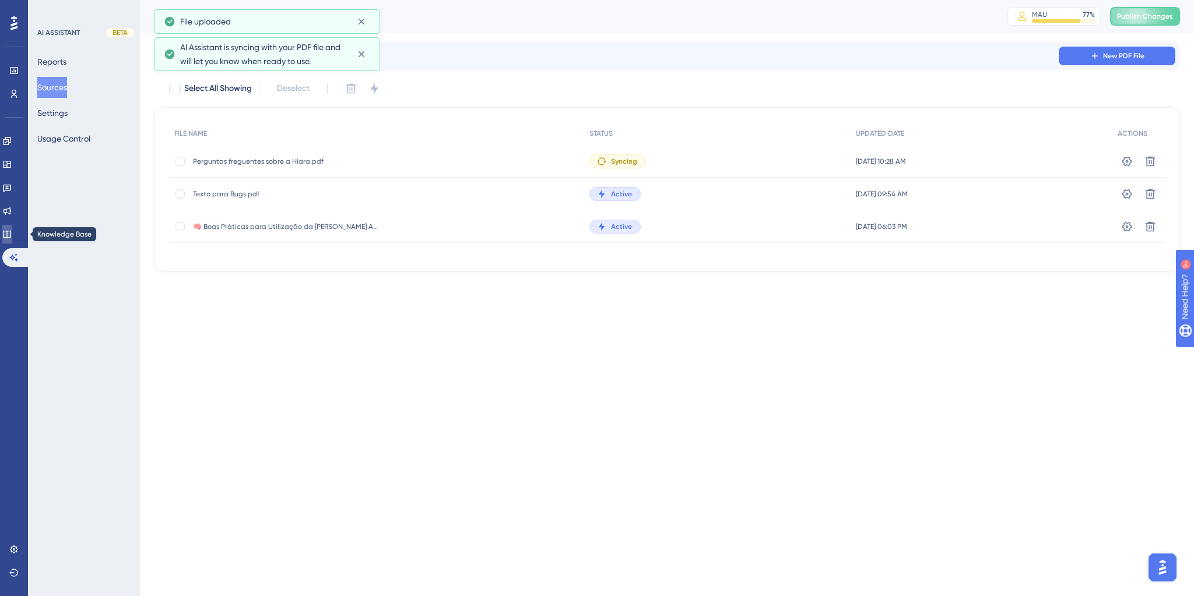
click at [12, 234] on icon at bounding box center [6, 234] width 9 height 9
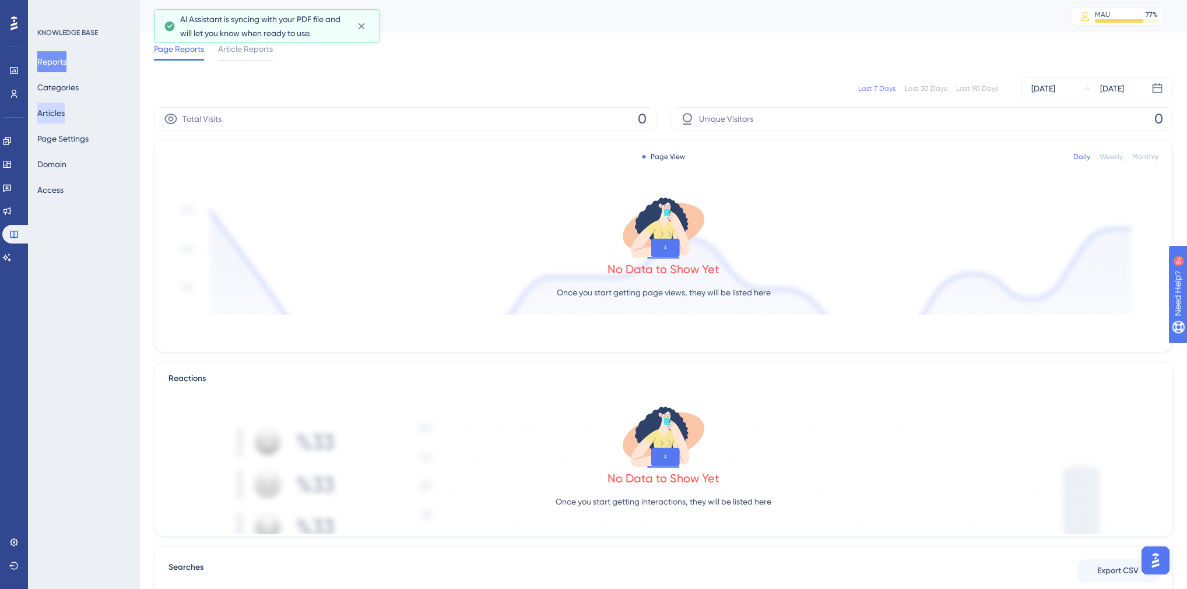
click at [50, 111] on button "Articles" at bounding box center [50, 113] width 27 height 21
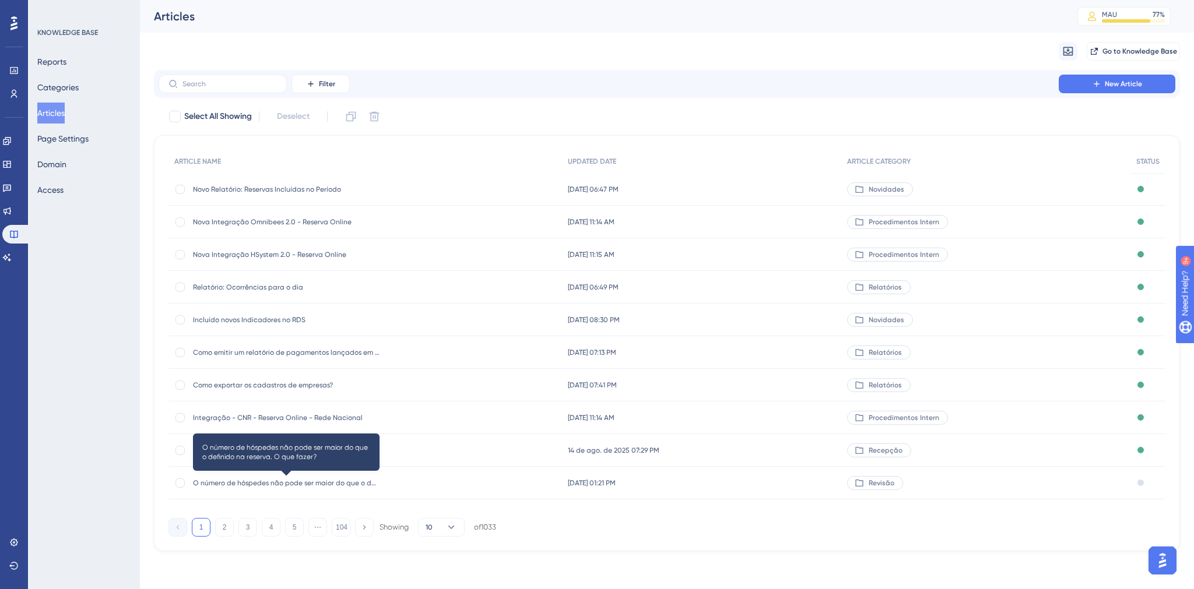
click at [258, 483] on span "O número de hóspedes não pode ser maior do que o definido na reserva. O que faz…" at bounding box center [286, 483] width 187 height 9
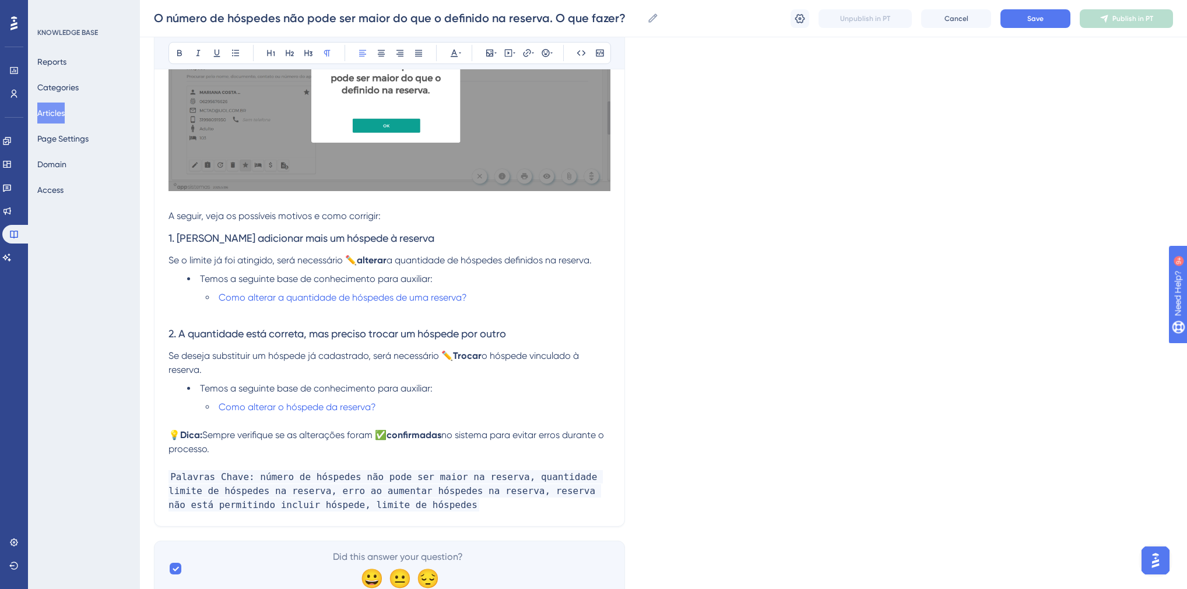
scroll to position [365, 0]
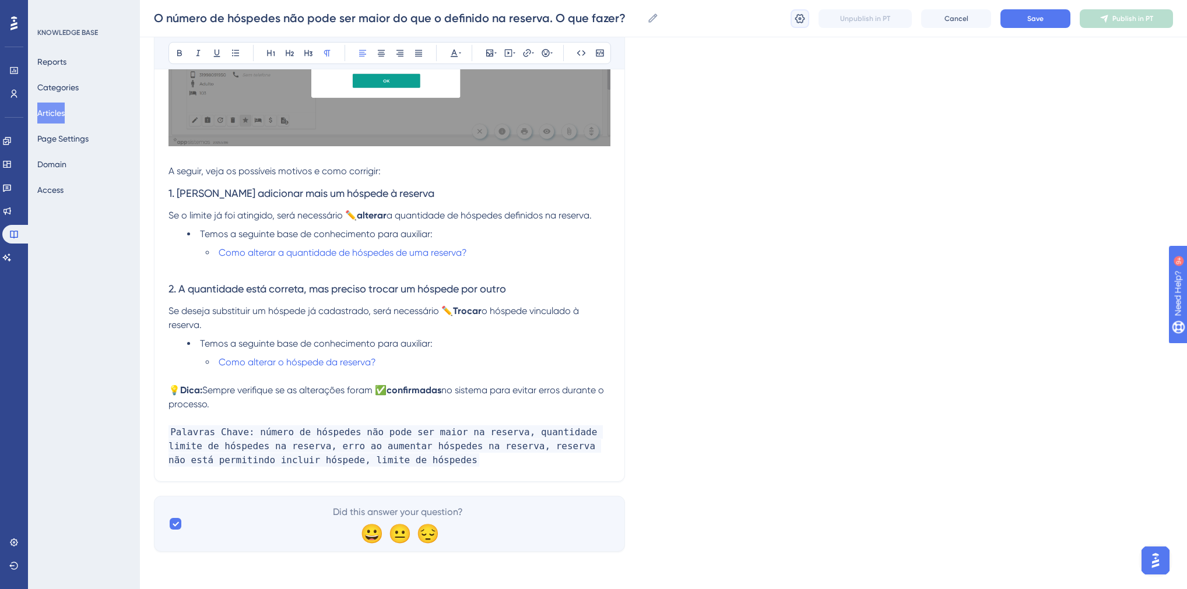
click at [801, 22] on icon at bounding box center [800, 17] width 10 height 9
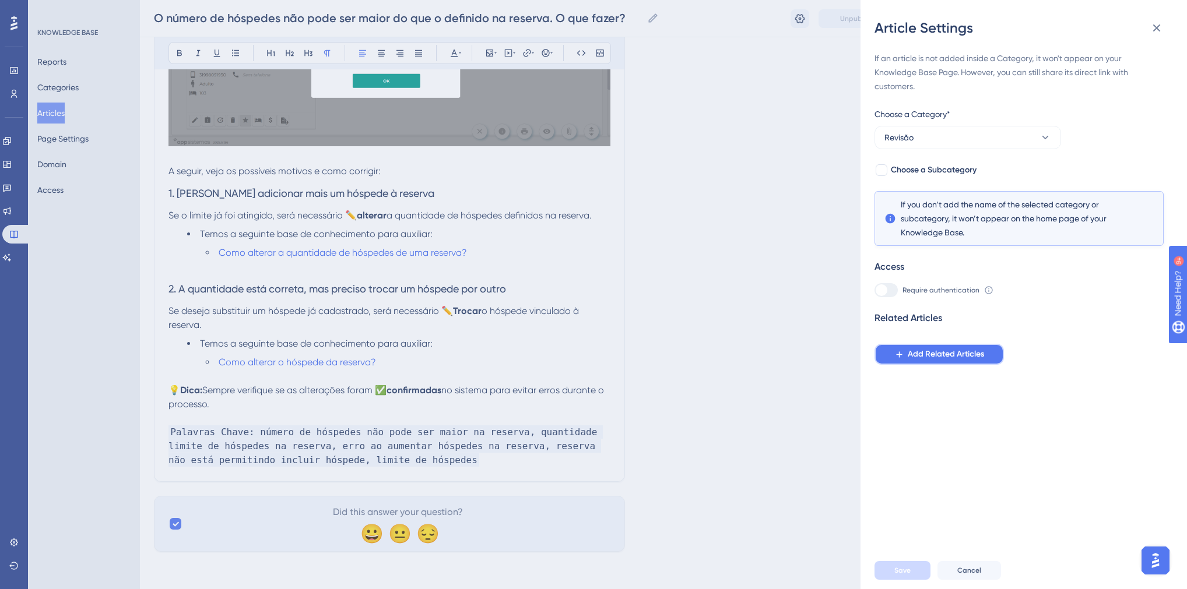
click at [921, 353] on span "Add Related Articles" at bounding box center [946, 354] width 76 height 14
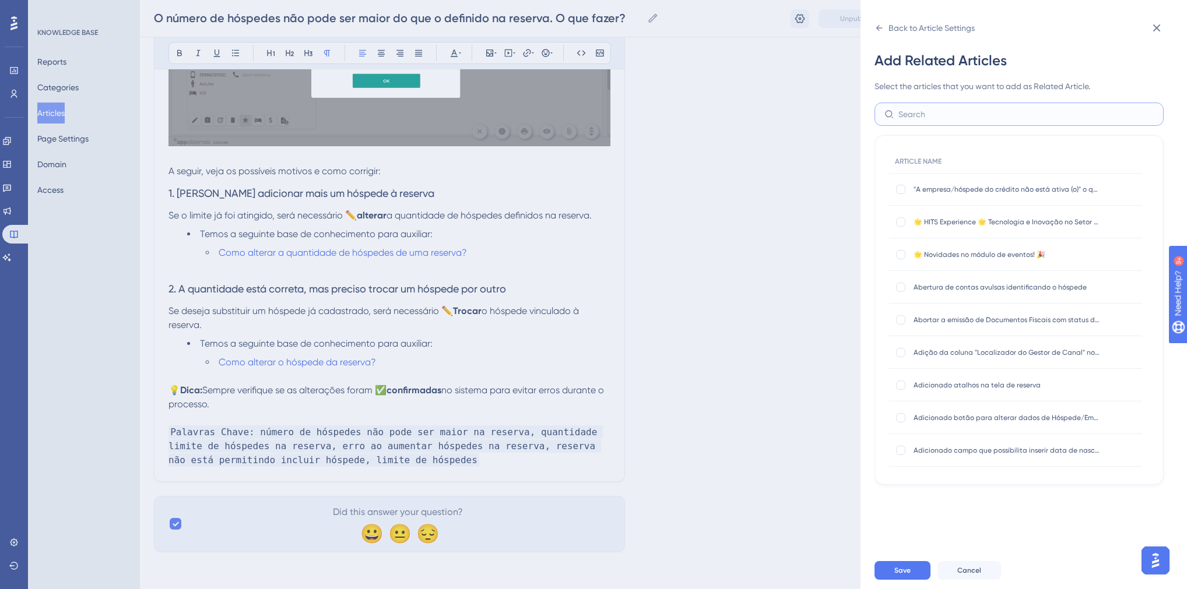
click at [919, 118] on input "text" at bounding box center [1025, 114] width 255 height 13
click at [919, 118] on input "como alterar" at bounding box center [1025, 114] width 255 height 13
click at [962, 111] on input "como alterar" at bounding box center [1025, 114] width 255 height 13
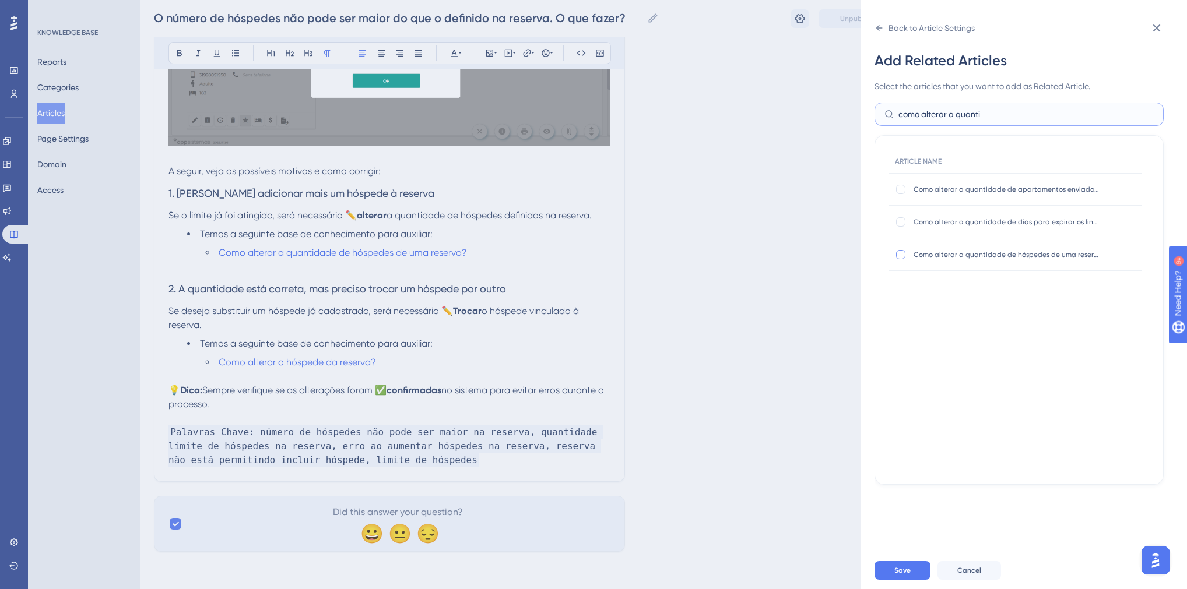
type input "como alterar a quanti"
click at [900, 254] on div at bounding box center [900, 254] width 9 height 9
checkbox input "true"
click at [981, 114] on input "como alterar a quanti" at bounding box center [1025, 114] width 255 height 13
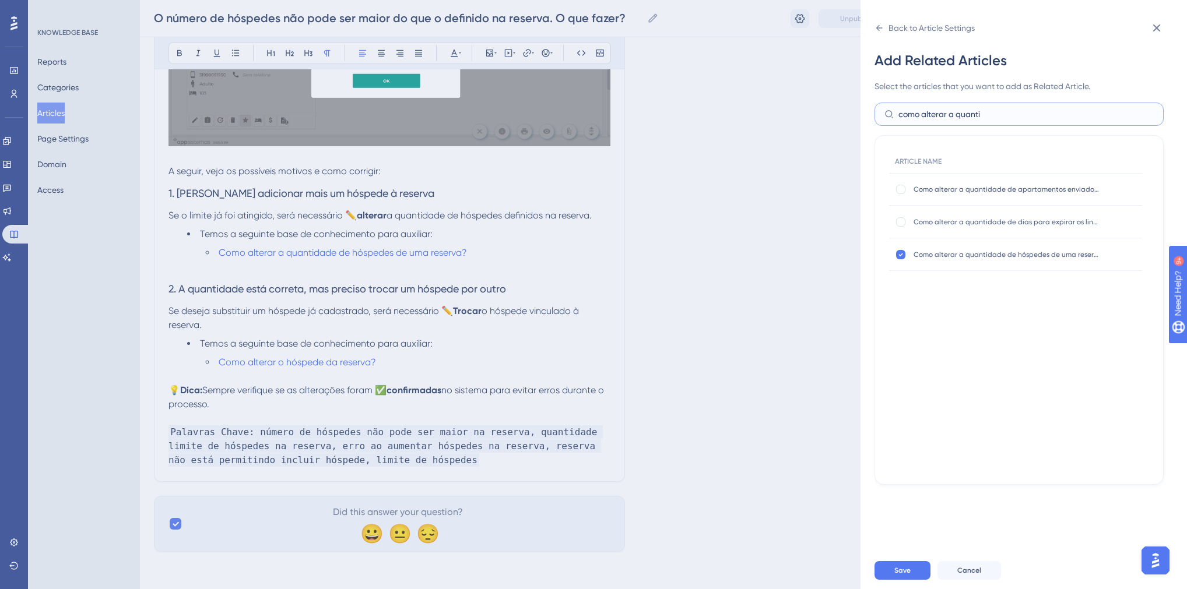
click at [981, 114] on input "como alterar a quanti" at bounding box center [1025, 114] width 255 height 13
type input "como alterar o hóspede"
click at [903, 223] on div at bounding box center [900, 221] width 9 height 9
checkbox input "true"
drag, startPoint x: 996, startPoint y: 113, endPoint x: 895, endPoint y: 112, distance: 100.8
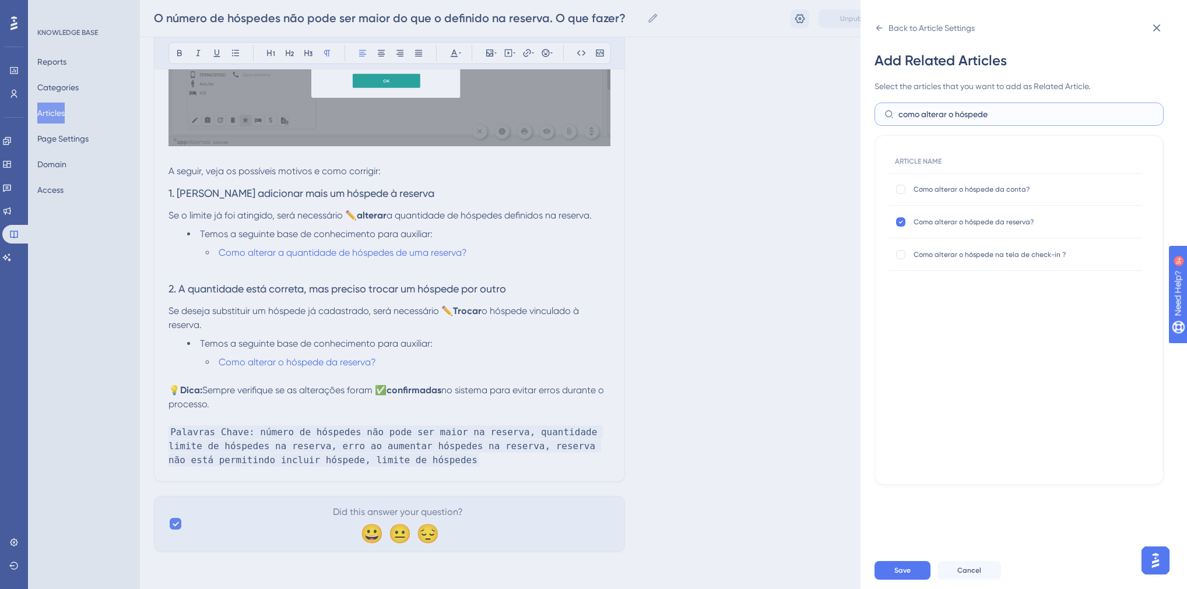
click at [895, 112] on label "como alterar o hóspede" at bounding box center [1018, 114] width 289 height 23
type input "adicionar hóspede"
click at [899, 219] on div at bounding box center [900, 221] width 9 height 9
checkbox input "true"
click at [947, 117] on input "adicionar hóspede" at bounding box center [1025, 114] width 255 height 13
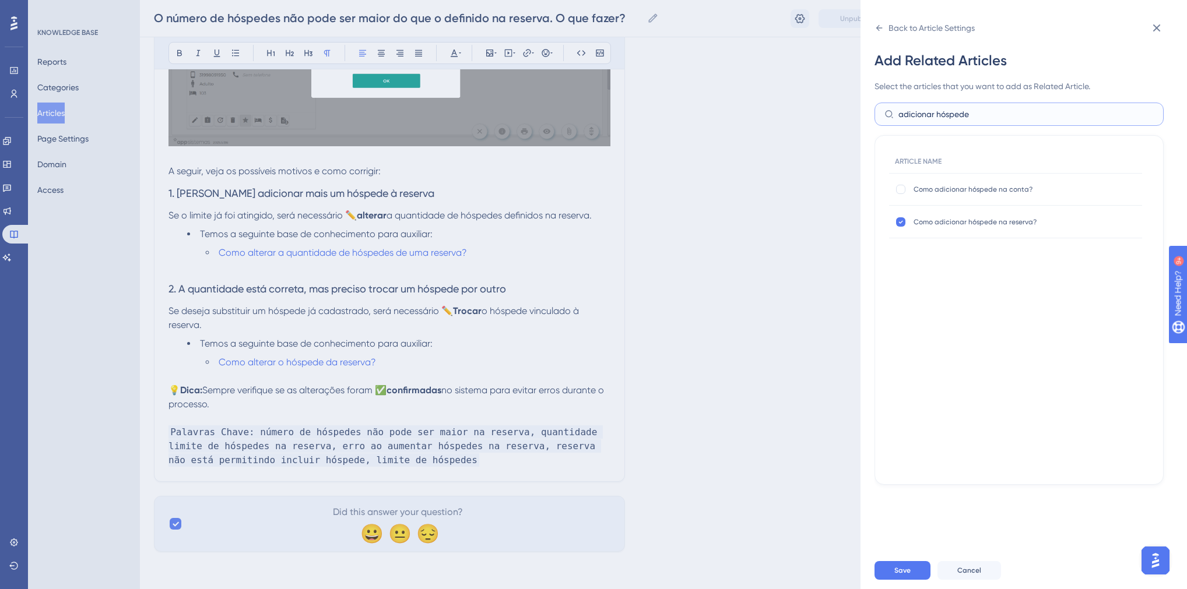
click at [947, 117] on input "adicionar hóspede" at bounding box center [1025, 114] width 255 height 13
click at [899, 575] on span "Save" at bounding box center [902, 570] width 16 height 9
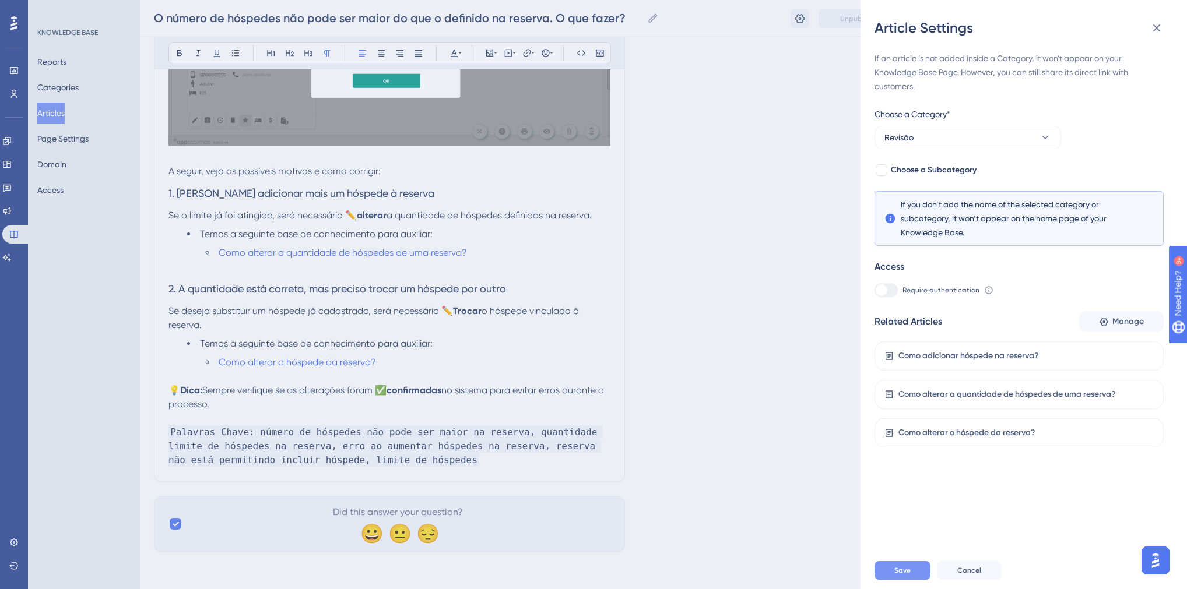
click at [909, 572] on button "Save" at bounding box center [902, 570] width 56 height 19
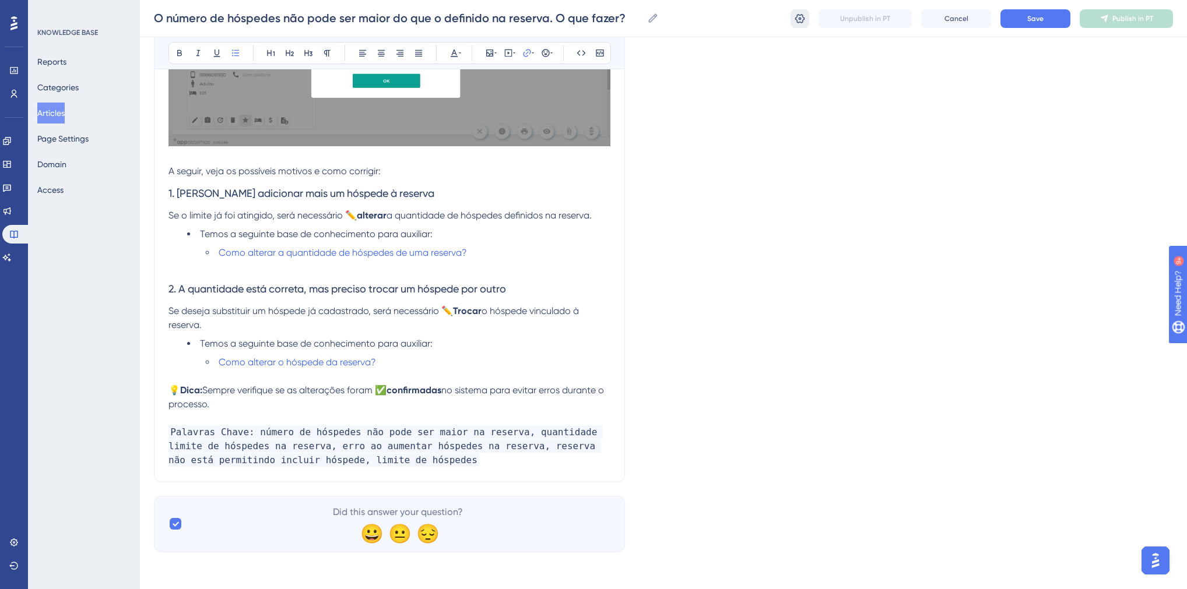
click at [802, 22] on icon at bounding box center [800, 17] width 10 height 9
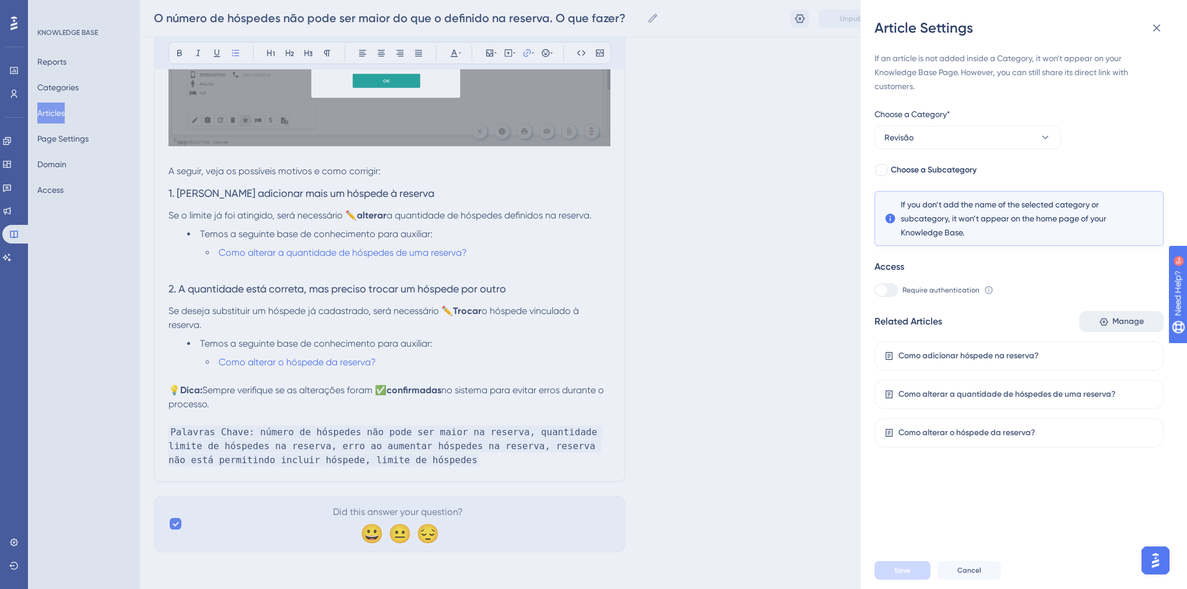
click at [1105, 324] on icon at bounding box center [1104, 322] width 10 height 10
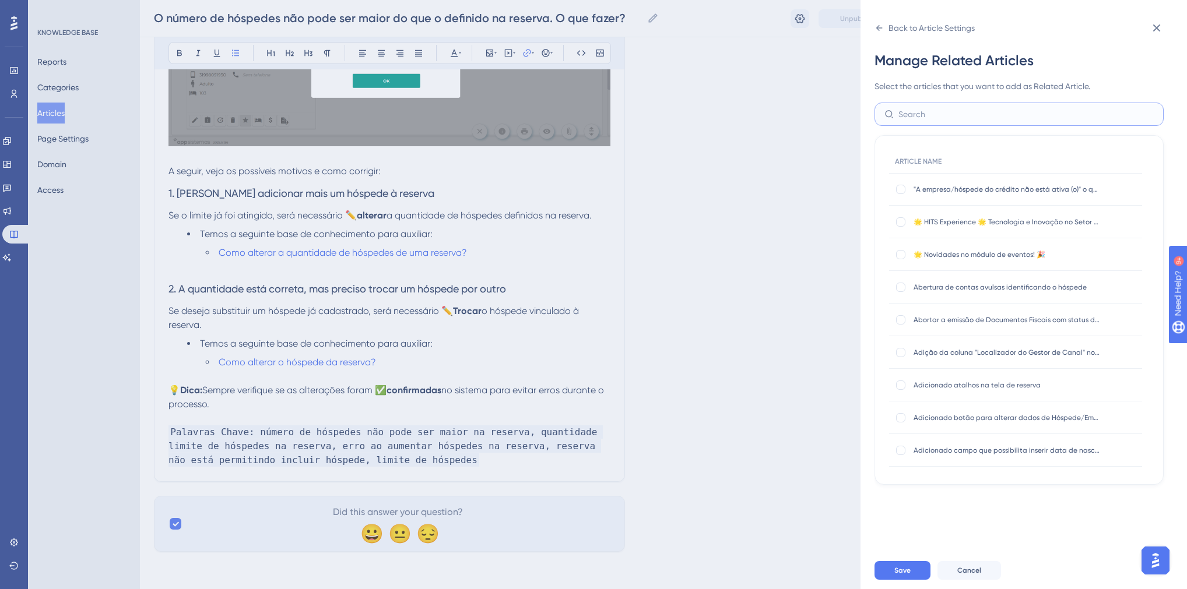
click at [922, 111] on input "text" at bounding box center [1025, 114] width 255 height 13
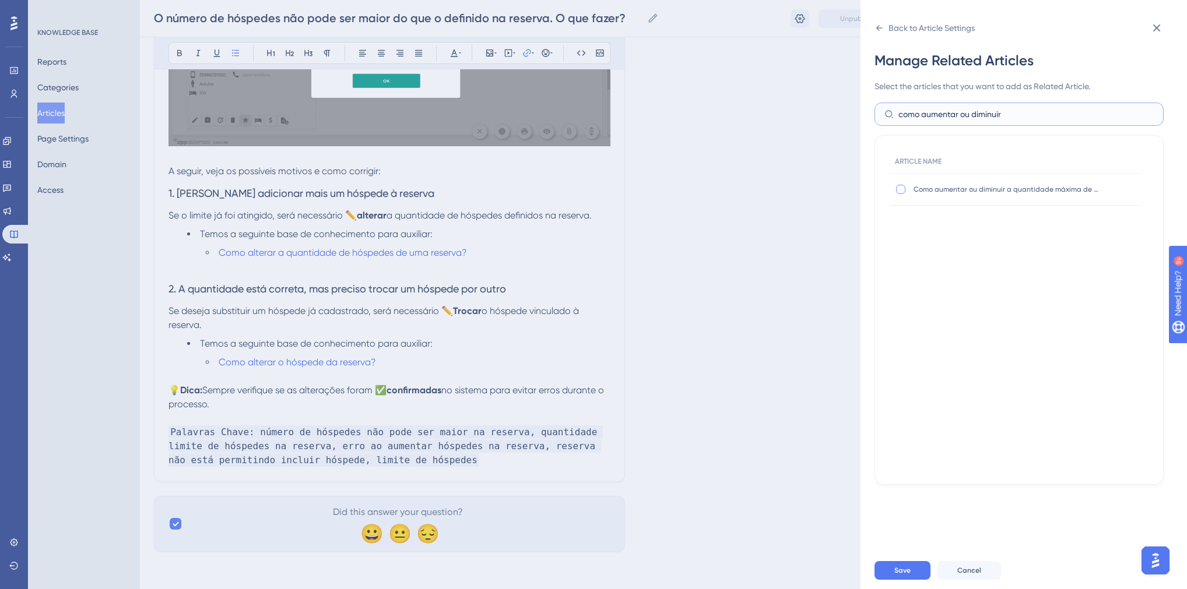
type input "como aumentar ou diminuir"
click at [896, 190] on div at bounding box center [900, 189] width 9 height 9
checkbox input "true"
click at [905, 567] on div "Save Cancel" at bounding box center [1037, 570] width 326 height 37
click at [905, 568] on div "Save Cancel" at bounding box center [1037, 570] width 326 height 37
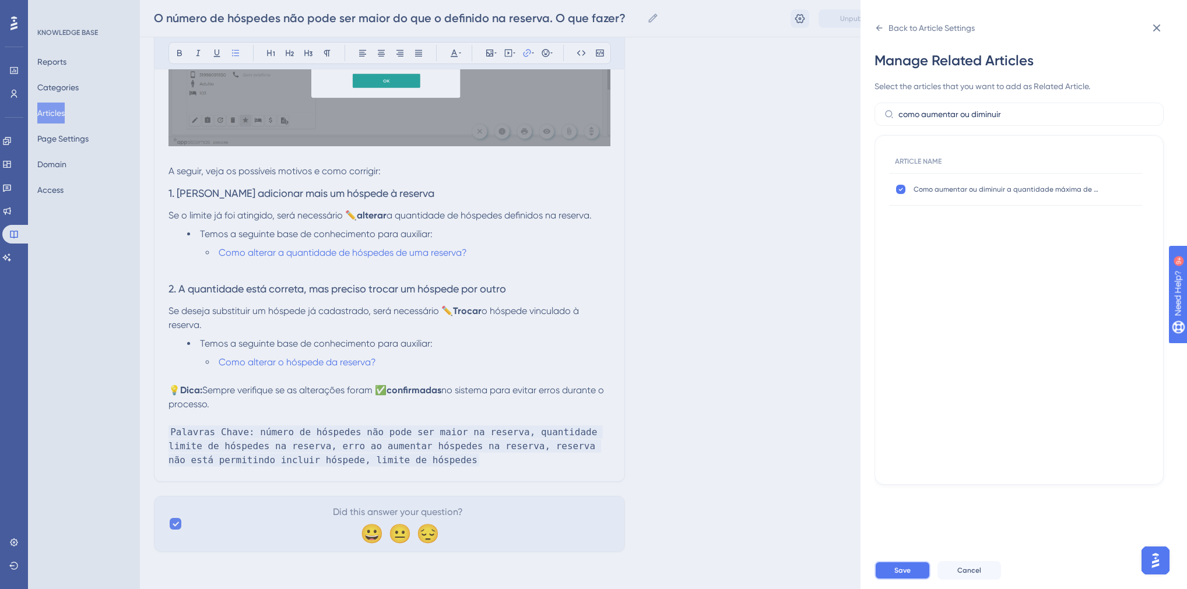
click at [905, 571] on button "Save" at bounding box center [902, 570] width 56 height 19
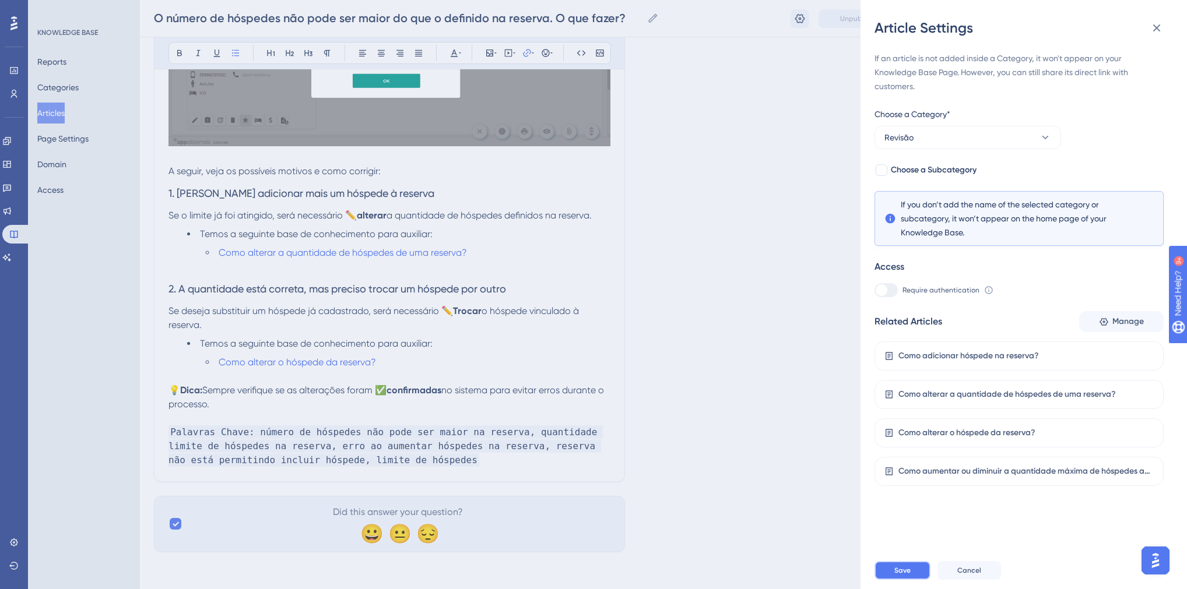
click at [909, 575] on span "Save" at bounding box center [902, 570] width 16 height 9
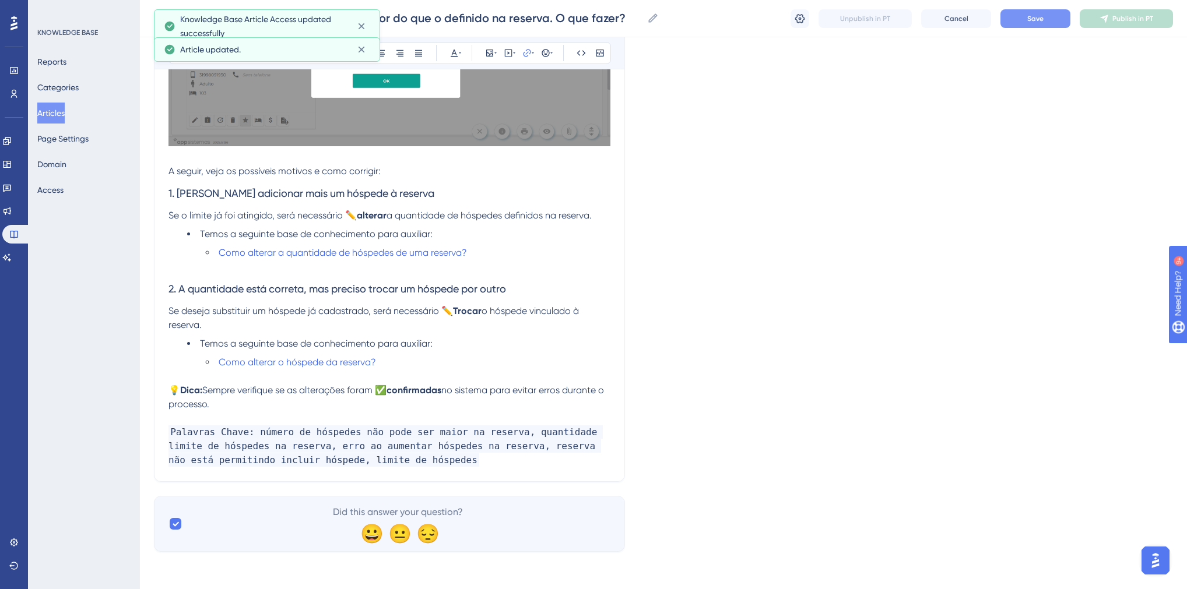
click at [1020, 19] on button "Save" at bounding box center [1035, 18] width 70 height 19
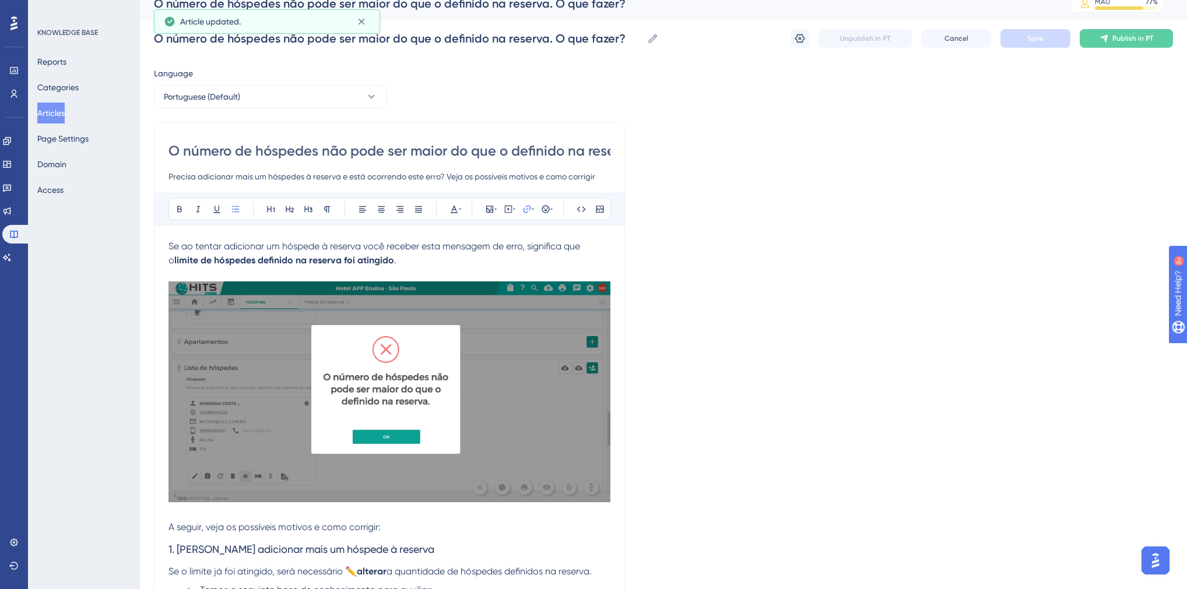
scroll to position [0, 0]
